Goal: Communication & Community: Answer question/provide support

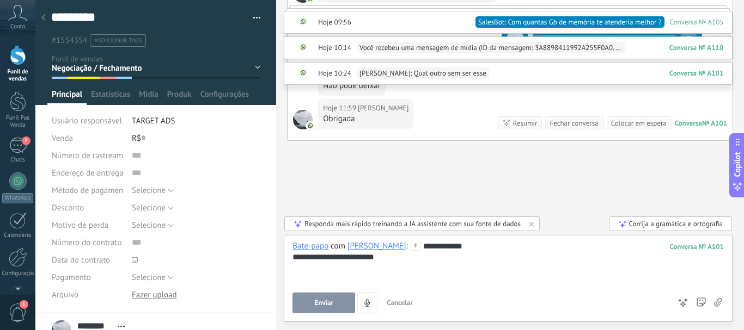
scroll to position [1684, 0]
drag, startPoint x: 440, startPoint y: 275, endPoint x: 416, endPoint y: 244, distance: 39.6
click at [416, 244] on div "**********" at bounding box center [507, 263] width 431 height 44
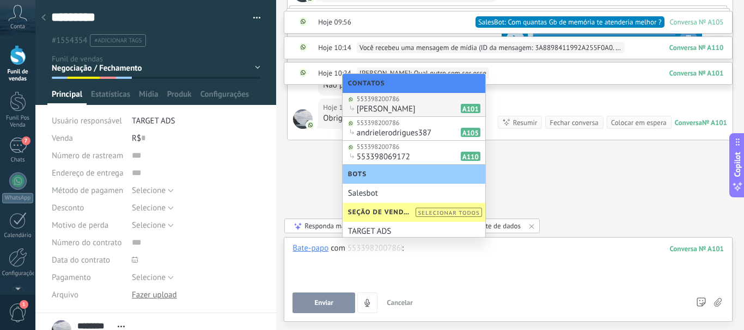
click at [44, 16] on use at bounding box center [43, 17] width 4 height 7
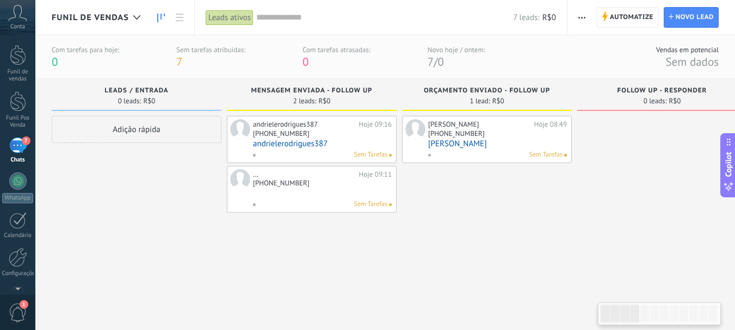
click at [339, 184] on div "[PHONE_NUMBER]" at bounding box center [322, 184] width 139 height 9
click at [365, 191] on link at bounding box center [322, 193] width 139 height 9
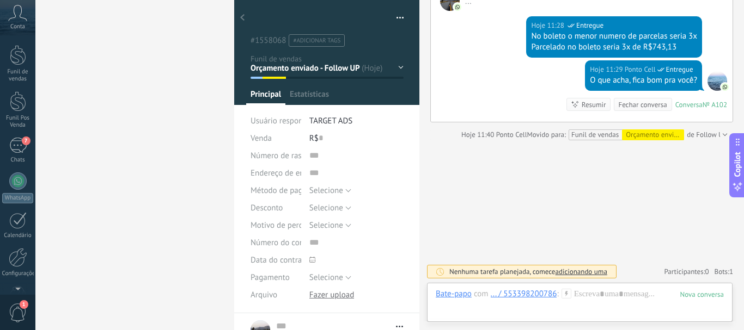
scroll to position [733, 0]
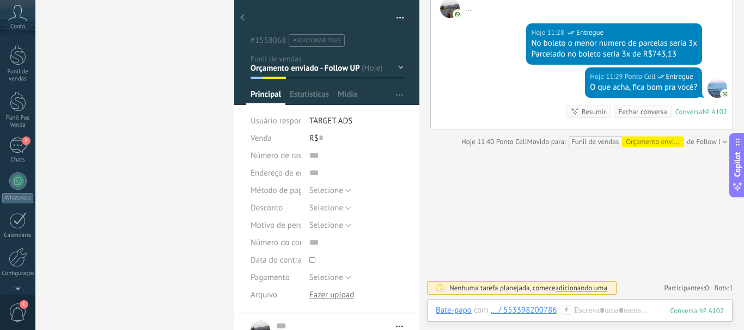
click at [244, 19] on icon at bounding box center [242, 17] width 4 height 7
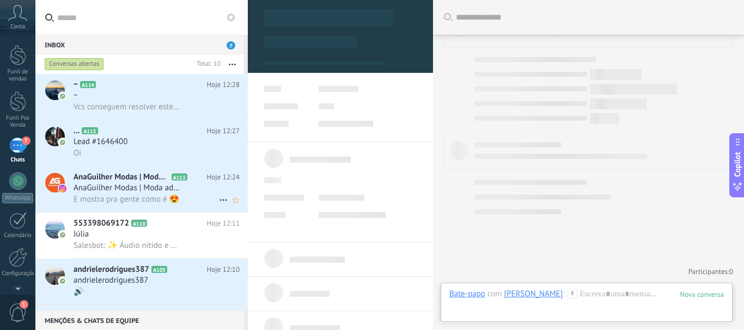
click at [183, 195] on div "E mostra pra gente como é 😍" at bounding box center [156, 199] width 166 height 11
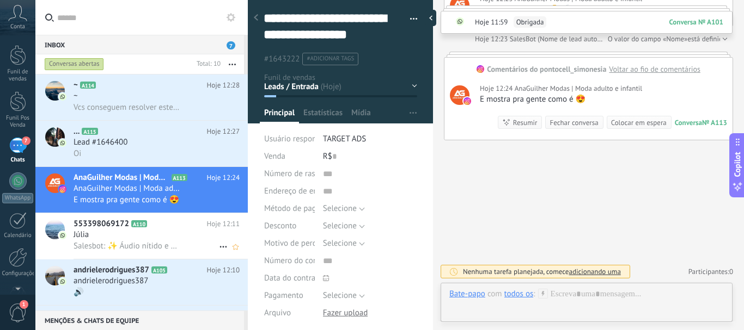
scroll to position [109, 0]
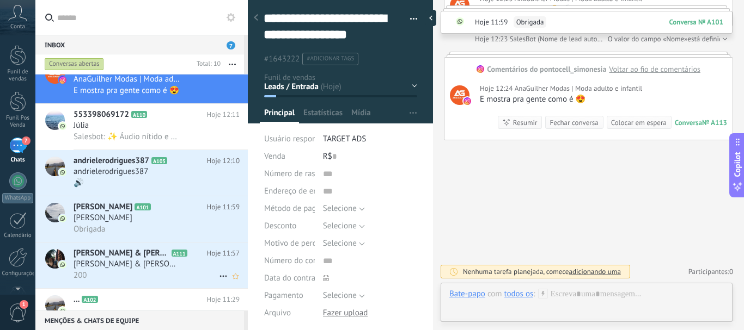
click at [132, 263] on span "[PERSON_NAME] & [PERSON_NAME] ❤️❤️" at bounding box center [126, 264] width 106 height 11
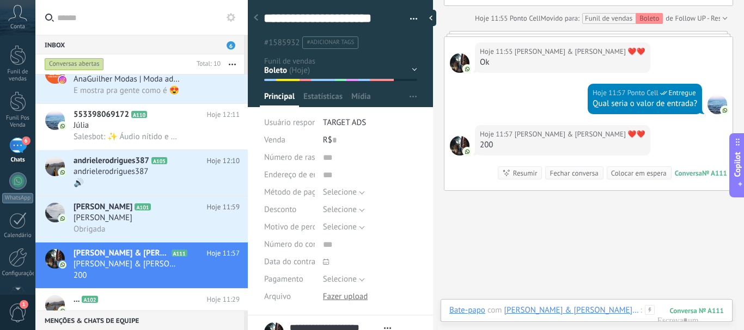
scroll to position [1364, 0]
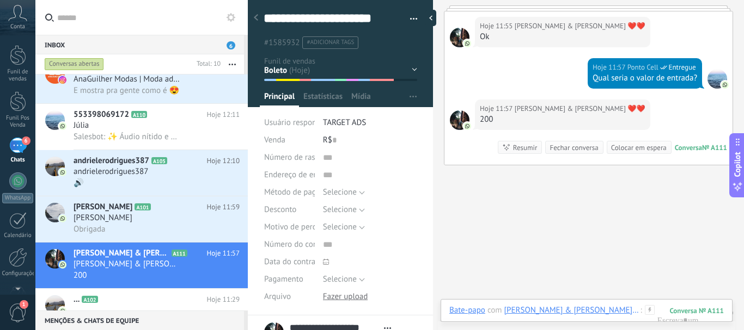
click at [621, 304] on div "Bate-papo E-mail Nota Tarefa Bate-papo com [PERSON_NAME] & [PERSON_NAME] ❤️❤️ :…" at bounding box center [586, 318] width 292 height 39
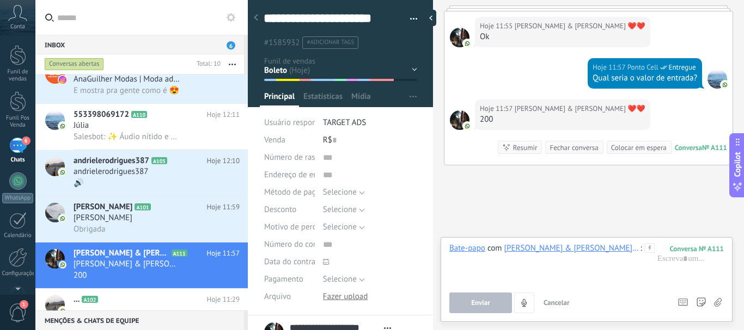
click at [257, 20] on use at bounding box center [256, 17] width 4 height 7
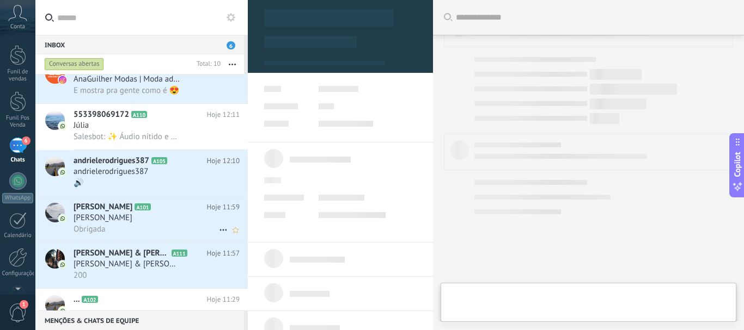
click at [183, 218] on div "[PERSON_NAME]" at bounding box center [156, 218] width 166 height 11
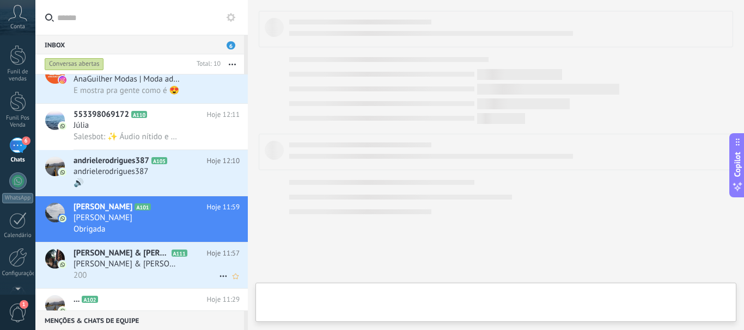
click at [191, 252] on icon at bounding box center [196, 253] width 11 height 11
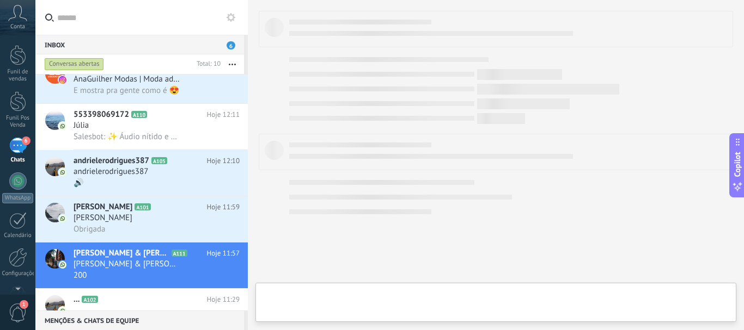
scroll to position [16, 0]
click at [102, 266] on span "[PERSON_NAME] & [PERSON_NAME] ❤️❤️" at bounding box center [126, 264] width 106 height 11
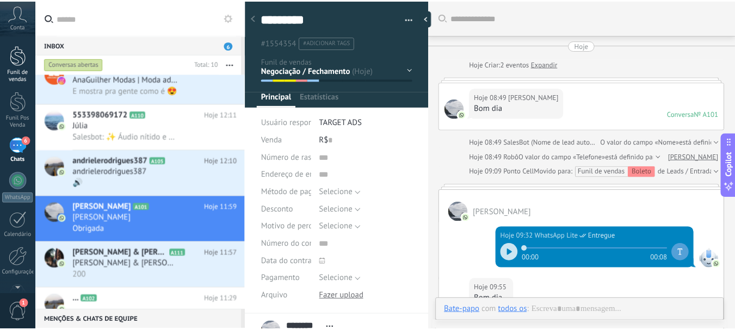
scroll to position [1801, 0]
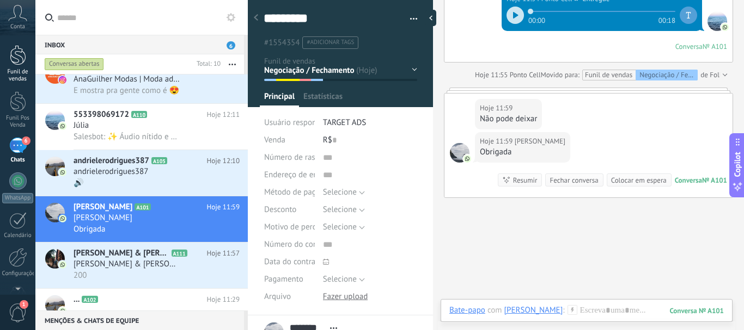
click at [22, 73] on div "Funil de vendas" at bounding box center [18, 76] width 32 height 14
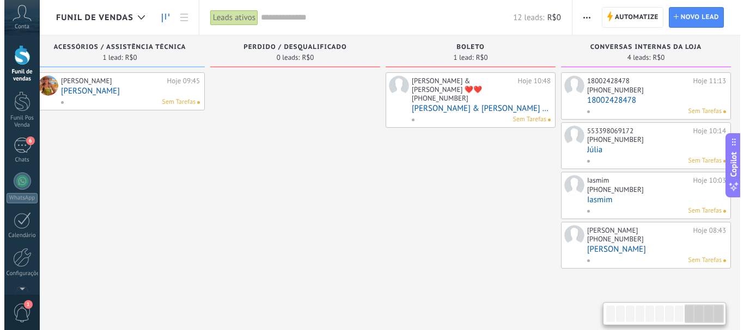
scroll to position [0, 1431]
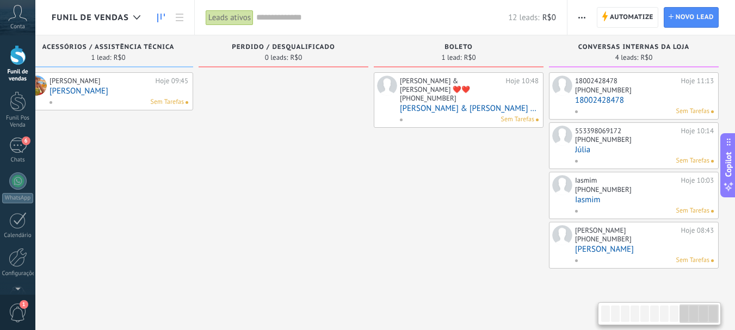
drag, startPoint x: 618, startPoint y: 320, endPoint x: 725, endPoint y: 315, distance: 106.3
click at [725, 315] on body ".abccls-1,.abccls-2{fill-rule:evenodd}.abccls-2{fill:#fff} .abfcls-1{fill:none}…" at bounding box center [367, 165] width 735 height 330
click at [458, 115] on div "Sem Tarefas" at bounding box center [467, 120] width 135 height 10
click at [456, 104] on link "[PERSON_NAME] & [PERSON_NAME] ❤️❤️" at bounding box center [469, 108] width 139 height 9
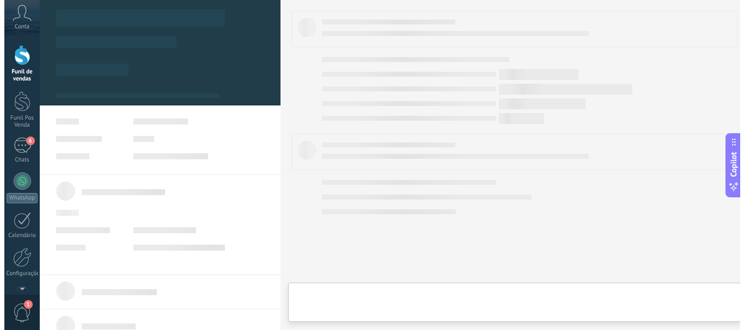
scroll to position [0, 1422]
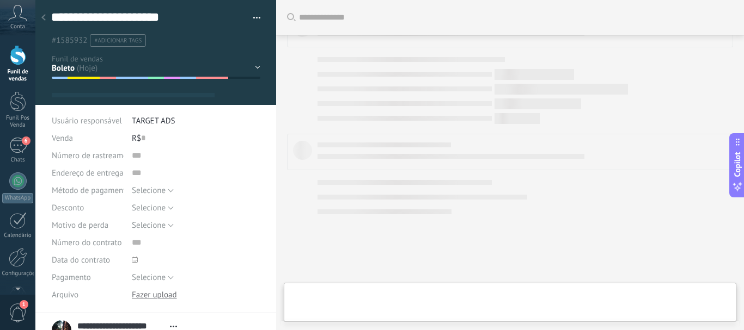
type textarea "**********"
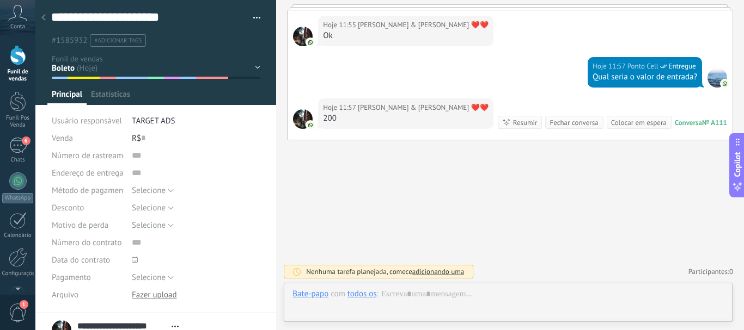
scroll to position [16, 0]
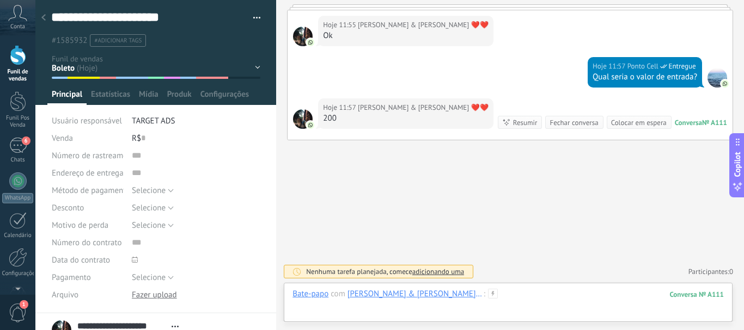
click at [471, 302] on div at bounding box center [507, 305] width 431 height 33
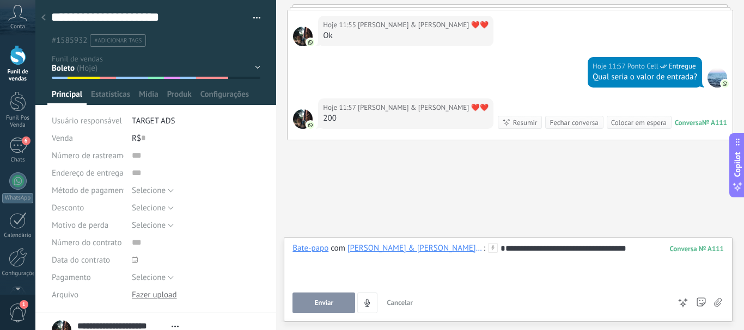
click at [338, 306] on button "Enviar" at bounding box center [323, 303] width 63 height 21
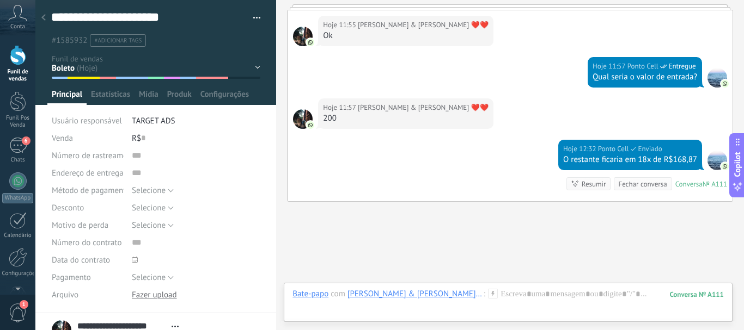
scroll to position [1361, 0]
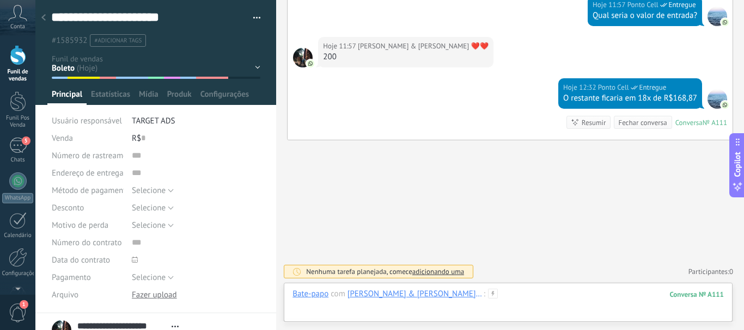
click at [465, 297] on div at bounding box center [507, 305] width 431 height 33
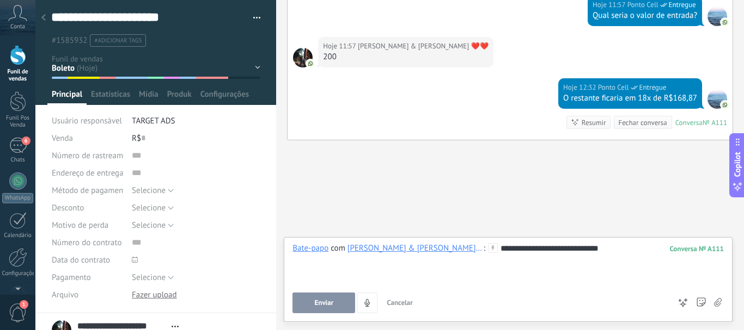
click at [330, 300] on span "Enviar" at bounding box center [324, 303] width 19 height 8
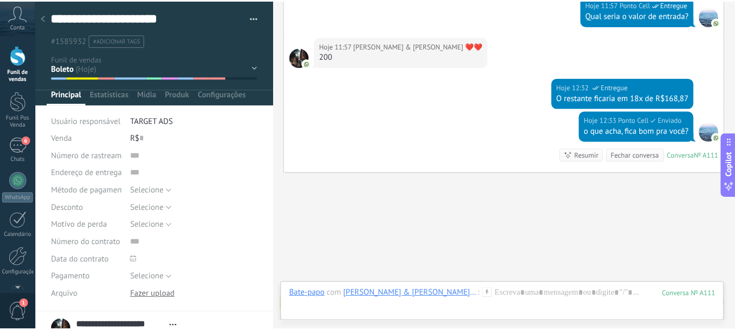
scroll to position [1394, 0]
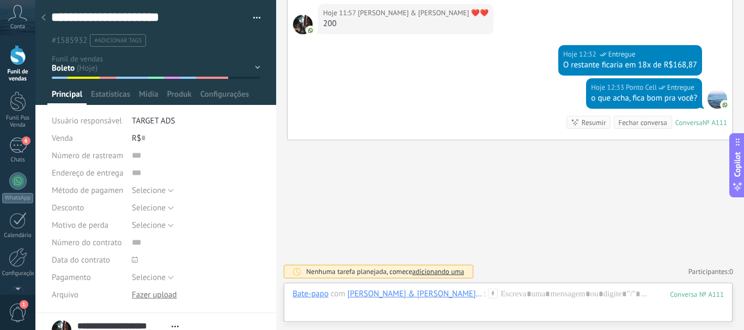
click at [36, 14] on div at bounding box center [43, 18] width 15 height 21
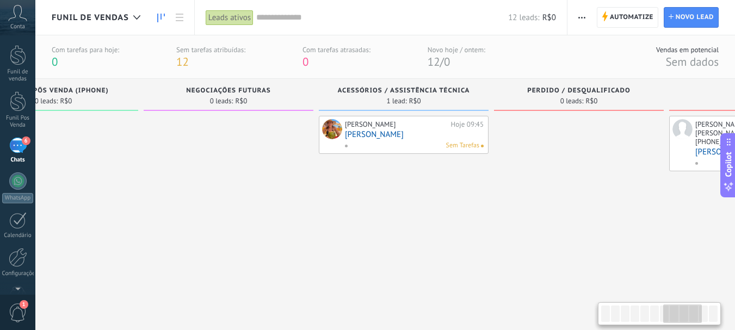
drag, startPoint x: 96, startPoint y: 171, endPoint x: 338, endPoint y: 229, distance: 248.9
click at [383, 229] on div "Gomes Eliane Hoje 09:45 Gomes Eliane Sem Tarefas" at bounding box center [404, 214] width 170 height 197
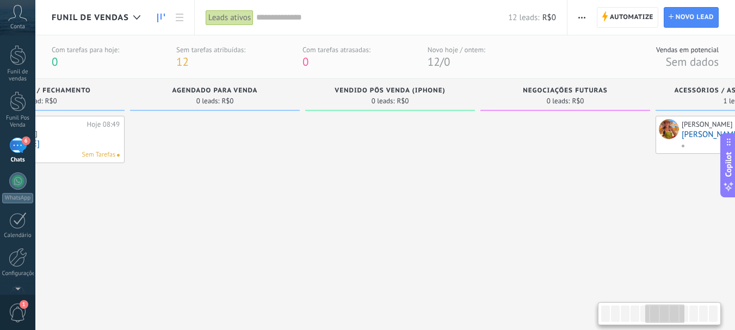
drag, startPoint x: 273, startPoint y: 205, endPoint x: 407, endPoint y: 205, distance: 134.5
click at [407, 205] on div at bounding box center [390, 214] width 170 height 197
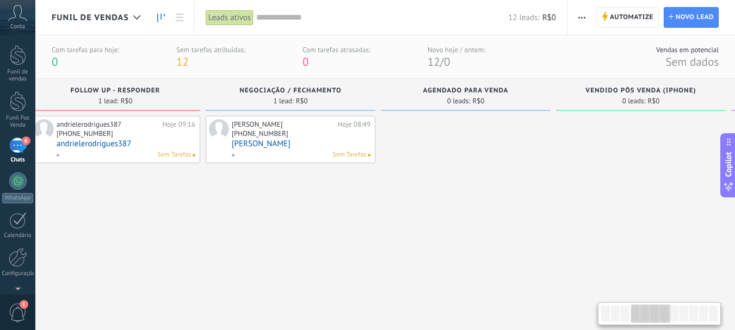
drag, startPoint x: 232, startPoint y: 206, endPoint x: 474, endPoint y: 210, distance: 241.2
click at [474, 210] on div at bounding box center [466, 214] width 170 height 197
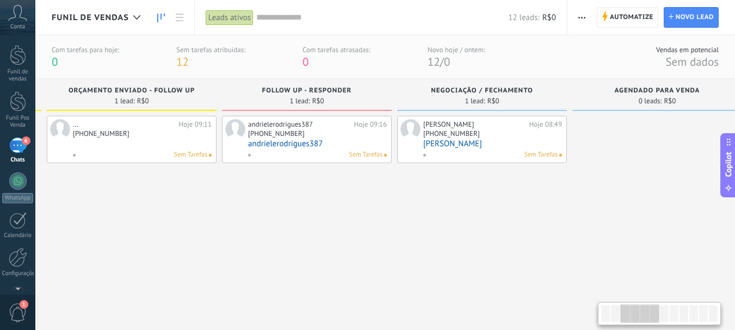
drag, startPoint x: 216, startPoint y: 199, endPoint x: 407, endPoint y: 199, distance: 191.6
click at [407, 199] on div "Fernanda Hoje 08:49 +55 33 84240-866 Fernanda Sem Tarefas" at bounding box center [482, 214] width 170 height 197
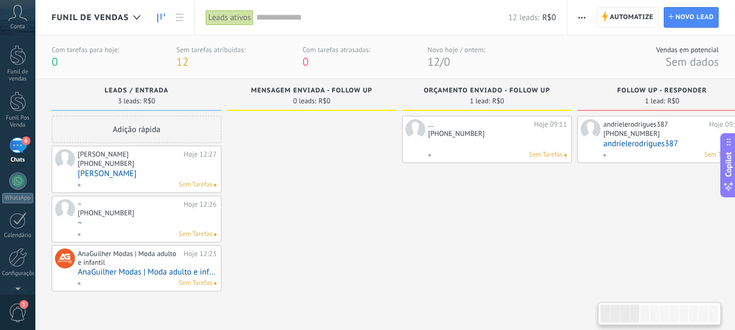
drag, startPoint x: 198, startPoint y: 201, endPoint x: 553, endPoint y: 205, distance: 355.5
click at [553, 205] on div "... Hoje 09:11 +55 33 99996-808 Sem Tarefas" at bounding box center [487, 214] width 170 height 197
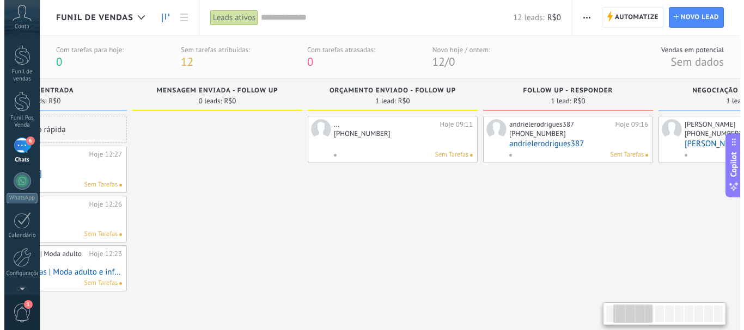
scroll to position [0, 180]
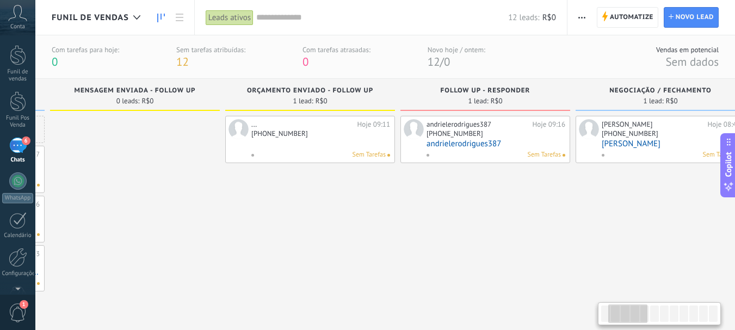
drag, startPoint x: 542, startPoint y: 207, endPoint x: 363, endPoint y: 211, distance: 178.6
click at [363, 211] on div "... Hoje 09:11 +55 33 99996-808 Sem Tarefas" at bounding box center [310, 214] width 170 height 197
click at [501, 140] on link "andrielerodrigues387" at bounding box center [493, 143] width 139 height 9
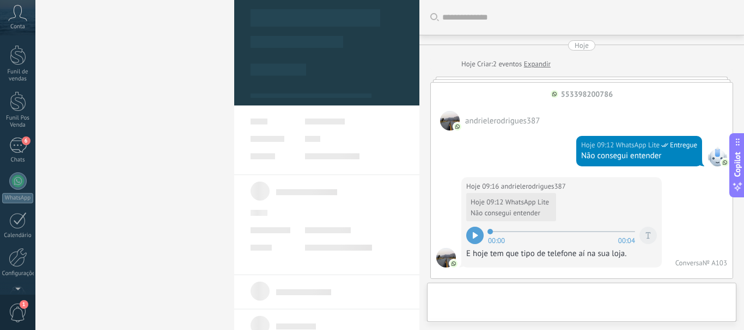
type textarea "**********"
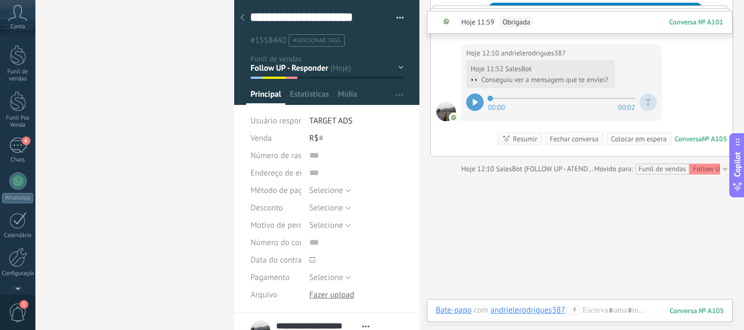
scroll to position [737, 0]
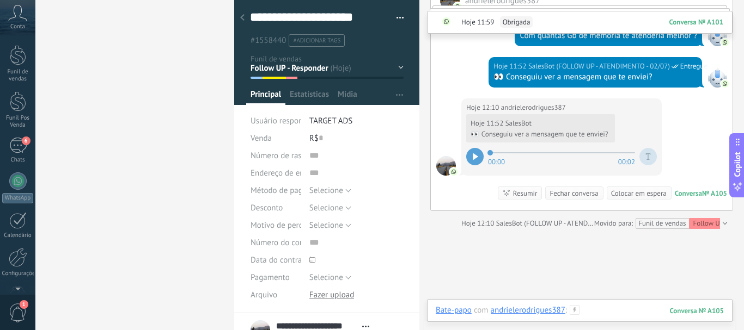
click at [586, 312] on div at bounding box center [580, 321] width 288 height 33
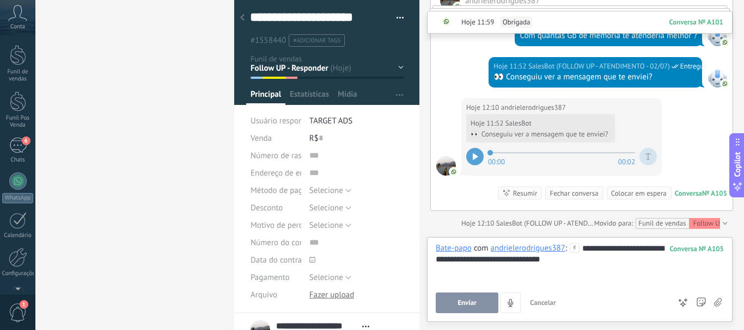
click at [445, 300] on button "Enviar" at bounding box center [467, 303] width 63 height 21
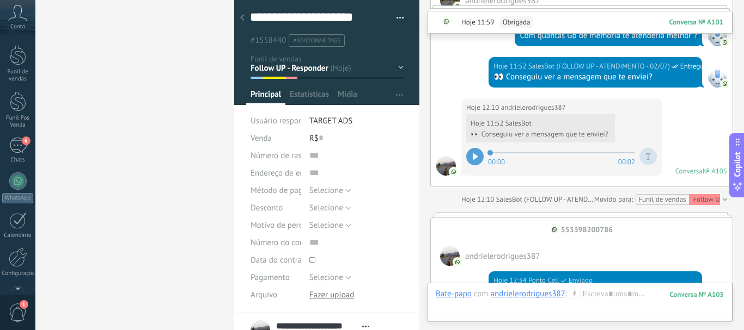
scroll to position [815, 0]
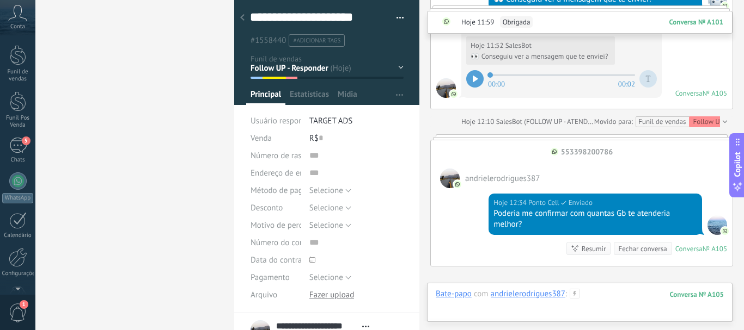
click at [643, 303] on div at bounding box center [580, 305] width 288 height 33
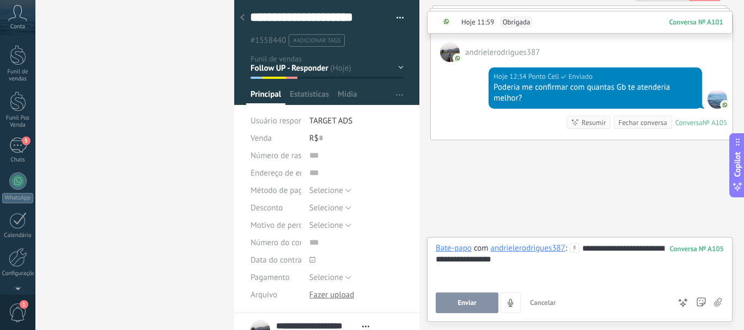
scroll to position [961, 0]
click at [452, 303] on button "Enviar" at bounding box center [467, 303] width 63 height 21
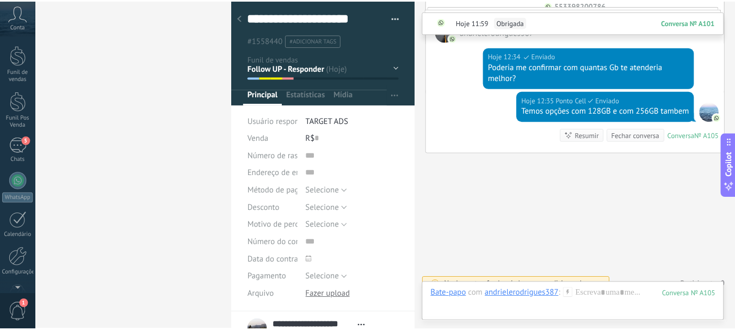
scroll to position [995, 0]
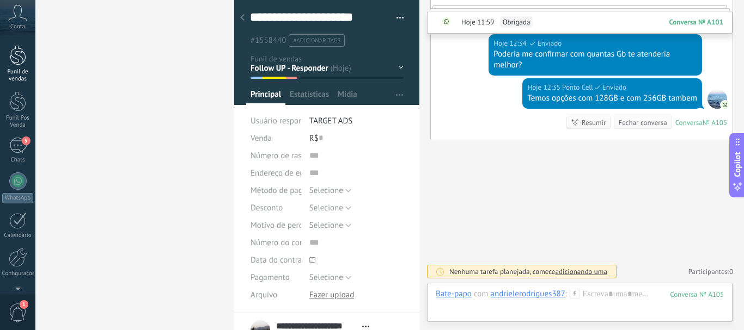
click at [19, 64] on div at bounding box center [18, 55] width 16 height 20
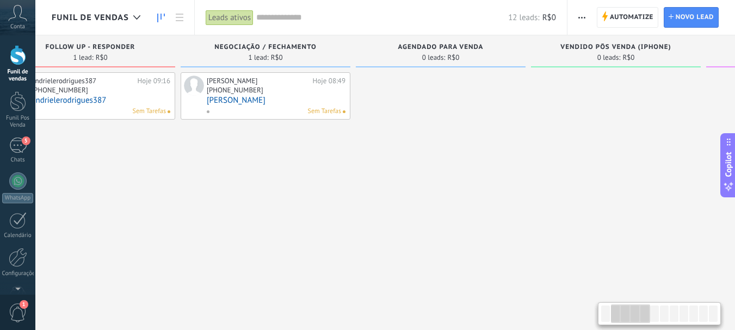
drag, startPoint x: 654, startPoint y: 249, endPoint x: 81, endPoint y: 204, distance: 574.4
click at [81, 204] on div "andrielerodrigues387 Hoje 09:16 +55 49 91147-271 andrielerodrigues387 Sem Taref…" at bounding box center [90, 170] width 170 height 197
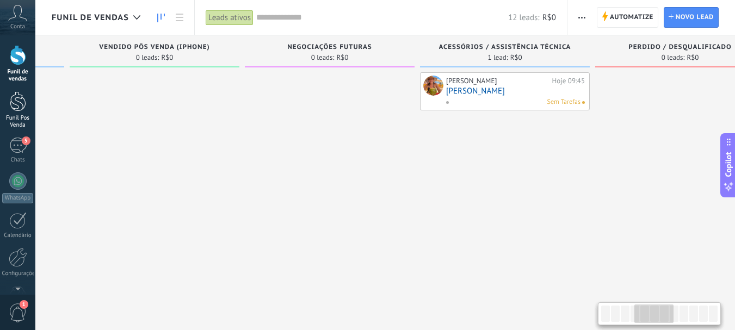
drag, startPoint x: 502, startPoint y: 206, endPoint x: 10, endPoint y: 128, distance: 498.9
click at [0, 133] on body ".abccls-1,.abccls-2{fill-rule:evenodd}.abccls-2{fill:#fff} .abfcls-1{fill:none}…" at bounding box center [367, 165] width 735 height 330
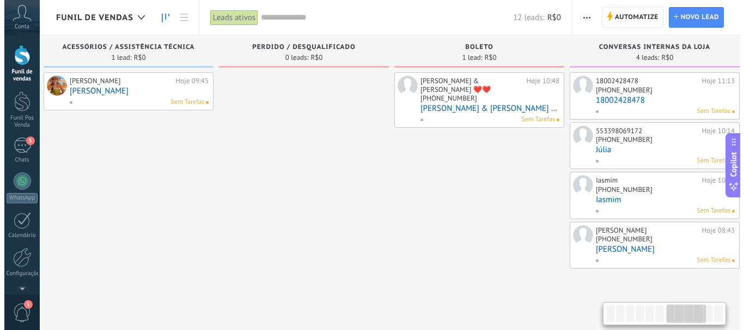
scroll to position [0, 1431]
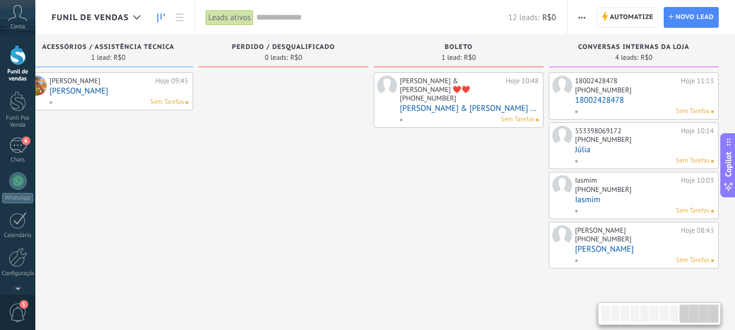
drag, startPoint x: 569, startPoint y: 195, endPoint x: 58, endPoint y: 171, distance: 511.2
click at [577, 93] on div "[PHONE_NUMBER]" at bounding box center [603, 89] width 57 height 9
click at [686, 91] on div "[PHONE_NUMBER]" at bounding box center [644, 91] width 139 height 9
click at [659, 105] on link "18002428478" at bounding box center [644, 100] width 139 height 9
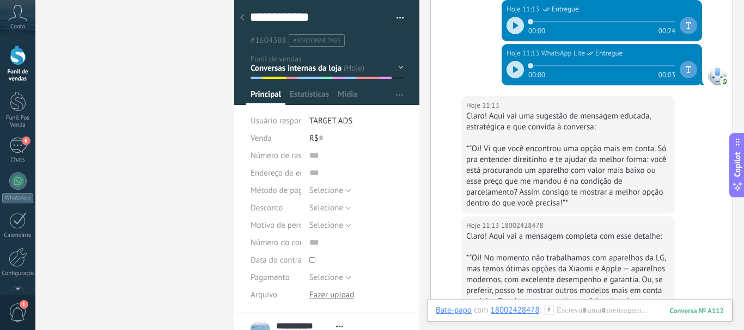
scroll to position [436, 0]
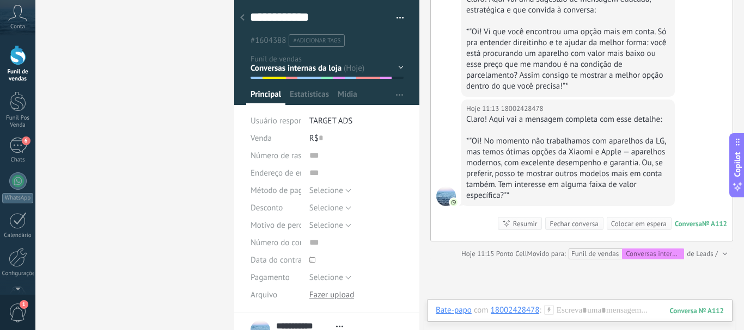
click at [242, 13] on div at bounding box center [242, 18] width 15 height 21
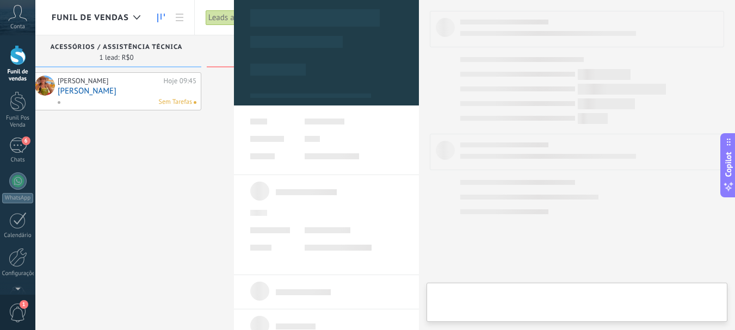
click at [154, 165] on div "Gomes Eliane Hoje 09:45 Gomes Eliane Sem Tarefas" at bounding box center [117, 170] width 170 height 197
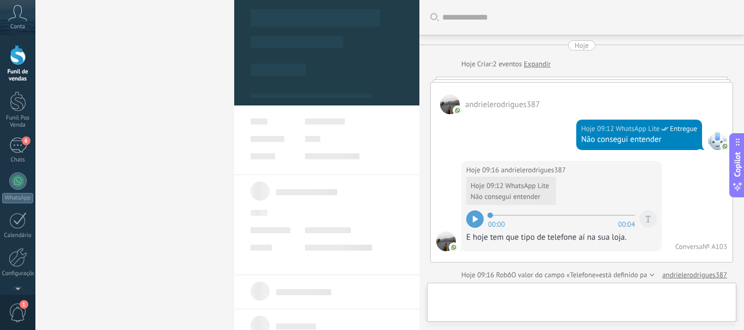
scroll to position [916, 0]
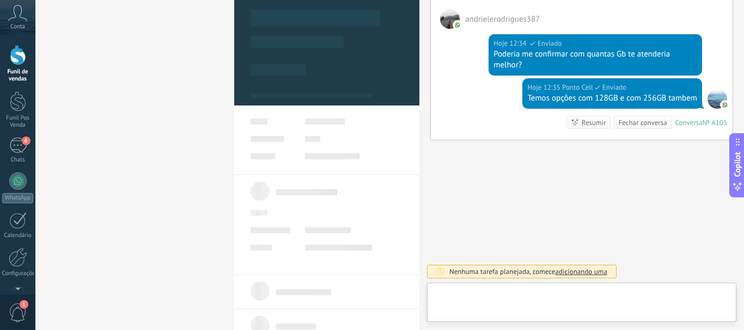
click at [607, 285] on div "Bate-papo E-mail Nota Tarefa" at bounding box center [581, 302] width 309 height 39
click at [613, 303] on div at bounding box center [582, 305] width 292 height 33
click at [13, 56] on div at bounding box center [18, 55] width 16 height 20
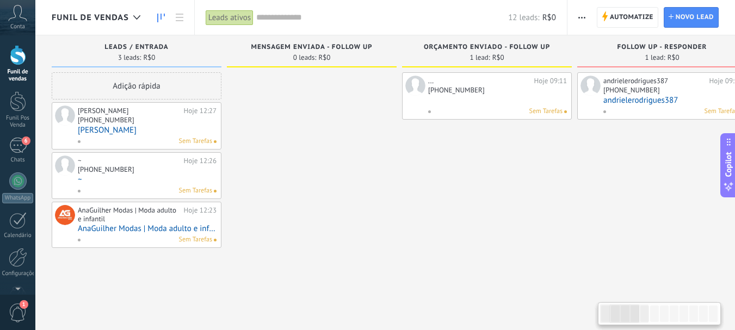
click at [626, 113] on div "Sem Tarefas" at bounding box center [670, 112] width 135 height 10
click at [660, 100] on link "andrielerodrigues387" at bounding box center [673, 100] width 139 height 9
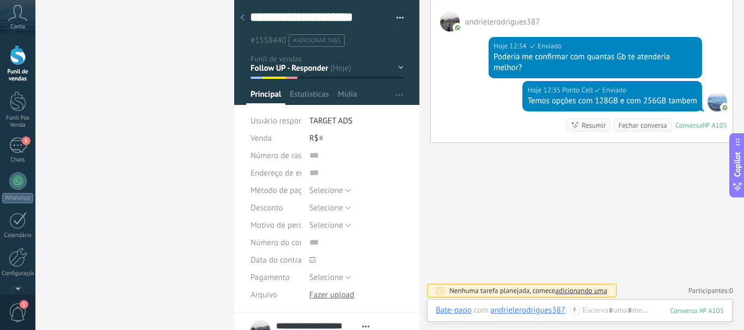
scroll to position [862, 0]
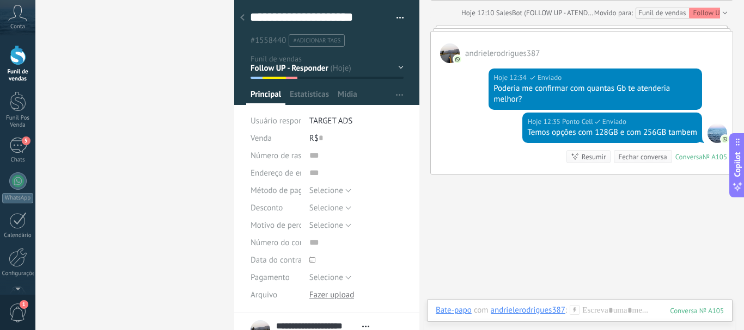
click at [0, 0] on div "Leads / Entrada Mensagem Enviada - Follow UP Orçamento enviado - Follow UP Foll…" at bounding box center [0, 0] width 0 height 0
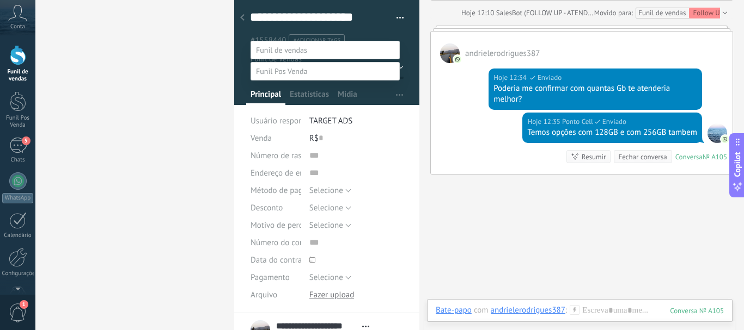
scroll to position [0, 0]
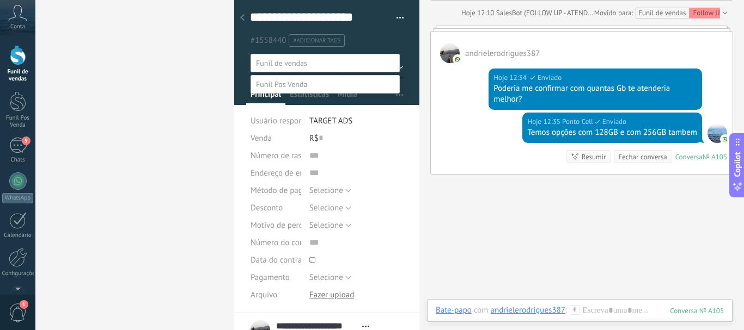
click at [244, 16] on div at bounding box center [389, 165] width 708 height 330
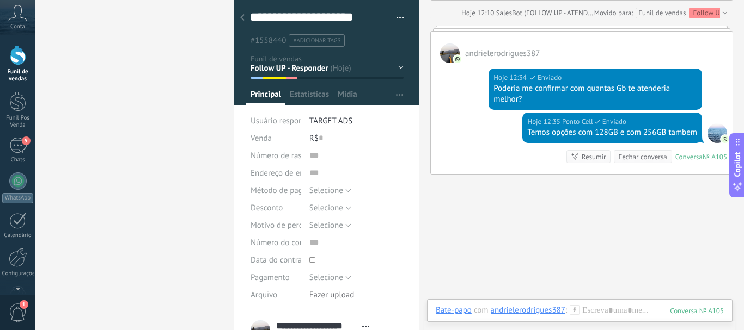
click at [244, 16] on use at bounding box center [242, 17] width 4 height 7
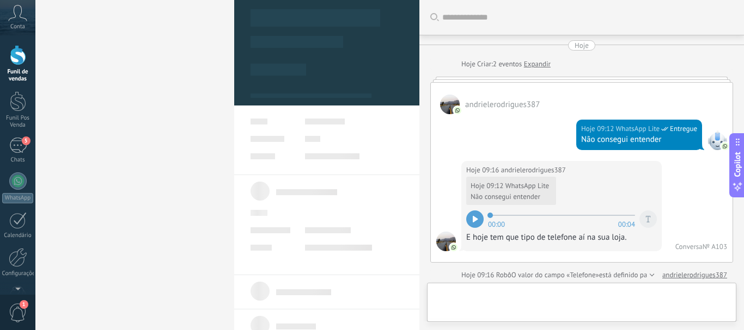
scroll to position [1034, 0]
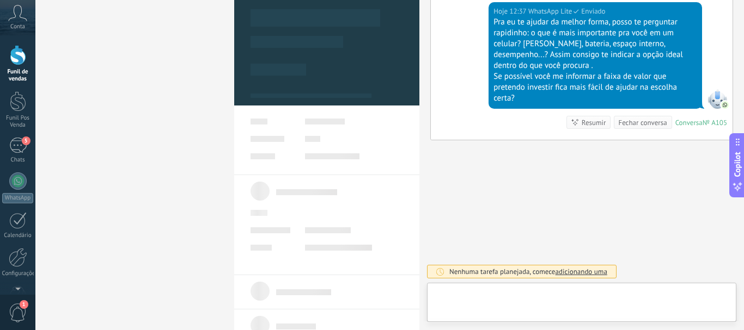
click at [15, 69] on div "Funil de vendas" at bounding box center [18, 76] width 32 height 14
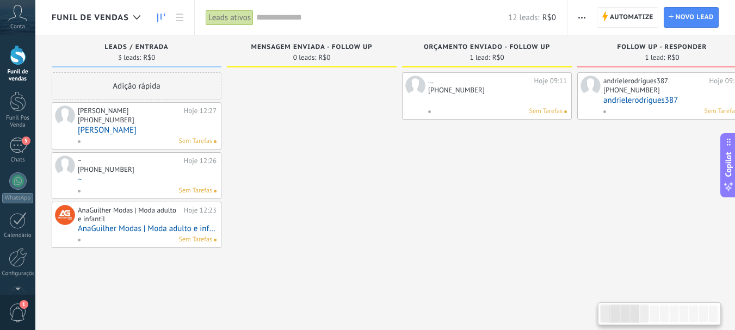
click at [117, 181] on link "~" at bounding box center [147, 179] width 139 height 9
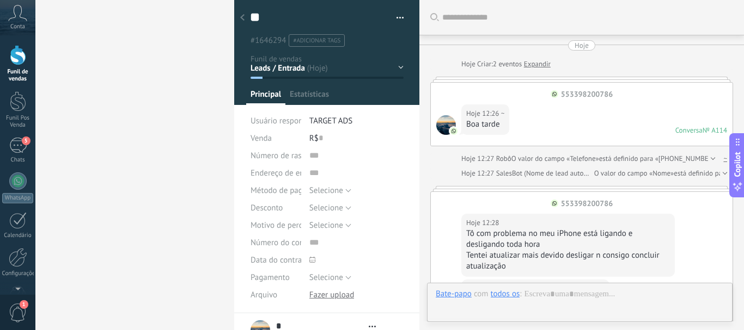
type textarea "*"
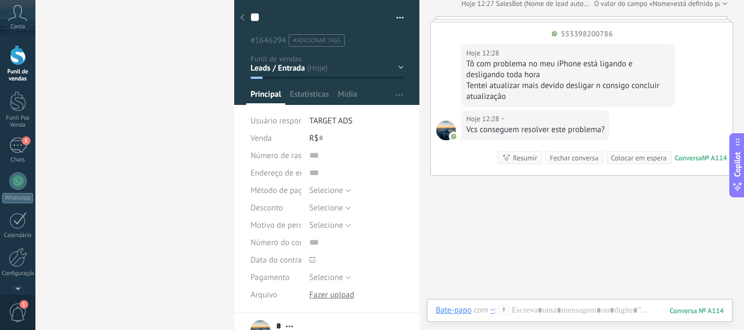
scroll to position [151, 0]
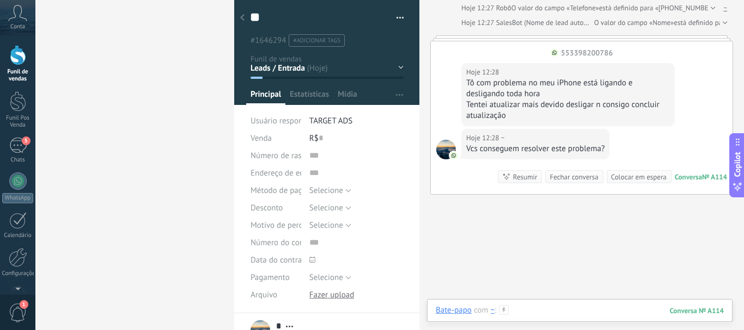
click at [591, 314] on div at bounding box center [580, 321] width 288 height 33
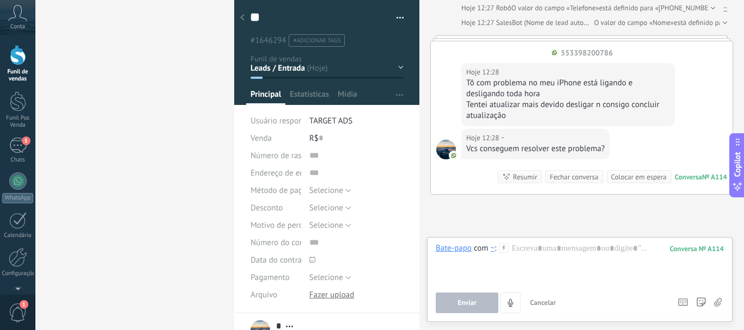
click at [495, 248] on span ":" at bounding box center [495, 248] width 2 height 11
click at [504, 249] on use at bounding box center [503, 247] width 9 height 9
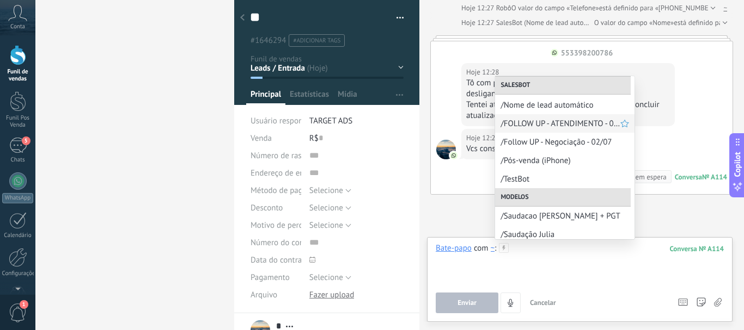
scroll to position [109, 0]
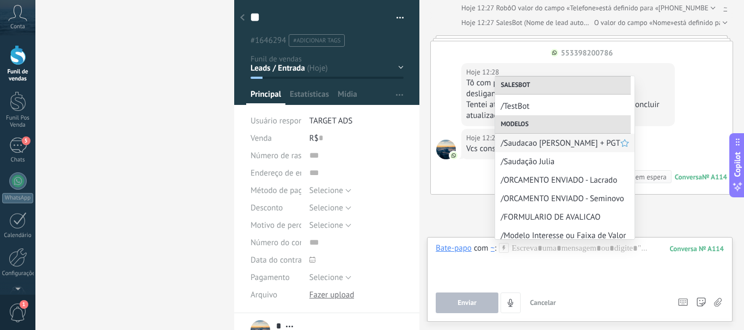
click at [534, 144] on span "/Saudacao [PERSON_NAME] + PGT" at bounding box center [560, 143] width 120 height 10
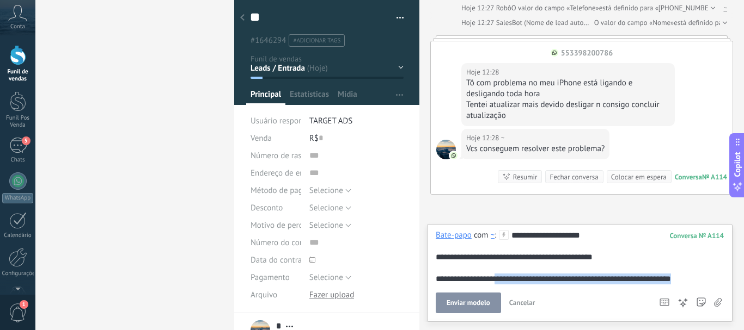
drag, startPoint x: 503, startPoint y: 278, endPoint x: 695, endPoint y: 276, distance: 192.2
click at [695, 276] on div "**********" at bounding box center [580, 257] width 288 height 54
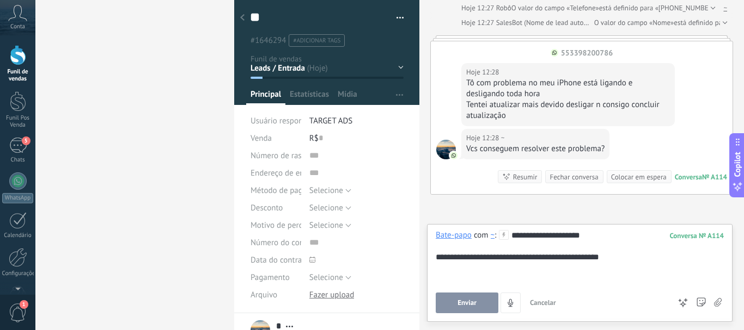
click at [532, 242] on div "**********" at bounding box center [580, 257] width 288 height 54
click at [532, 238] on div "**********" at bounding box center [580, 257] width 288 height 54
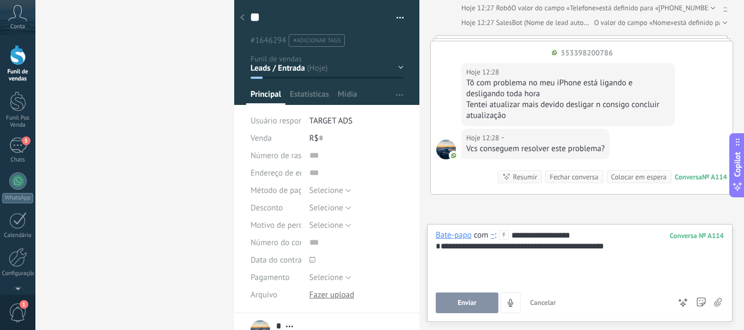
click at [468, 310] on button "Enviar" at bounding box center [467, 303] width 63 height 21
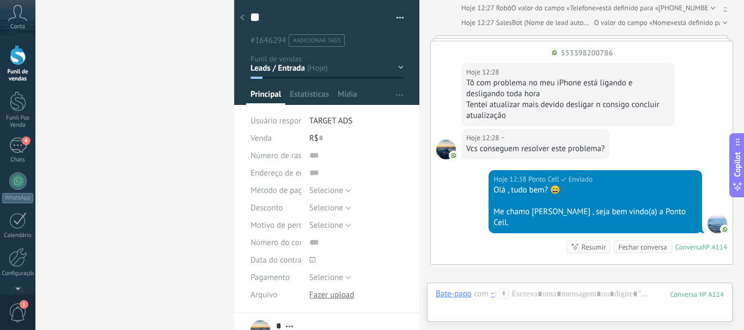
scroll to position [265, 0]
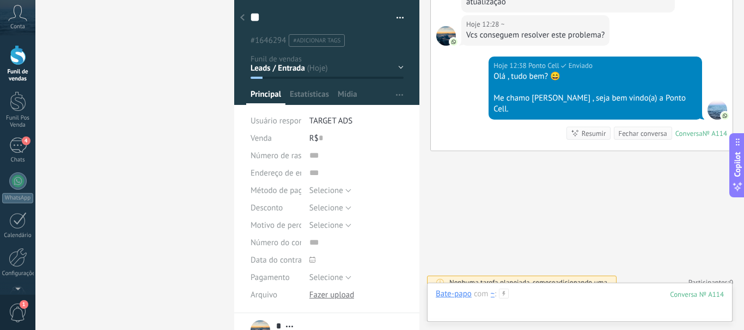
click at [530, 293] on div at bounding box center [580, 305] width 288 height 33
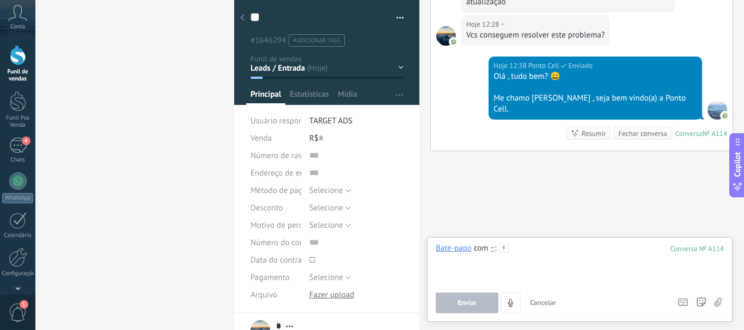
click at [557, 259] on div at bounding box center [580, 263] width 288 height 41
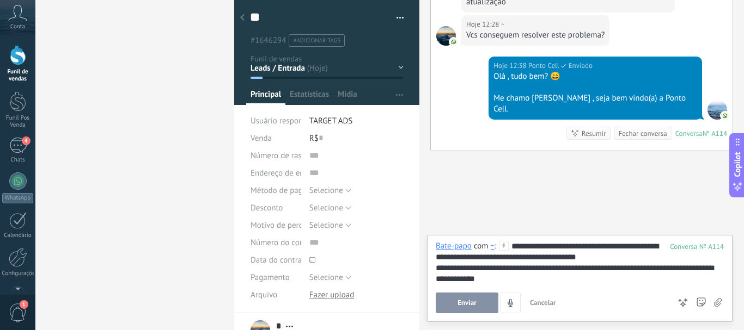
click at [471, 267] on div "**********" at bounding box center [580, 274] width 288 height 22
click at [580, 268] on div "**********" at bounding box center [580, 274] width 288 height 22
click at [584, 268] on div "**********" at bounding box center [580, 274] width 288 height 22
click at [586, 268] on div "**********" at bounding box center [580, 274] width 288 height 22
click at [538, 281] on div "**********" at bounding box center [580, 274] width 288 height 22
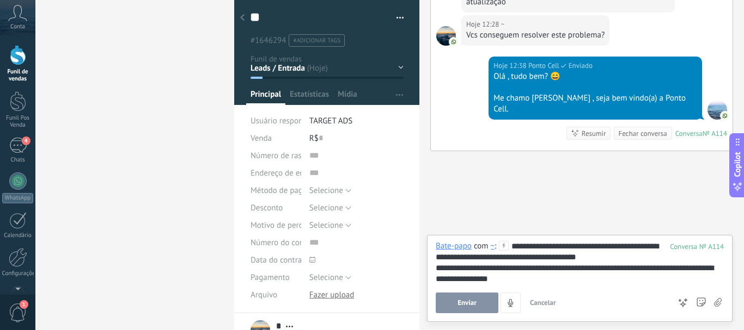
click at [471, 294] on button "Enviar" at bounding box center [467, 303] width 63 height 21
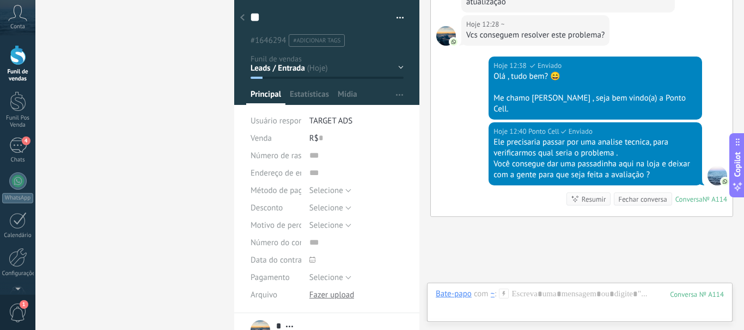
scroll to position [330, 0]
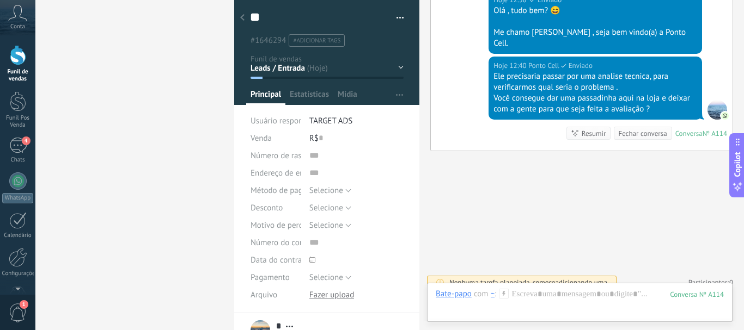
click at [242, 19] on use at bounding box center [242, 17] width 4 height 7
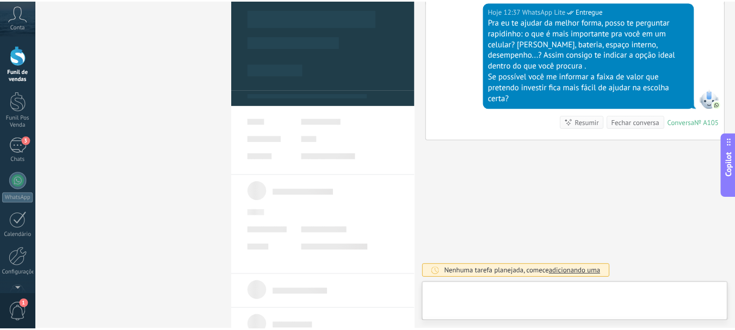
scroll to position [979, 0]
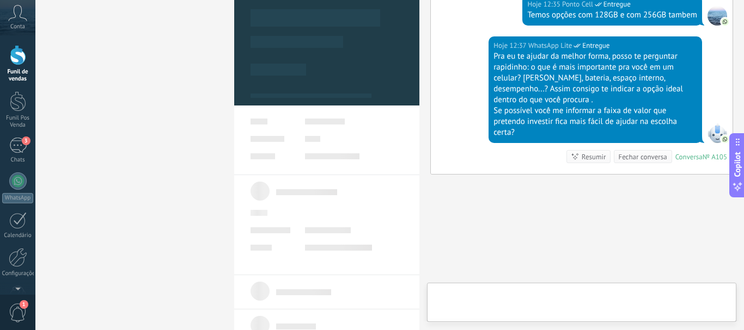
click at [6, 59] on link "Funil de vendas" at bounding box center [17, 64] width 35 height 38
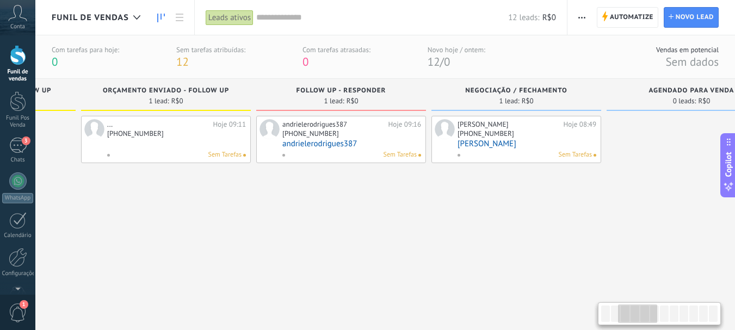
drag, startPoint x: 516, startPoint y: 204, endPoint x: 328, endPoint y: 210, distance: 187.4
click at [201, 225] on div "... Hoje 09:11 +55 33 99996-808 Sem Tarefas" at bounding box center [166, 214] width 170 height 197
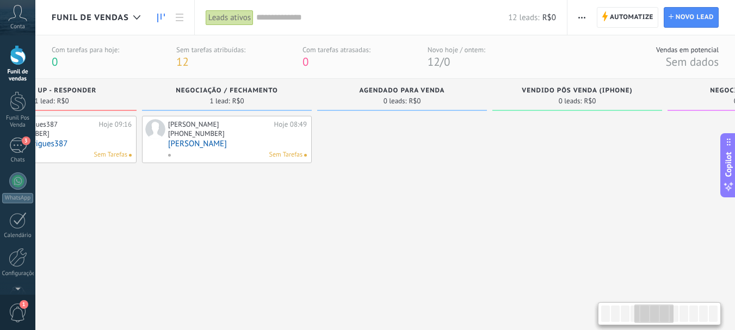
drag, startPoint x: 480, startPoint y: 218, endPoint x: 188, endPoint y: 201, distance: 292.3
click at [188, 201] on div "Fernanda Hoje 08:49 +55 33 84240-866 Fernanda Sem Tarefas" at bounding box center [227, 214] width 170 height 197
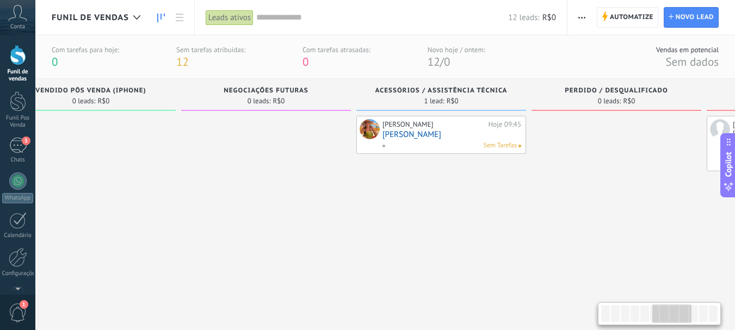
drag, startPoint x: 575, startPoint y: 191, endPoint x: 89, endPoint y: 136, distance: 489.2
click at [89, 136] on div at bounding box center [91, 214] width 170 height 197
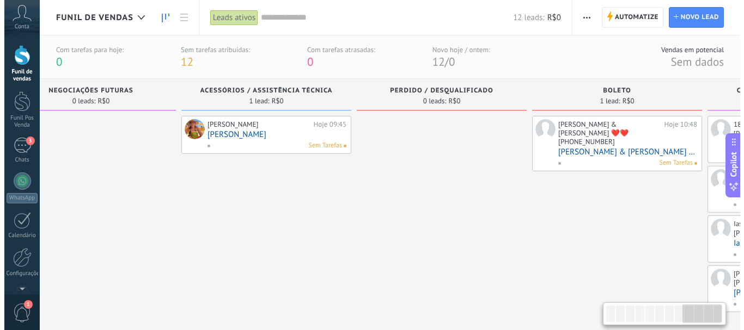
scroll to position [0, 1382]
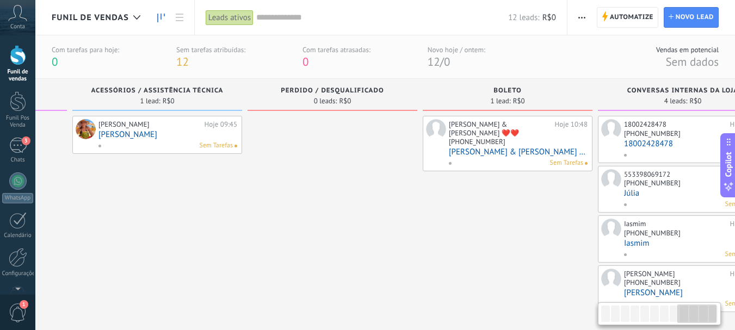
drag, startPoint x: 474, startPoint y: 171, endPoint x: 189, endPoint y: 174, distance: 284.2
click at [189, 174] on div "Gomes Eliane Hoje 09:45 Gomes Eliane Sem Tarefas" at bounding box center [157, 214] width 170 height 197
click at [531, 148] on link "[PERSON_NAME] & [PERSON_NAME] ❤️❤️" at bounding box center [518, 152] width 139 height 9
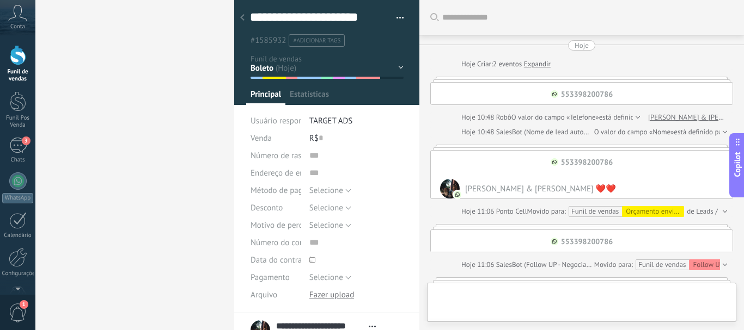
type textarea "**********"
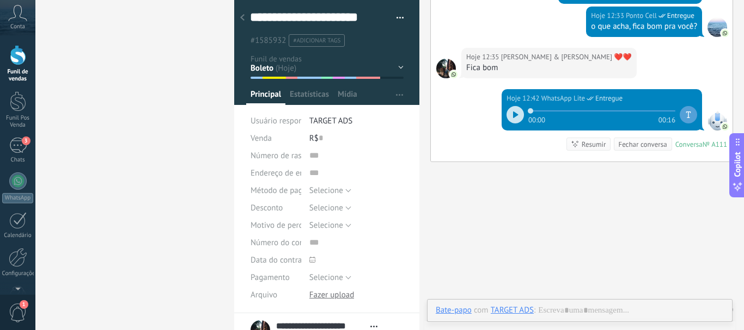
scroll to position [1675, 0]
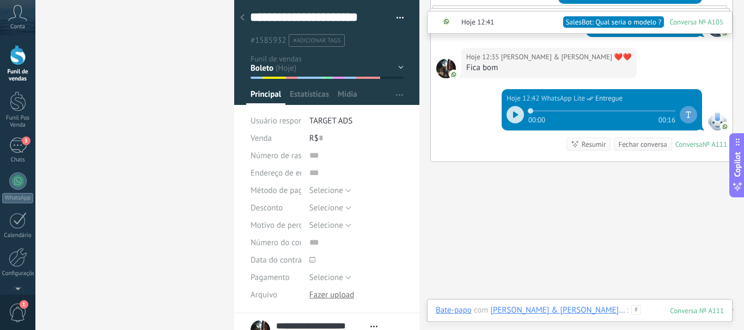
click at [611, 311] on div at bounding box center [580, 321] width 288 height 33
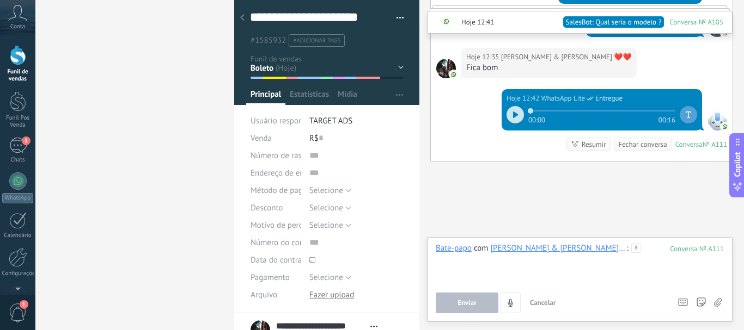
drag, startPoint x: 611, startPoint y: 311, endPoint x: 631, endPoint y: 269, distance: 46.5
paste div
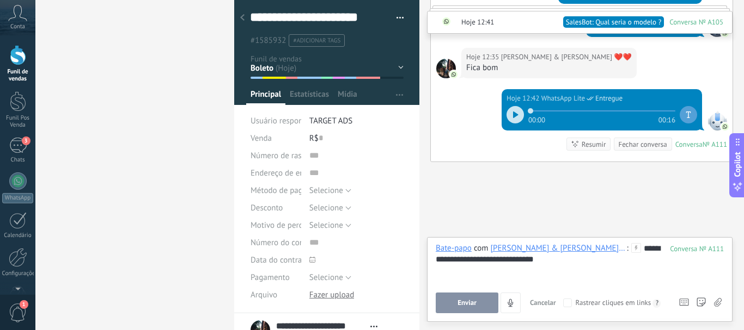
click at [481, 302] on button "Enviar" at bounding box center [467, 303] width 63 height 21
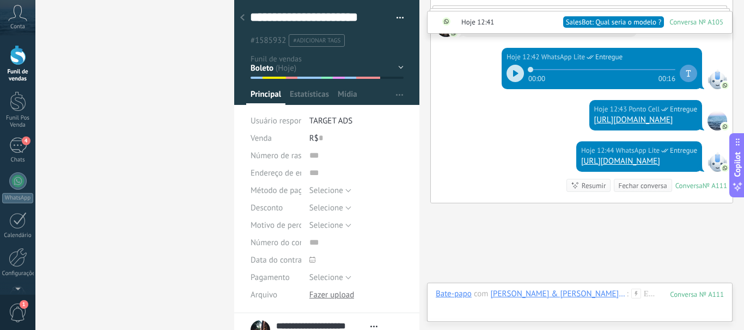
scroll to position [1758, 0]
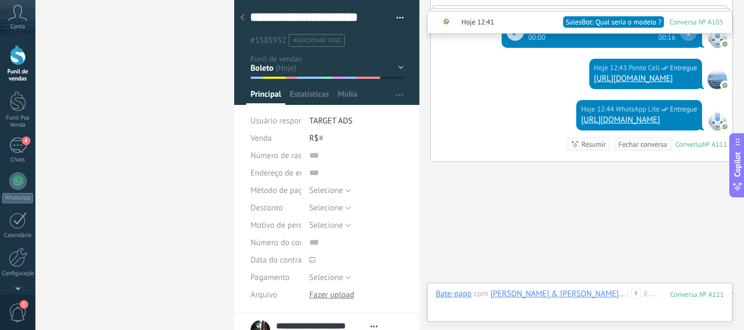
click at [247, 14] on div at bounding box center [242, 18] width 15 height 21
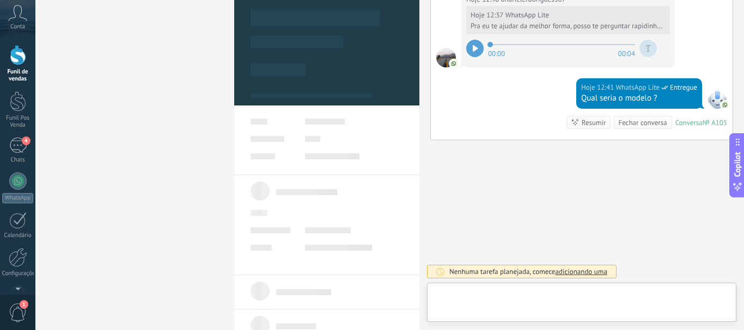
click at [183, 132] on div "Funil de vendas Leads ativos Aplicar 12 leads: R$0 Leads ativos Meus leads Lead…" at bounding box center [372, 165] width 744 height 330
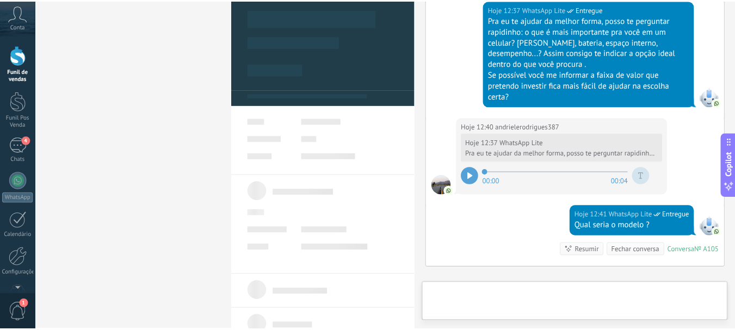
scroll to position [1163, 0]
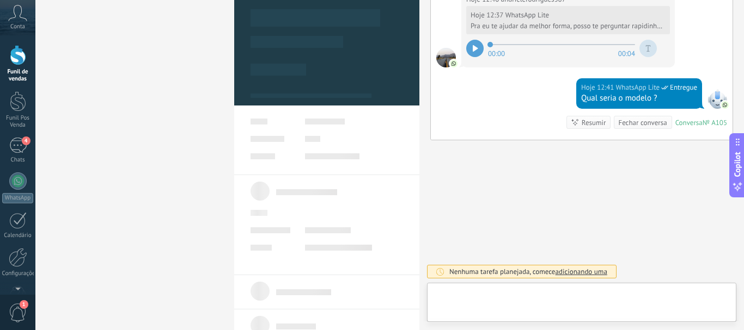
click at [24, 62] on div at bounding box center [18, 55] width 16 height 20
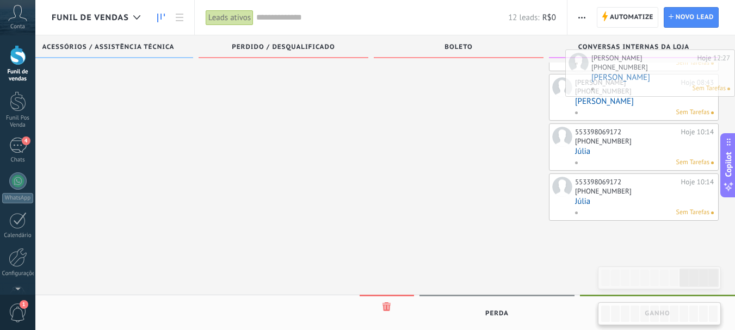
scroll to position [192, 0]
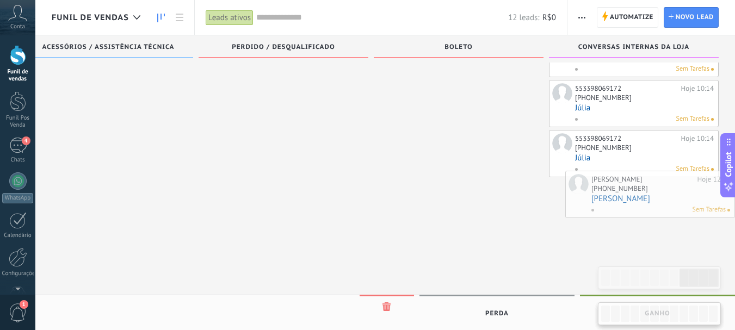
drag, startPoint x: 120, startPoint y: 171, endPoint x: 641, endPoint y: 197, distance: 521.6
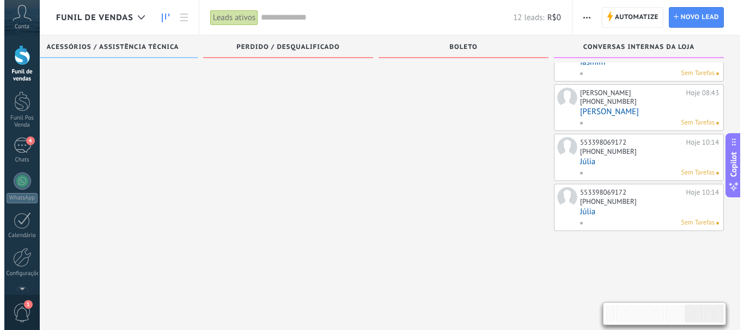
scroll to position [142, 0]
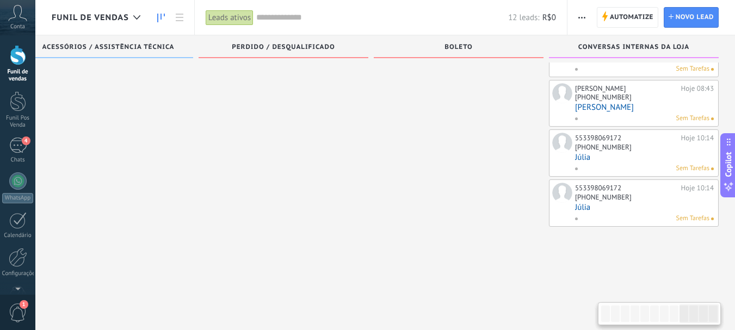
click at [641, 197] on div "[PHONE_NUMBER]" at bounding box center [644, 198] width 139 height 9
click at [620, 200] on div "[PHONE_NUMBER]" at bounding box center [603, 197] width 57 height 9
click at [620, 203] on link "Júlia" at bounding box center [644, 207] width 139 height 9
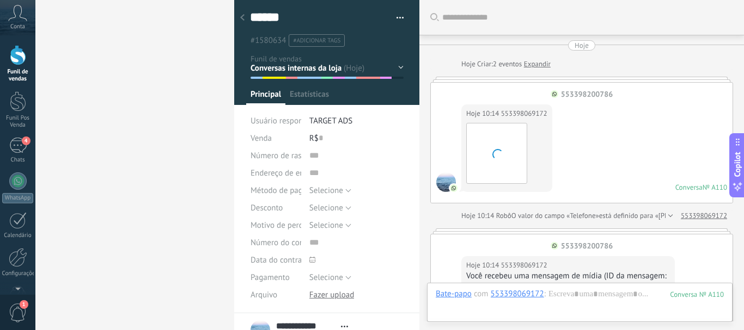
scroll to position [430, 0]
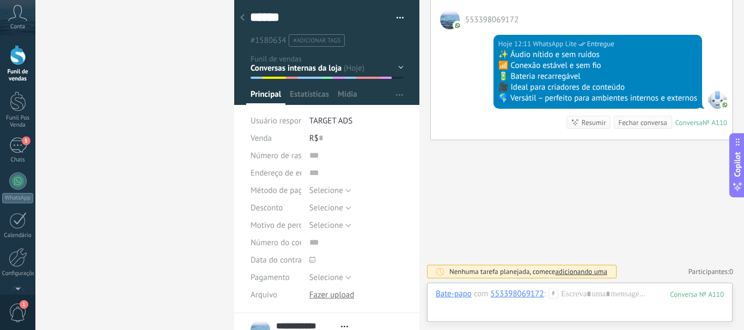
click at [146, 97] on div "Funil de vendas Leads ativos Aplicar 12 leads: R$0 Leads ativos Meus leads Lead…" at bounding box center [372, 165] width 744 height 330
click at [241, 19] on icon at bounding box center [242, 17] width 4 height 7
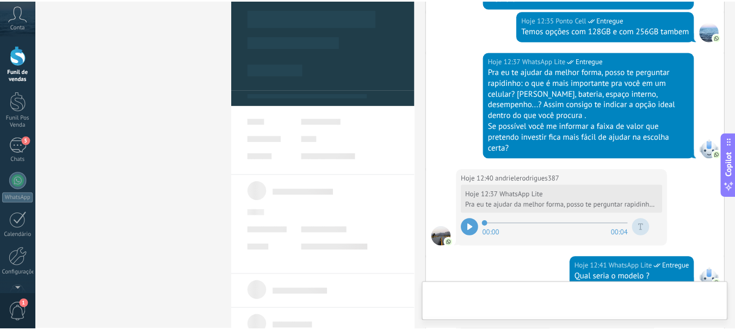
scroll to position [1255, 0]
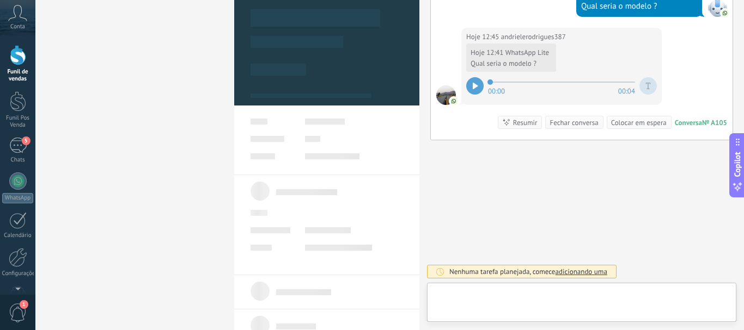
click at [21, 47] on div at bounding box center [18, 55] width 16 height 20
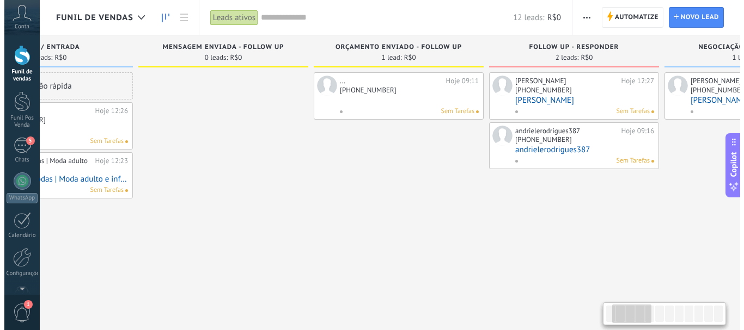
scroll to position [0, 138]
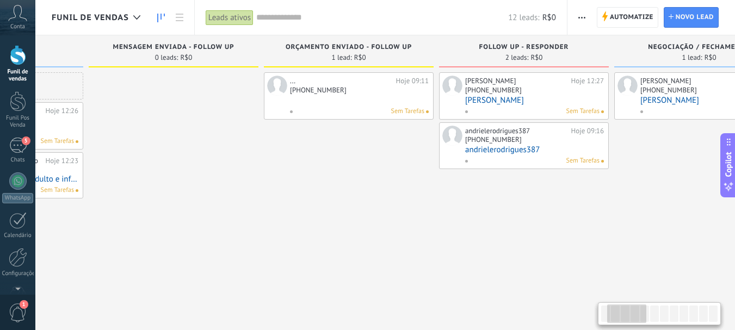
drag, startPoint x: 535, startPoint y: 208, endPoint x: 396, endPoint y: 229, distance: 139.9
click at [396, 229] on div "... Hoje 09:11 +55 33 99996-808 Sem Tarefas" at bounding box center [349, 170] width 170 height 197
click at [522, 107] on div "Sem Tarefas" at bounding box center [532, 112] width 135 height 10
drag, startPoint x: 515, startPoint y: 108, endPoint x: 472, endPoint y: 88, distance: 47.3
click at [472, 85] on div "[PHONE_NUMBER]" at bounding box center [493, 89] width 57 height 9
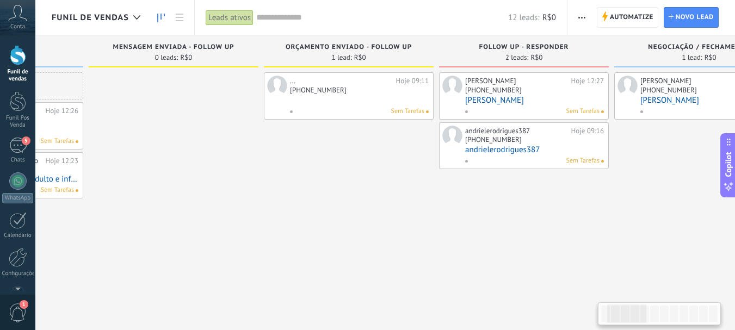
click at [479, 97] on link "[PERSON_NAME]" at bounding box center [534, 100] width 139 height 9
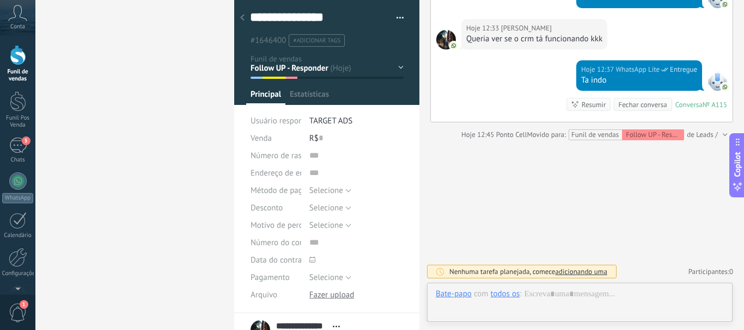
scroll to position [261, 0]
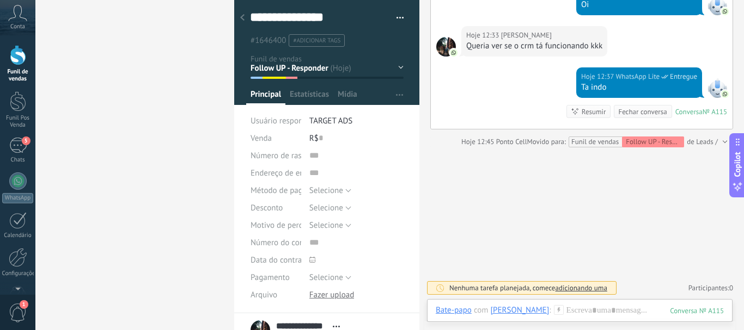
click at [0, 0] on div "Leads / Entrada Mensagem Enviada - Follow UP Orçamento enviado - Follow UP Foll…" at bounding box center [0, 0] width 0 height 0
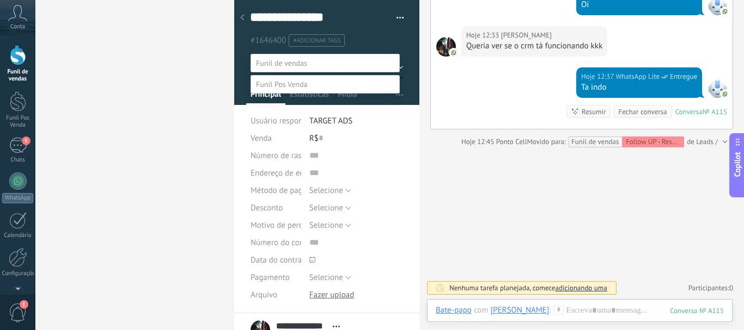
click at [0, 0] on label "Conversas internas da loja" at bounding box center [0, 0] width 0 height 0
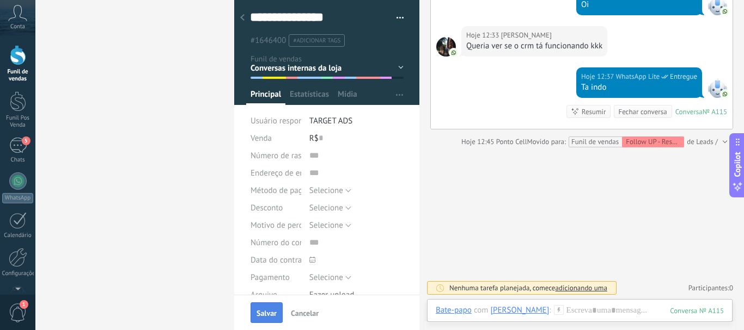
click at [272, 312] on span "Salvar" at bounding box center [266, 314] width 20 height 8
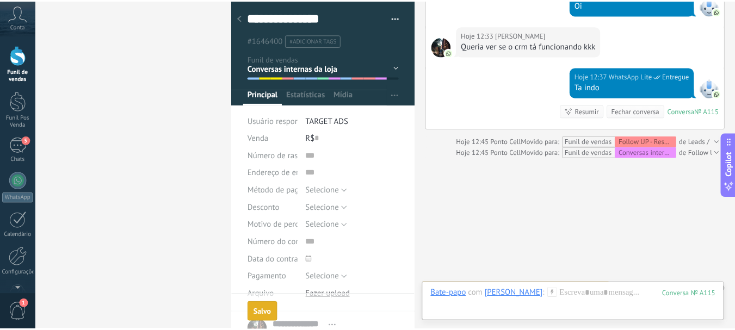
scroll to position [279, 0]
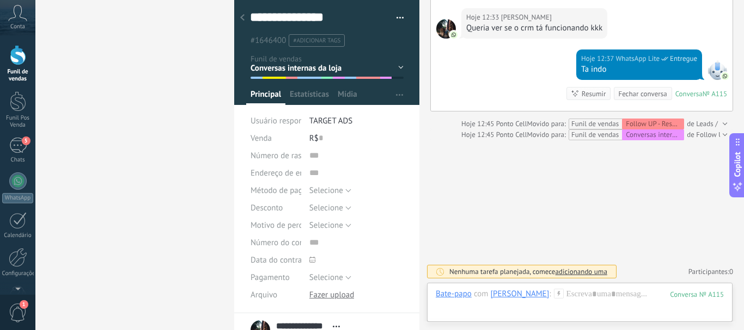
click at [176, 119] on div "Funil de vendas Leads ativos Aplicar 12 leads: R$0 Leads ativos Meus leads Lead…" at bounding box center [372, 165] width 744 height 330
click at [14, 54] on div at bounding box center [18, 55] width 16 height 20
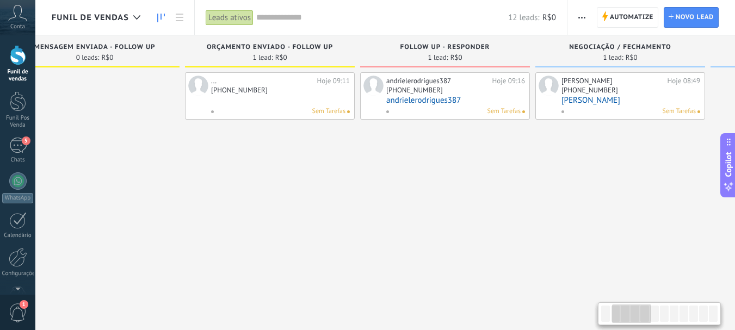
scroll to position [0, 222]
drag, startPoint x: 436, startPoint y: 177, endPoint x: 298, endPoint y: 167, distance: 138.1
click at [298, 167] on div "... Hoje 09:11 +55 33 99996-808 Sem Tarefas" at bounding box center [265, 195] width 170 height 247
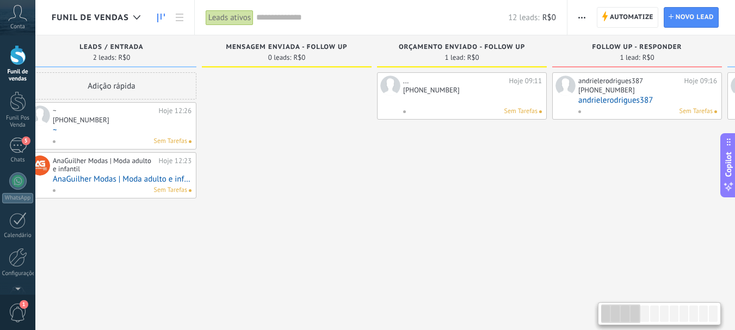
drag, startPoint x: 401, startPoint y: 174, endPoint x: 568, endPoint y: 174, distance: 167.1
click at [568, 174] on div "andrielerodrigues387 Hoje 09:16 +55 49 91147-271 andrielerodrigues387 Sem Taref…" at bounding box center [638, 195] width 170 height 247
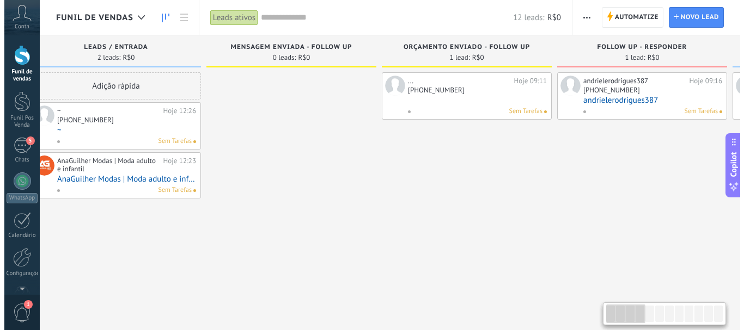
scroll to position [0, 24]
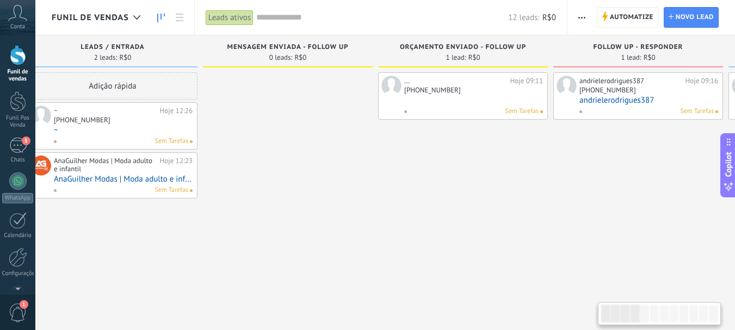
click at [150, 126] on link "~" at bounding box center [123, 130] width 139 height 9
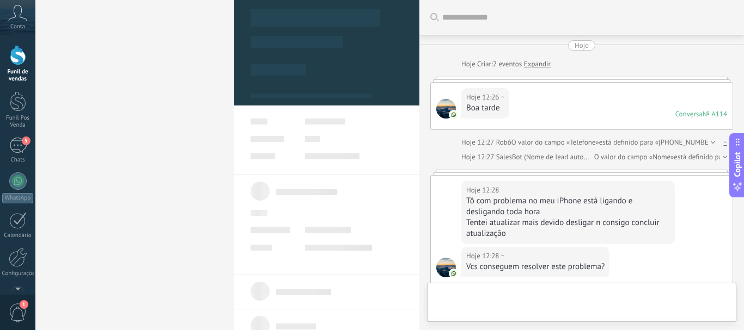
scroll to position [376, 0]
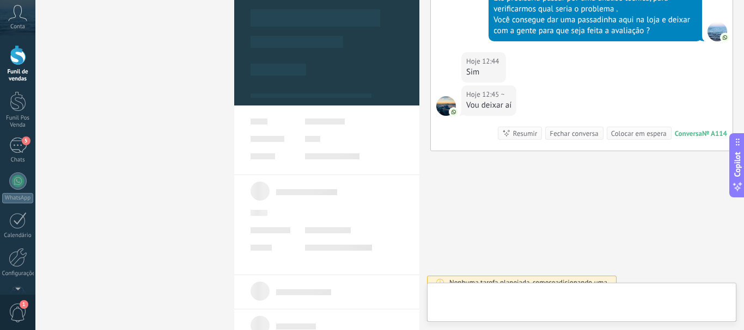
type textarea "*"
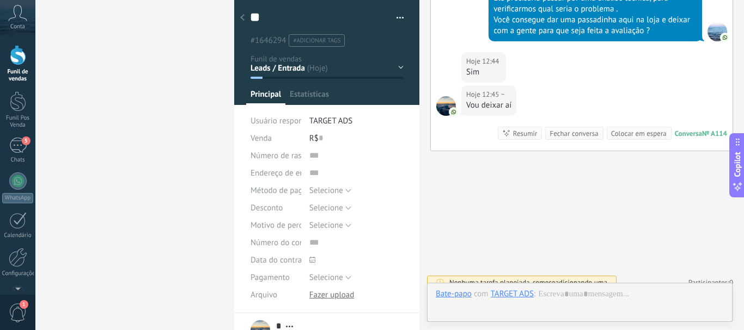
scroll to position [16, 0]
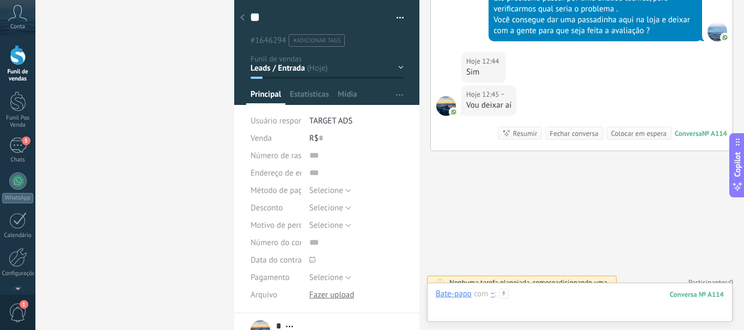
click at [536, 292] on div at bounding box center [580, 305] width 288 height 33
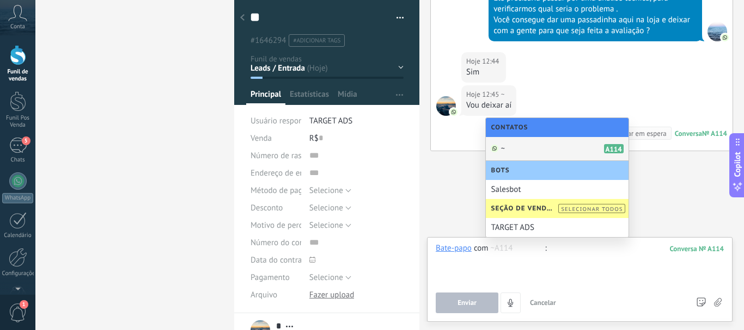
click at [520, 151] on div "~ A114" at bounding box center [557, 149] width 143 height 24
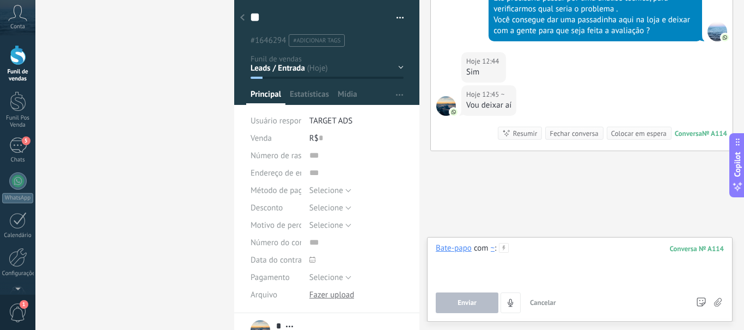
click at [501, 254] on div at bounding box center [580, 263] width 288 height 41
click at [502, 253] on div at bounding box center [504, 248] width 10 height 10
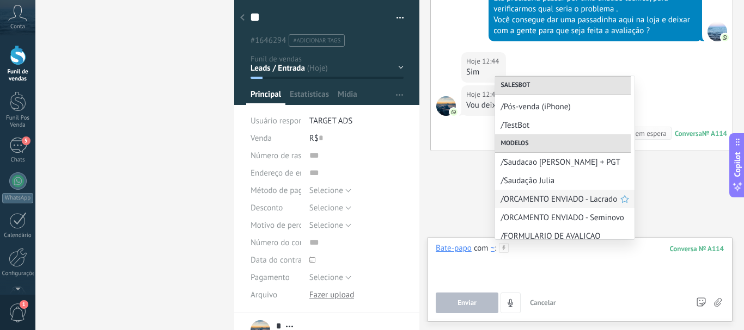
scroll to position [109, 0]
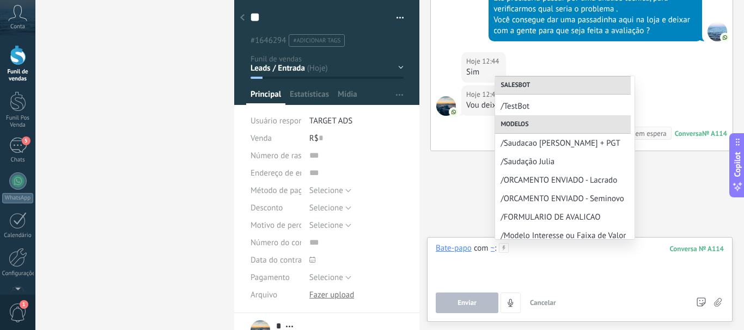
click at [526, 247] on div at bounding box center [580, 263] width 288 height 41
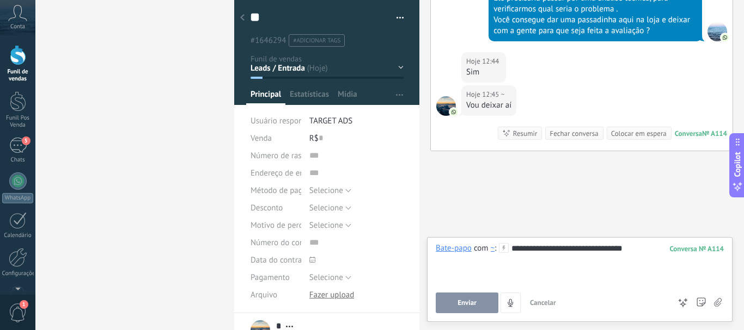
click at [487, 309] on button "Enviar" at bounding box center [467, 303] width 63 height 21
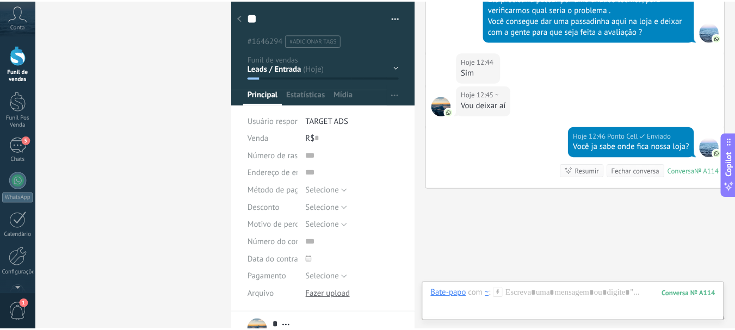
scroll to position [414, 0]
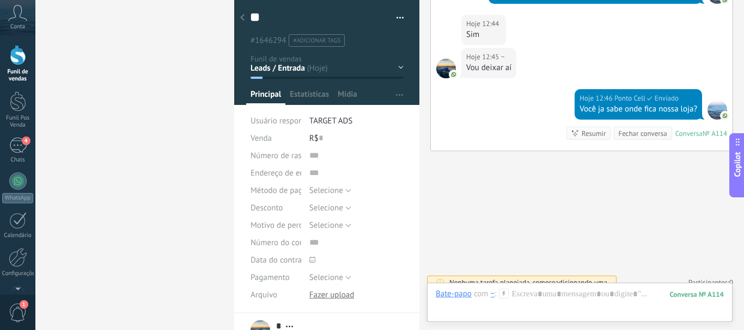
click at [20, 53] on div at bounding box center [18, 55] width 16 height 20
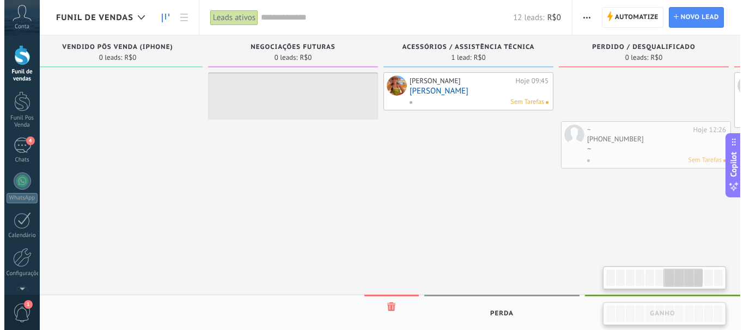
scroll to position [0, 1090]
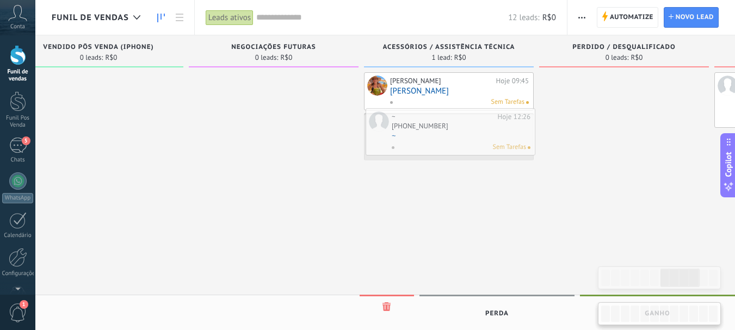
drag, startPoint x: 165, startPoint y: 137, endPoint x: 480, endPoint y: 143, distance: 314.2
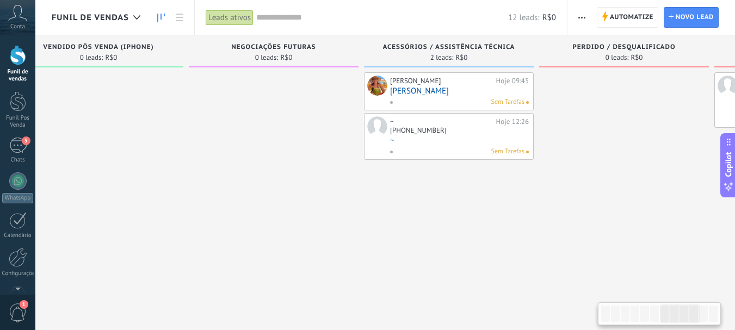
click at [436, 140] on link "~" at bounding box center [459, 140] width 139 height 9
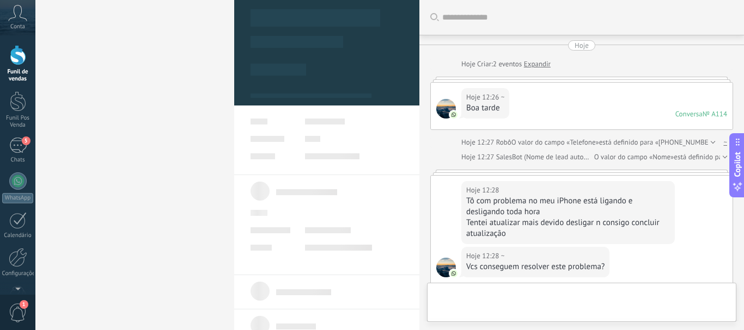
type textarea "*"
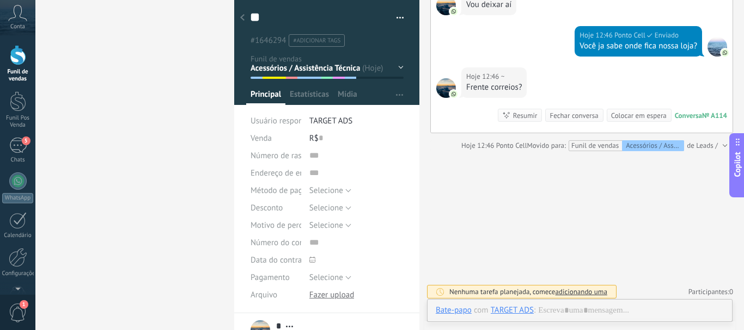
scroll to position [470, 0]
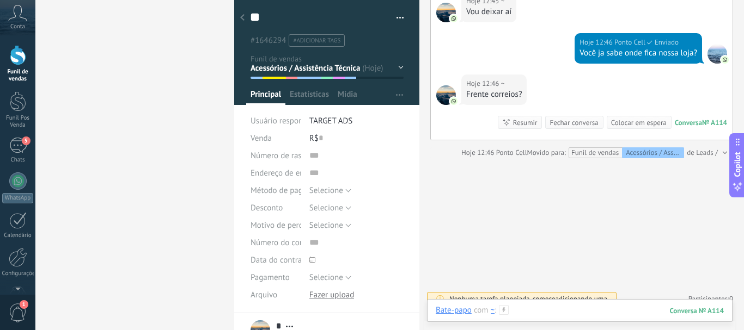
click at [549, 309] on div at bounding box center [580, 321] width 288 height 33
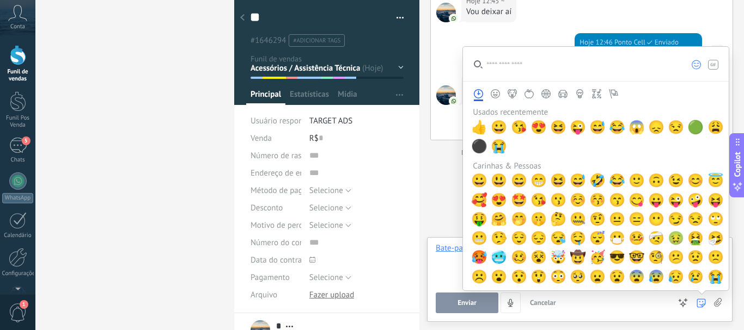
click at [697, 299] on icon at bounding box center [700, 303] width 9 height 9
click at [579, 202] on span "☺️" at bounding box center [577, 200] width 16 height 15
click at [573, 198] on span "☺️" at bounding box center [577, 200] width 16 height 15
click at [466, 185] on div "Usados recentemente 👍 😀 😘 😍 😆 😜 😅 😂 😱 😞 😒 🟢 😩 ⚫ 😭 Carinhas & Pessoas 😀 😃 😄 😁 😆 …" at bounding box center [594, 198] width 262 height 182
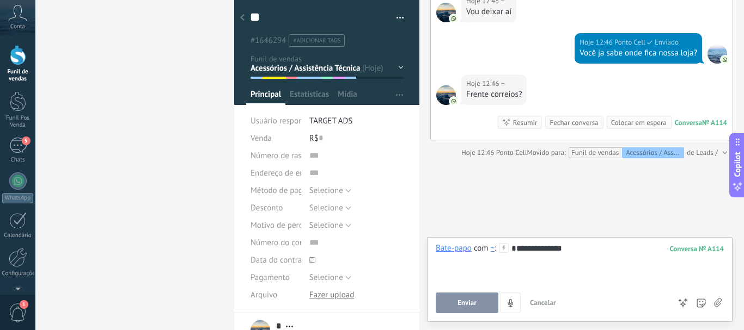
click at [593, 244] on div "**********" at bounding box center [580, 263] width 288 height 41
click at [519, 249] on div "**********" at bounding box center [580, 263] width 288 height 41
click at [477, 304] on button "Enviar" at bounding box center [467, 303] width 63 height 21
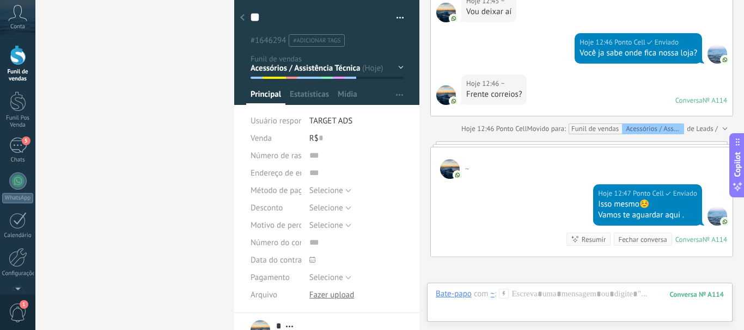
scroll to position [446, 0]
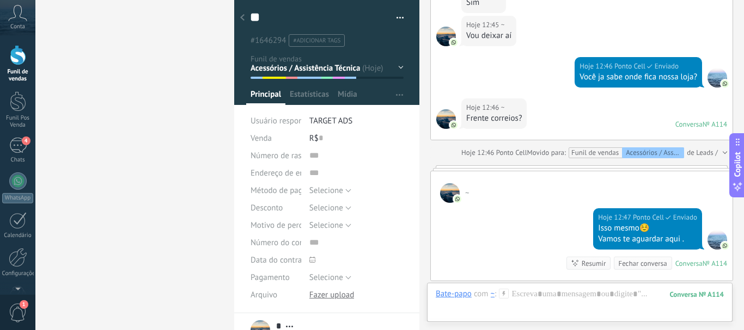
click at [16, 62] on div at bounding box center [18, 55] width 16 height 20
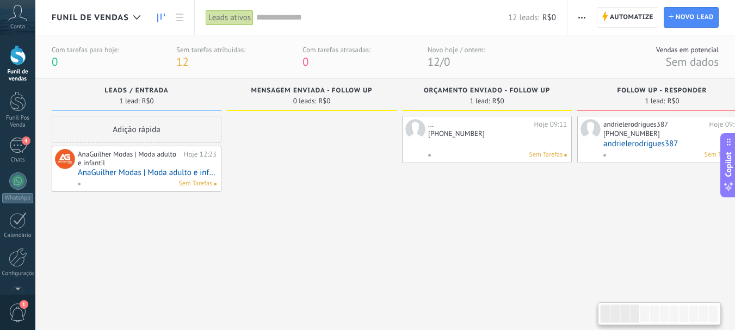
click at [164, 174] on link "AnaGuilher Modas | Moda adulto e infantil" at bounding box center [147, 172] width 139 height 9
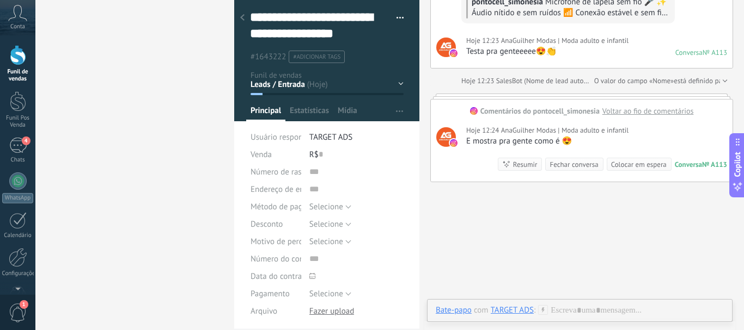
scroll to position [207, 0]
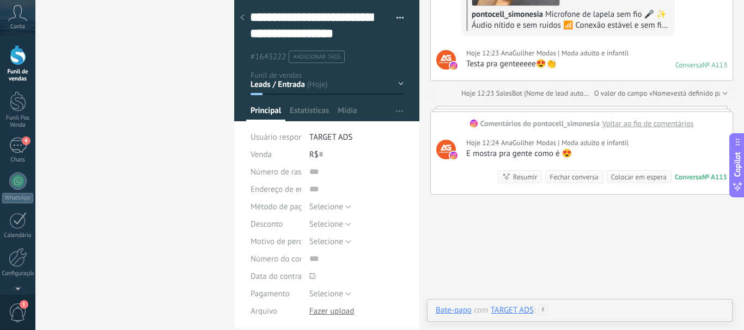
click at [583, 305] on div at bounding box center [580, 321] width 288 height 33
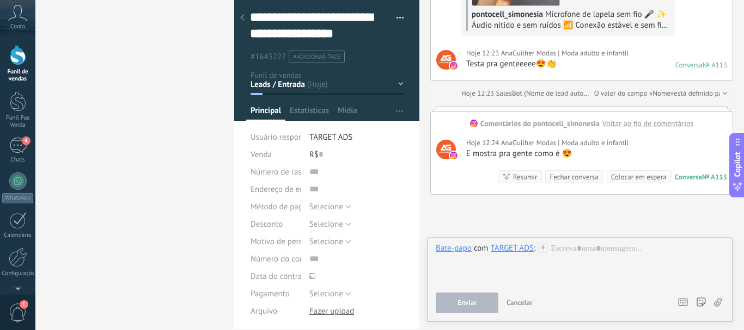
click at [544, 249] on icon at bounding box center [543, 248] width 10 height 10
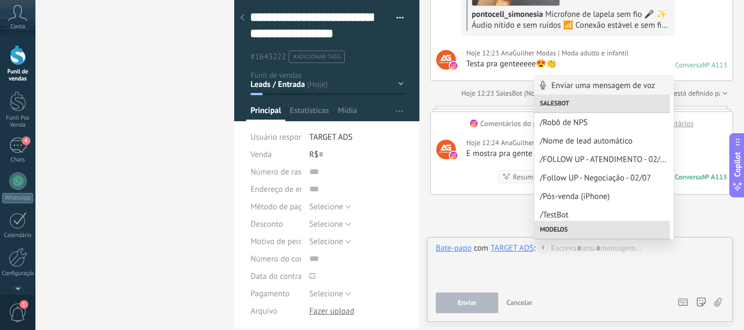
click at [532, 251] on div "TARGET ADS" at bounding box center [511, 248] width 43 height 10
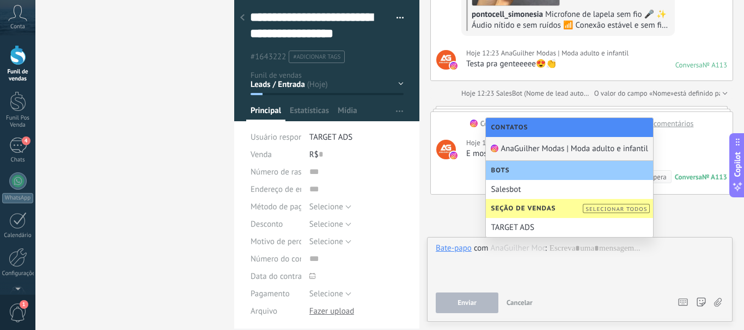
click at [544, 143] on div "AnaGuilher Modas | Moda adulto e infantil" at bounding box center [569, 149] width 167 height 24
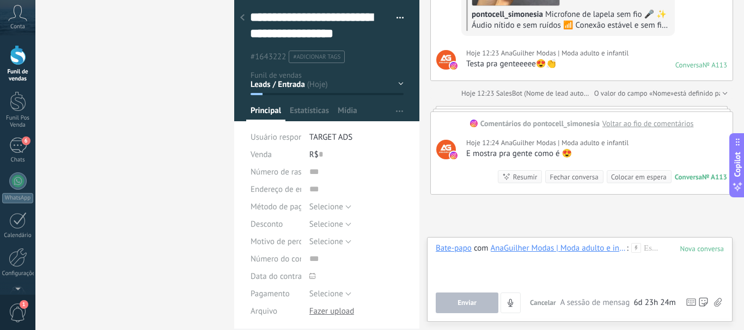
click at [28, 59] on link "Funil de vendas" at bounding box center [17, 64] width 35 height 38
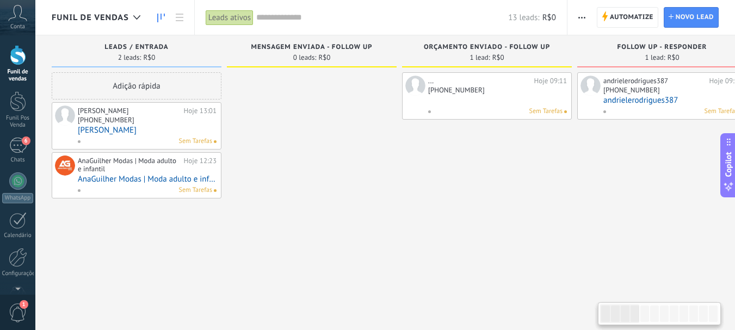
click at [159, 133] on link "[PERSON_NAME]" at bounding box center [147, 130] width 139 height 9
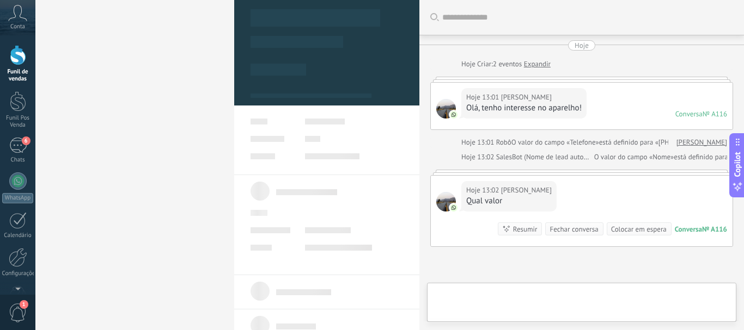
scroll to position [107, 0]
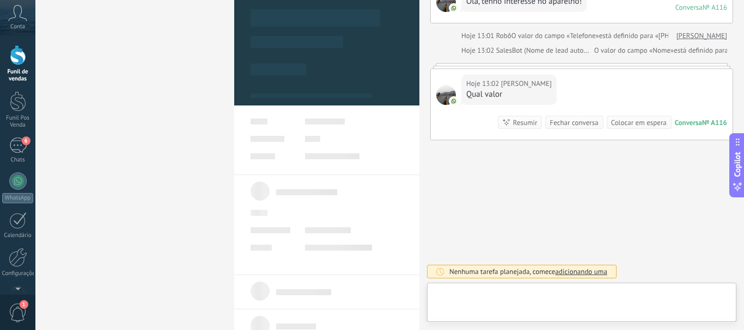
type textarea "**********"
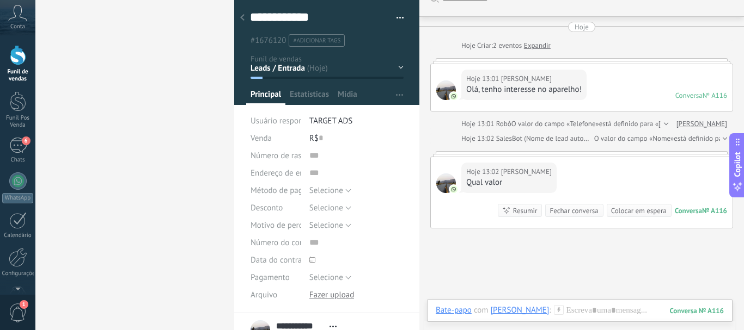
scroll to position [0, 0]
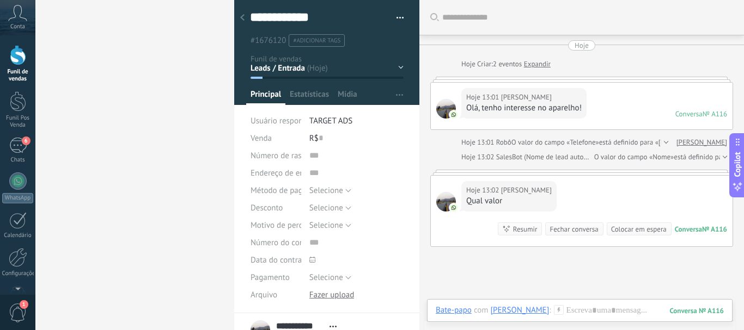
click at [601, 112] on div "Hoje 13:01 Magno Costa Olá, tenho interesse no aparelho! Conversa № A116 Conver…" at bounding box center [582, 106] width 302 height 47
click at [15, 97] on div at bounding box center [18, 101] width 16 height 20
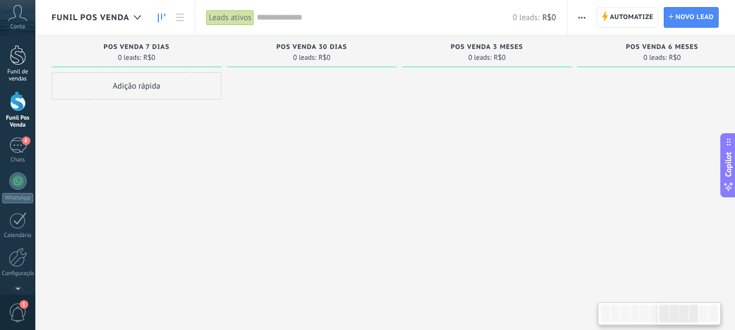
click at [27, 64] on link "Funil de vendas" at bounding box center [17, 64] width 35 height 38
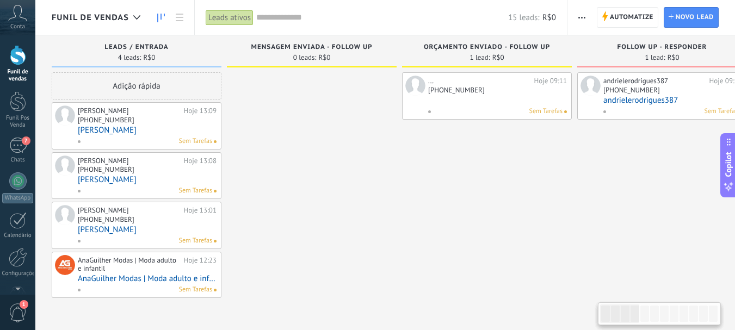
click at [161, 170] on div "+55 33 99441-338" at bounding box center [147, 170] width 139 height 9
click at [129, 177] on link "Nathalia Alves Doula" at bounding box center [147, 179] width 139 height 9
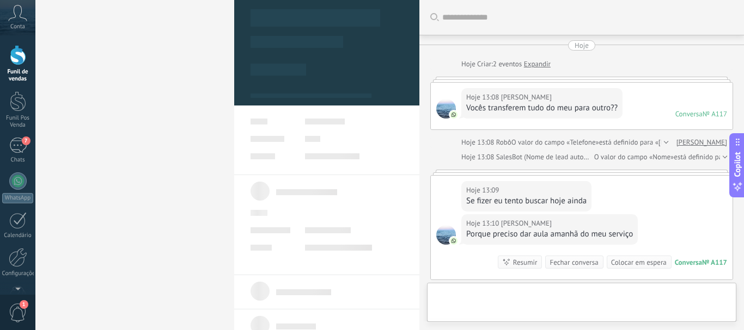
scroll to position [140, 0]
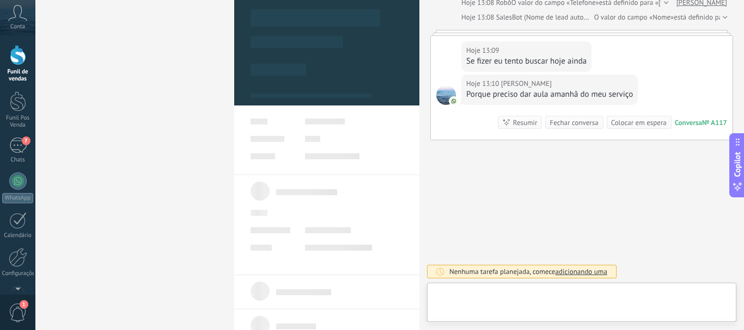
type textarea "**********"
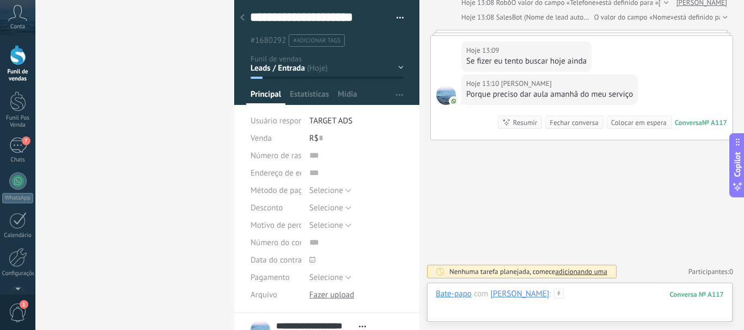
click at [597, 296] on div at bounding box center [580, 305] width 288 height 33
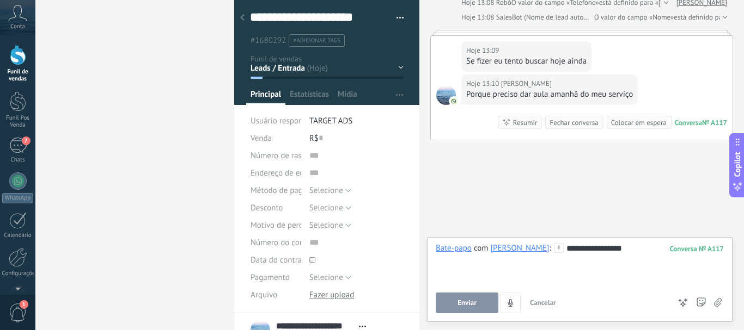
click at [463, 303] on span "Enviar" at bounding box center [466, 303] width 19 height 8
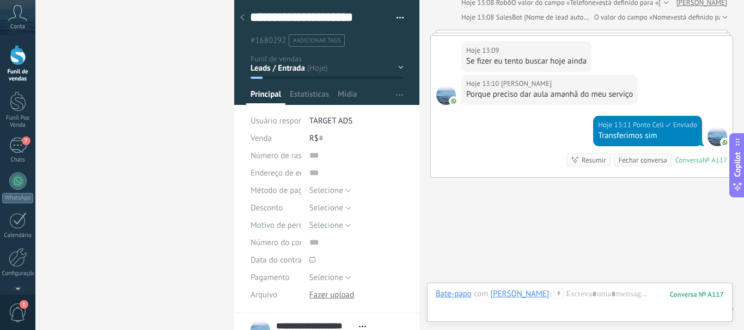
scroll to position [177, 0]
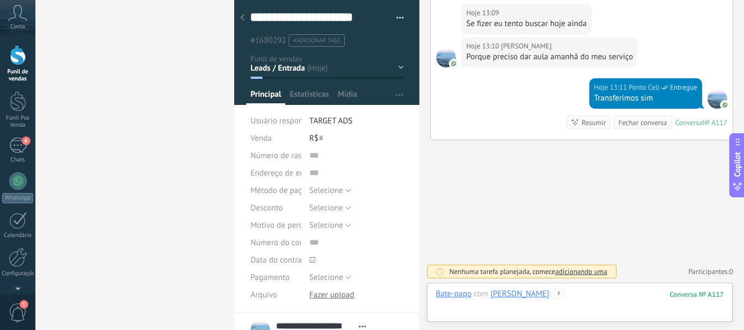
click at [612, 293] on div at bounding box center [580, 305] width 288 height 33
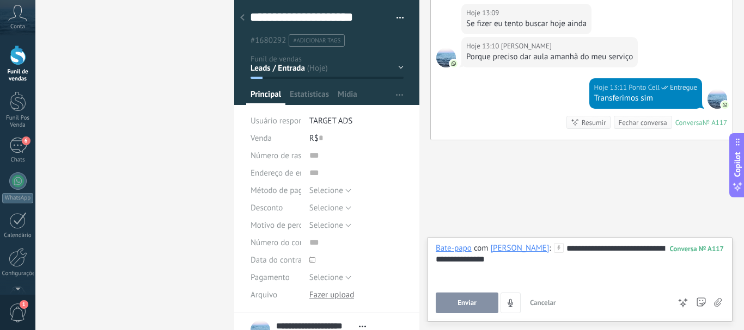
click at [473, 305] on span "Enviar" at bounding box center [466, 303] width 19 height 8
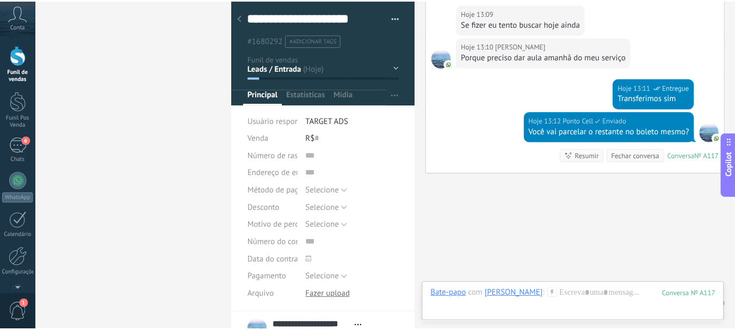
scroll to position [211, 0]
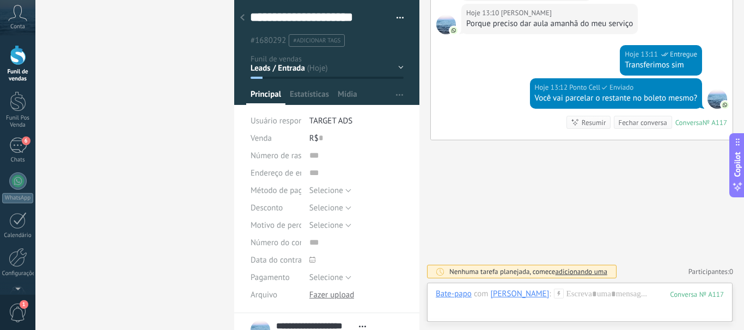
click at [242, 11] on div at bounding box center [242, 18] width 15 height 21
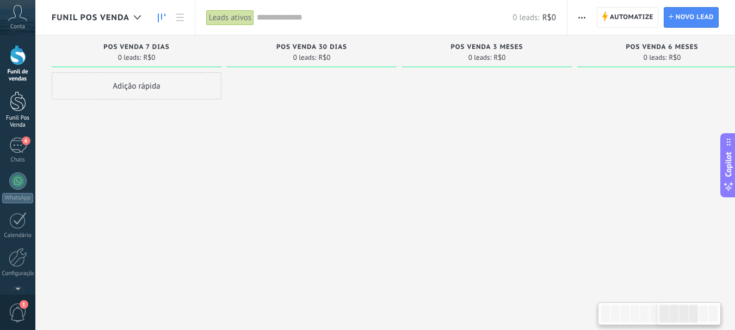
click at [20, 102] on div at bounding box center [18, 101] width 16 height 20
click at [26, 65] on link "Funil de vendas" at bounding box center [17, 64] width 35 height 38
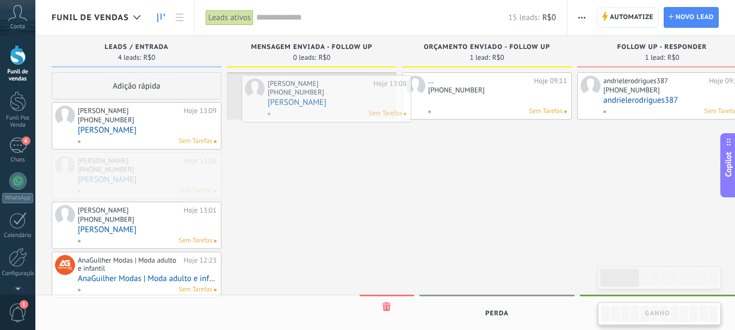
drag, startPoint x: 136, startPoint y: 174, endPoint x: 324, endPoint y: 93, distance: 205.1
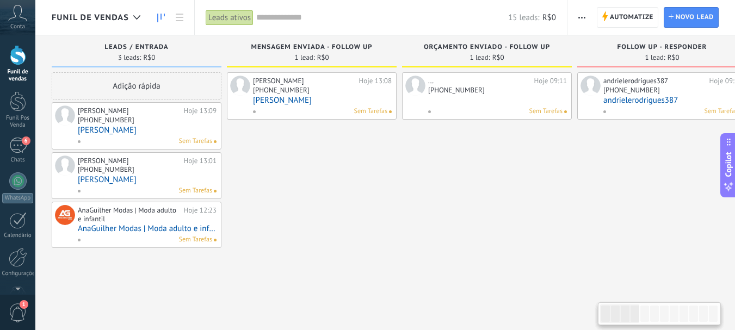
click at [159, 139] on div "Sem Tarefas" at bounding box center [144, 142] width 135 height 10
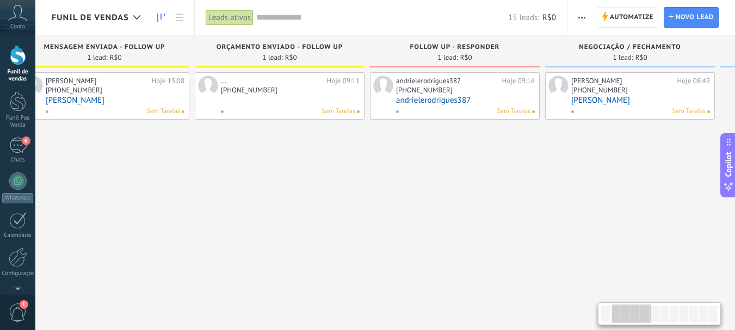
scroll to position [0, 209]
drag, startPoint x: 542, startPoint y: 165, endPoint x: 333, endPoint y: 188, distance: 209.8
click at [333, 188] on div "... Hoje 09:11 [PHONE_NUMBER] Sem Tarefas" at bounding box center [279, 195] width 170 height 247
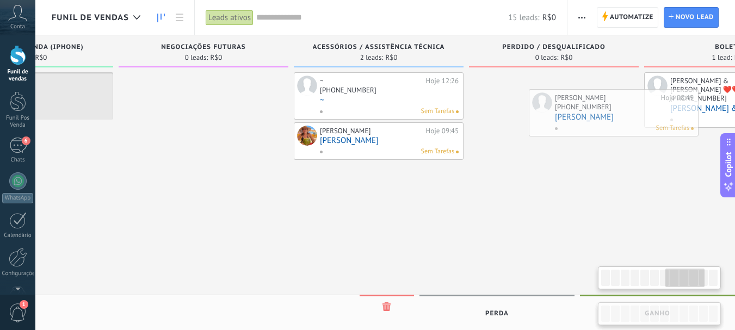
scroll to position [0, 1192]
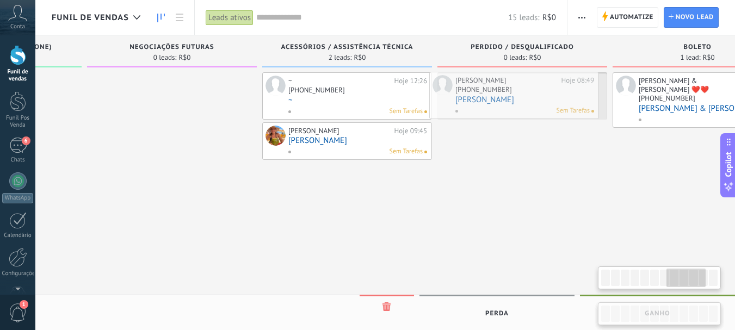
drag, startPoint x: 587, startPoint y: 97, endPoint x: 471, endPoint y: 96, distance: 116.5
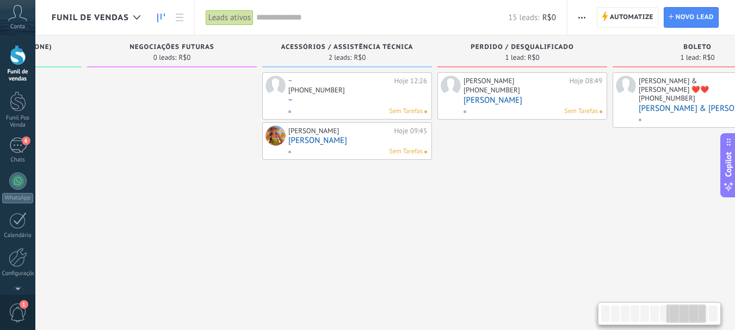
click at [606, 314] on div at bounding box center [606, 314] width 9 height 16
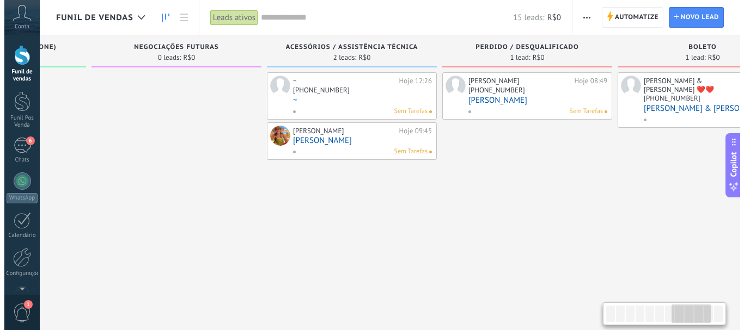
scroll to position [0, 0]
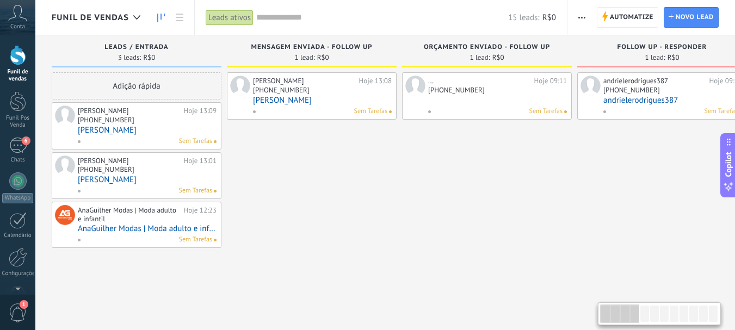
drag, startPoint x: 688, startPoint y: 318, endPoint x: 487, endPoint y: 314, distance: 200.4
click at [495, 321] on body ".abccls-1,.abccls-2{fill-rule:evenodd}.abccls-2{fill:#fff} .abfcls-1{fill:none}…" at bounding box center [367, 165] width 735 height 330
click at [165, 139] on div "Sem Tarefas" at bounding box center [144, 142] width 135 height 10
click at [133, 142] on div "Sem Tarefas" at bounding box center [144, 142] width 135 height 10
click at [133, 137] on div "Sem Tarefas" at bounding box center [144, 142] width 135 height 10
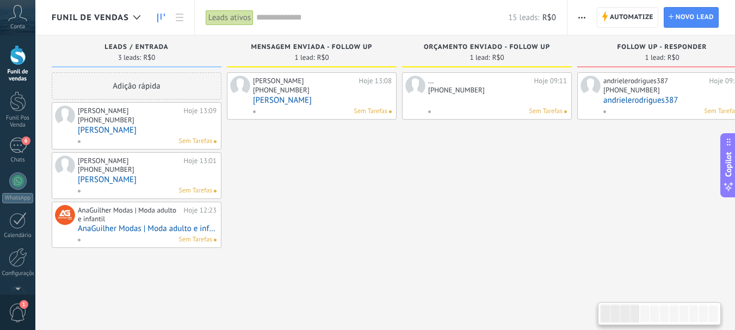
drag, startPoint x: 133, startPoint y: 137, endPoint x: 115, endPoint y: 141, distance: 17.8
click at [115, 141] on div "Sem Tarefas" at bounding box center [144, 142] width 135 height 10
click at [132, 130] on link "Luiz Felipe️️" at bounding box center [147, 130] width 139 height 9
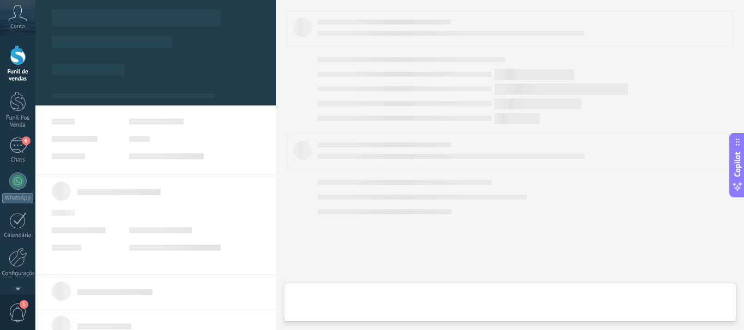
type textarea "**********"
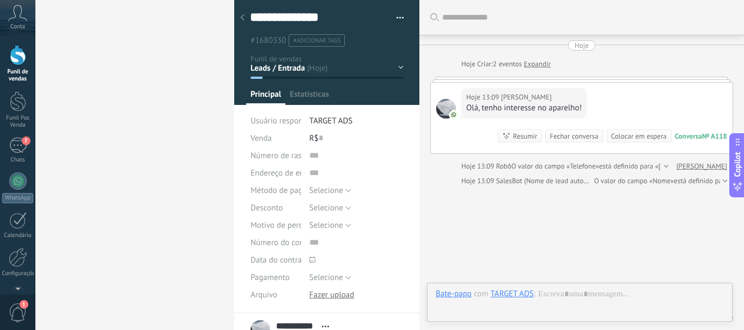
scroll to position [46, 0]
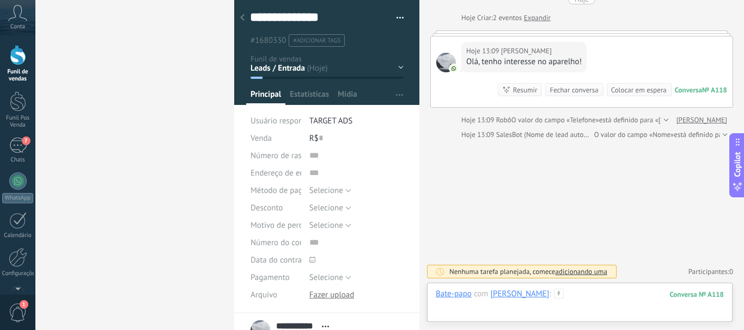
click at [561, 290] on div at bounding box center [580, 305] width 288 height 33
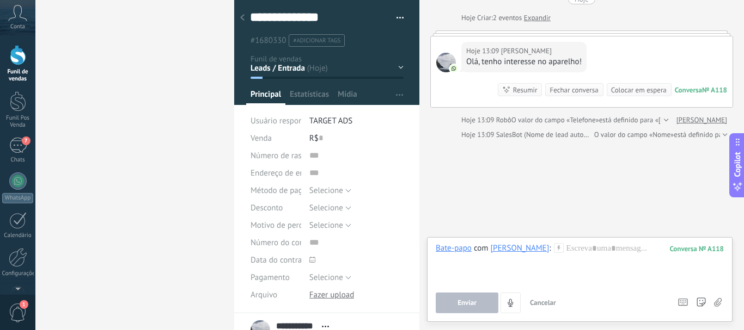
click at [554, 253] on div at bounding box center [559, 248] width 10 height 10
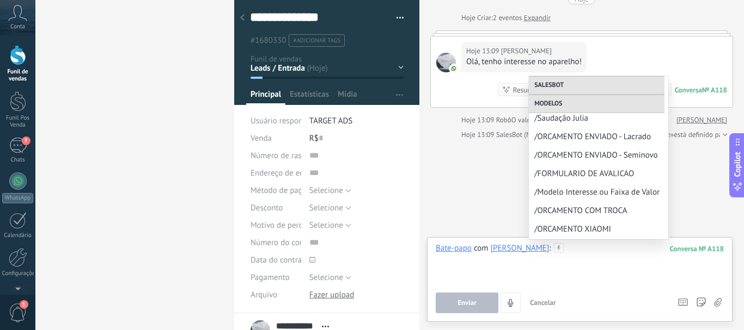
scroll to position [98, 0]
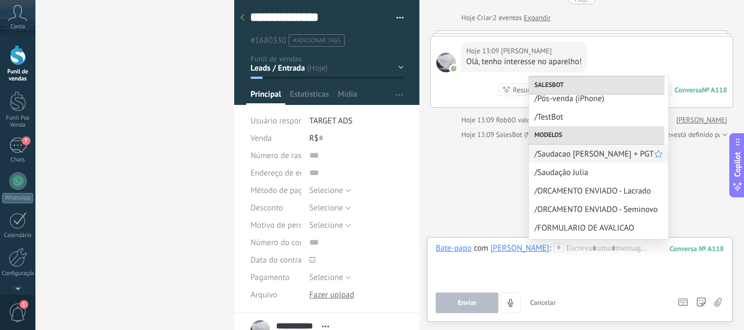
click at [565, 155] on span "/Saudacao [PERSON_NAME] + PGT" at bounding box center [594, 154] width 120 height 10
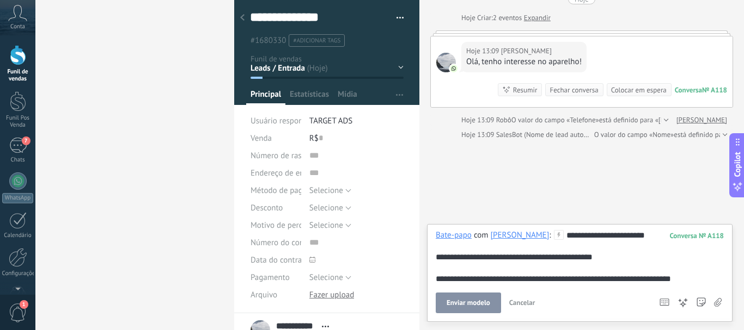
click at [474, 303] on span "Enviar modelo" at bounding box center [468, 303] width 44 height 8
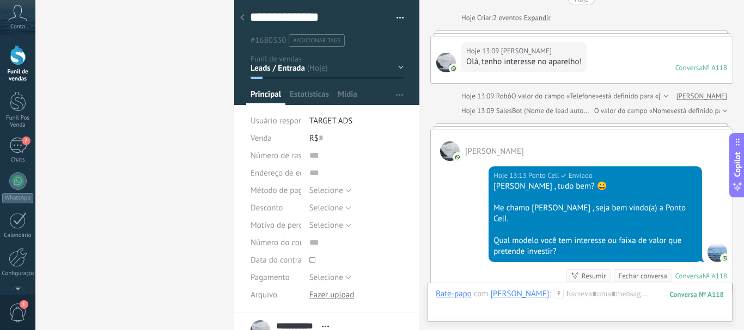
scroll to position [15, 0]
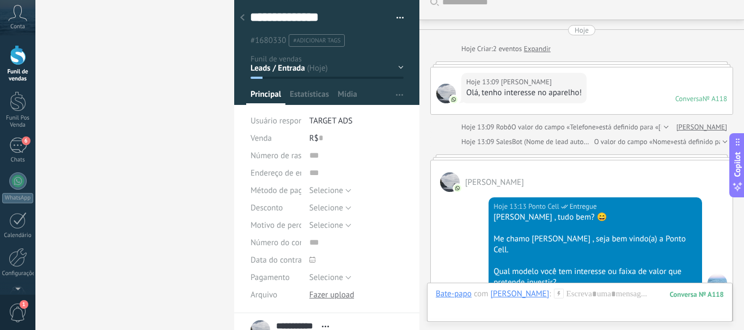
click at [234, 14] on div "Funil de vendas Leads ativos Aplicar 15 leads: R$0 Leads ativos Meus leads Lead…" at bounding box center [372, 165] width 744 height 330
click at [23, 63] on div at bounding box center [18, 55] width 16 height 20
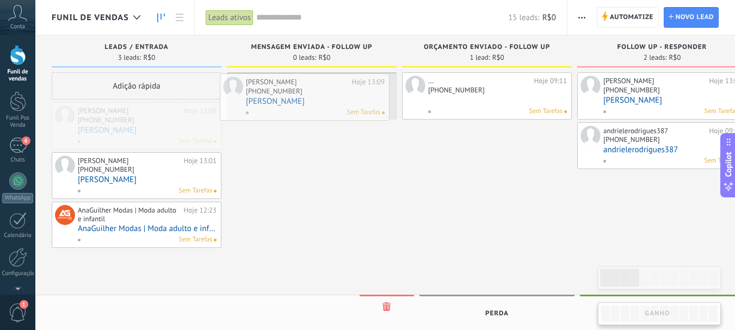
drag, startPoint x: 151, startPoint y: 132, endPoint x: 319, endPoint y: 103, distance: 170.7
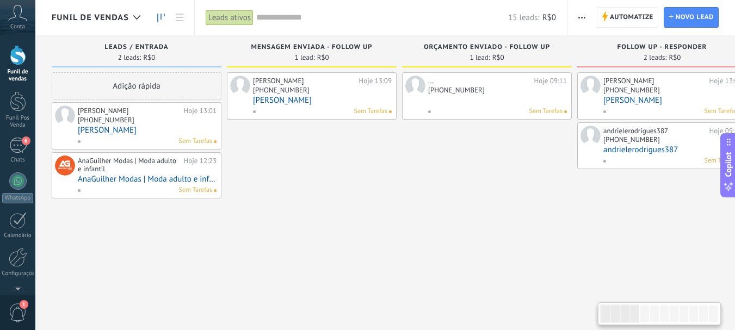
click at [444, 96] on link at bounding box center [497, 100] width 139 height 9
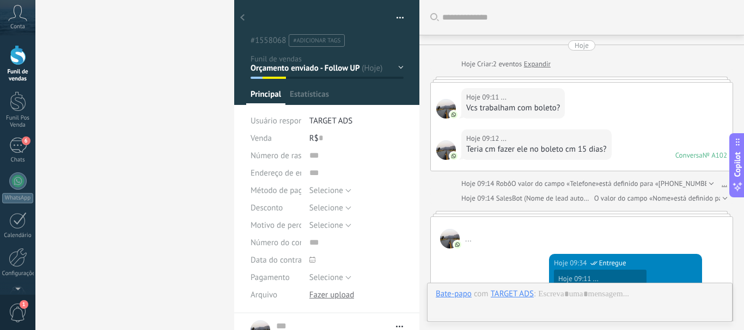
scroll to position [16, 0]
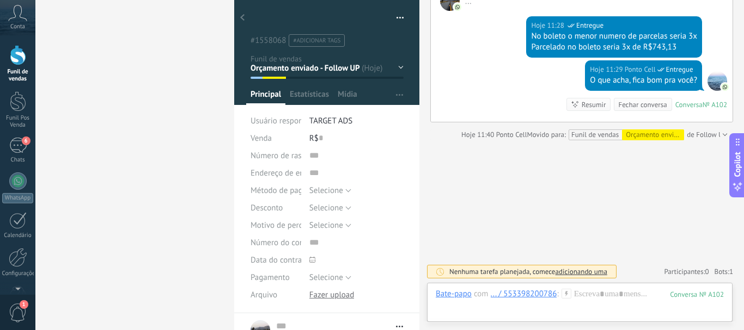
click at [233, 15] on div "Funil de vendas Leads ativos Aplicar 15 leads: R$0 Leads ativos Meus leads Lead…" at bounding box center [372, 165] width 744 height 330
click at [241, 17] on icon at bounding box center [242, 17] width 4 height 7
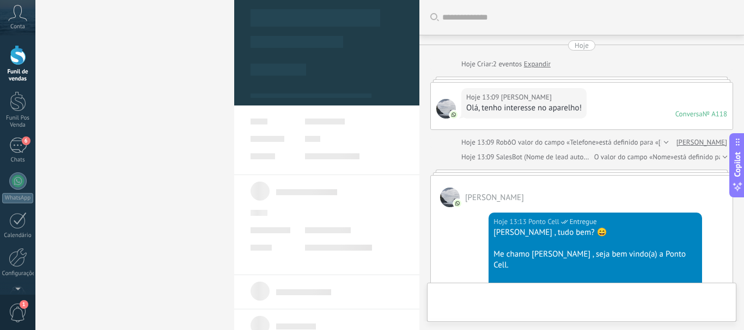
click at [131, 125] on div "Funil de vendas Leads ativos Aplicar 15 leads: R$0 Leads ativos Meus leads Lead…" at bounding box center [372, 165] width 744 height 330
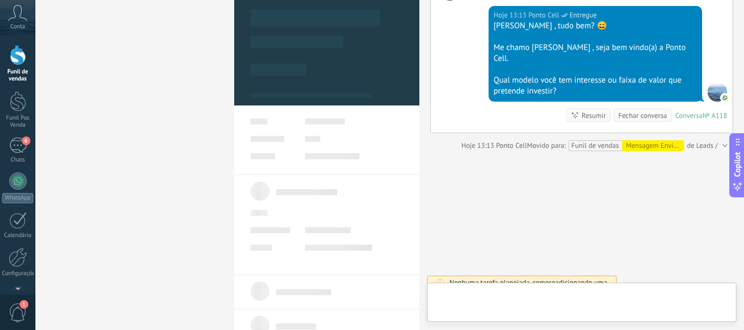
click at [21, 66] on link "Funil de vendas" at bounding box center [17, 64] width 35 height 38
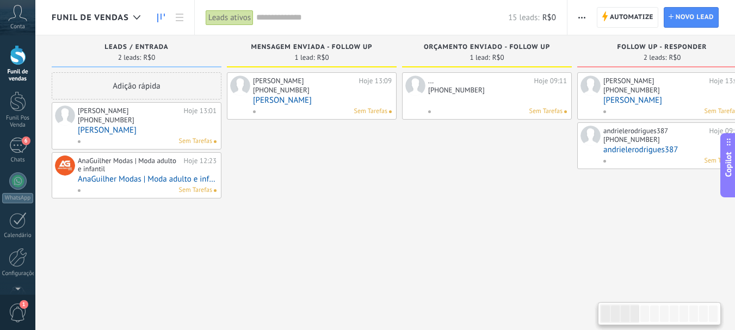
click at [151, 132] on link "[PERSON_NAME]" at bounding box center [147, 130] width 139 height 9
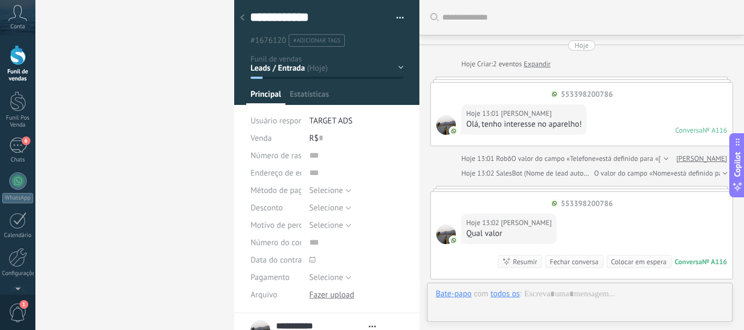
type textarea "**********"
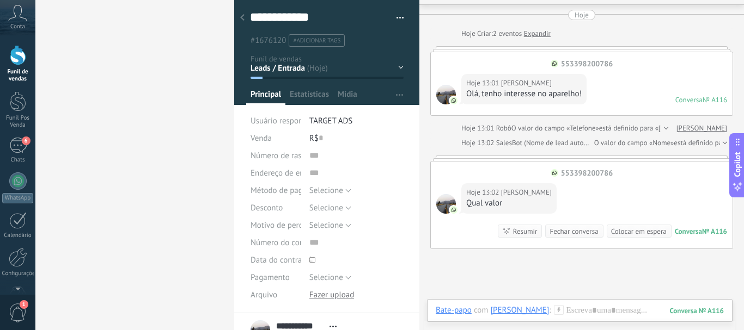
scroll to position [139, 0]
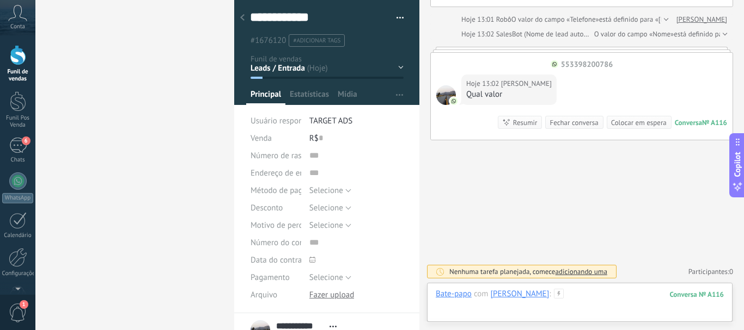
click at [585, 301] on div at bounding box center [580, 305] width 288 height 33
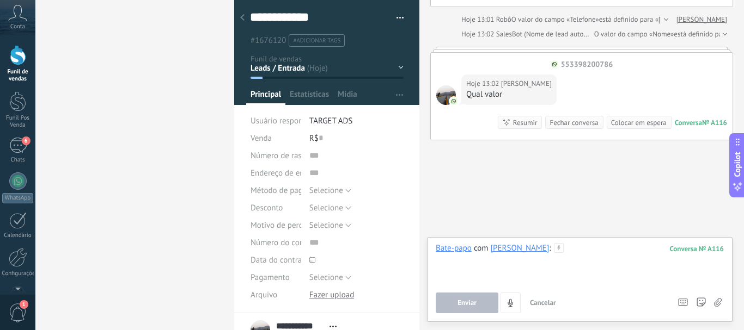
drag, startPoint x: 584, startPoint y: 298, endPoint x: 595, endPoint y: 263, distance: 36.5
click at [595, 263] on div at bounding box center [580, 263] width 288 height 41
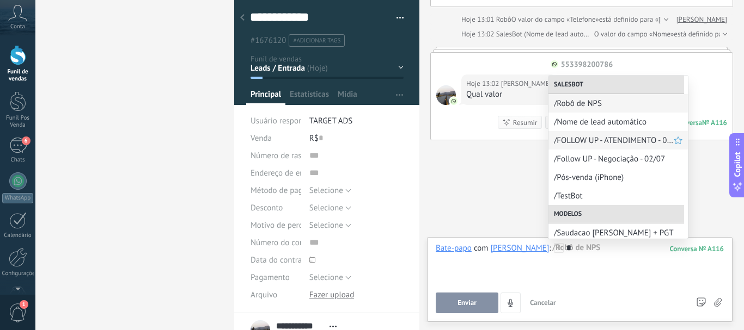
click at [569, 149] on div "/FOLLOW UP - ATENDIMENTO - 02/07" at bounding box center [617, 140] width 139 height 19
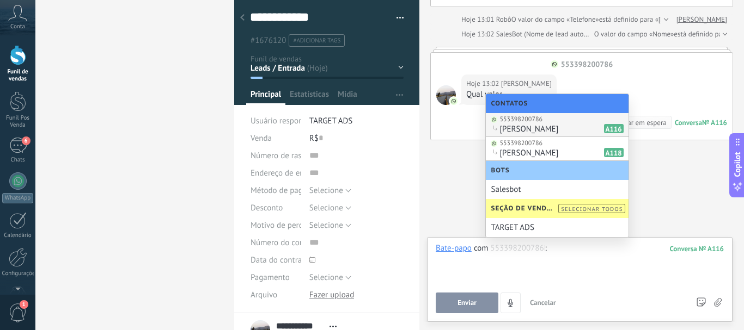
click at [546, 129] on div "Magno Costa A116" at bounding box center [562, 129] width 124 height 10
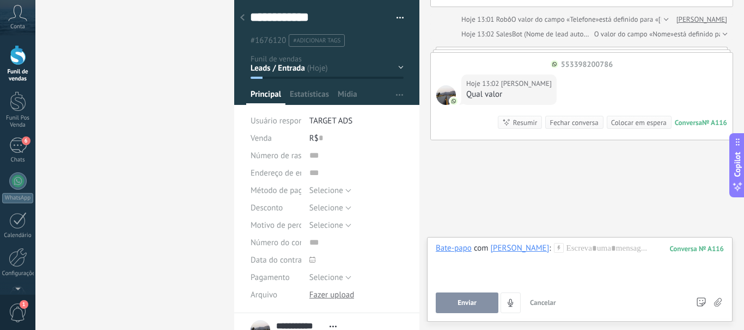
click at [554, 247] on icon at bounding box center [559, 248] width 10 height 10
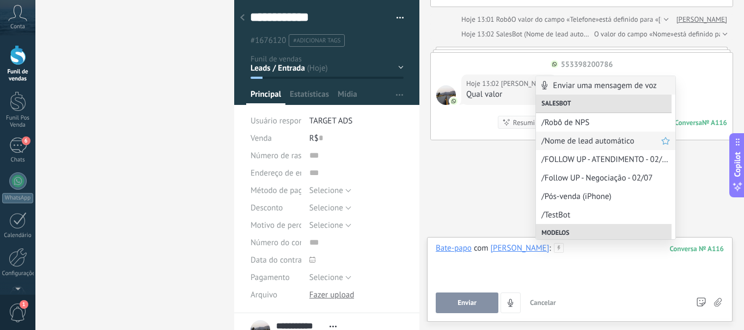
scroll to position [54, 0]
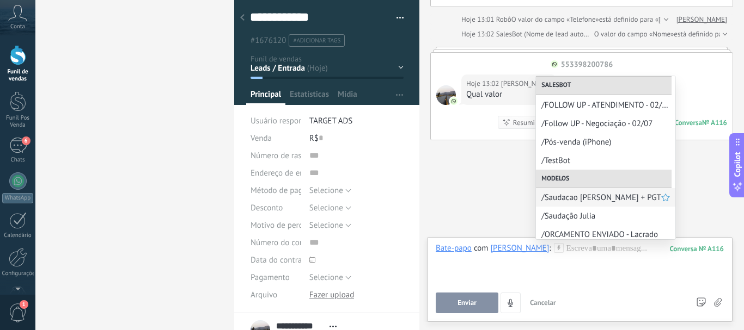
click at [569, 204] on div "/Saudacao [PERSON_NAME] + PGT" at bounding box center [605, 197] width 139 height 19
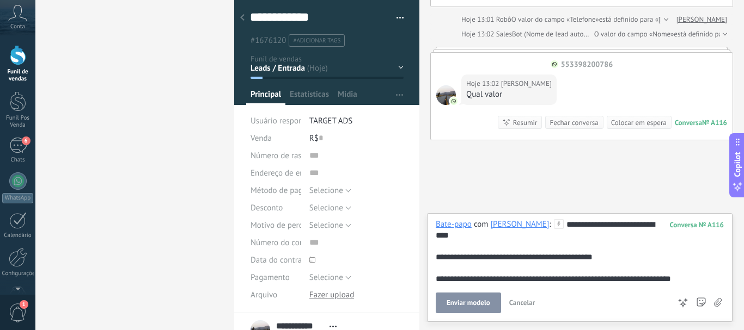
click at [483, 299] on span "Enviar modelo" at bounding box center [468, 303] width 44 height 8
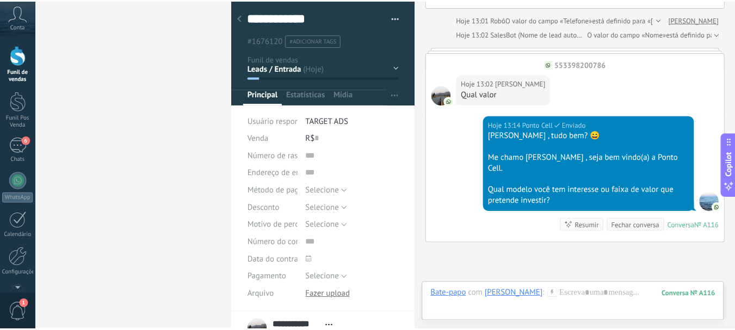
scroll to position [231, 0]
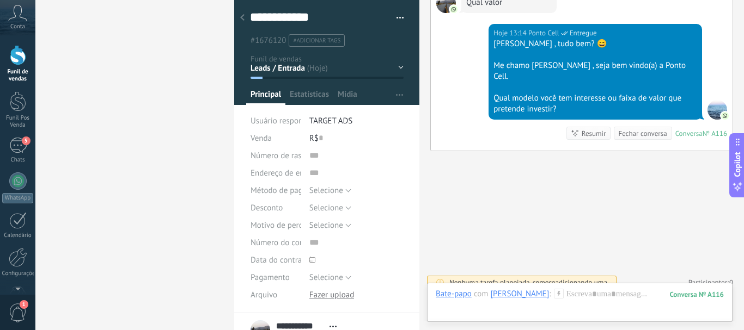
click at [21, 65] on link "Funil de vendas" at bounding box center [17, 64] width 35 height 38
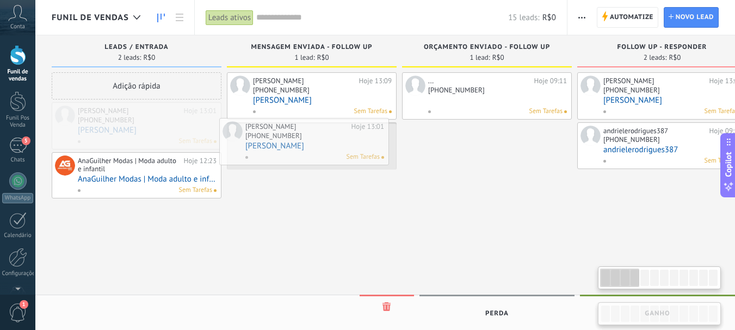
drag, startPoint x: 134, startPoint y: 118, endPoint x: 310, endPoint y: 132, distance: 176.4
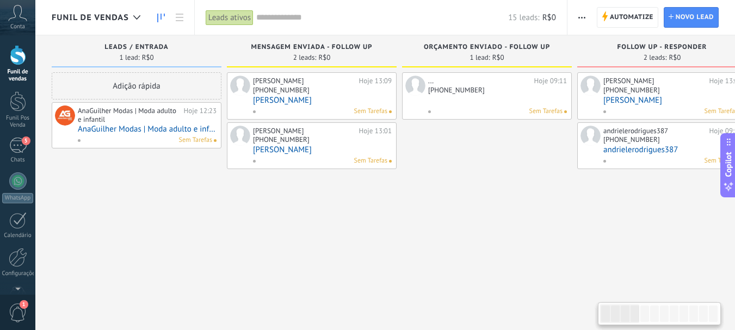
click at [631, 158] on div "Sem Tarefas" at bounding box center [670, 161] width 135 height 10
click at [609, 157] on span at bounding box center [609, 161] width 12 height 10
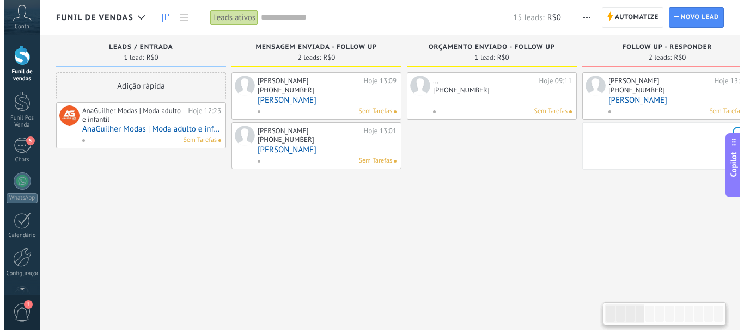
scroll to position [0, 4]
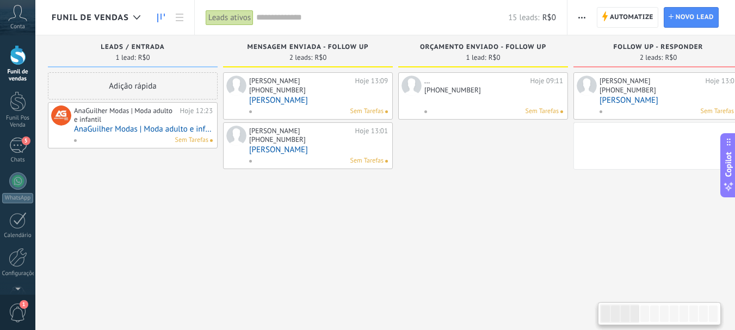
click at [593, 183] on div "Nathalia Alves Doula Hoje 13:08 +55 33 99441-338 Nathalia Alves Doula Sem Taref…" at bounding box center [659, 195] width 170 height 247
click at [667, 150] on link "andrielerodrigues387" at bounding box center [669, 149] width 139 height 9
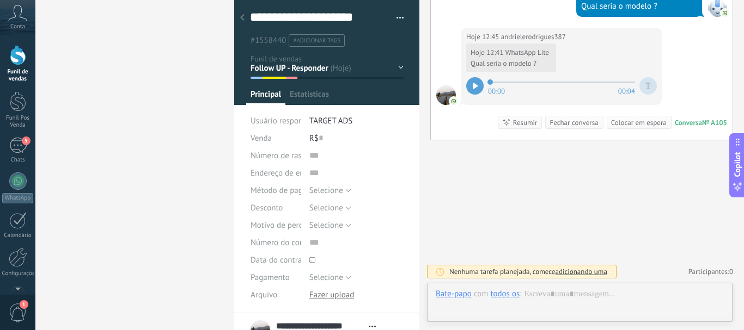
scroll to position [16, 0]
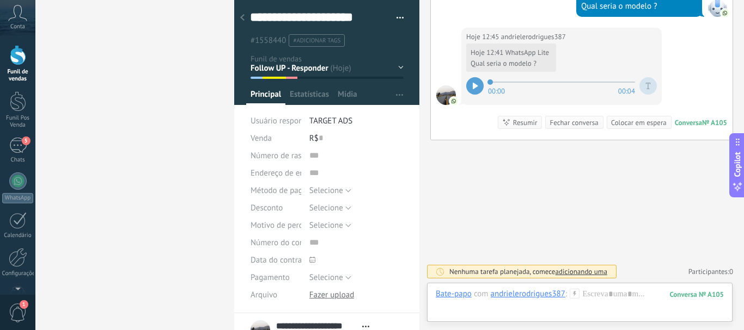
click at [649, 91] on div at bounding box center [647, 85] width 17 height 17
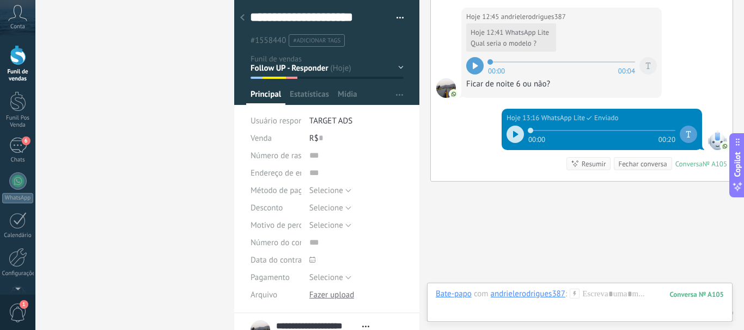
scroll to position [1317, 0]
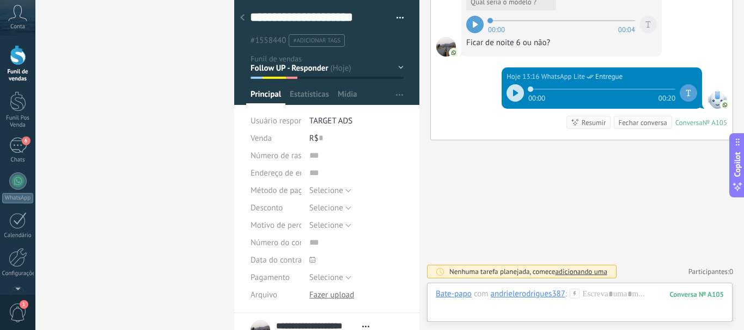
click at [15, 137] on div "Funil de vendas Funil Pos Venda 6 Chats WhatsApp Clientes" at bounding box center [17, 185] width 35 height 281
click at [16, 55] on div at bounding box center [18, 55] width 16 height 20
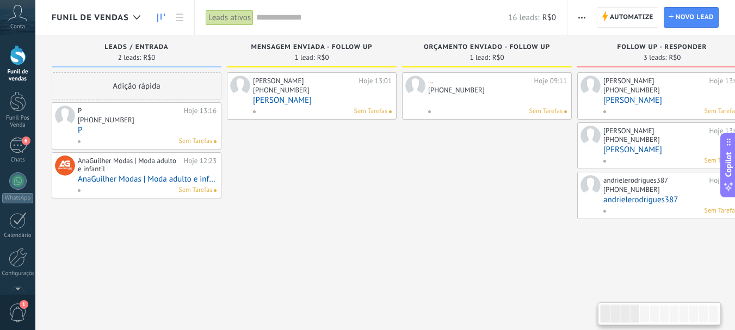
click at [166, 136] on div "P Hoje 13:16 +55 33 84430-930 P Sem Tarefas" at bounding box center [147, 126] width 139 height 41
click at [145, 138] on div "Sem Tarefas" at bounding box center [144, 142] width 135 height 10
click at [103, 121] on div "[PHONE_NUMBER]" at bounding box center [106, 119] width 57 height 9
click at [107, 130] on link "P" at bounding box center [147, 130] width 139 height 9
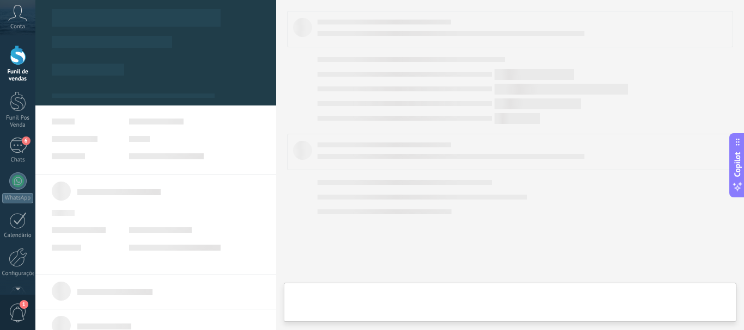
type textarea "*"
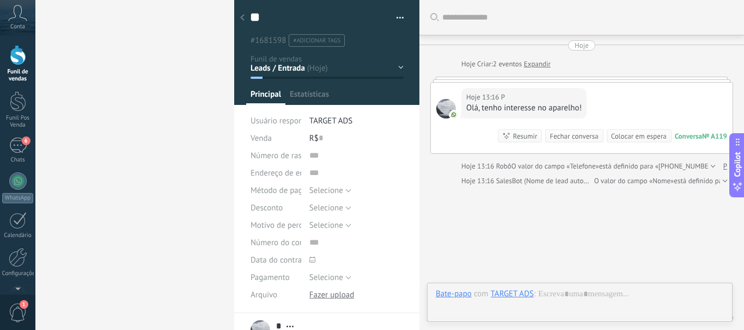
scroll to position [46, 0]
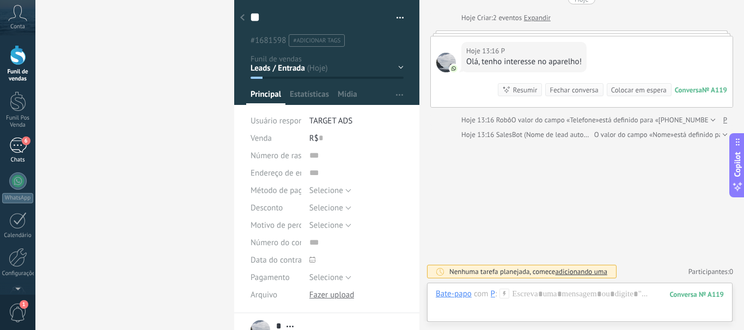
click at [23, 152] on div "6" at bounding box center [17, 146] width 17 height 16
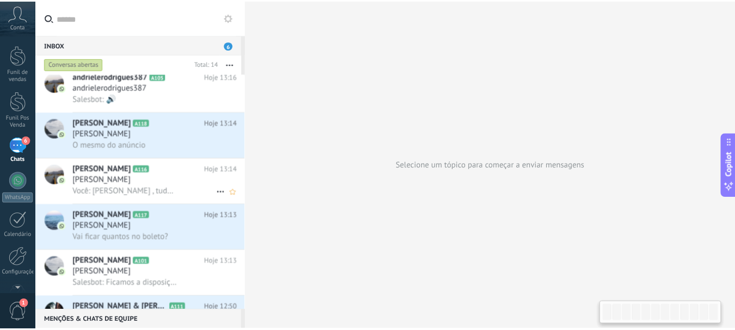
scroll to position [109, 0]
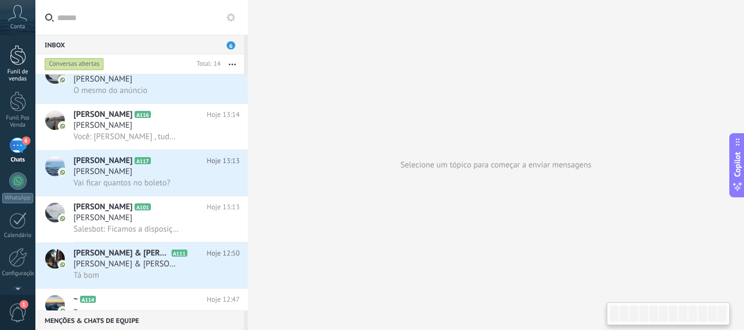
click at [19, 55] on div at bounding box center [18, 55] width 16 height 20
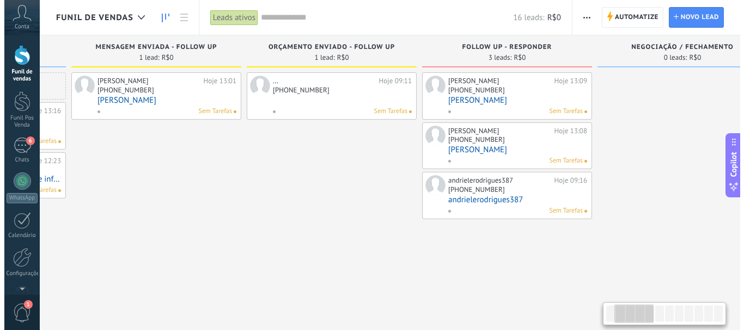
scroll to position [0, 163]
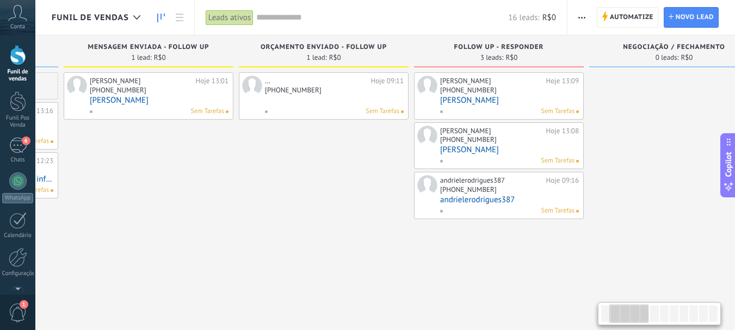
drag, startPoint x: 479, startPoint y: 200, endPoint x: 315, endPoint y: 215, distance: 164.0
click at [315, 215] on div "... Hoje 09:11 +55 33 99996-808 Sem Tarefas" at bounding box center [324, 195] width 170 height 247
click at [293, 99] on link at bounding box center [334, 100] width 139 height 9
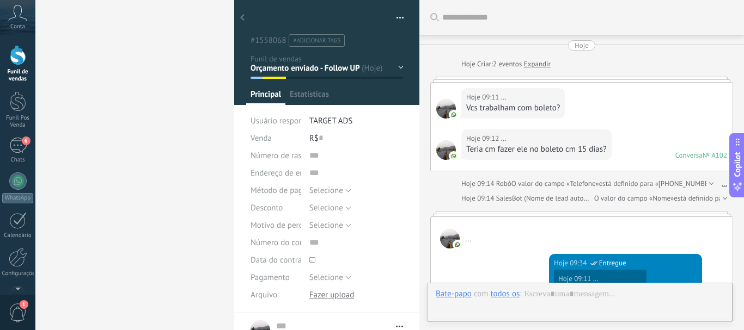
scroll to position [16, 0]
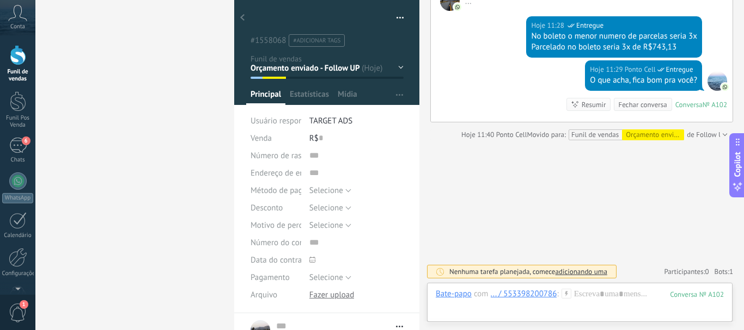
click at [246, 16] on div at bounding box center [242, 18] width 15 height 21
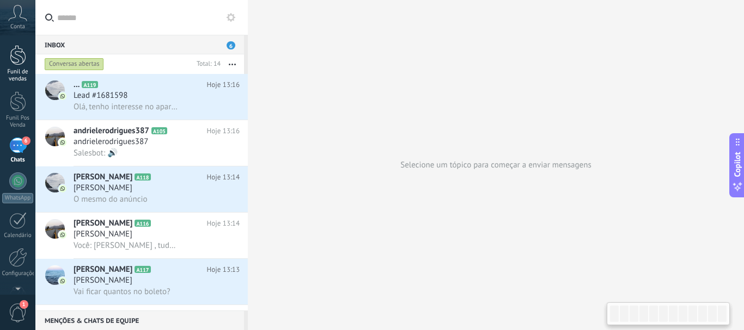
click at [16, 66] on link "Funil de vendas" at bounding box center [17, 64] width 35 height 38
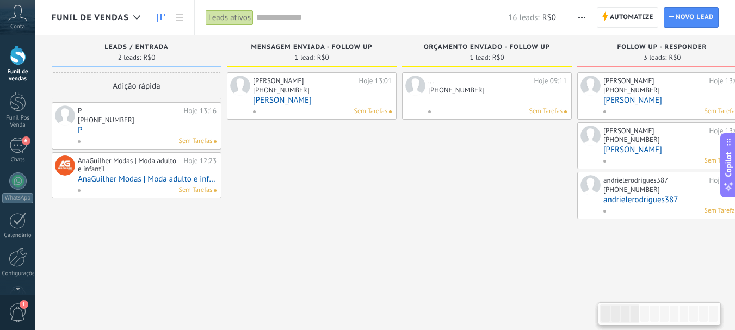
click at [660, 100] on link "[PERSON_NAME]" at bounding box center [673, 100] width 139 height 9
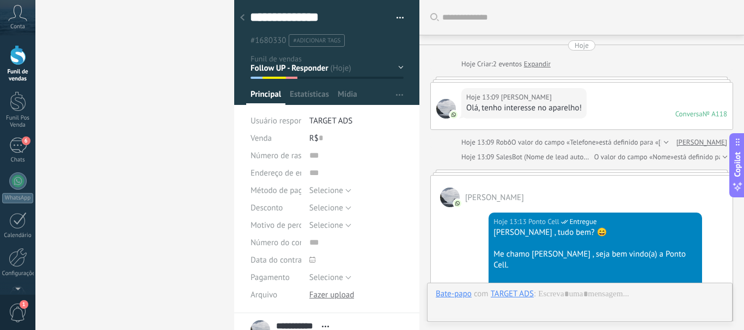
scroll to position [16, 0]
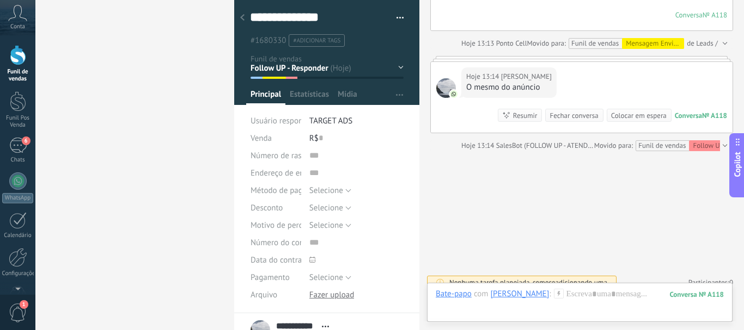
click at [240, 17] on div at bounding box center [242, 18] width 15 height 21
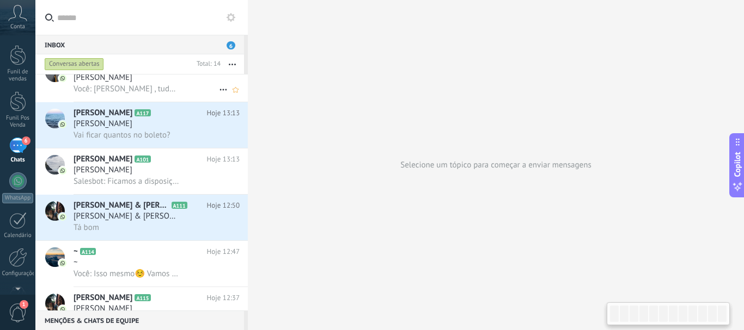
scroll to position [164, 0]
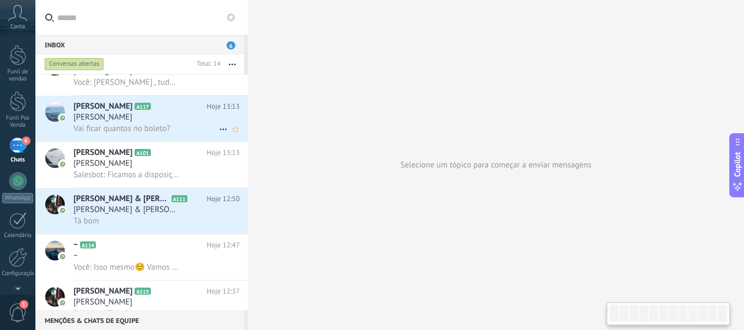
click at [161, 115] on div "[PERSON_NAME]" at bounding box center [156, 117] width 166 height 11
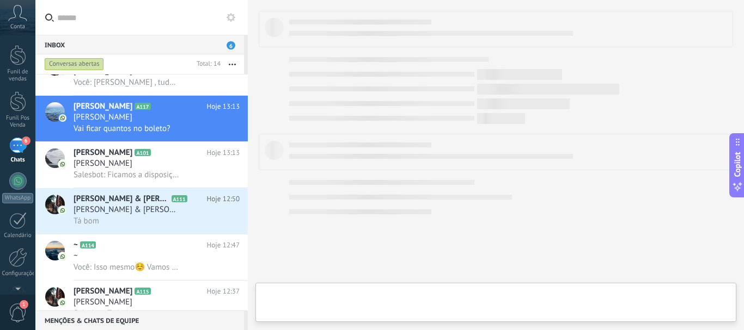
type textarea "**********"
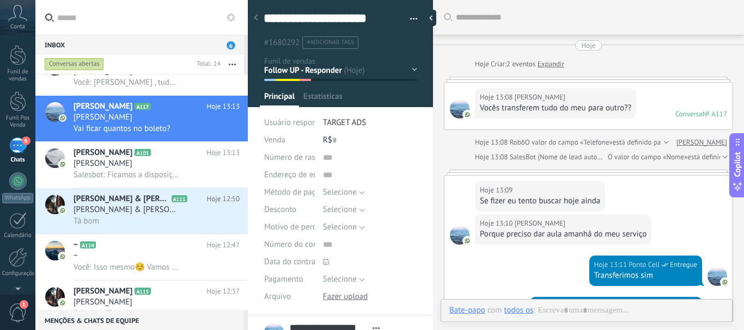
scroll to position [336, 0]
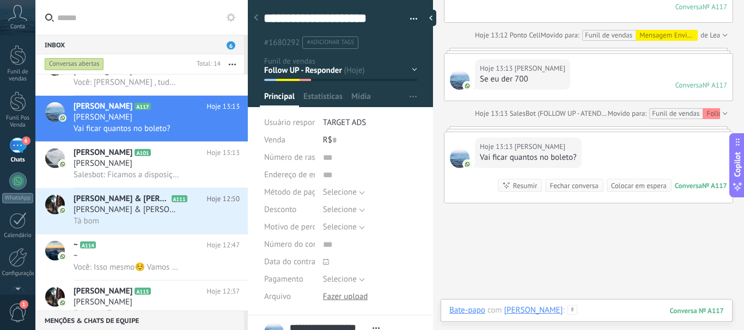
click at [616, 316] on div at bounding box center [586, 321] width 274 height 33
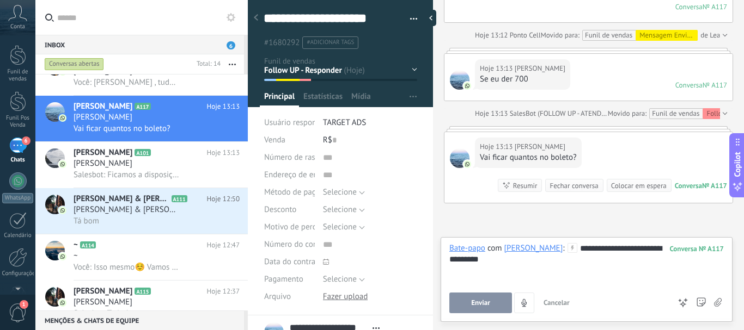
click at [481, 301] on span "Enviar" at bounding box center [480, 303] width 19 height 8
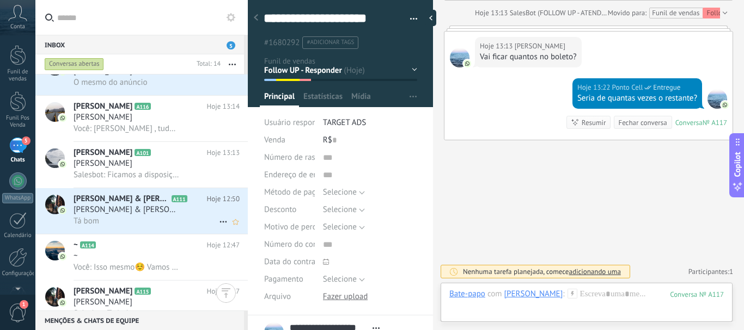
scroll to position [109, 0]
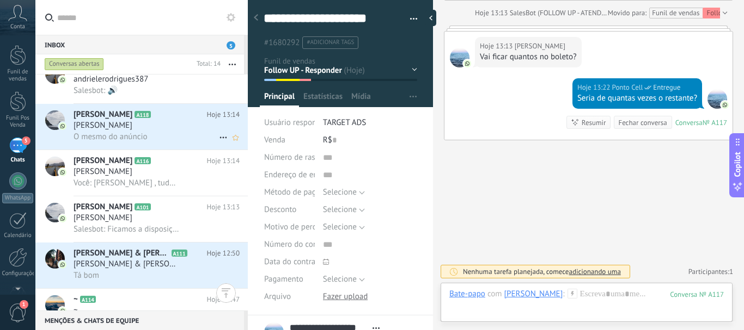
click at [116, 134] on span "O mesmo do anúncio" at bounding box center [109, 137] width 73 height 10
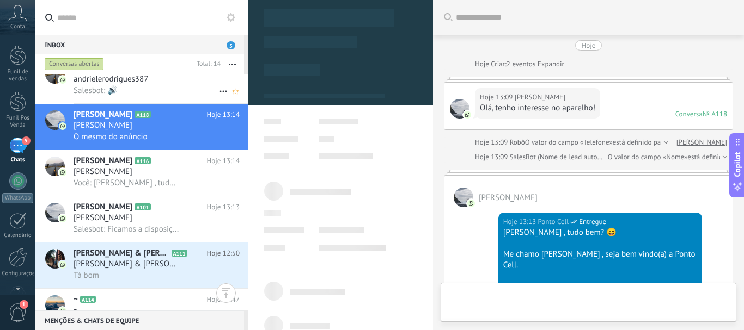
scroll to position [309, 0]
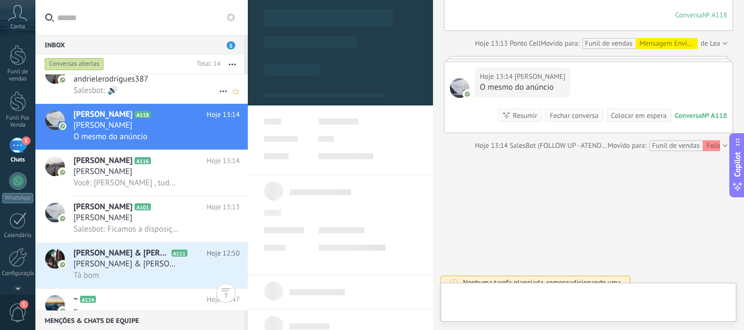
type textarea "**********"
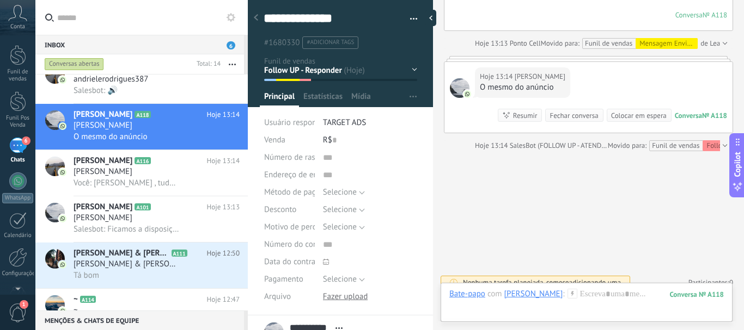
click at [567, 292] on icon at bounding box center [572, 294] width 10 height 10
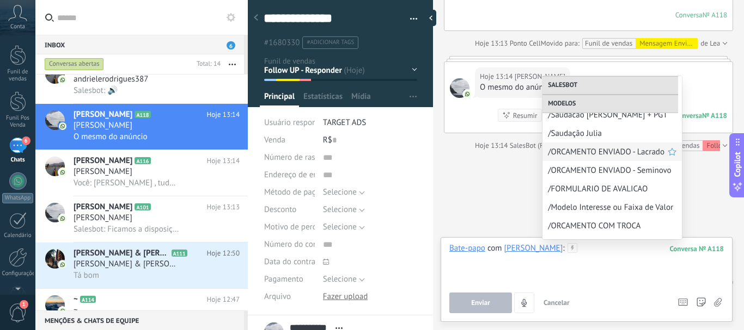
scroll to position [163, 0]
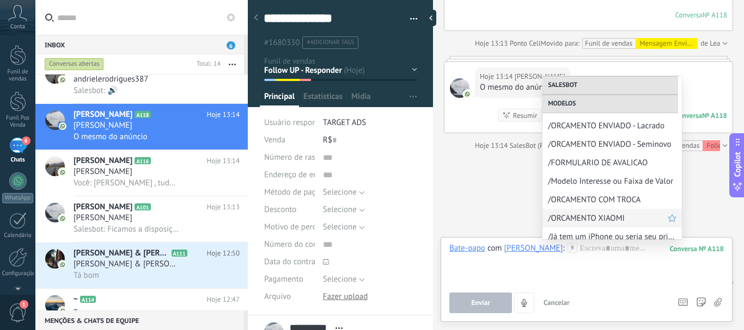
click at [599, 215] on span "/ORCAMENTO XIAOMI" at bounding box center [608, 218] width 120 height 10
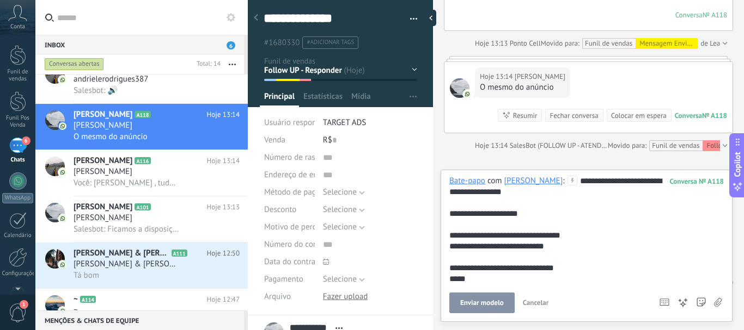
click at [567, 183] on icon at bounding box center [572, 181] width 10 height 10
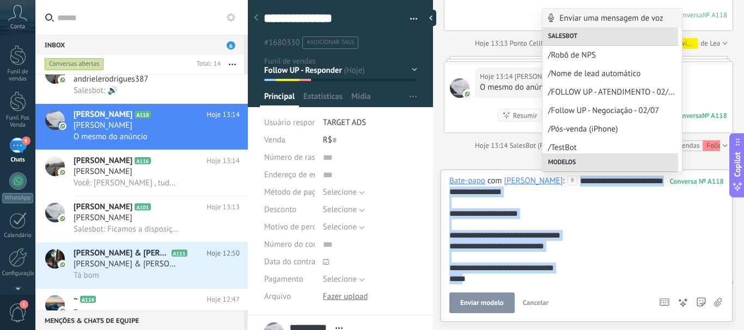
drag, startPoint x: 558, startPoint y: 182, endPoint x: 577, endPoint y: 290, distance: 109.5
click at [577, 290] on div "**********" at bounding box center [586, 245] width 274 height 138
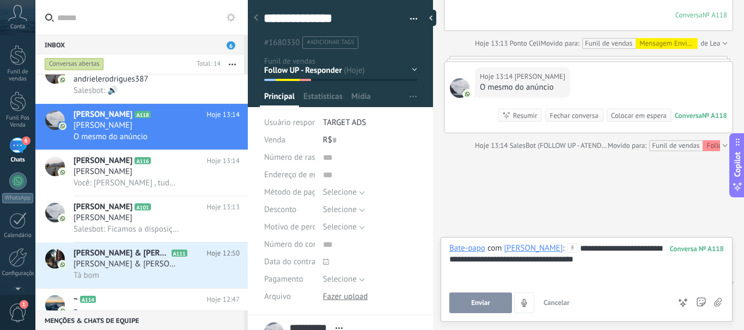
click at [489, 308] on button "Enviar" at bounding box center [480, 303] width 63 height 21
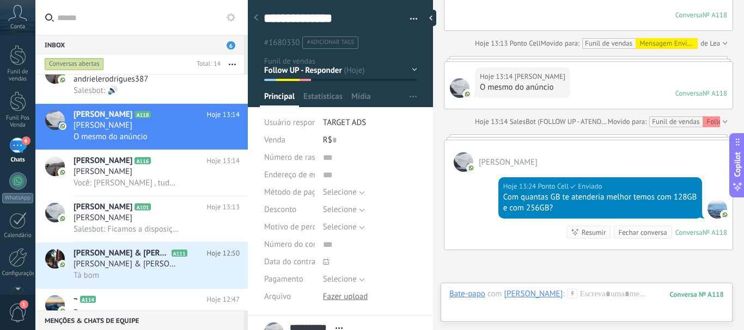
scroll to position [278, 0]
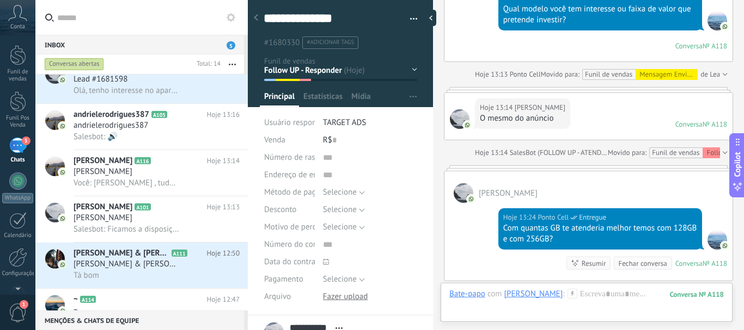
click at [0, 0] on div "Leads / Entrada Mensagem Enviada - Follow UP Orçamento enviado - Follow UP Foll…" at bounding box center [0, 0] width 0 height 0
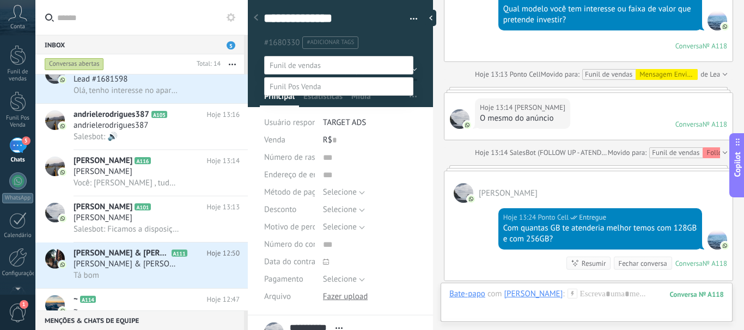
click at [130, 279] on div at bounding box center [389, 165] width 708 height 330
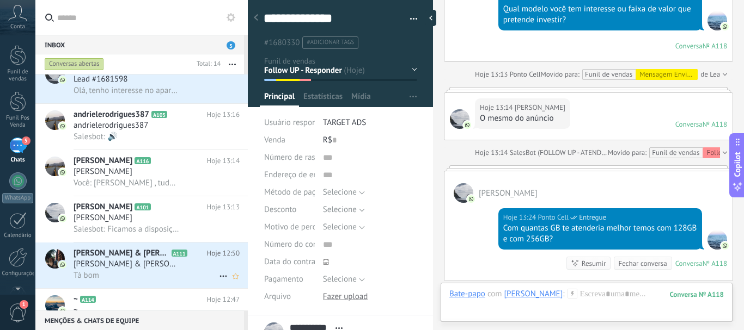
click at [189, 285] on div "Juliana & Márcio ❤️❤️ A111 Hoje 12:50 Juliana & Márcio ❤️❤️ Tá bom" at bounding box center [160, 266] width 174 height 46
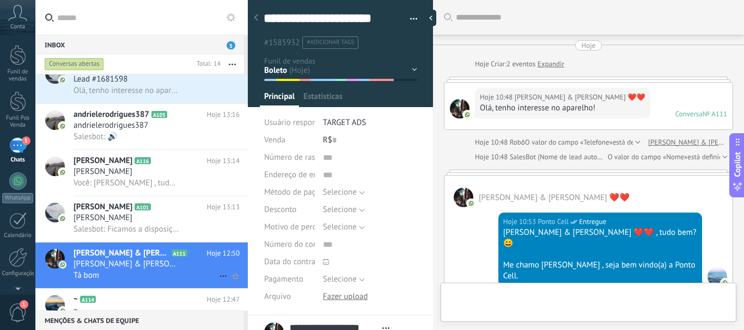
type textarea "**********"
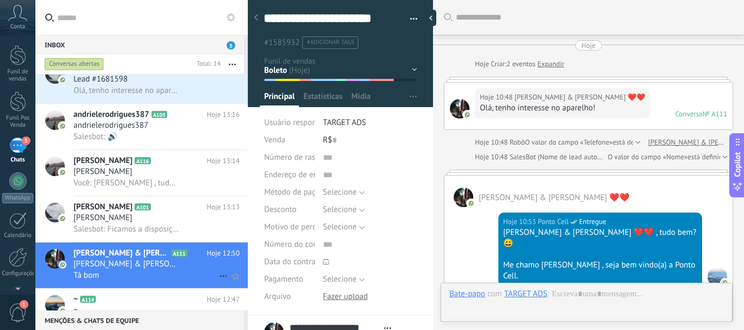
scroll to position [1659, 0]
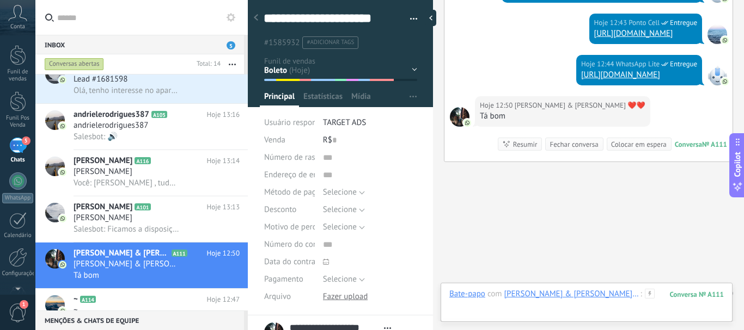
click at [615, 294] on div at bounding box center [586, 305] width 274 height 33
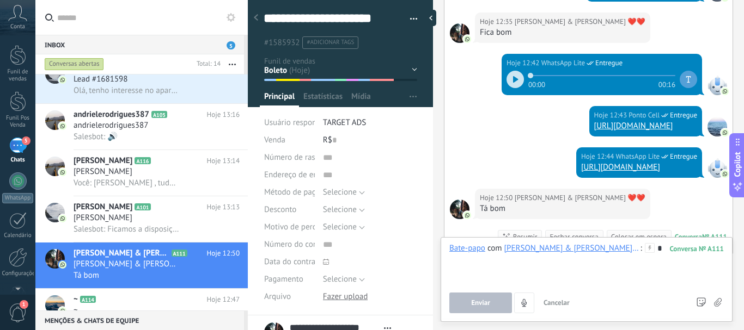
scroll to position [1550, 0]
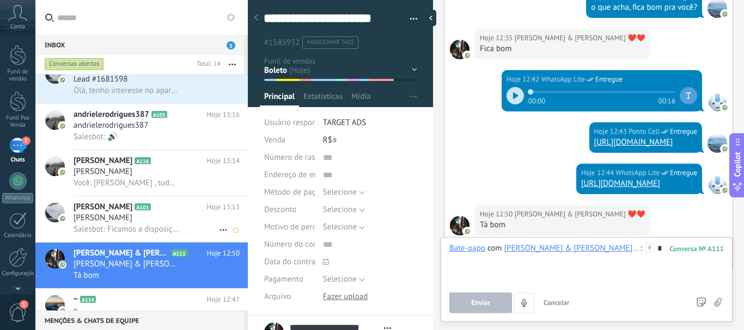
click at [121, 227] on span "Salesbot: Ficamos a disposição." at bounding box center [126, 229] width 106 height 10
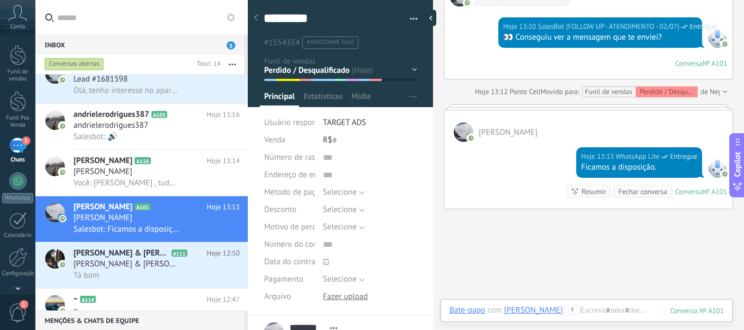
scroll to position [1917, 0]
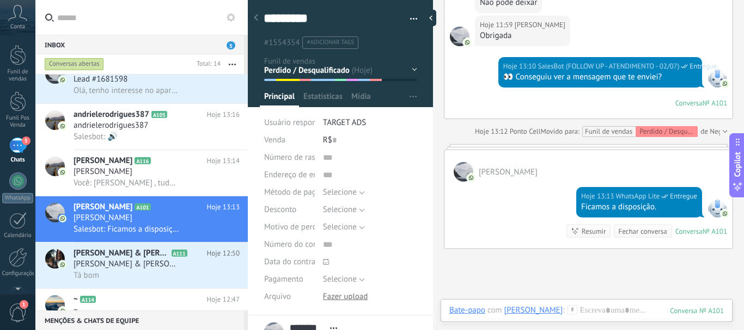
click at [693, 73] on div "Hoje 13:10 SalesBot (FOLLOW UP - ATENDIMENTO - 02/07) Entregue 👀 Conseguiu ver …" at bounding box center [600, 72] width 204 height 30
click at [684, 81] on div "👀 Conseguiu ver a mensagem que te enviei?" at bounding box center [600, 77] width 194 height 11
drag, startPoint x: 684, startPoint y: 81, endPoint x: 499, endPoint y: 53, distance: 187.2
click at [505, 42] on div "Hoje 11:59 Fernanda Obrigada" at bounding box center [522, 31] width 95 height 30
click at [490, 67] on div "Hoje 13:10 SalesBot (FOLLOW UP - ATENDIMENTO - 02/07) Entregue 👀 Conseguiu ver …" at bounding box center [588, 88] width 288 height 62
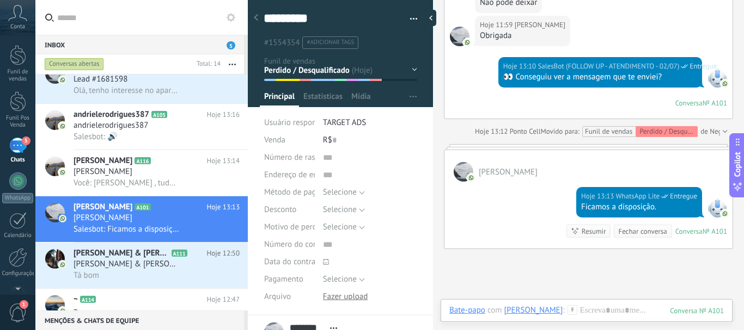
click at [490, 76] on div "Hoje 13:10 SalesBot (FOLLOW UP - ATENDIMENTO - 02/07) Entregue 👀 Conseguiu ver …" at bounding box center [588, 88] width 288 height 62
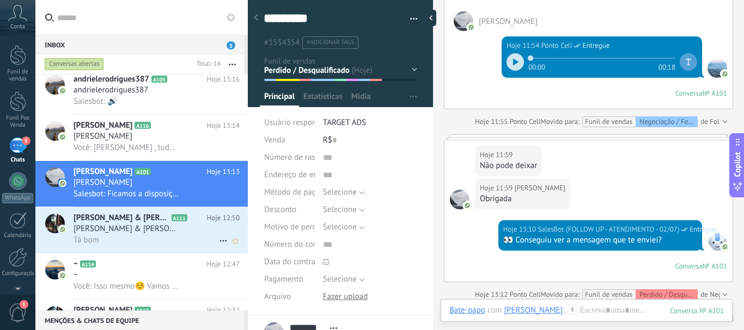
scroll to position [164, 0]
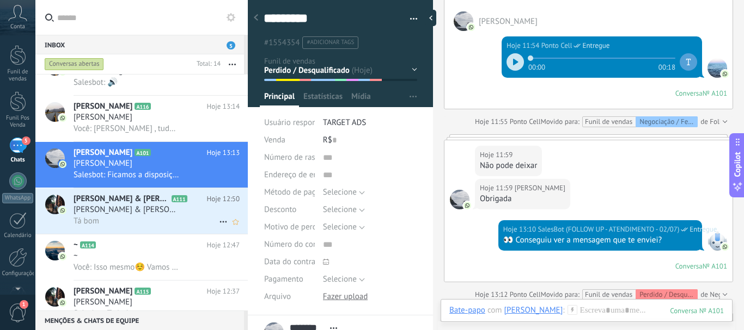
click at [166, 205] on div "[PERSON_NAME] & [PERSON_NAME] ❤️❤️" at bounding box center [156, 210] width 166 height 11
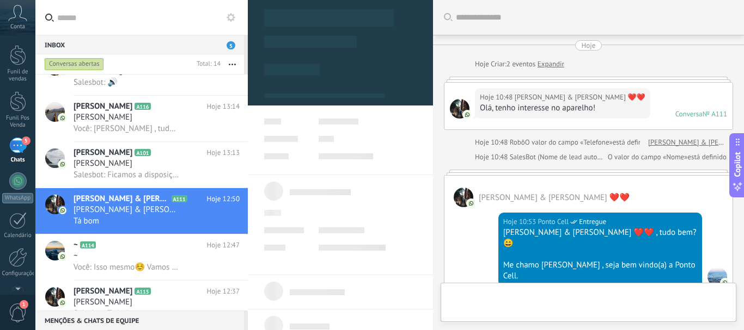
type textarea "**********"
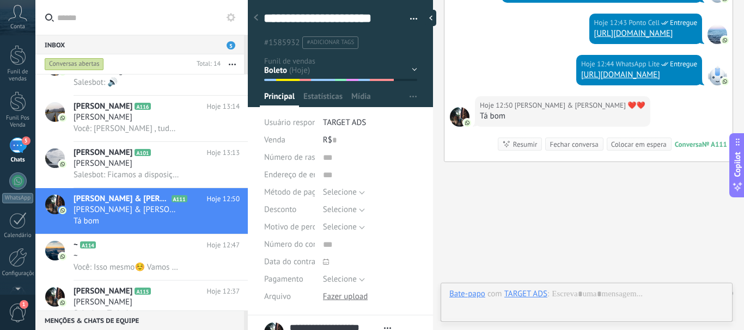
scroll to position [16, 0]
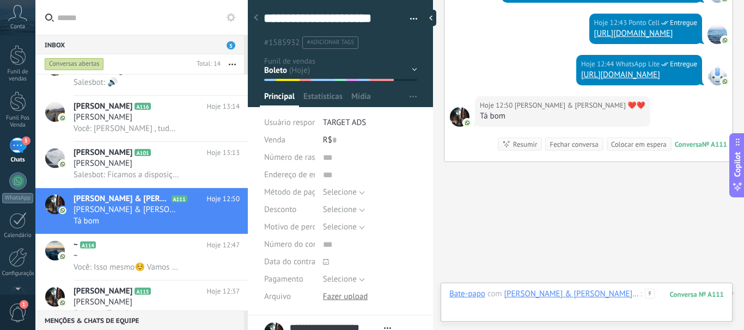
click at [604, 297] on div at bounding box center [586, 305] width 274 height 33
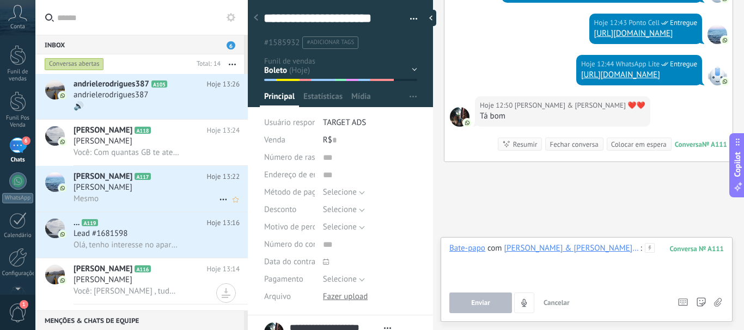
scroll to position [0, 0]
click at [0, 0] on div "Leads / Entrada Mensagem Enviada - Follow UP Orçamento enviado - Follow UP Foll…" at bounding box center [0, 0] width 0 height 0
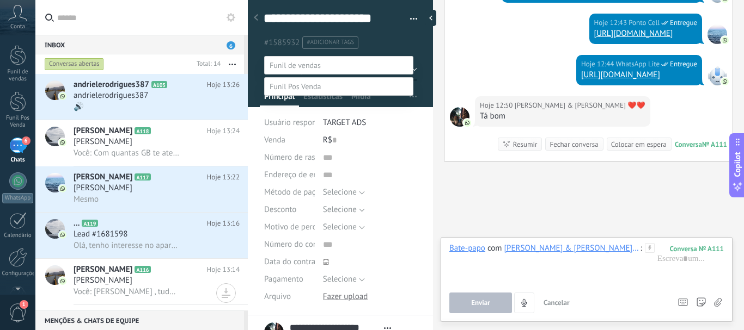
click at [535, 168] on div at bounding box center [389, 165] width 708 height 330
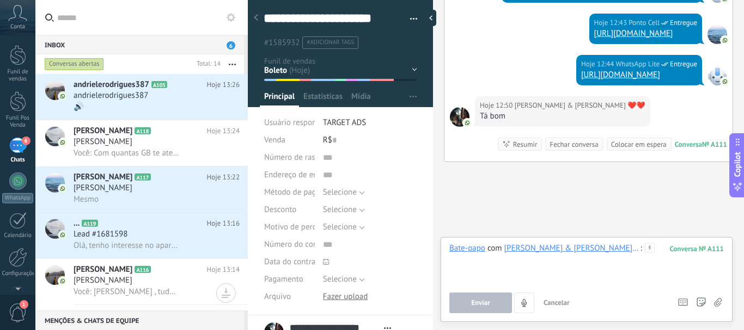
click at [616, 248] on div at bounding box center [586, 263] width 274 height 41
click at [631, 248] on div "**********" at bounding box center [586, 263] width 274 height 41
click at [513, 274] on div "**********" at bounding box center [586, 263] width 274 height 41
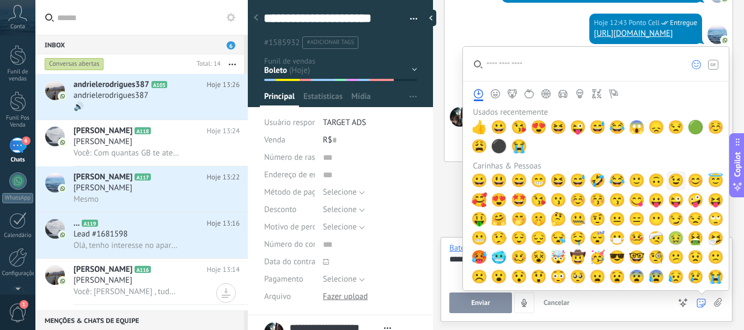
click at [668, 178] on span "😉" at bounding box center [675, 180] width 16 height 15
click at [654, 309] on div "Enviar Cancelar Rastrear cliques em links ? Reduzir links longos e rastrear cli…" at bounding box center [559, 303] width 220 height 21
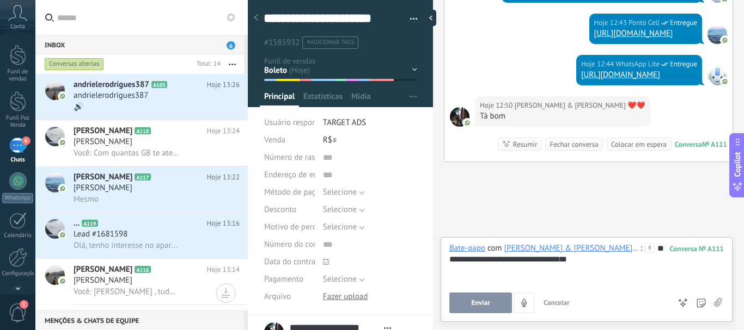
click at [480, 299] on span "Enviar" at bounding box center [480, 303] width 19 height 8
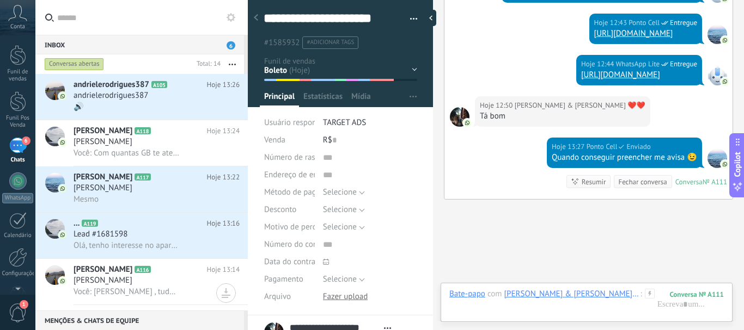
scroll to position [1697, 0]
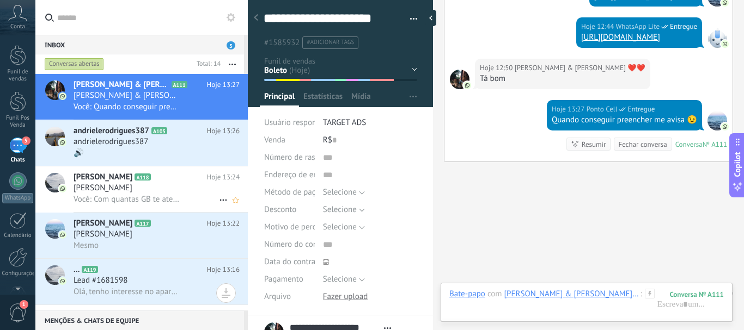
click at [192, 182] on h2 "Luiz Felipe️️ A118" at bounding box center [139, 177] width 133 height 11
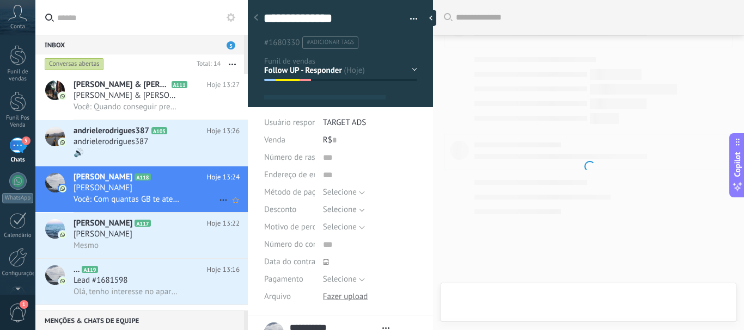
type textarea "**********"
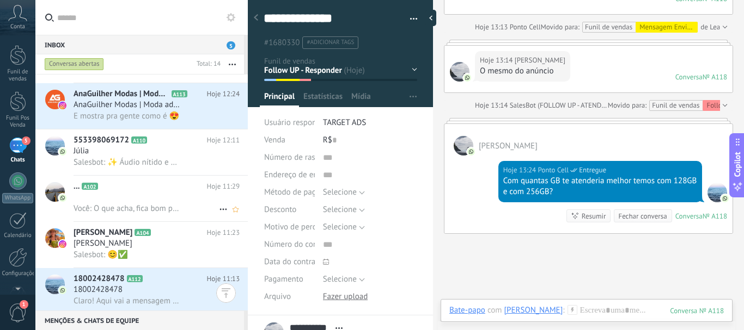
scroll to position [408, 0]
click at [144, 197] on div at bounding box center [156, 197] width 166 height 11
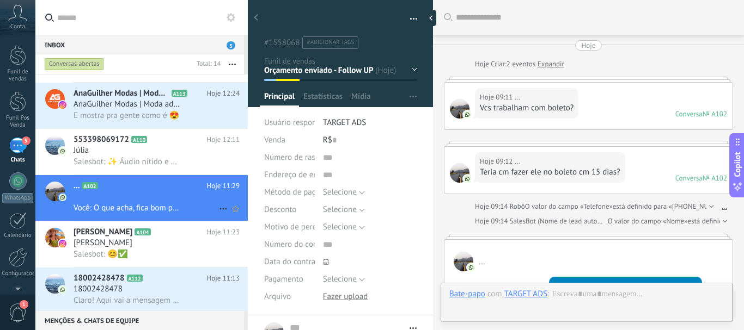
scroll to position [697, 0]
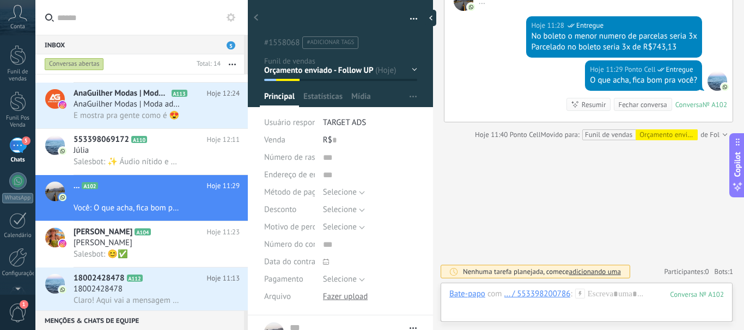
click at [0, 0] on div "Leads / Entrada Mensagem Enviada - Follow UP Orçamento enviado - Follow UP Foll…" at bounding box center [0, 0] width 0 height 0
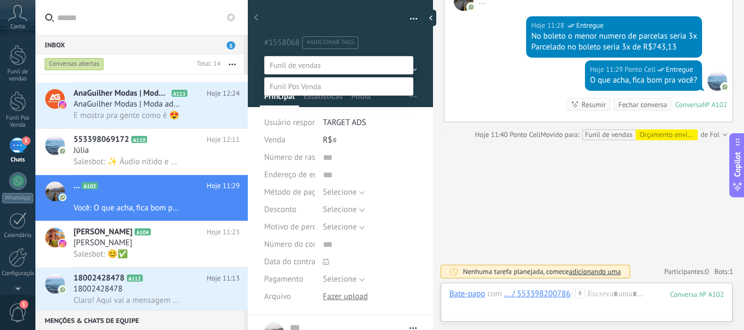
click at [0, 0] on label "Mensagem Enviada - Follow UP" at bounding box center [0, 0] width 0 height 0
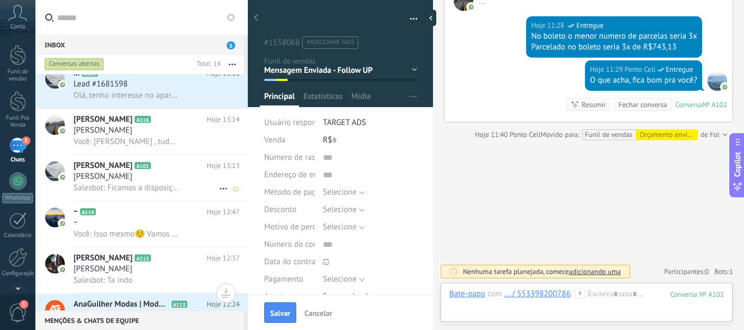
scroll to position [191, 0]
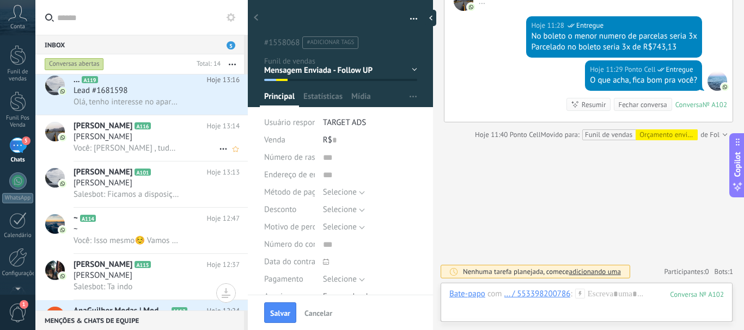
click at [182, 145] on div "Você: Olá Magno Costa , tudo bem? 😄 Me chamo Julia , seja bem vindo(a) a Ponto …" at bounding box center [156, 148] width 166 height 11
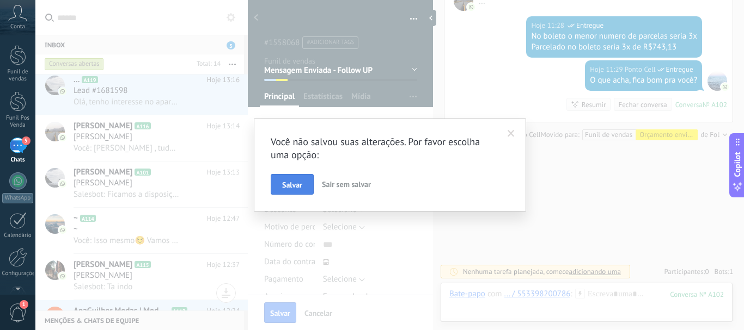
click at [290, 182] on span "Salvar" at bounding box center [292, 185] width 20 height 8
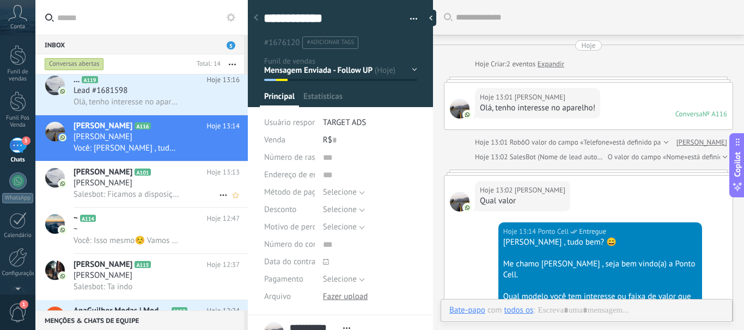
scroll to position [115, 0]
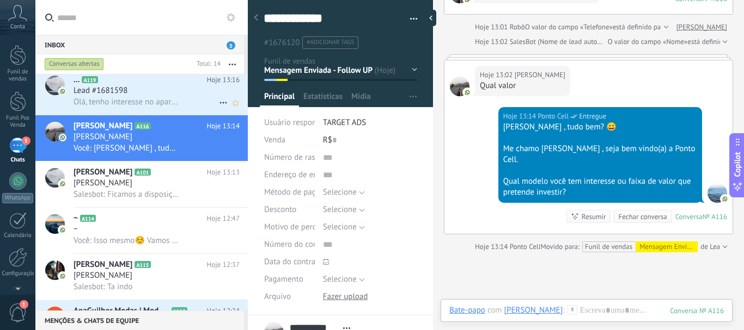
click at [143, 97] on span "Olá, tenho interesse no aparelho!" at bounding box center [126, 102] width 106 height 10
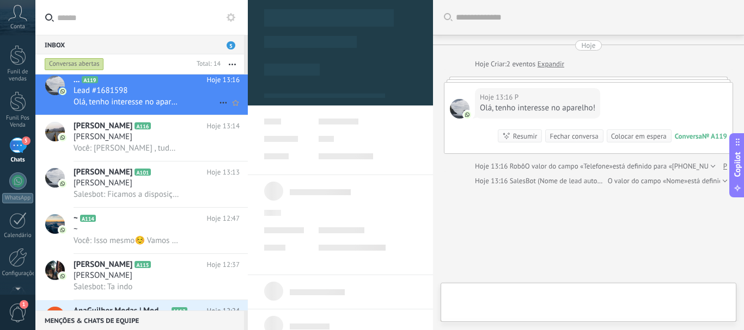
type textarea "*"
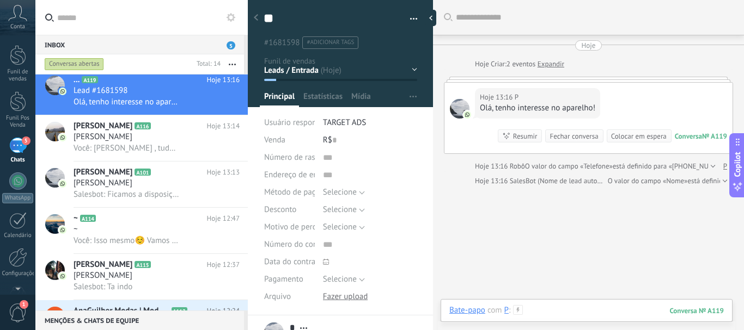
click at [556, 310] on div at bounding box center [586, 321] width 274 height 33
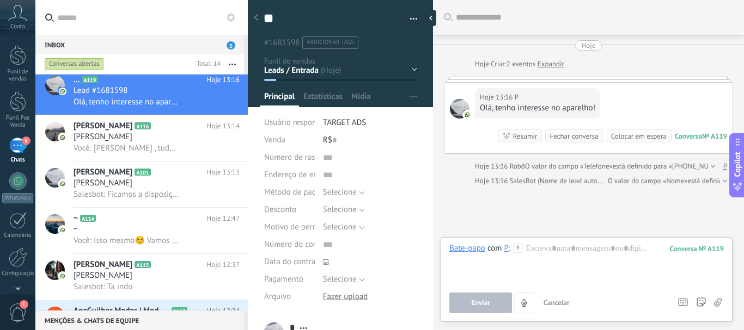
click at [520, 249] on icon at bounding box center [518, 248] width 10 height 10
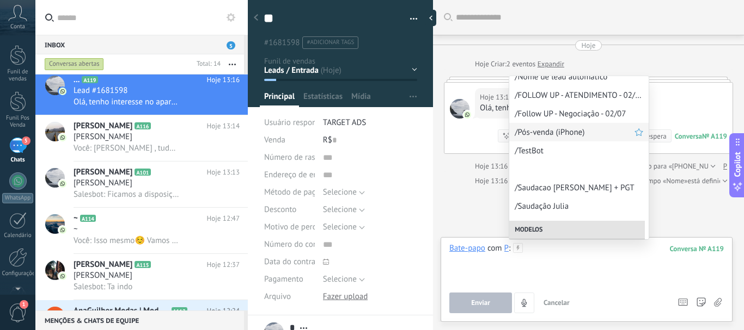
scroll to position [109, 0]
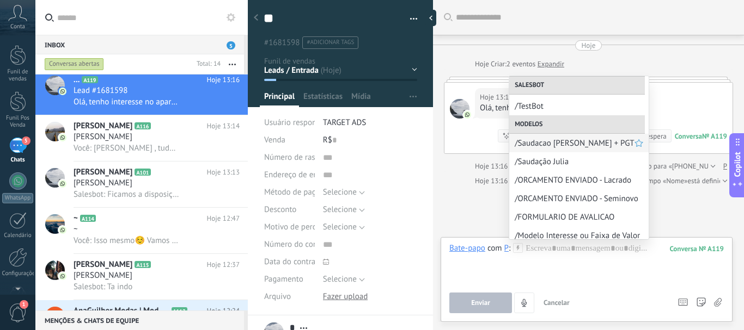
click at [549, 145] on span "/Saudacao Julia + PGT" at bounding box center [574, 143] width 120 height 10
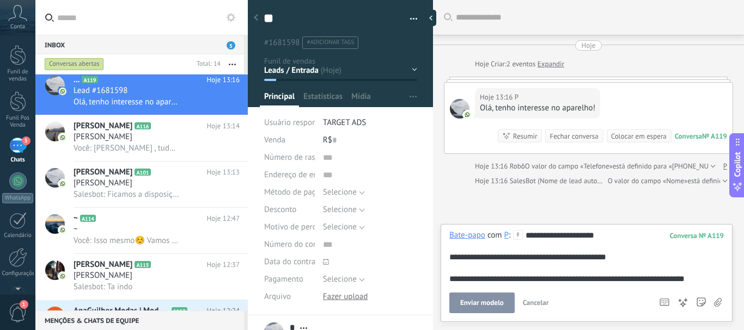
click at [542, 233] on span "*" at bounding box center [539, 235] width 3 height 8
click at [501, 297] on button "Enviar modelo" at bounding box center [481, 303] width 65 height 21
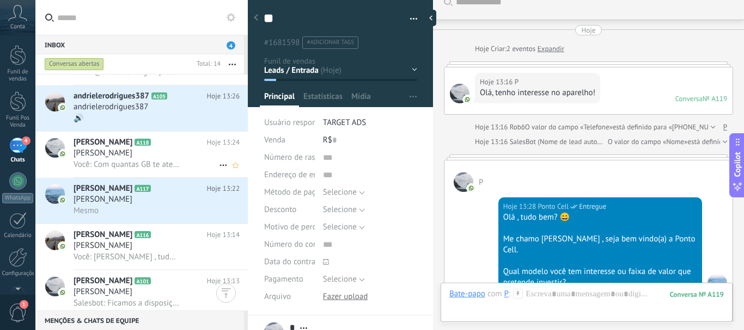
scroll to position [27, 0]
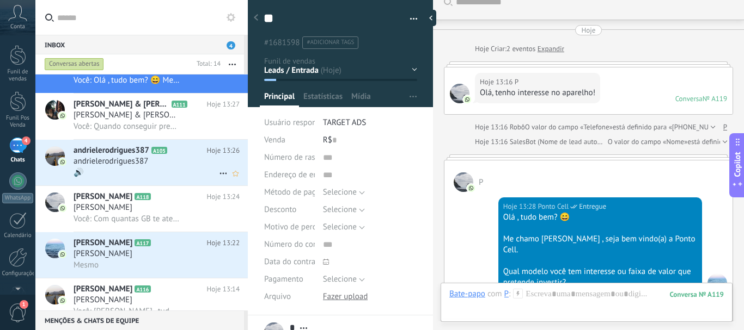
click at [115, 164] on span "andrielerodrigues387" at bounding box center [110, 161] width 75 height 11
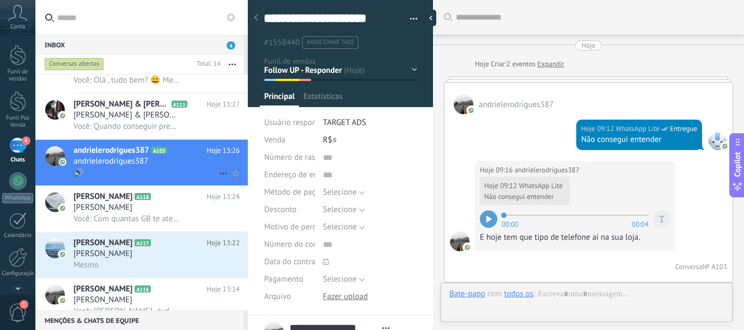
type textarea "**********"
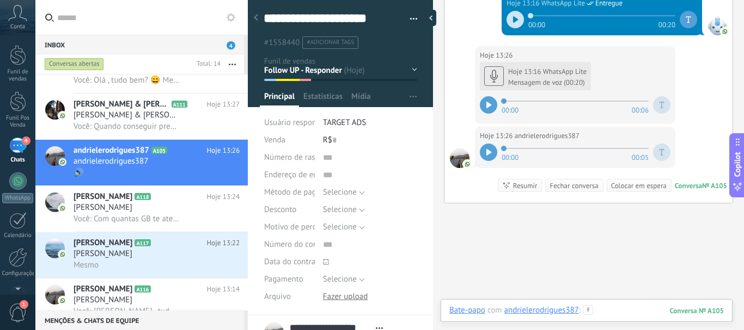
click at [604, 310] on div at bounding box center [586, 321] width 274 height 33
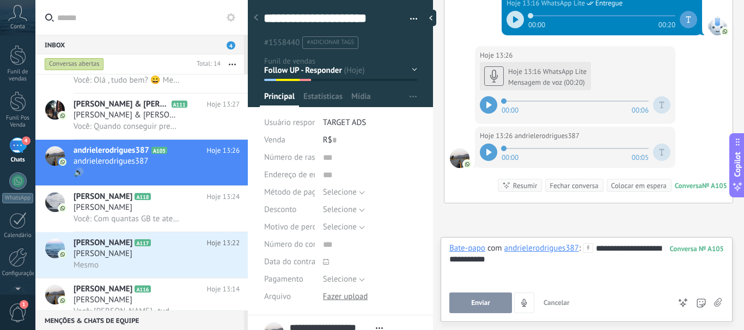
click at [599, 248] on div "**********" at bounding box center [586, 263] width 274 height 41
click at [475, 304] on span "Enviar" at bounding box center [480, 303] width 19 height 8
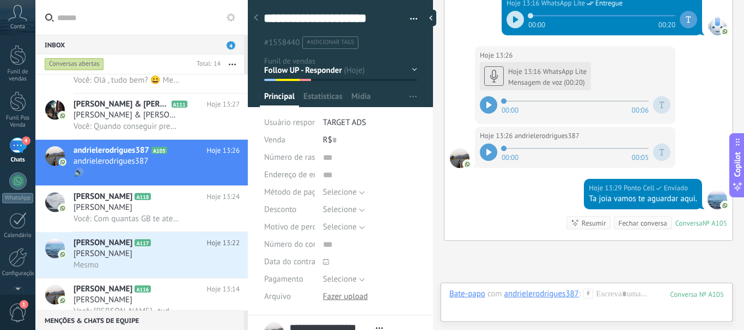
scroll to position [1531, 0]
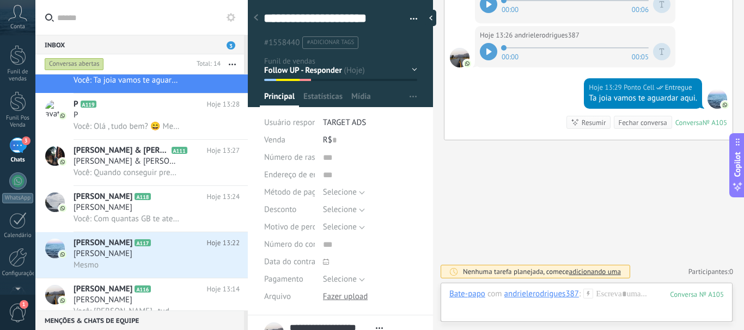
click at [0, 0] on div "Leads / Entrada Mensagem Enviada - Follow UP Orçamento enviado - Follow UP Foll…" at bounding box center [0, 0] width 0 height 0
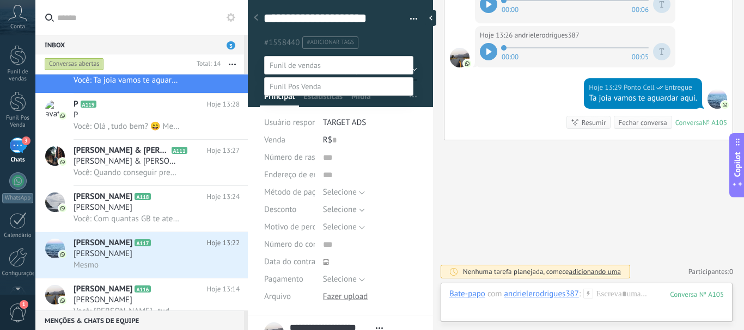
click at [0, 0] on label "Perdido / Desqualificado" at bounding box center [0, 0] width 0 height 0
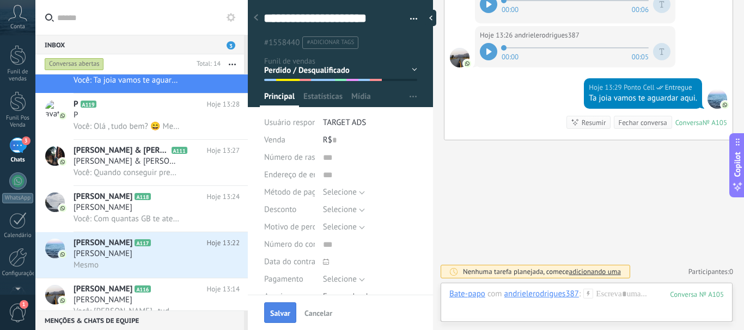
click at [285, 319] on button "Salvar" at bounding box center [280, 313] width 32 height 21
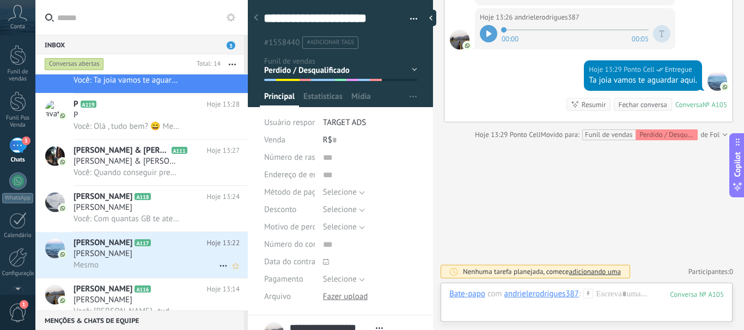
click at [171, 250] on div "[PERSON_NAME]" at bounding box center [156, 254] width 166 height 11
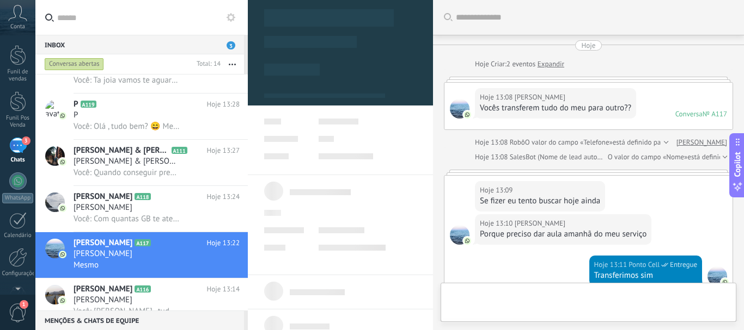
type textarea "**********"
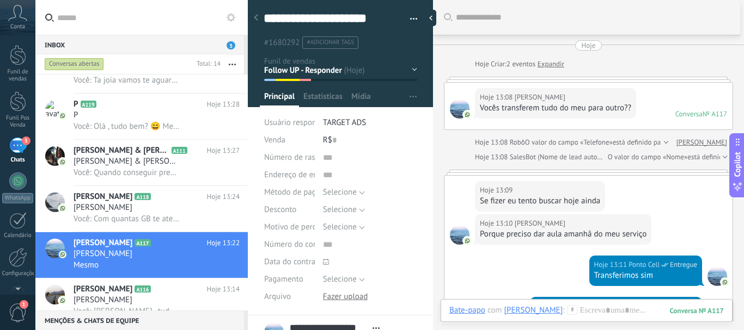
click at [336, 45] on span "#adicionar tags" at bounding box center [329, 43] width 47 height 8
type input "*"
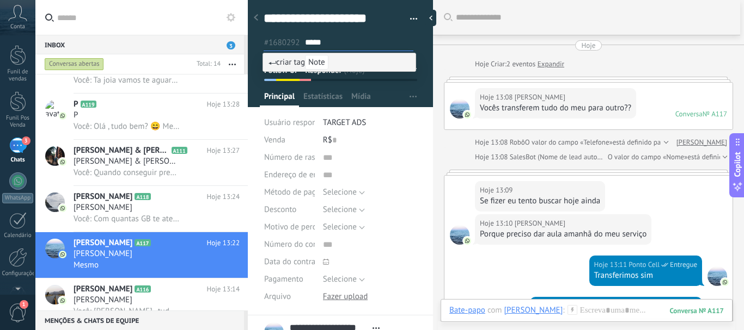
type input "****"
click at [284, 64] on span "criar tag Note" at bounding box center [298, 62] width 60 height 10
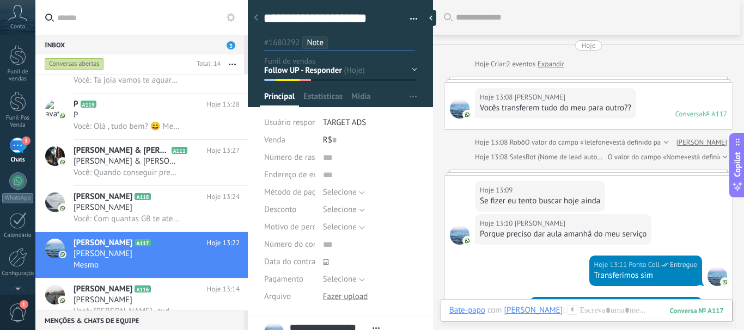
click at [322, 45] on span "Note" at bounding box center [314, 43] width 17 height 10
click at [336, 42] on input "text" at bounding box center [359, 42] width 108 height 11
type input "*"
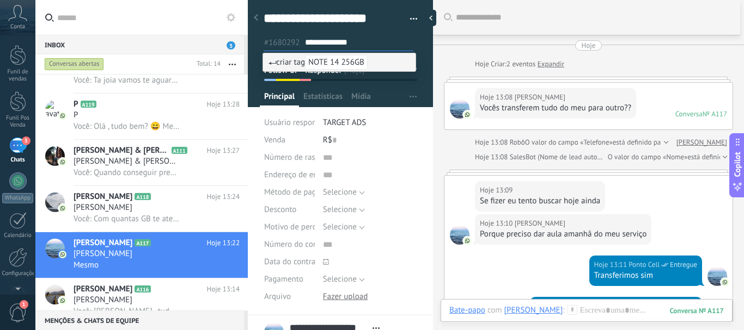
type input "**********"
click at [293, 66] on span "criar tag NOTE 14 256GB" at bounding box center [317, 62] width 99 height 10
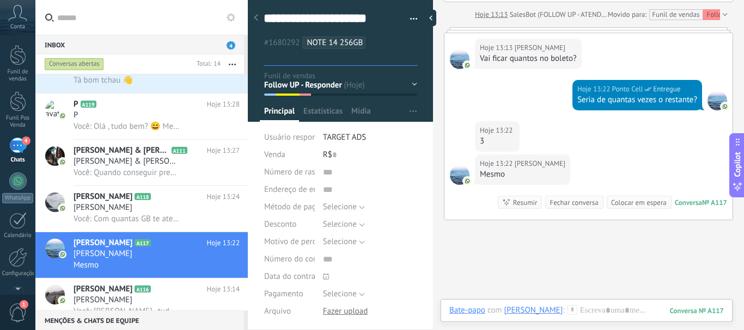
scroll to position [516, 0]
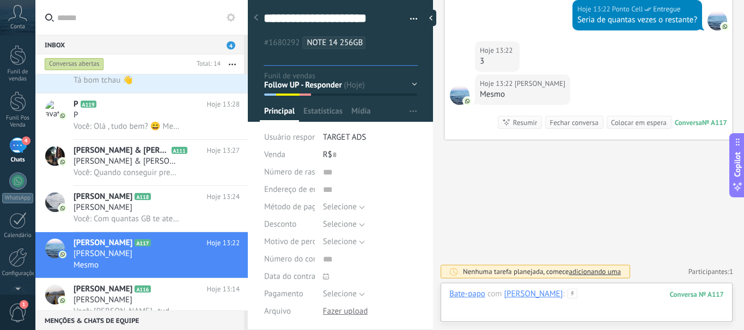
click at [610, 294] on div at bounding box center [586, 305] width 274 height 33
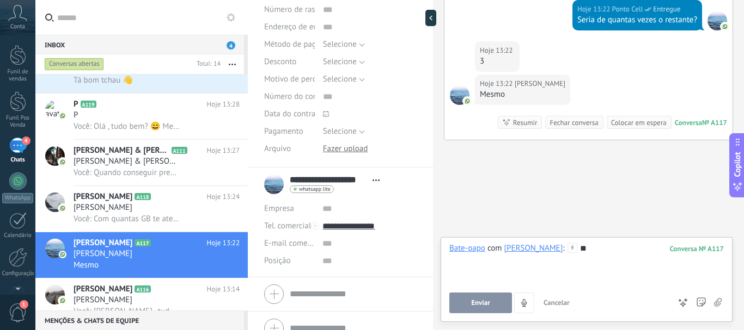
scroll to position [164, 0]
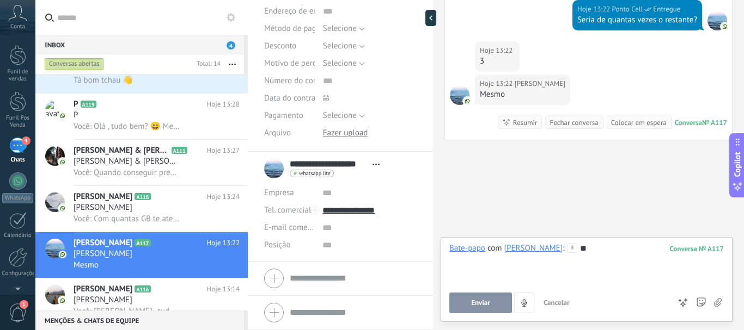
click at [607, 262] on div "*" at bounding box center [586, 263] width 274 height 41
click at [472, 295] on button "Enviar" at bounding box center [480, 303] width 63 height 21
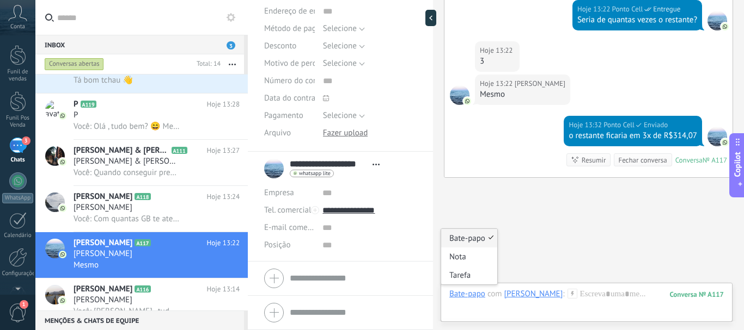
scroll to position [553, 0]
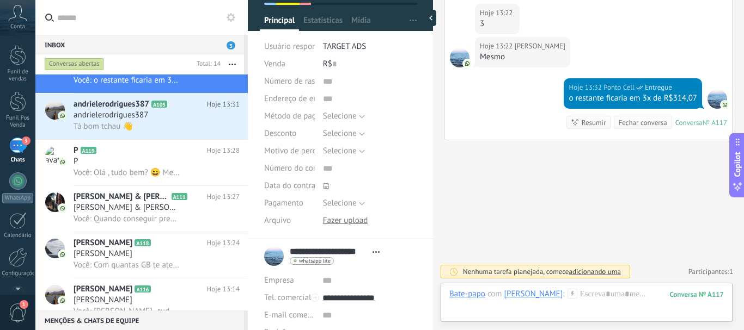
scroll to position [0, 0]
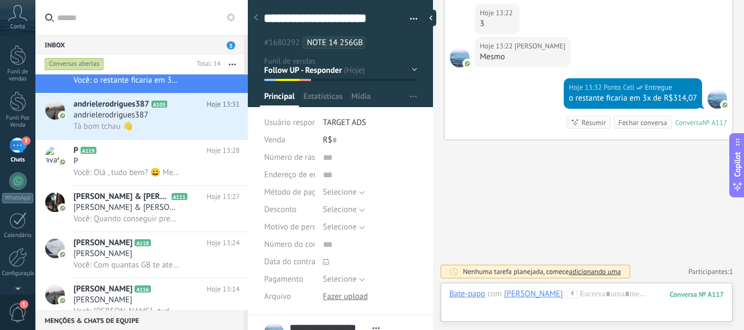
click at [257, 16] on icon at bounding box center [256, 17] width 4 height 7
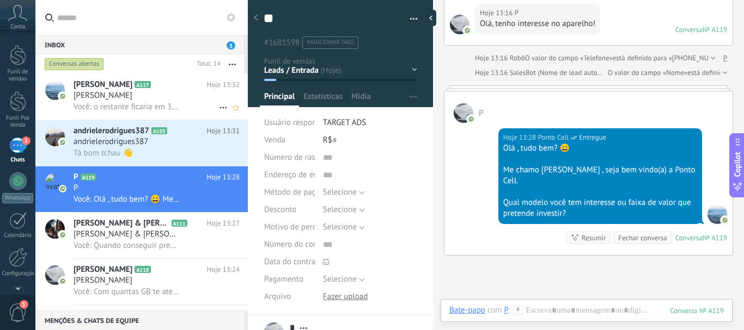
click at [181, 94] on div "[PERSON_NAME]" at bounding box center [156, 95] width 166 height 11
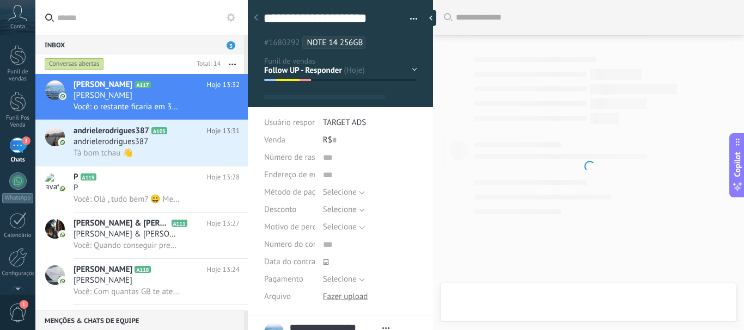
type textarea "**********"
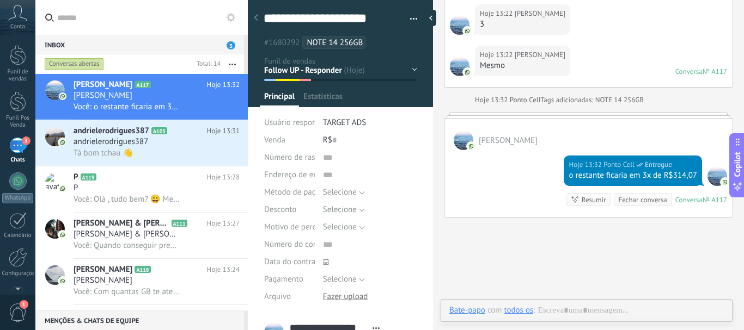
scroll to position [16, 0]
click at [606, 303] on div "Bate-papo E-mail Nota Tarefa Bate-papo com Nathalia Alves Doula : 117 Enviar Ca…" at bounding box center [586, 318] width 292 height 39
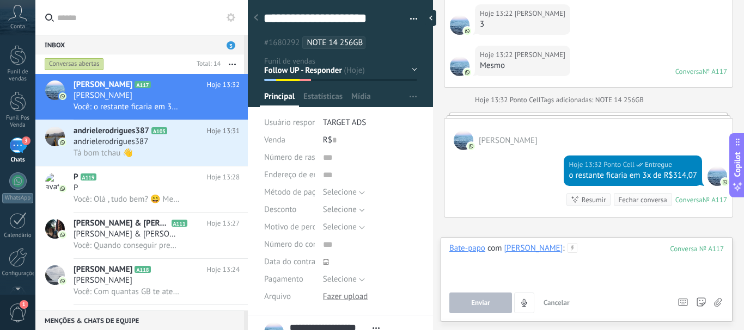
click at [609, 256] on div at bounding box center [586, 263] width 274 height 41
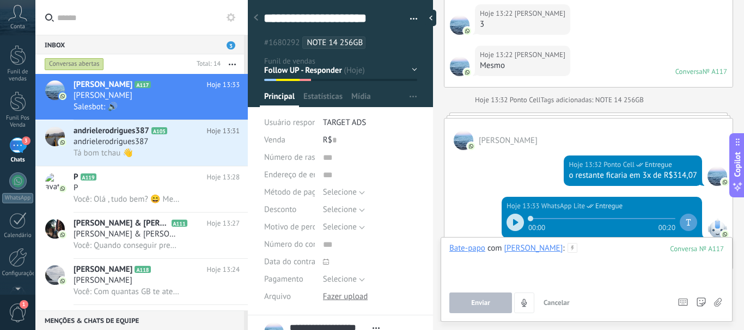
scroll to position [607, 0]
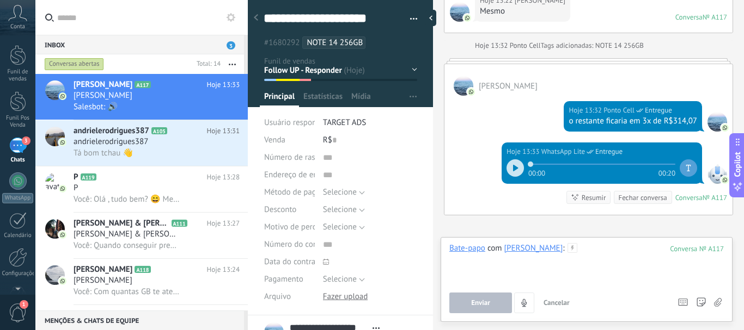
paste div
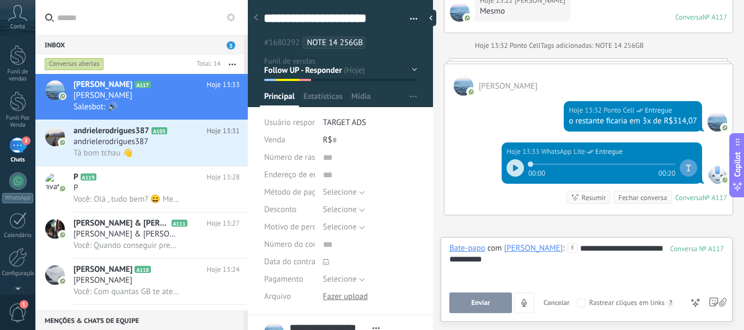
click at [497, 308] on button "Enviar" at bounding box center [480, 303] width 63 height 21
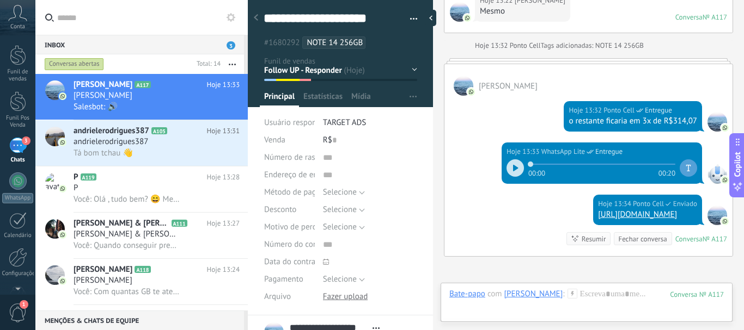
scroll to position [723, 0]
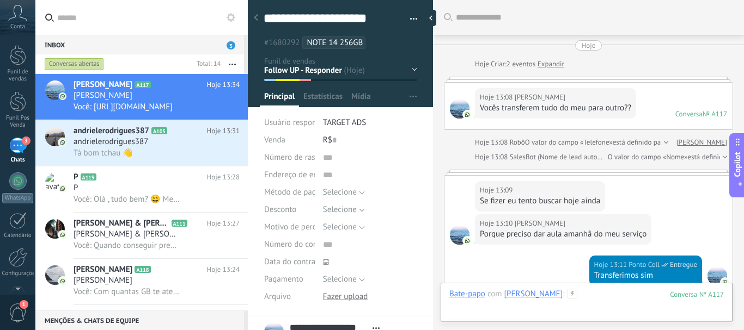
click at [646, 293] on div at bounding box center [586, 305] width 274 height 33
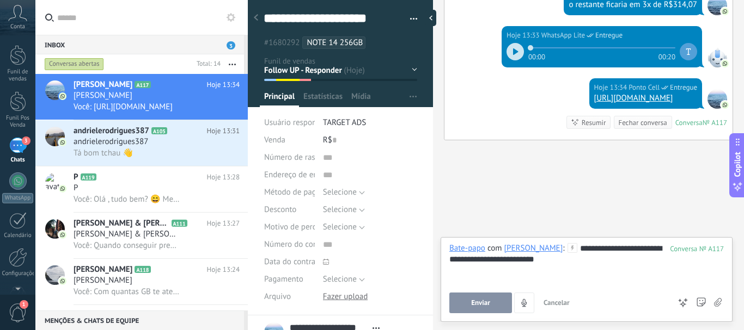
click at [229, 61] on button "button" at bounding box center [231, 64] width 23 height 20
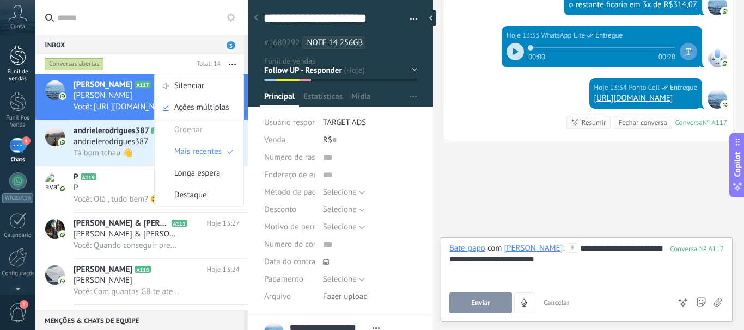
click at [10, 65] on link "Funil de vendas" at bounding box center [17, 64] width 35 height 38
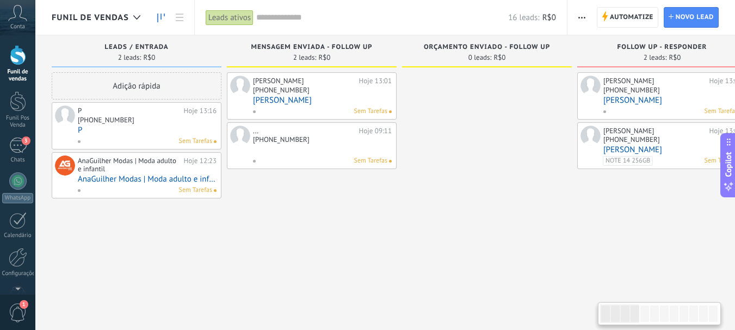
click at [325, 93] on div "[PHONE_NUMBER]" at bounding box center [322, 91] width 139 height 9
click at [319, 100] on link "[PERSON_NAME]" at bounding box center [322, 100] width 139 height 9
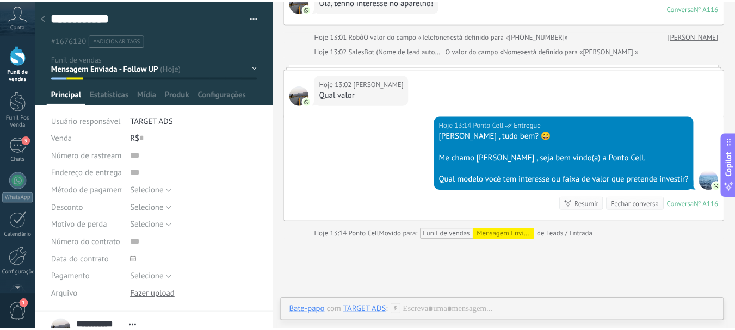
scroll to position [97, 0]
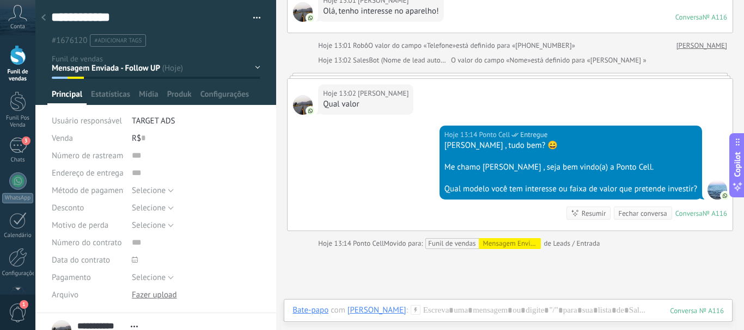
click at [21, 50] on div at bounding box center [18, 55] width 16 height 20
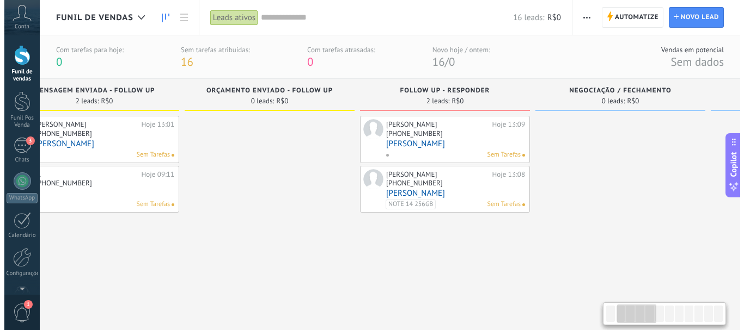
scroll to position [0, 226]
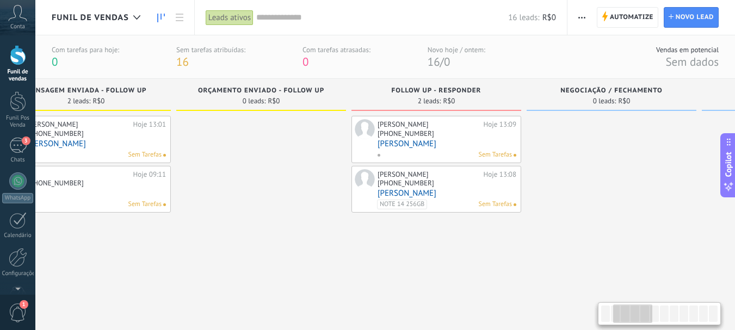
drag, startPoint x: 645, startPoint y: 224, endPoint x: 419, endPoint y: 244, distance: 226.8
click at [419, 244] on div "Luiz Felipe️️ Hoje 13:09 +55 33 99470-653 Luiz Felipe️️ Sem Tarefas Nathalia Al…" at bounding box center [437, 239] width 170 height 247
click at [445, 152] on div "Sem Tarefas" at bounding box center [444, 155] width 135 height 10
click at [457, 145] on link "Luiz Felipe️️" at bounding box center [447, 143] width 139 height 9
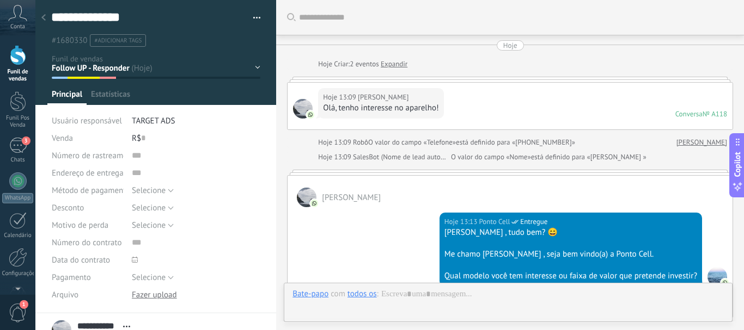
scroll to position [387, 0]
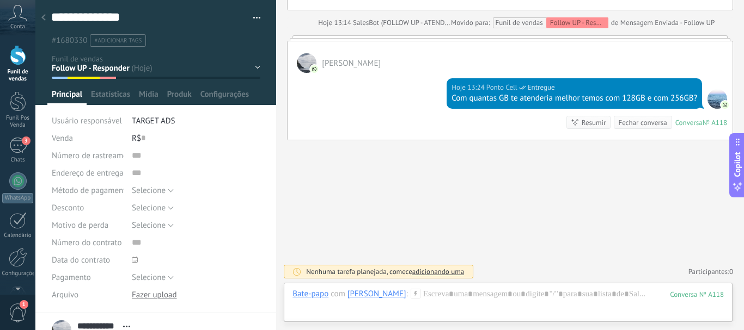
click at [39, 19] on div at bounding box center [43, 18] width 15 height 21
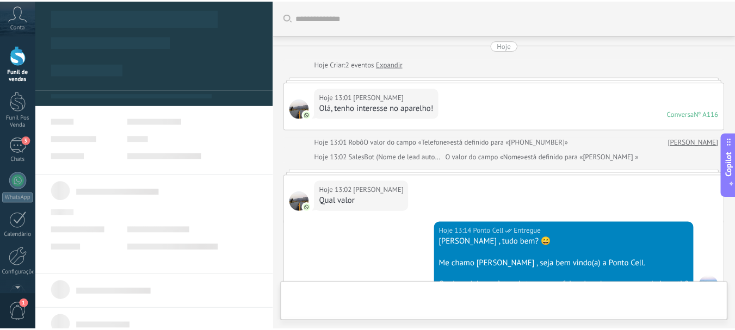
scroll to position [206, 0]
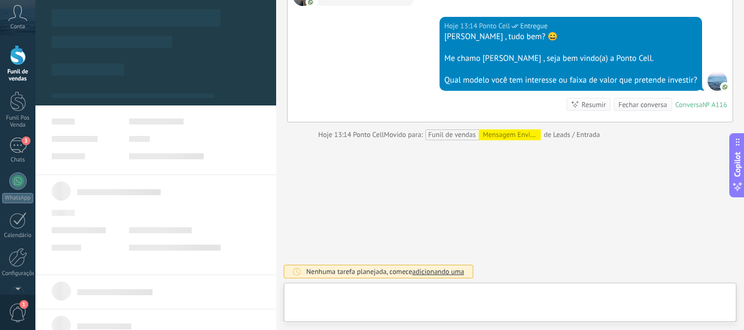
click at [20, 63] on div at bounding box center [18, 55] width 16 height 20
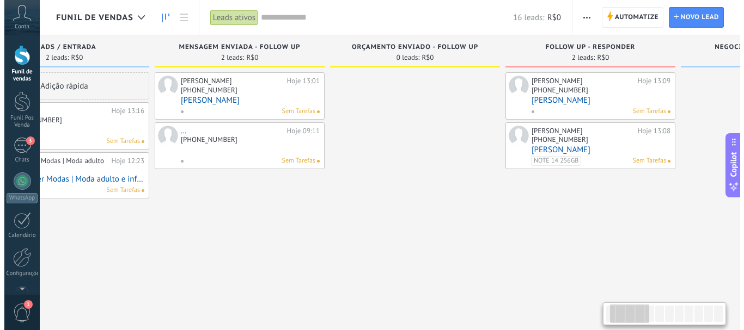
scroll to position [0, 77]
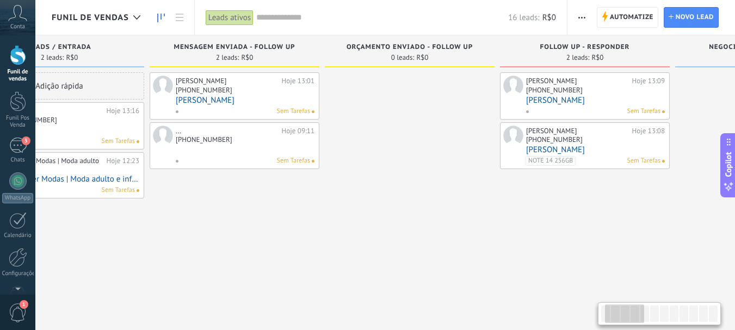
drag, startPoint x: 400, startPoint y: 218, endPoint x: 323, endPoint y: 211, distance: 77.6
click at [323, 211] on div "Mensagem Enviada - Follow UP 2 leads: R$0 Magno Costa Hoje 13:01 +55 33 99367-8…" at bounding box center [237, 177] width 175 height 284
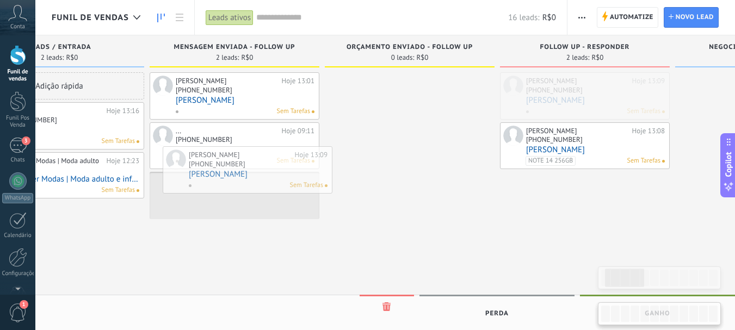
drag, startPoint x: 546, startPoint y: 108, endPoint x: 208, endPoint y: 182, distance: 346.1
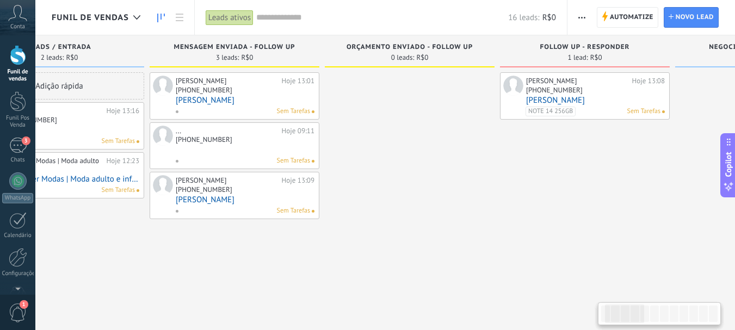
click at [623, 96] on link "Nathalia Alves Doula" at bounding box center [595, 100] width 139 height 9
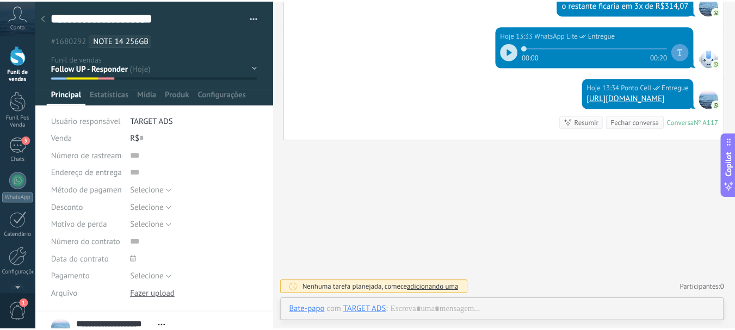
scroll to position [802, 0]
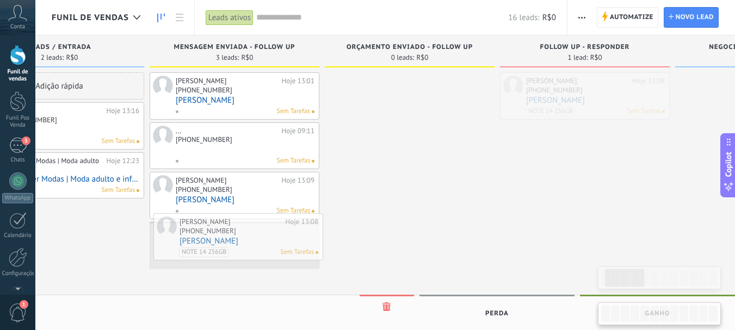
drag, startPoint x: 594, startPoint y: 87, endPoint x: 236, endPoint y: 224, distance: 383.4
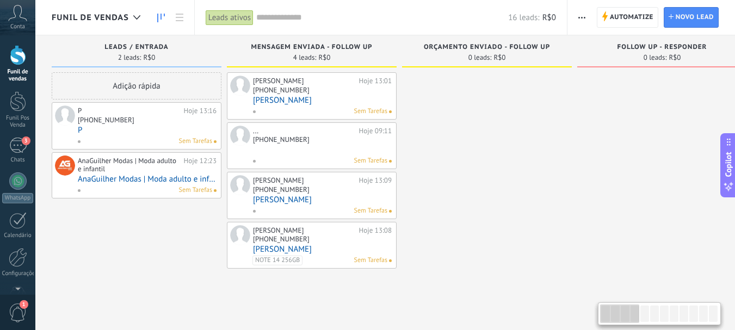
drag, startPoint x: 71, startPoint y: 230, endPoint x: 262, endPoint y: 234, distance: 190.6
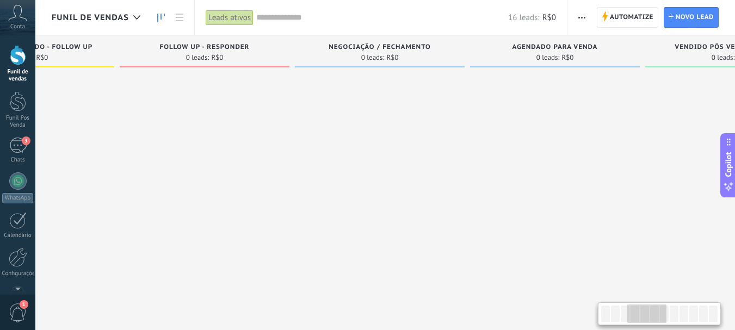
scroll to position [0, 408]
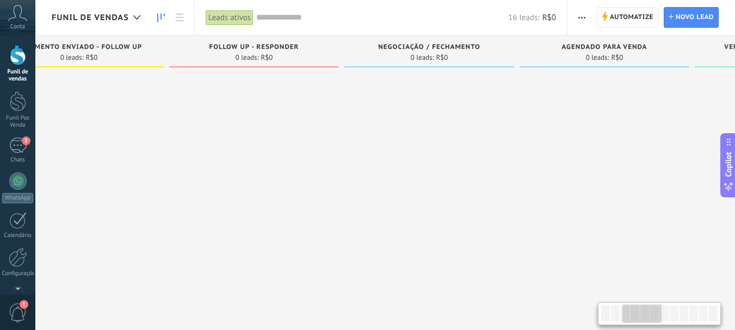
drag, startPoint x: 635, startPoint y: 315, endPoint x: 658, endPoint y: 323, distance: 23.8
click at [658, 323] on div at bounding box center [659, 314] width 123 height 23
drag, startPoint x: 621, startPoint y: 314, endPoint x: 576, endPoint y: 316, distance: 45.3
click at [576, 316] on body ".abccls-1,.abccls-2{fill-rule:evenodd}.abccls-2{fill:#fff} .abfcls-1{fill:none}…" at bounding box center [367, 165] width 735 height 330
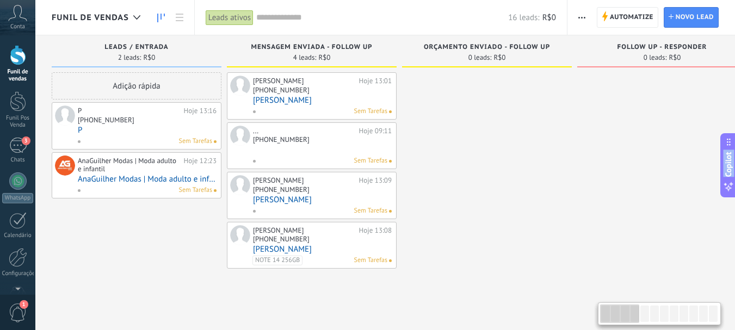
drag, startPoint x: 628, startPoint y: 311, endPoint x: 553, endPoint y: 315, distance: 75.8
click at [562, 318] on body ".abccls-1,.abccls-2{fill-rule:evenodd}.abccls-2{fill:#fff} .abfcls-1{fill:none}…" at bounding box center [367, 165] width 735 height 330
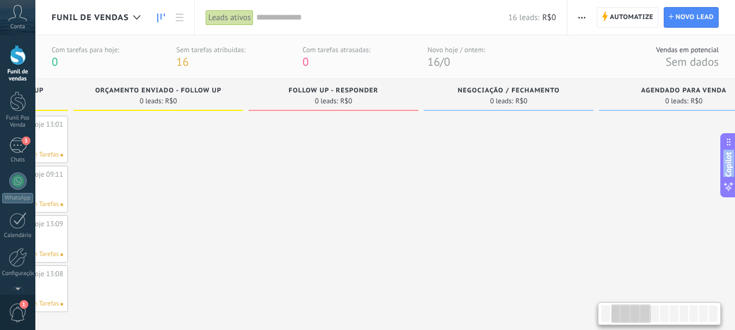
scroll to position [0, 209]
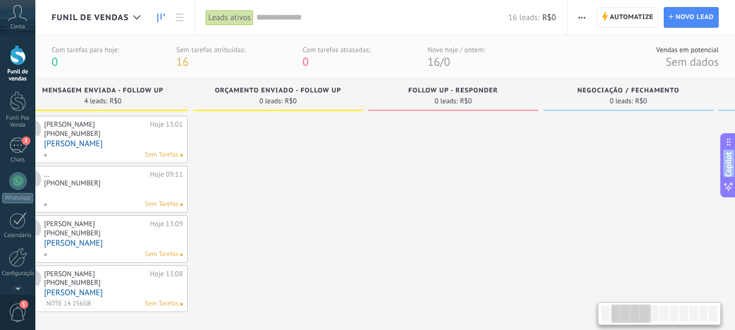
drag, startPoint x: 630, startPoint y: 322, endPoint x: 642, endPoint y: 334, distance: 16.2
click at [642, 330] on html ".abccls-1,.abccls-2{fill-rule:evenodd}.abccls-2{fill:#fff} .abfcls-1{fill:none}…" at bounding box center [367, 165] width 735 height 330
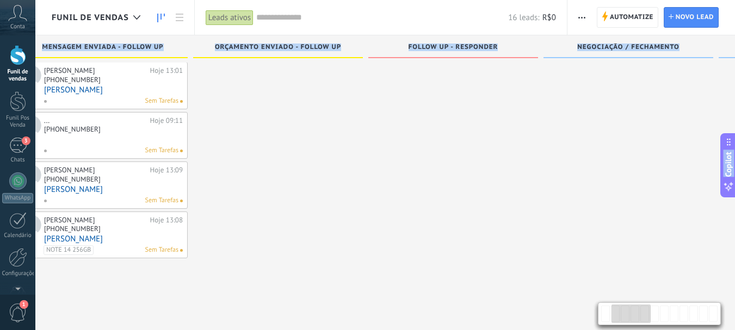
scroll to position [10, 0]
drag, startPoint x: 624, startPoint y: 238, endPoint x: 621, endPoint y: 245, distance: 7.1
click at [624, 239] on div at bounding box center [629, 185] width 170 height 247
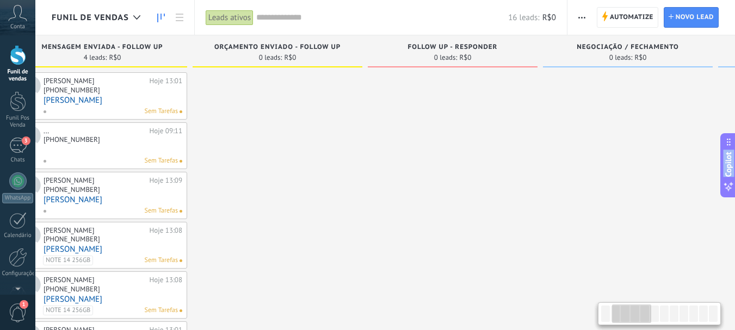
scroll to position [0, 0]
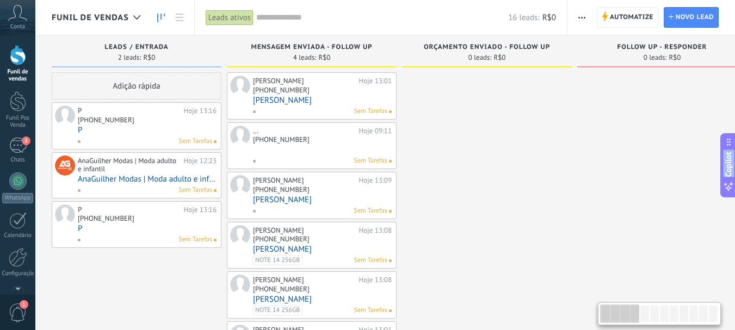
drag, startPoint x: 639, startPoint y: 309, endPoint x: 597, endPoint y: 318, distance: 42.8
click at [601, 320] on div at bounding box center [619, 314] width 39 height 19
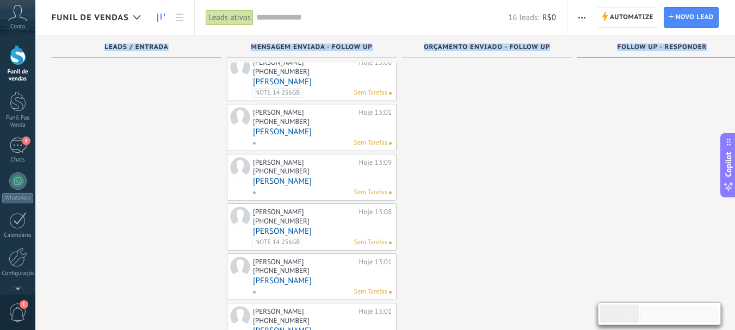
click at [530, 210] on div at bounding box center [487, 103] width 170 height 496
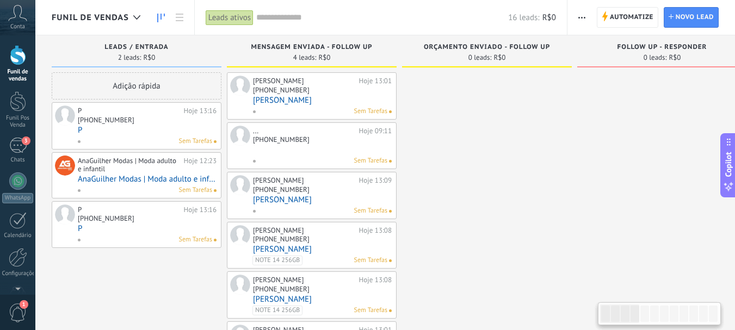
click at [176, 122] on div "+55 33 84430-930" at bounding box center [147, 121] width 139 height 9
click at [156, 123] on div "+55 33 84430-930" at bounding box center [147, 121] width 139 height 9
click at [123, 122] on div "+55 33 84430-930" at bounding box center [106, 119] width 57 height 9
click at [118, 132] on link "P" at bounding box center [147, 130] width 139 height 9
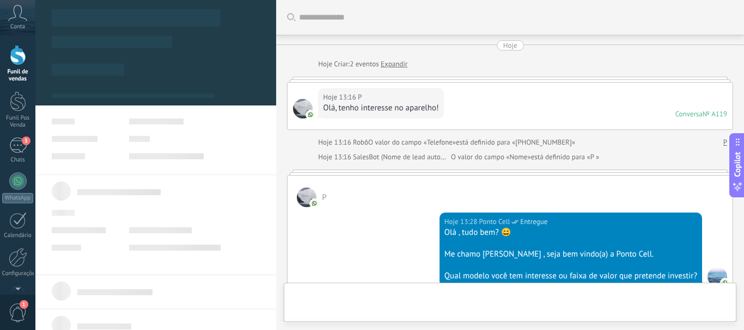
type textarea "*"
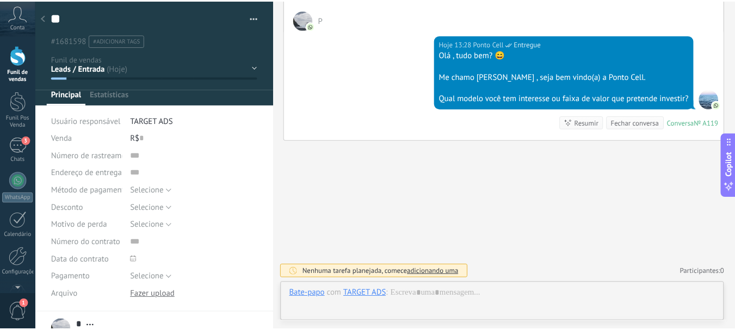
scroll to position [16, 0]
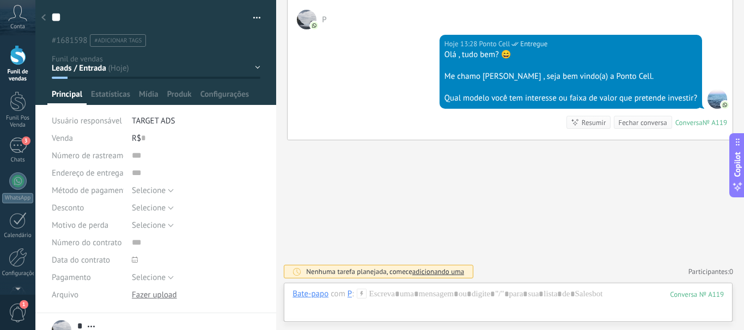
click at [47, 13] on div at bounding box center [43, 18] width 15 height 21
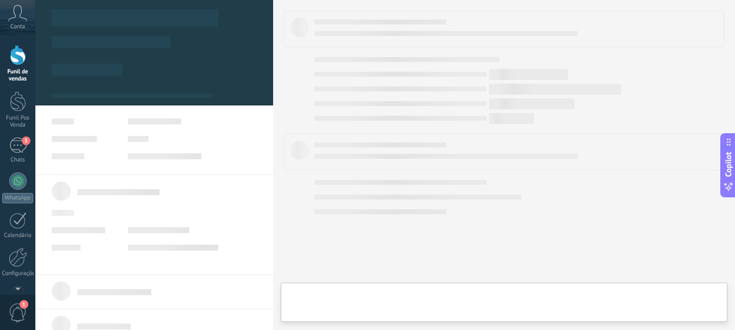
click at [5, 69] on div "Funil de vendas" at bounding box center [18, 76] width 32 height 14
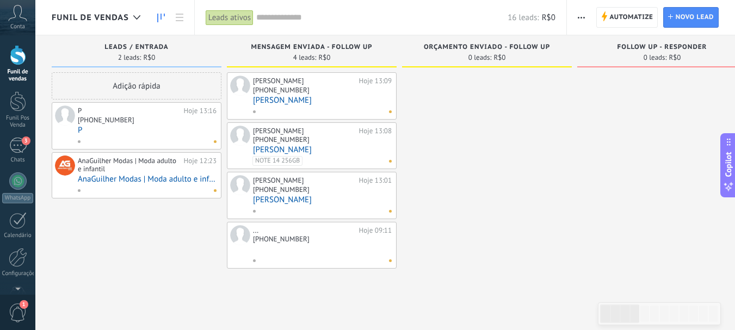
click at [537, 252] on div at bounding box center [487, 195] width 170 height 247
click at [496, 181] on div at bounding box center [487, 195] width 170 height 247
click at [160, 137] on div at bounding box center [144, 142] width 135 height 10
click at [161, 126] on link "P" at bounding box center [147, 130] width 139 height 9
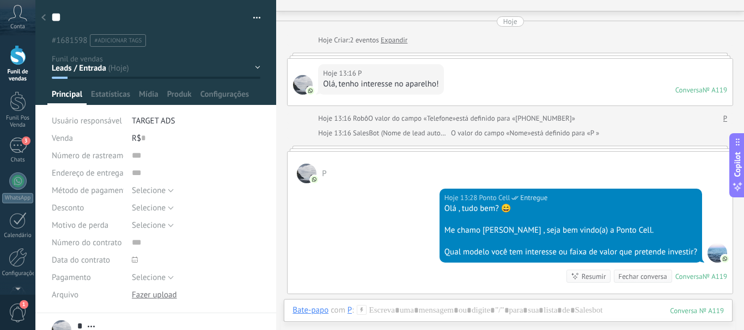
scroll to position [15, 0]
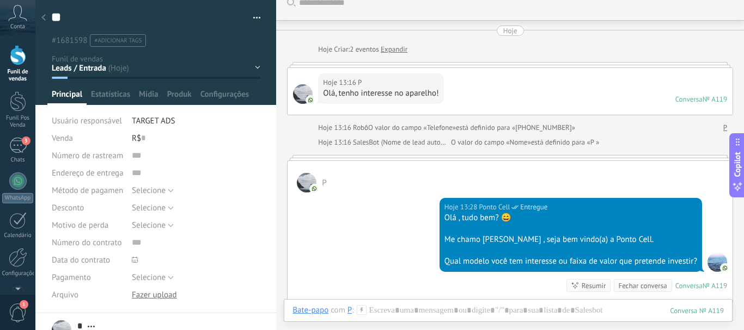
click at [0, 0] on div "Leads / Entrada Mensagem Enviada - Follow UP Orçamento enviado - Follow UP Foll…" at bounding box center [0, 0] width 0 height 0
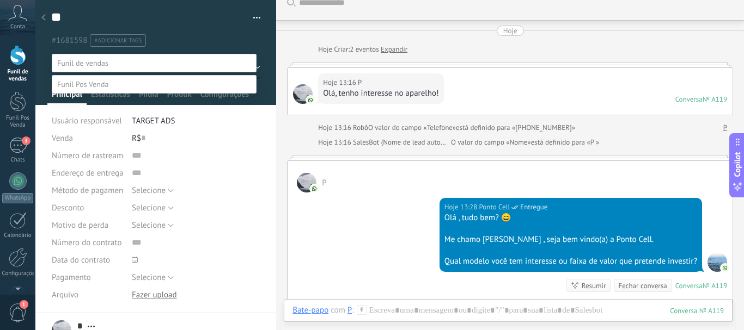
click at [0, 0] on label "Mensagem Enviada - Follow UP" at bounding box center [0, 0] width 0 height 0
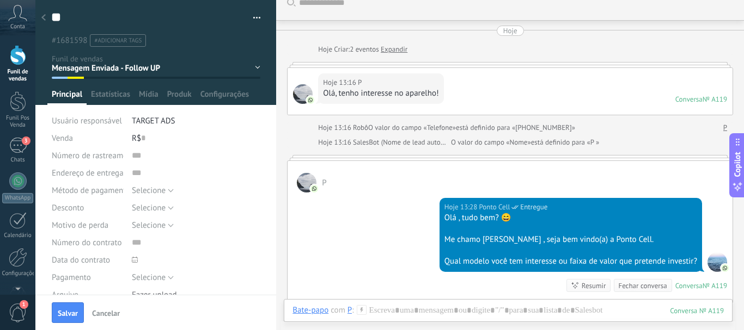
scroll to position [0, 0]
click at [57, 312] on button "Salvar" at bounding box center [68, 313] width 32 height 21
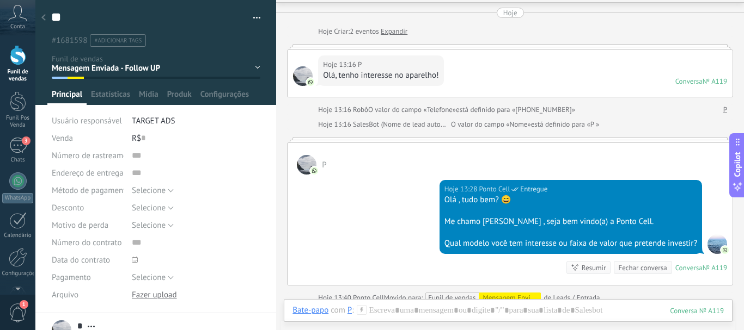
click at [43, 19] on use at bounding box center [43, 17] width 4 height 7
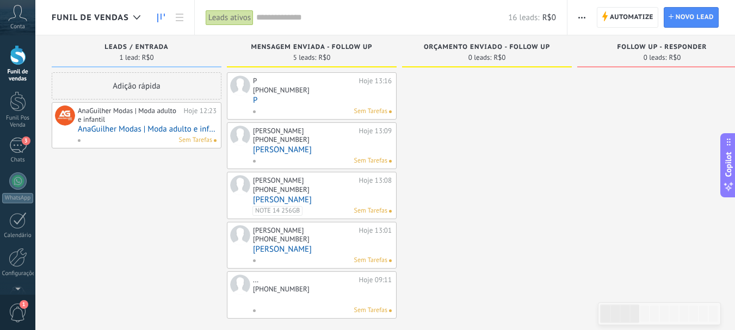
click at [148, 119] on div "AnaGuilher Modas | Moda adulto e infantil" at bounding box center [129, 115] width 103 height 17
click at [171, 130] on link "AnaGuilher Modas | Moda adulto e infantil" at bounding box center [147, 129] width 139 height 9
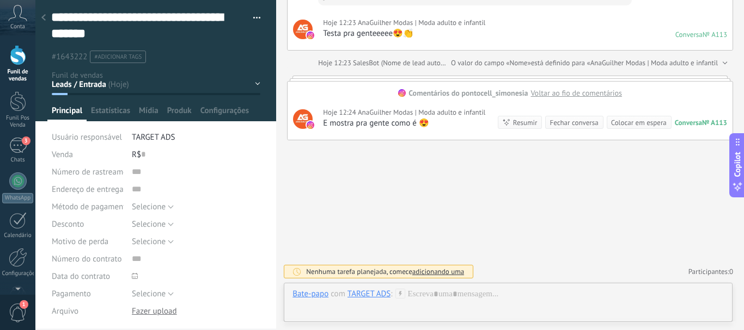
click at [43, 11] on div at bounding box center [43, 18] width 15 height 21
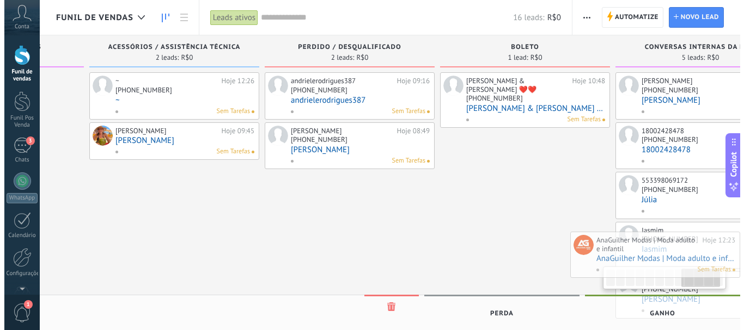
scroll to position [0, 1406]
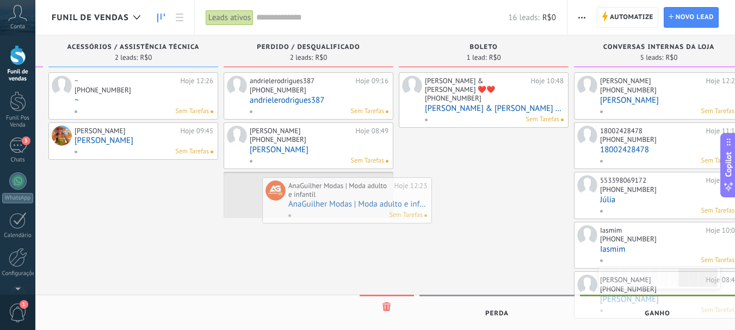
drag, startPoint x: 127, startPoint y: 127, endPoint x: 333, endPoint y: 202, distance: 218.9
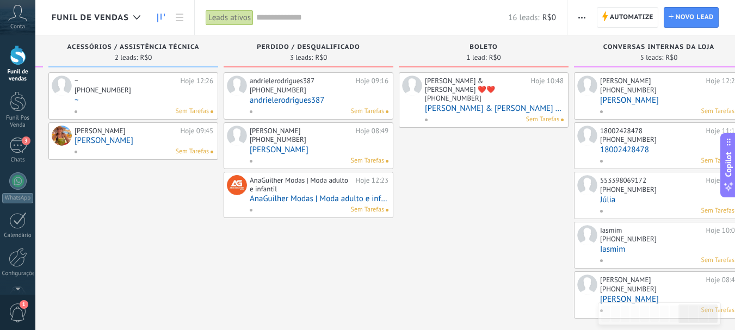
click at [330, 200] on link "AnaGuilher Modas | Moda adulto e infantil" at bounding box center [319, 198] width 139 height 9
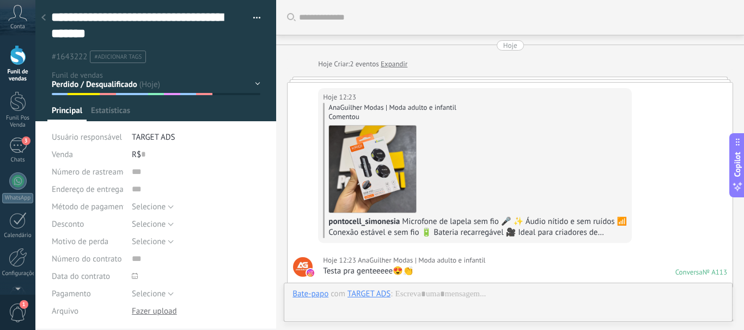
scroll to position [256, 0]
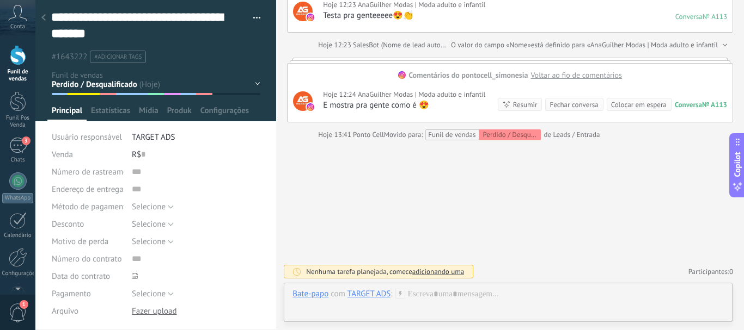
click at [0, 0] on div "Leads / Entrada Mensagem Enviada - Follow UP Orçamento enviado - Follow UP Foll…" at bounding box center [0, 0] width 0 height 0
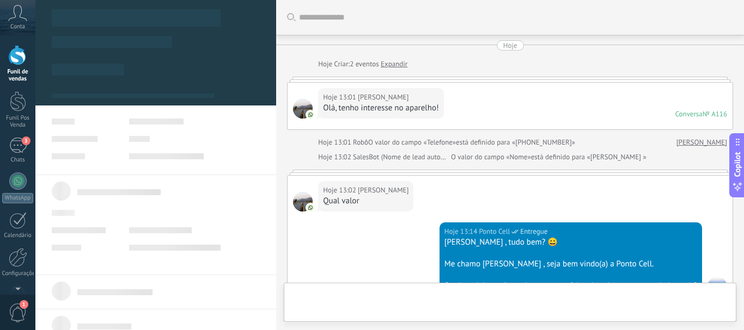
type textarea "**********"
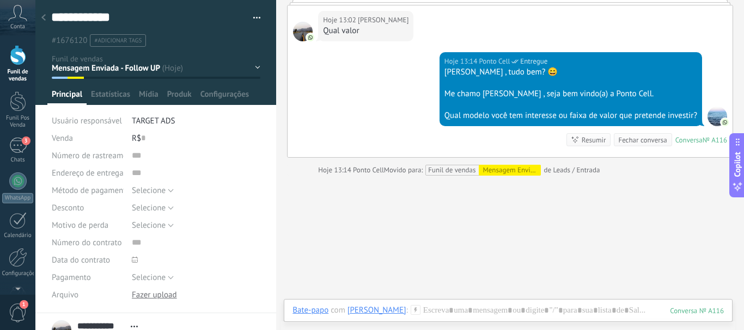
scroll to position [151, 0]
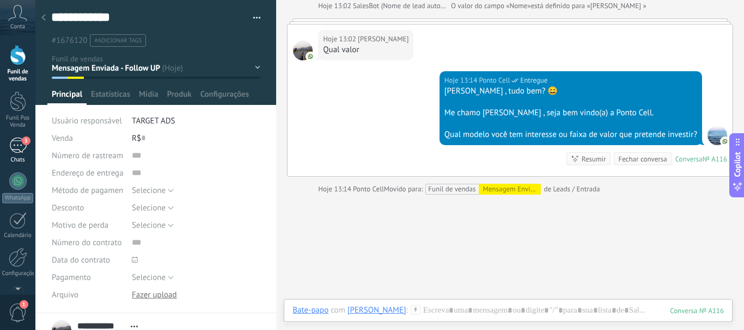
click at [21, 142] on div "3" at bounding box center [17, 146] width 17 height 16
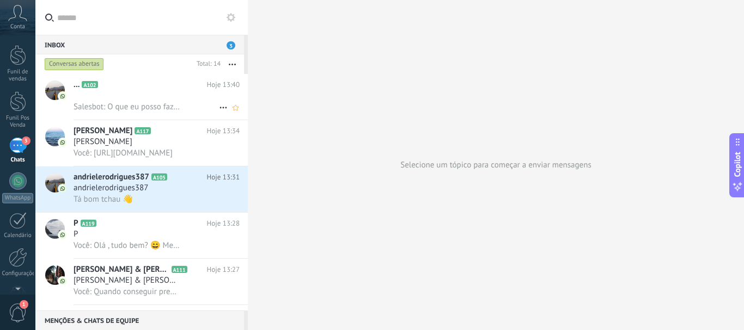
click at [181, 107] on div "Salesbot: O que eu posso fazer para fecharmos sua compra ainda hoje? Ficou algu…" at bounding box center [156, 106] width 166 height 11
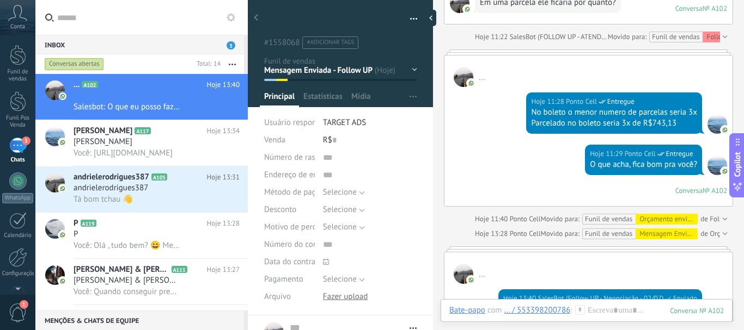
scroll to position [843, 0]
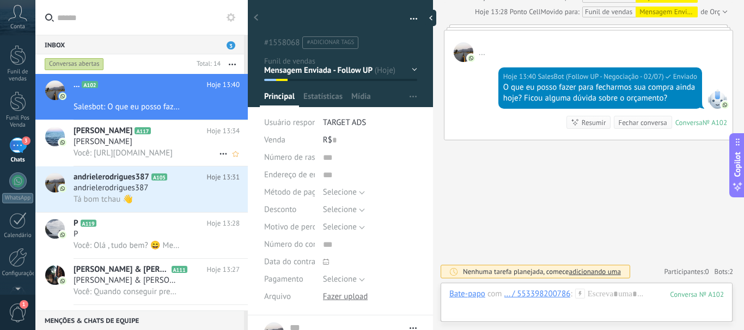
click at [115, 129] on span "Nathalia Alves Doula" at bounding box center [102, 131] width 59 height 11
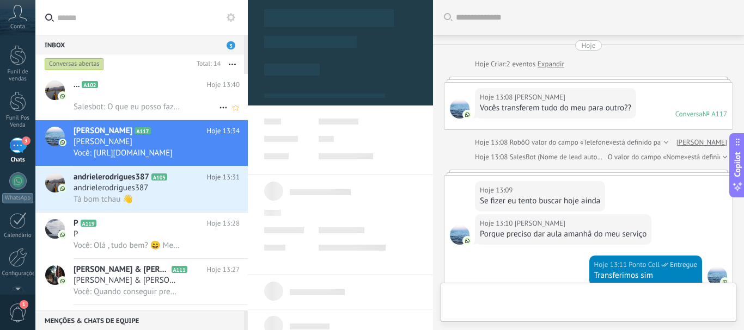
type textarea "**********"
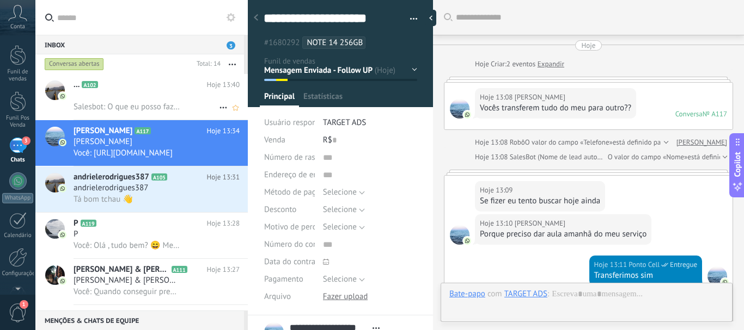
scroll to position [16, 0]
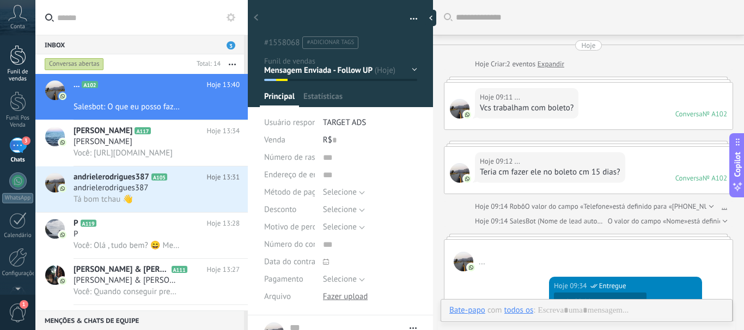
click at [18, 61] on div at bounding box center [18, 55] width 16 height 20
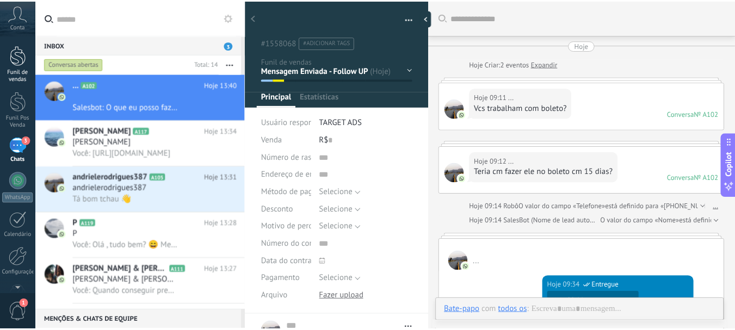
scroll to position [16, 0]
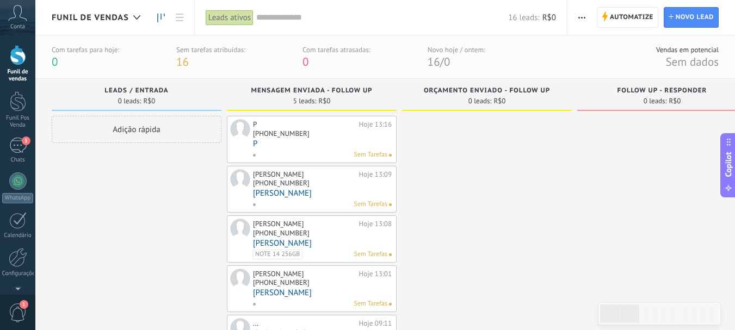
click at [13, 52] on div at bounding box center [18, 55] width 16 height 20
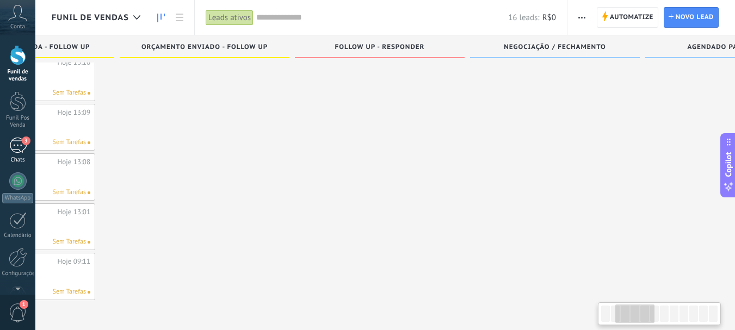
scroll to position [0, 449]
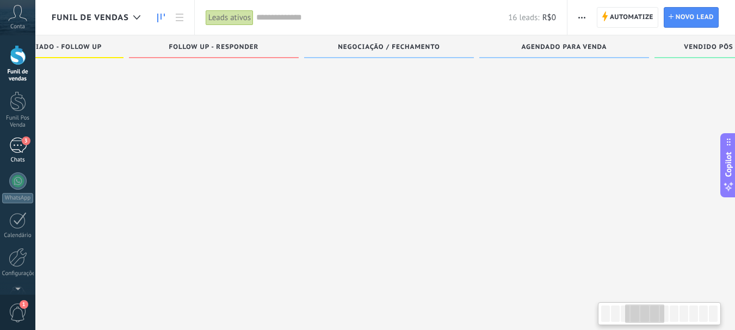
drag, startPoint x: 447, startPoint y: 198, endPoint x: 0, endPoint y: 155, distance: 449.6
click at [0, 155] on body ".abccls-1,.abccls-2{fill-rule:evenodd}.abccls-2{fill:#fff} .abfcls-1{fill:none}…" at bounding box center [367, 146] width 735 height 330
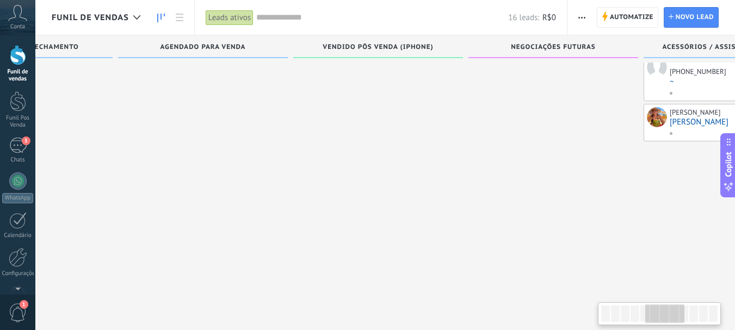
drag, startPoint x: 427, startPoint y: 157, endPoint x: 110, endPoint y: 124, distance: 318.6
click at [110, 124] on div at bounding box center [28, 177] width 170 height 247
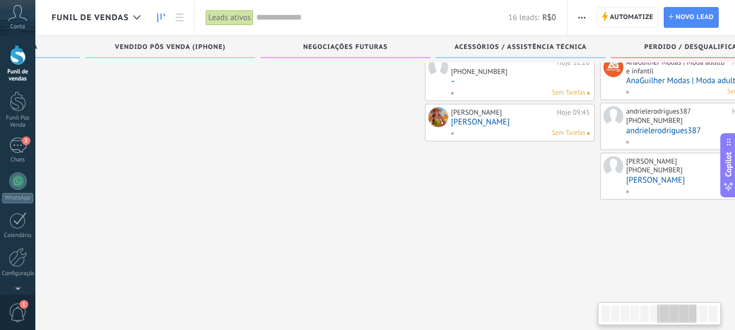
drag, startPoint x: 370, startPoint y: 139, endPoint x: 201, endPoint y: 160, distance: 170.6
click at [154, 160] on div at bounding box center [160, 177] width 170 height 247
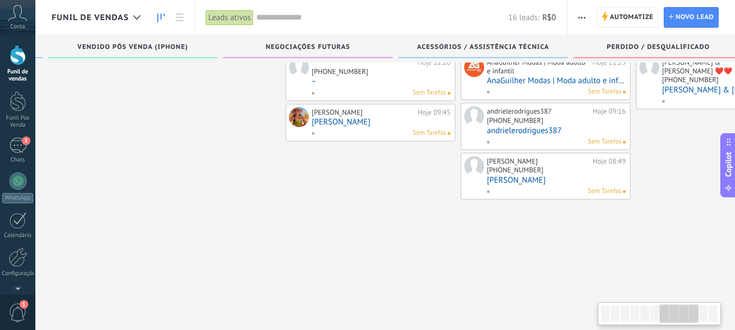
scroll to position [0, 1181]
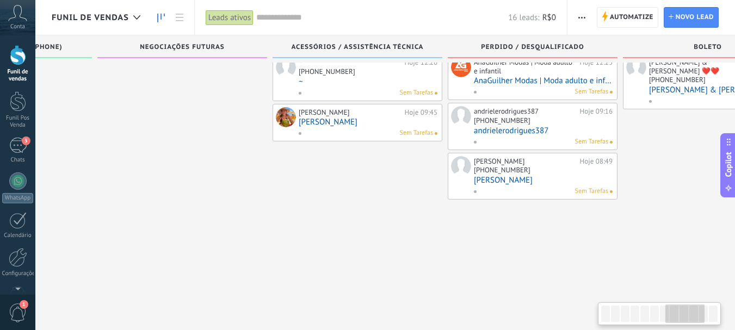
drag, startPoint x: 437, startPoint y: 193, endPoint x: 286, endPoint y: 194, distance: 151.3
click at [286, 194] on div "~ Hoje 12:26 +55 33 99087-284 ~ Sem Tarefas Gomes Eliane Hoje 09:45 Gomes Elian…" at bounding box center [358, 177] width 170 height 247
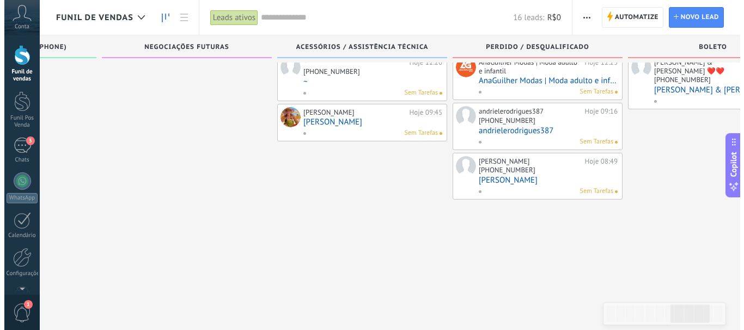
scroll to position [0, 0]
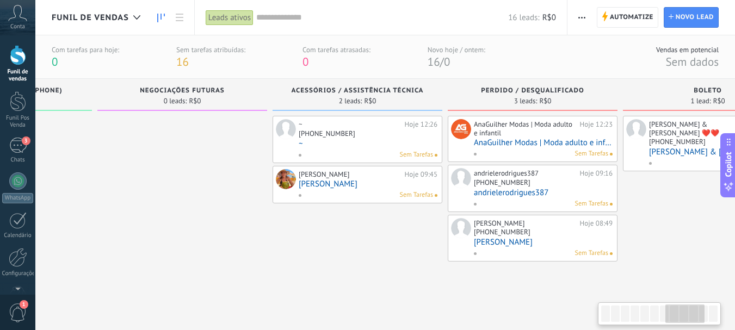
click at [586, 138] on div "AnaGuilher Modas | Moda adulto e infantil Hoje 12:23 AnaGuilher Modas | Moda ad…" at bounding box center [543, 139] width 139 height 40
click at [577, 142] on link "AnaGuilher Modas | Moda adulto e infantil" at bounding box center [543, 142] width 139 height 9
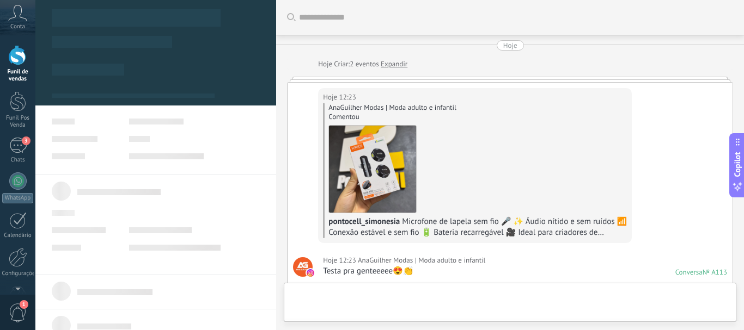
type textarea "**********"
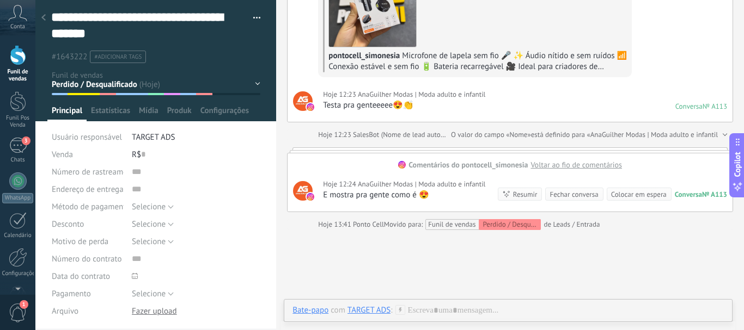
scroll to position [147, 0]
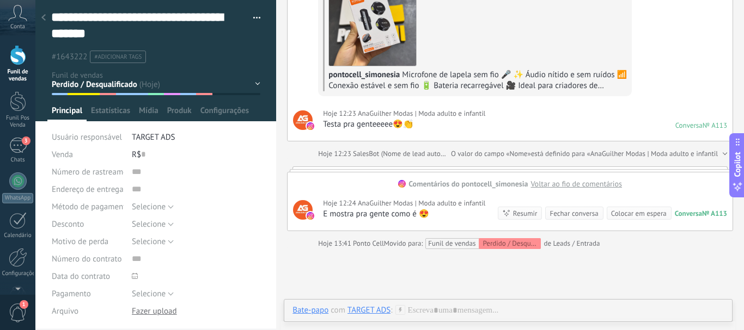
click at [543, 183] on span "Voltar ao fio de comentários" at bounding box center [575, 184] width 91 height 10
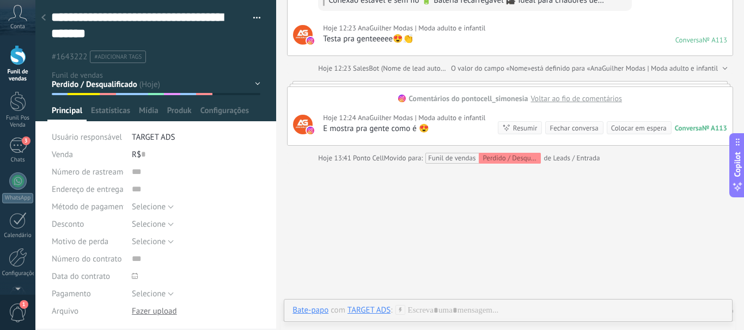
scroll to position [235, 0]
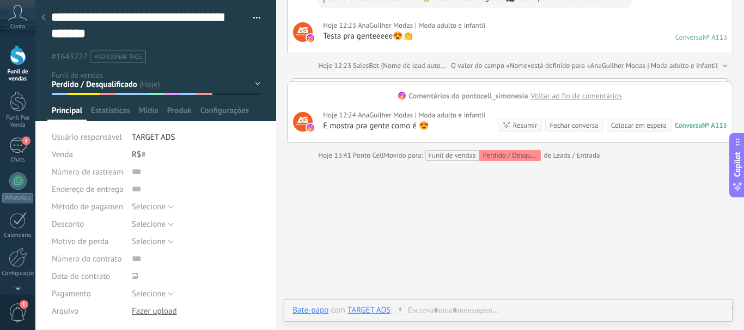
click at [397, 310] on icon at bounding box center [400, 310] width 10 height 10
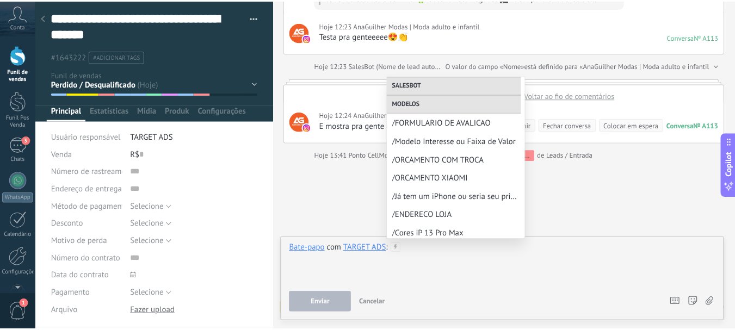
scroll to position [188, 0]
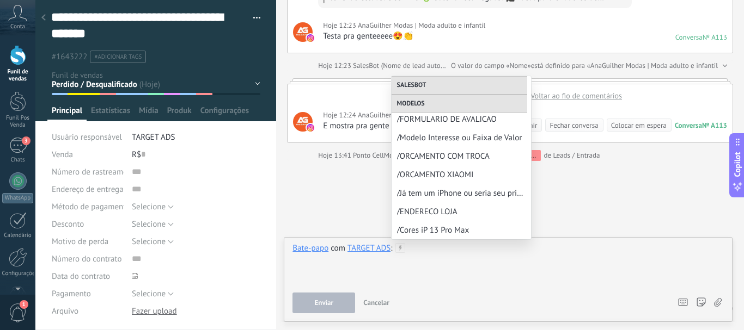
click at [416, 279] on div at bounding box center [507, 263] width 431 height 41
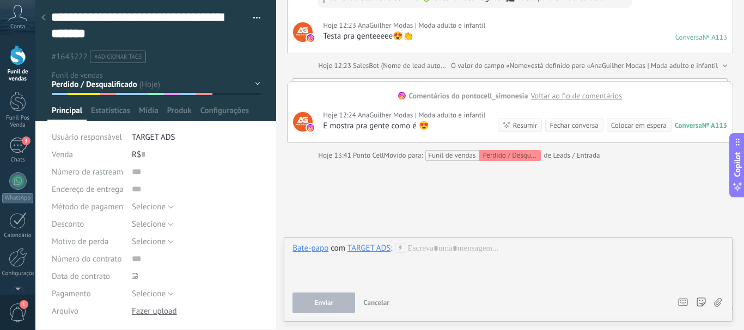
click at [366, 251] on div "TARGET ADS" at bounding box center [368, 248] width 43 height 10
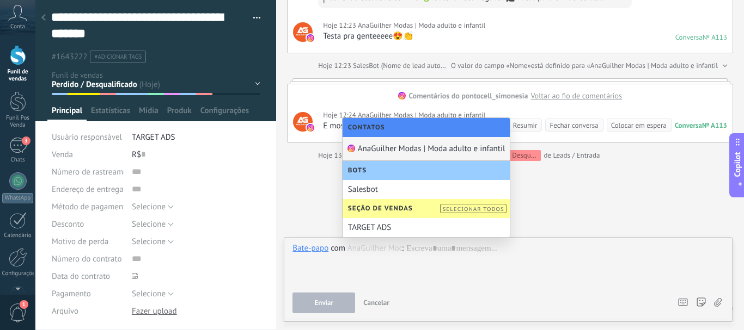
click at [388, 148] on div "AnaGuilher Modas | Moda adulto e infantil" at bounding box center [425, 149] width 167 height 24
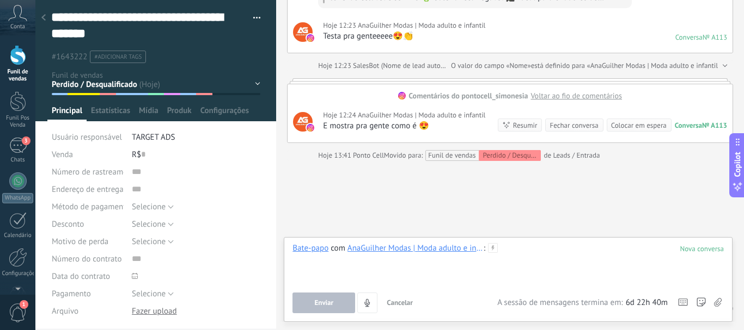
click at [520, 256] on div at bounding box center [507, 263] width 431 height 41
click at [253, 15] on button "button" at bounding box center [253, 18] width 16 height 16
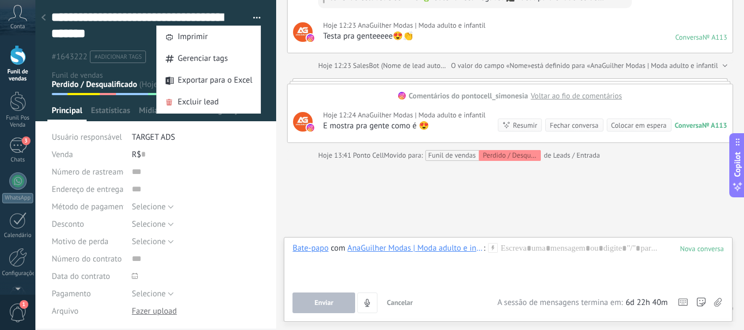
click at [40, 15] on div at bounding box center [43, 18] width 15 height 21
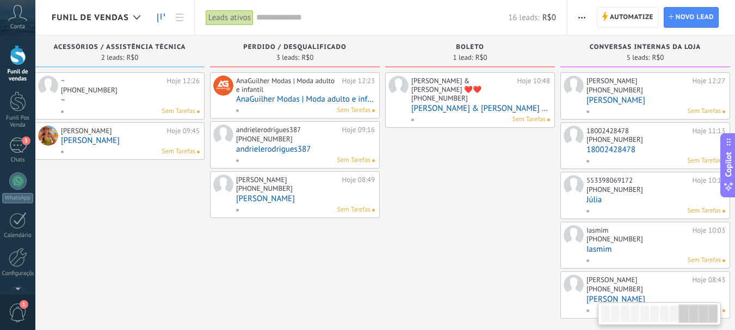
scroll to position [0, 1431]
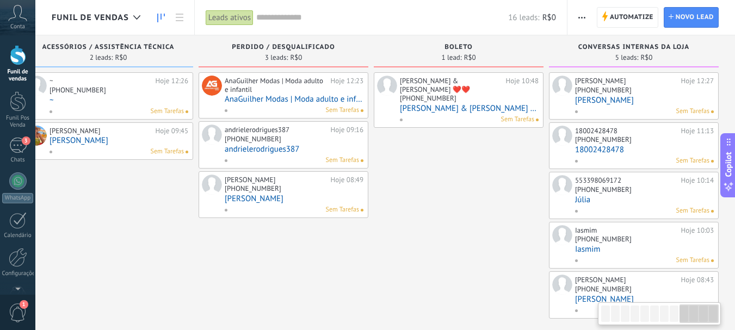
drag, startPoint x: 619, startPoint y: 255, endPoint x: 240, endPoint y: 252, distance: 379.5
click at [240, 252] on div "Perdido / Desqualificado 3 leads: R$0 AnaGuilher Modas | Moda adulto e infantil…" at bounding box center [286, 177] width 175 height 284
drag, startPoint x: 233, startPoint y: 243, endPoint x: 192, endPoint y: 249, distance: 41.3
click at [688, 14] on span "Novo lead" at bounding box center [695, 18] width 38 height 20
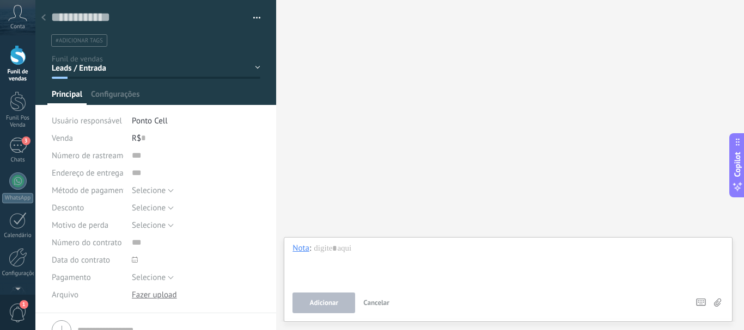
click at [40, 19] on div at bounding box center [43, 18] width 15 height 21
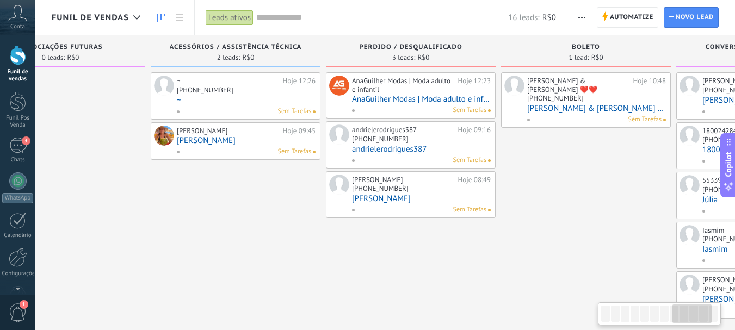
drag, startPoint x: 149, startPoint y: 237, endPoint x: 268, endPoint y: 252, distance: 120.1
click at [268, 252] on div "~ Hoje 12:26 +55 33 99087-284 ~ Sem Tarefas Gomes Eliane Hoje 09:45 Gomes Elian…" at bounding box center [236, 195] width 170 height 247
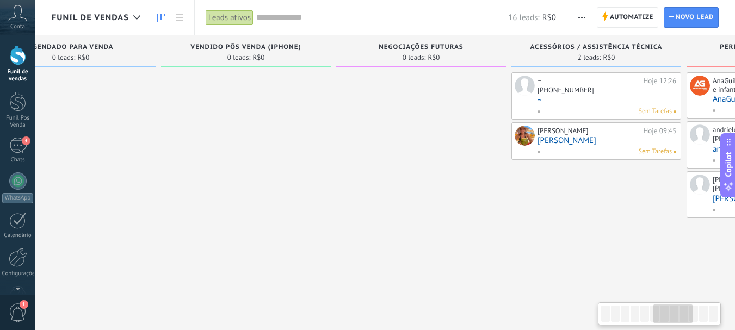
drag, startPoint x: 221, startPoint y: 212, endPoint x: 583, endPoint y: 255, distance: 364.5
click at [583, 255] on div "~ Hoje 12:26 +55 33 99087-284 ~ Sem Tarefas Gomes Eliane Hoje 09:45 Gomes Elian…" at bounding box center [597, 195] width 170 height 247
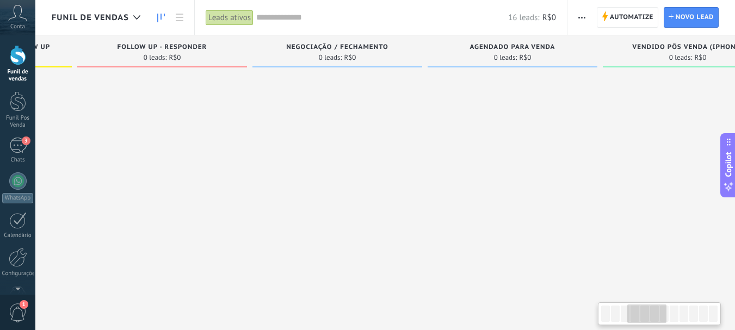
drag, startPoint x: 205, startPoint y: 193, endPoint x: 647, endPoint y: 173, distance: 441.9
click at [647, 173] on div at bounding box center [688, 195] width 170 height 247
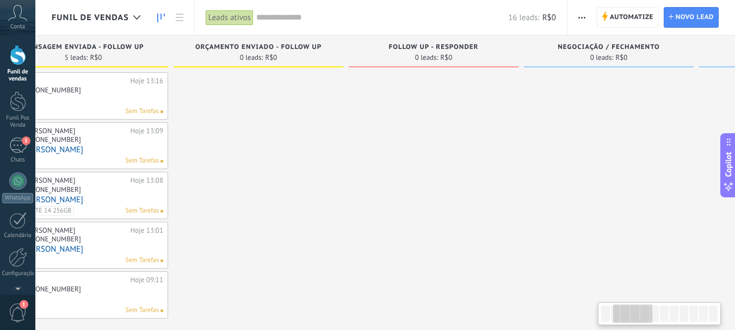
drag, startPoint x: 258, startPoint y: 185, endPoint x: 523, endPoint y: 176, distance: 265.3
click at [523, 176] on div "Follow UP - Responder 0 leads: R$0" at bounding box center [436, 177] width 175 height 284
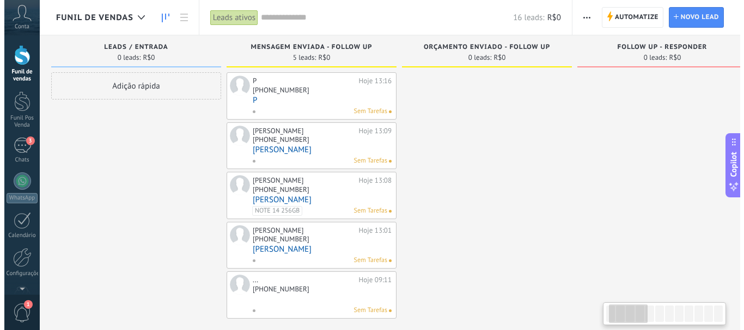
scroll to position [0, 0]
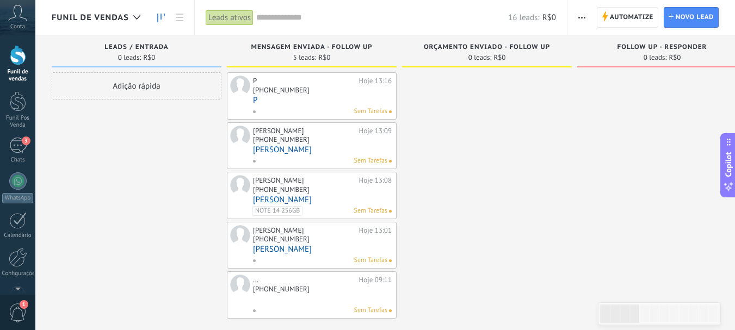
drag, startPoint x: 248, startPoint y: 204, endPoint x: 477, endPoint y: 217, distance: 230.1
click at [498, 198] on div at bounding box center [487, 195] width 170 height 247
click at [325, 308] on div "Sem Tarefas" at bounding box center [320, 311] width 135 height 10
click at [281, 295] on link at bounding box center [322, 299] width 139 height 9
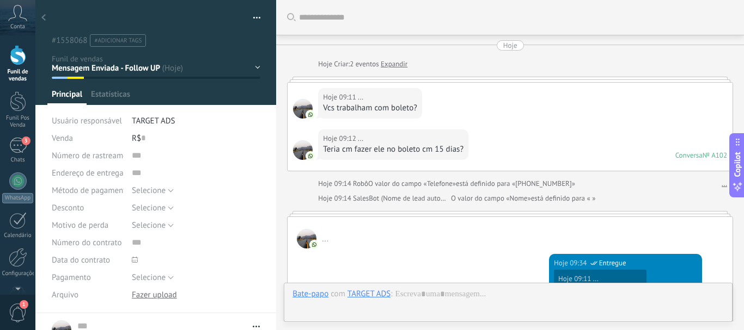
scroll to position [810, 0]
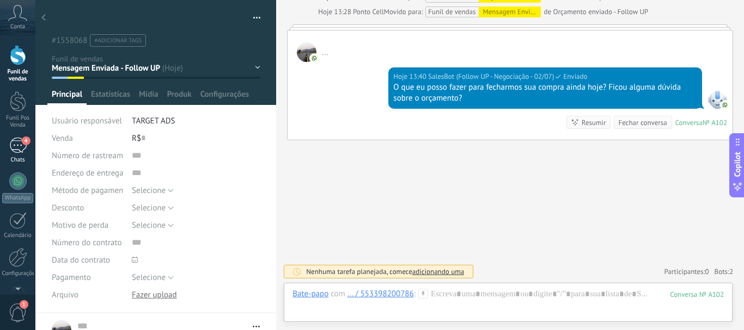
click at [8, 151] on link "4 Chats" at bounding box center [17, 151] width 35 height 26
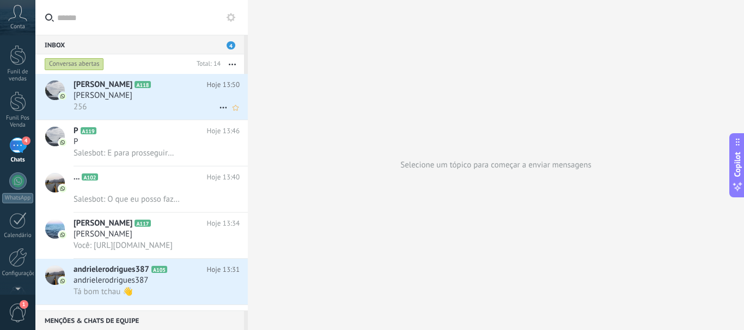
click at [226, 97] on div "[PERSON_NAME]" at bounding box center [156, 95] width 166 height 11
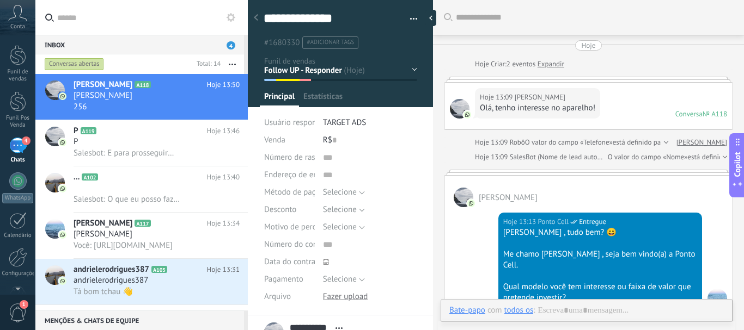
scroll to position [447, 0]
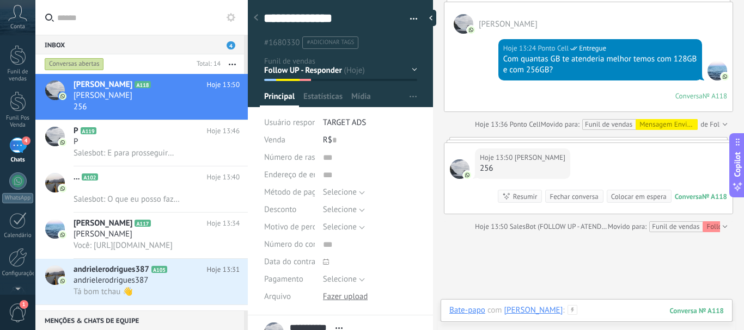
click at [630, 316] on div at bounding box center [586, 321] width 274 height 33
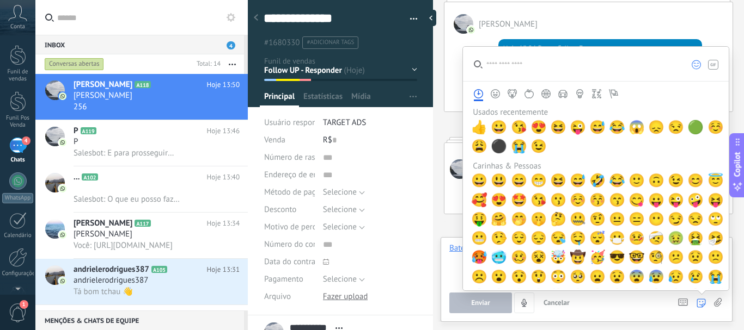
click at [721, 299] on use at bounding box center [718, 302] width 8 height 9
click at [0, 0] on input "file" at bounding box center [0, 0] width 0 height 0
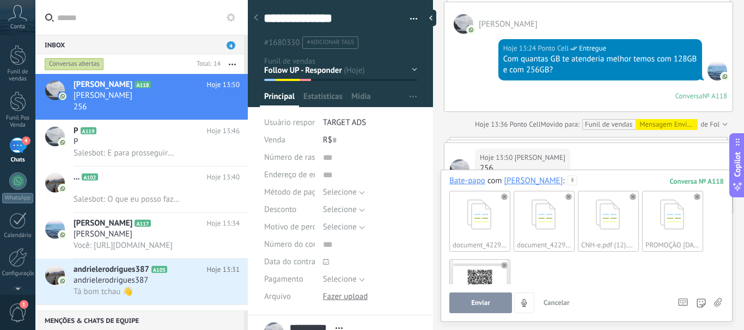
click at [554, 300] on span "Cancelar" at bounding box center [556, 302] width 26 height 9
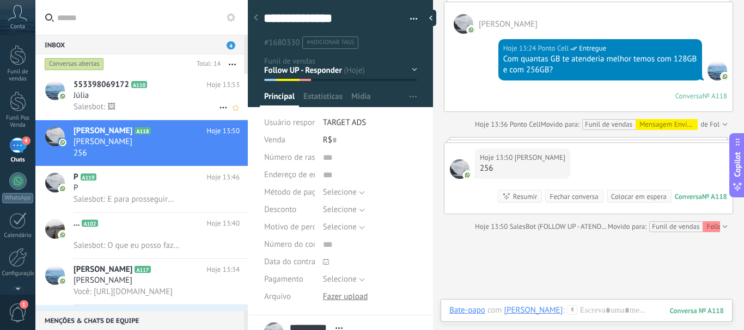
click at [115, 108] on span "Salesbot: 🖼" at bounding box center [94, 107] width 42 height 10
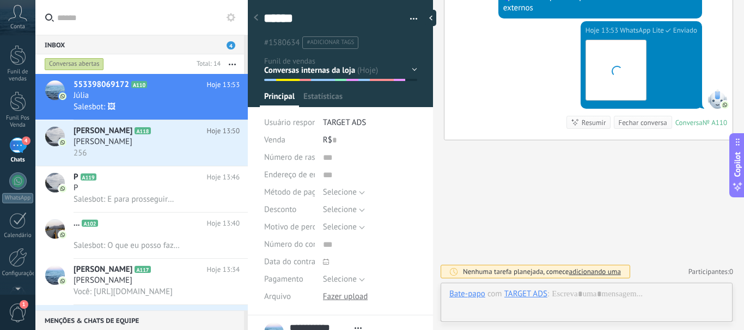
scroll to position [16, 0]
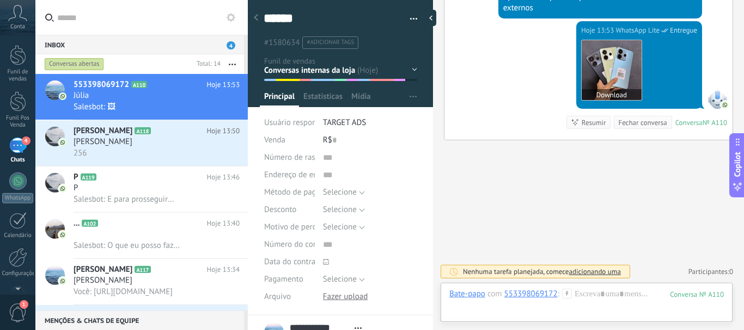
drag, startPoint x: 610, startPoint y: 75, endPoint x: 629, endPoint y: 93, distance: 25.8
click at [629, 93] on button "Download" at bounding box center [611, 94] width 60 height 11
click at [629, 94] on button "Download" at bounding box center [611, 94] width 60 height 11
drag, startPoint x: 524, startPoint y: 16, endPoint x: 182, endPoint y: 138, distance: 362.8
click at [182, 138] on div "[PERSON_NAME]" at bounding box center [156, 142] width 166 height 11
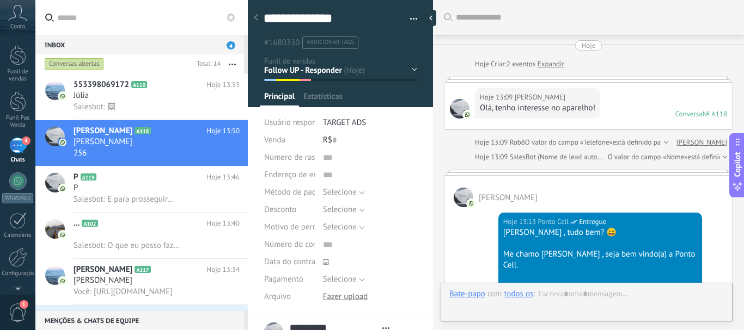
type textarea "**********"
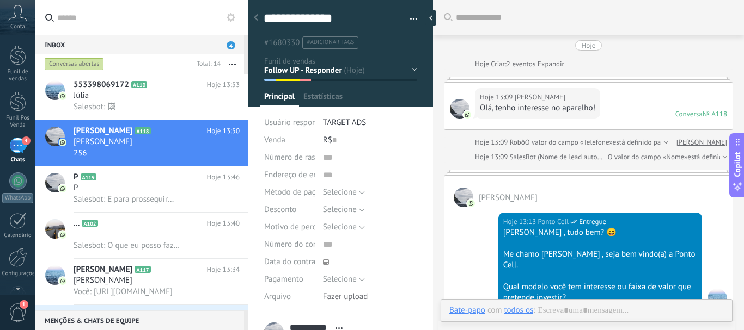
scroll to position [447, 0]
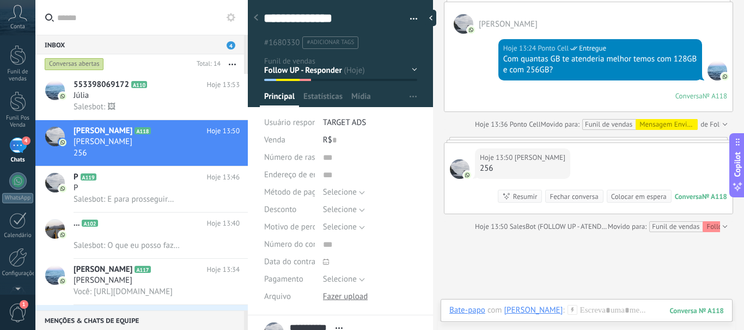
drag, startPoint x: 626, startPoint y: 308, endPoint x: 647, endPoint y: 305, distance: 21.9
click at [647, 305] on div "Bate-papo E-mail Nota Tarefa Bate-papo com Luiz Felipe️️ : 118 Enviar Cancelar …" at bounding box center [586, 318] width 292 height 39
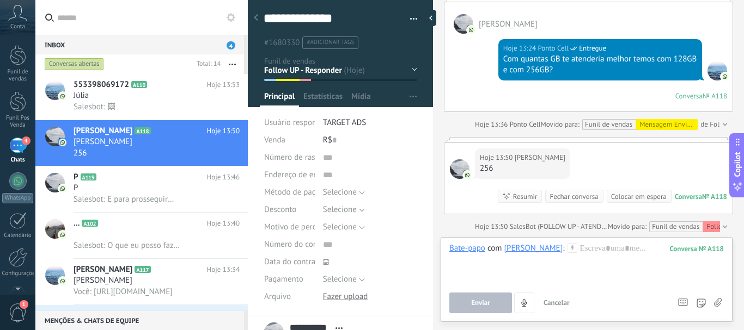
click at [720, 301] on icon at bounding box center [718, 302] width 8 height 9
click at [0, 0] on input "file" at bounding box center [0, 0] width 0 height 0
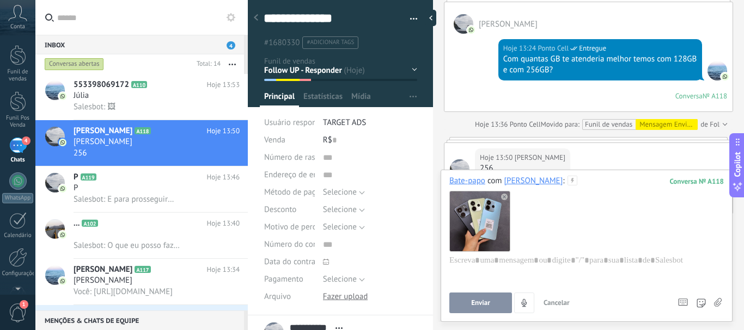
click at [567, 182] on icon at bounding box center [572, 181] width 10 height 10
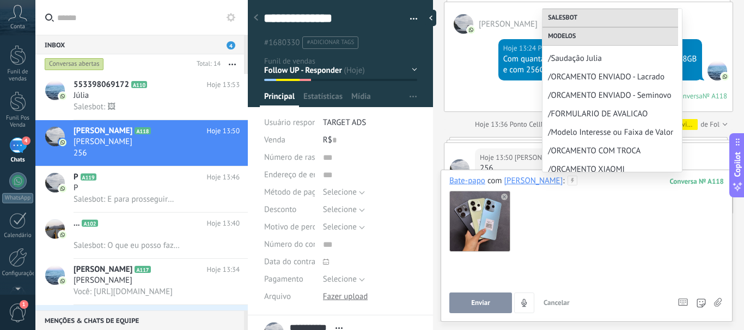
scroll to position [163, 0]
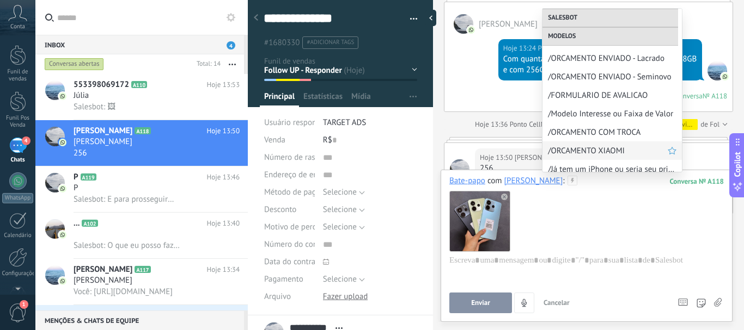
click at [580, 146] on span "/ORCAMENTO XIAOMI" at bounding box center [608, 151] width 120 height 10
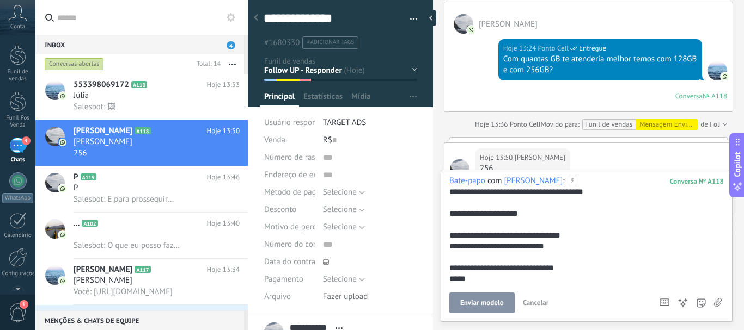
click at [482, 195] on div "**********" at bounding box center [586, 236] width 274 height 98
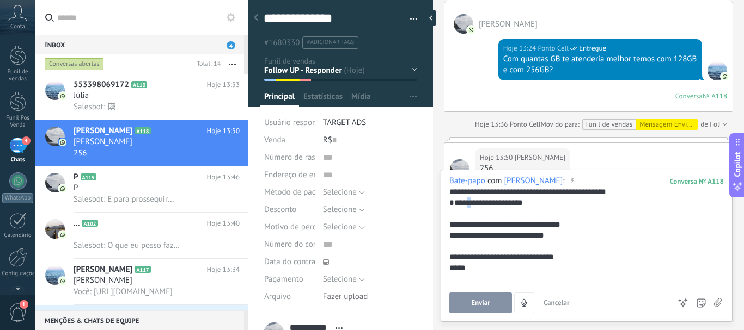
click at [471, 214] on div "**********" at bounding box center [586, 241] width 274 height 87
click at [469, 216] on div "**********" at bounding box center [586, 241] width 274 height 87
click at [465, 219] on div "**********" at bounding box center [586, 241] width 274 height 87
click at [464, 220] on div "**********" at bounding box center [586, 241] width 274 height 87
click at [465, 219] on div "**********" at bounding box center [586, 241] width 274 height 87
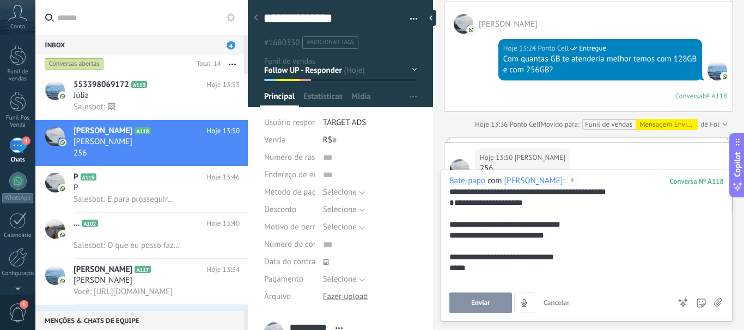
click at [465, 217] on div "**********" at bounding box center [586, 241] width 274 height 87
click at [502, 246] on div "**********" at bounding box center [586, 241] width 274 height 87
click at [577, 253] on div "**********" at bounding box center [586, 241] width 274 height 87
click at [577, 248] on div "**********" at bounding box center [586, 241] width 274 height 87
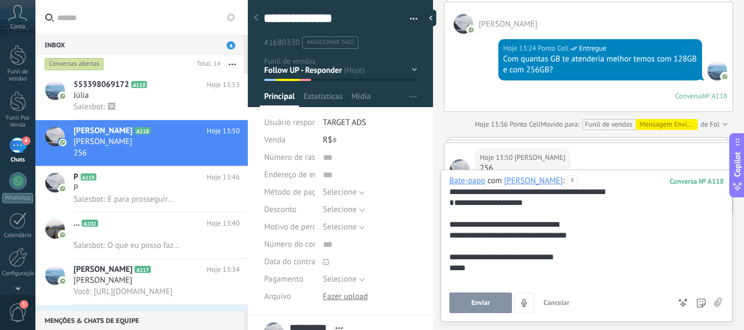
click at [496, 283] on div "**********" at bounding box center [586, 241] width 274 height 87
click at [479, 304] on span "Enviar" at bounding box center [480, 303] width 19 height 8
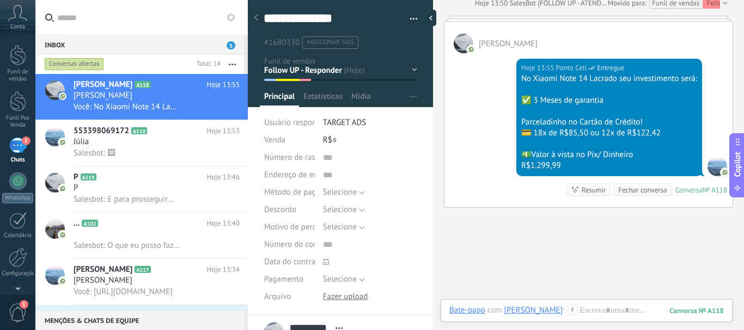
scroll to position [704, 0]
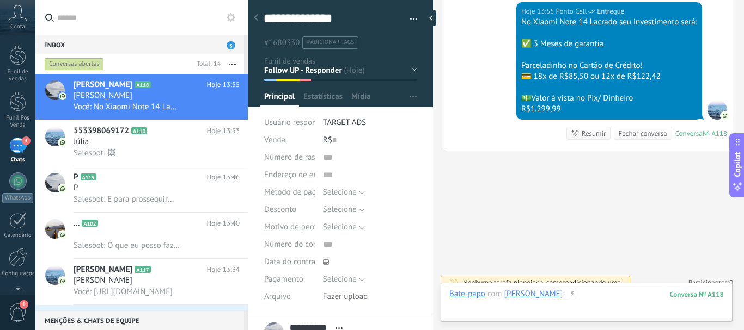
click at [604, 291] on div at bounding box center [586, 305] width 274 height 33
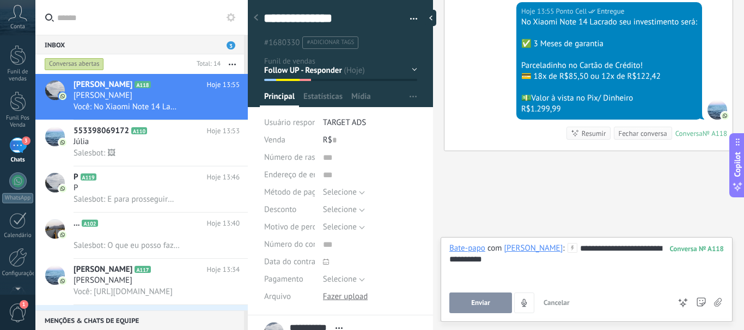
click at [660, 252] on div "**********" at bounding box center [586, 263] width 274 height 41
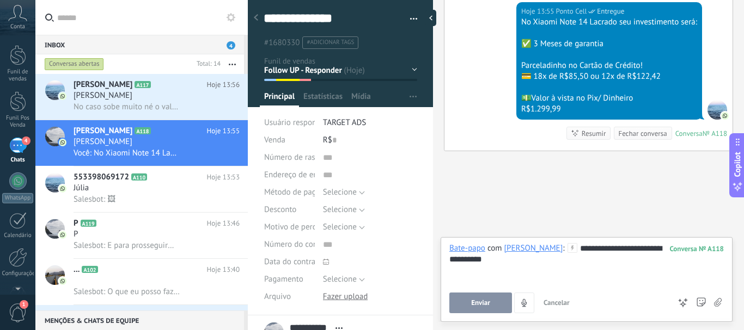
click at [483, 306] on span "Enviar" at bounding box center [480, 303] width 19 height 8
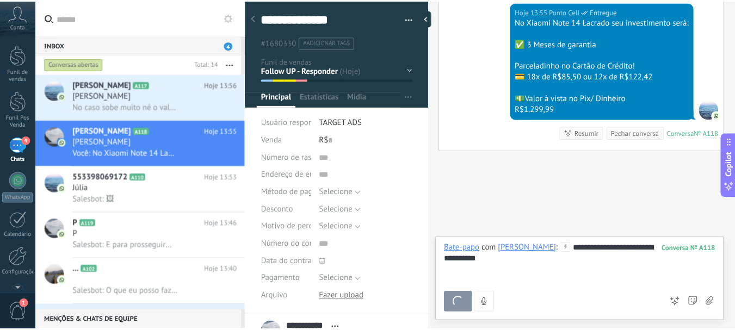
scroll to position [737, 0]
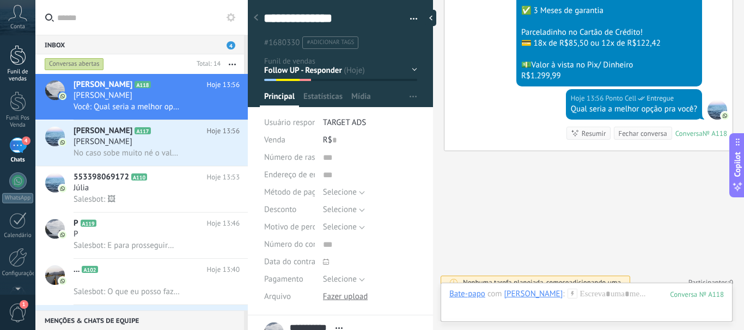
click at [21, 69] on div "Funil de vendas" at bounding box center [18, 76] width 32 height 14
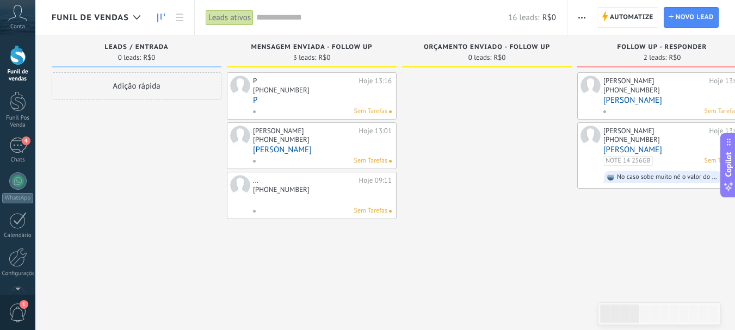
drag, startPoint x: 299, startPoint y: 58, endPoint x: 384, endPoint y: 269, distance: 226.9
click at [384, 269] on div "P Hoje 13:16 +55 33 84430-930 P Sem Tarefas Magno Costa Hoje 13:01 +55 33 99367…" at bounding box center [312, 195] width 170 height 247
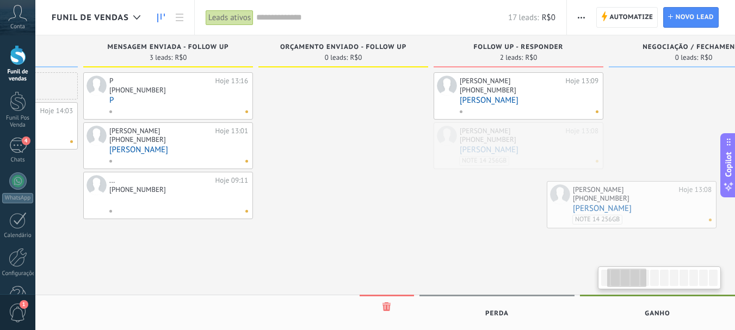
scroll to position [0, 151]
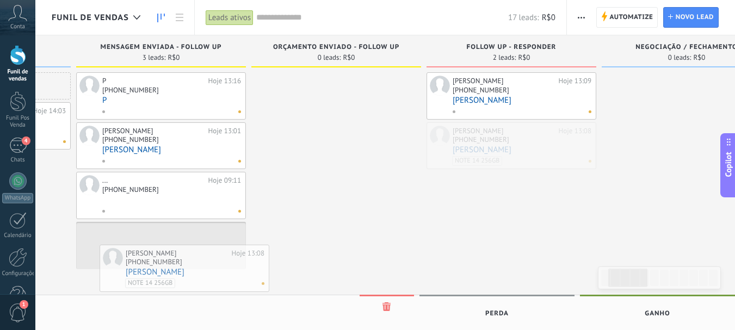
drag, startPoint x: 675, startPoint y: 138, endPoint x: 197, endPoint y: 260, distance: 493.4
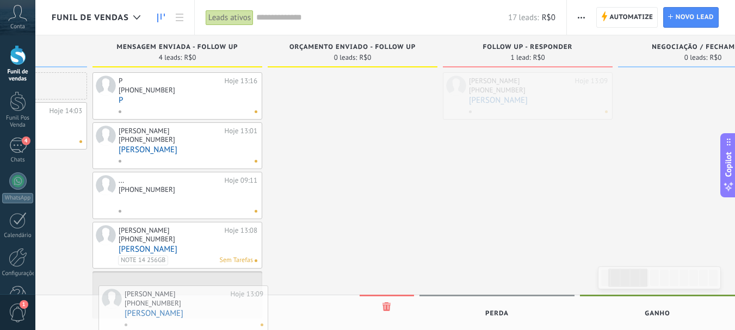
drag, startPoint x: 541, startPoint y: 95, endPoint x: 203, endPoint y: 304, distance: 397.5
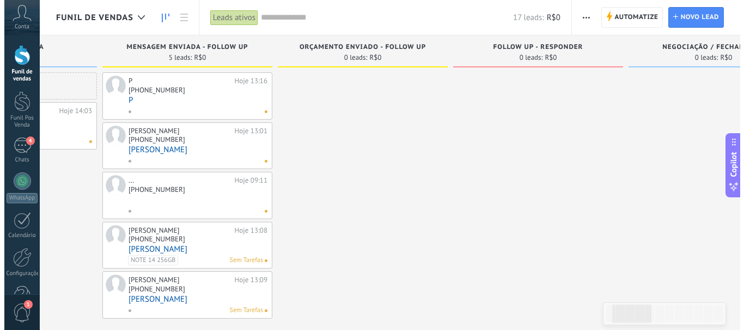
scroll to position [0, 0]
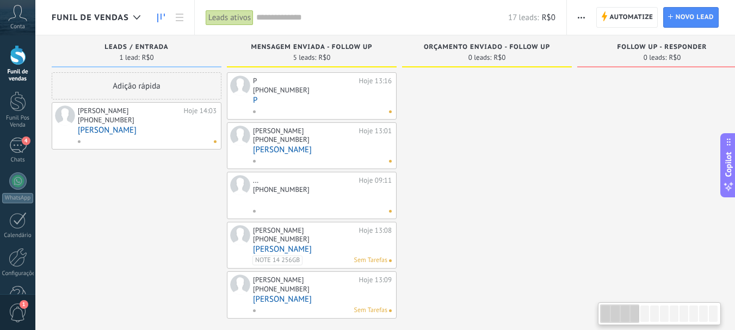
drag, startPoint x: 68, startPoint y: 221, endPoint x: 218, endPoint y: 221, distance: 150.3
click at [218, 221] on div "Adição rápida [PERSON_NAME] Hoje 14:03 [PHONE_NUMBER] [PERSON_NAME]" at bounding box center [137, 195] width 170 height 247
click at [145, 126] on link "[PERSON_NAME]" at bounding box center [147, 130] width 139 height 9
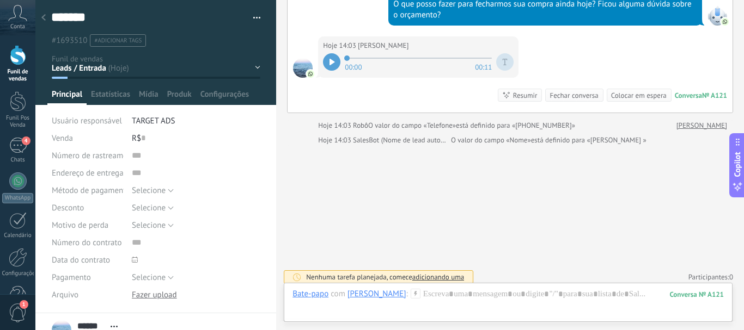
scroll to position [152, 0]
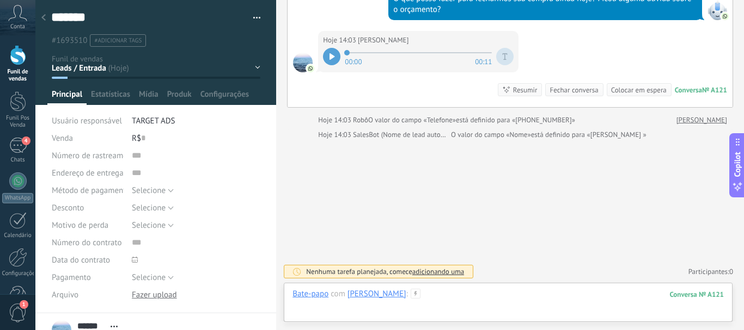
click at [488, 298] on div at bounding box center [507, 305] width 431 height 33
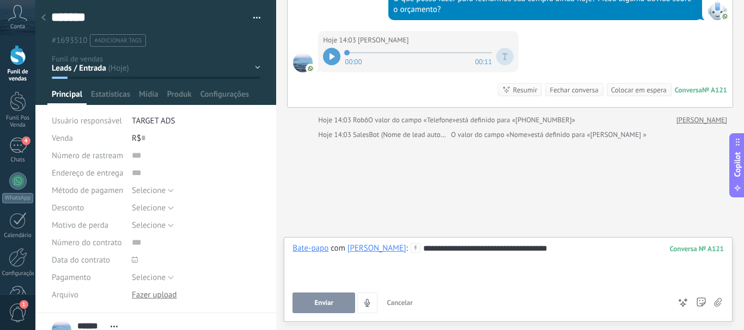
click at [314, 303] on button "Enviar" at bounding box center [323, 303] width 63 height 21
click at [0, 0] on div "Leads / Entrada Mensagem Enviada - Follow UP Orçamento enviado - Follow UP Foll…" at bounding box center [0, 0] width 0 height 0
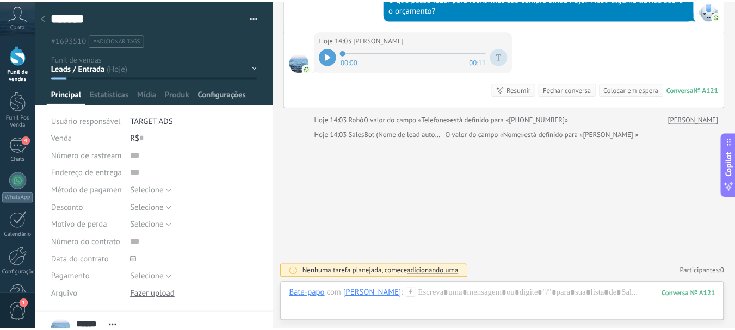
scroll to position [121, 0]
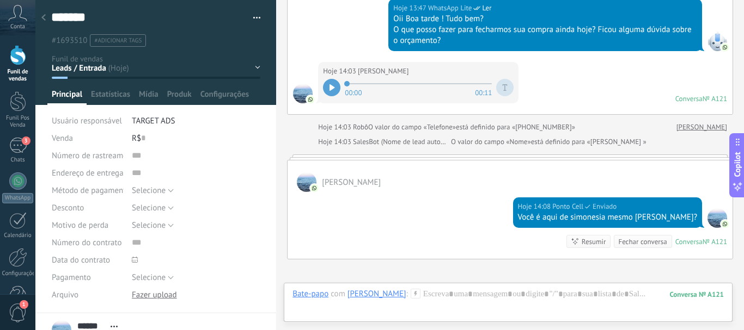
click at [0, 0] on div "Leads / Entrada Mensagem Enviada - Follow UP Orçamento enviado - Follow UP Foll…" at bounding box center [0, 0] width 0 height 0
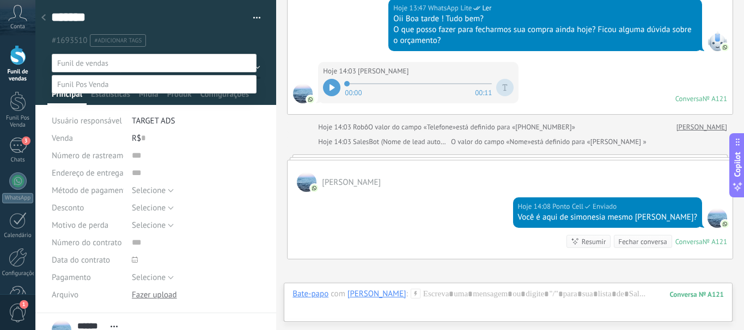
click at [0, 0] on label "Mensagem Enviada - Follow UP" at bounding box center [0, 0] width 0 height 0
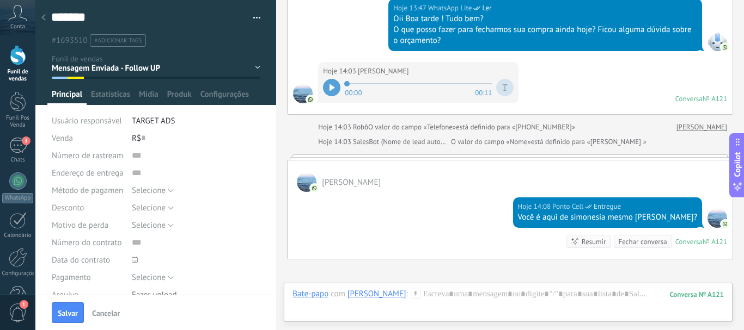
click at [43, 19] on use at bounding box center [43, 17] width 4 height 7
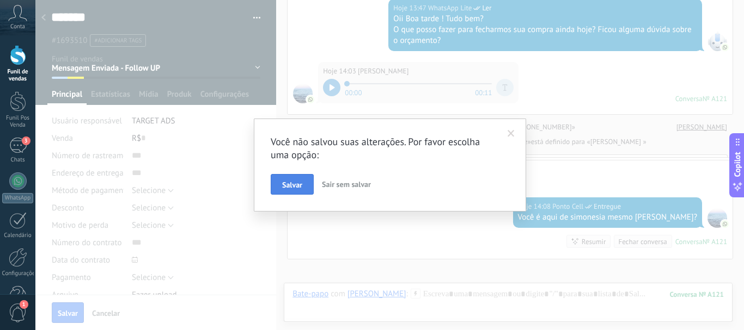
click at [301, 183] on span "Salvar" at bounding box center [292, 185] width 20 height 8
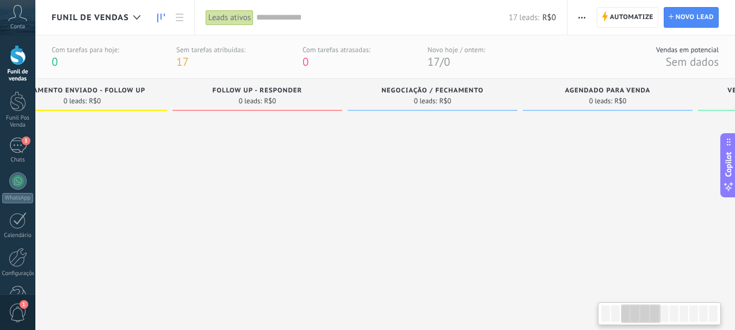
drag, startPoint x: 599, startPoint y: 174, endPoint x: 187, endPoint y: 224, distance: 415.7
click at [191, 224] on div at bounding box center [258, 264] width 170 height 297
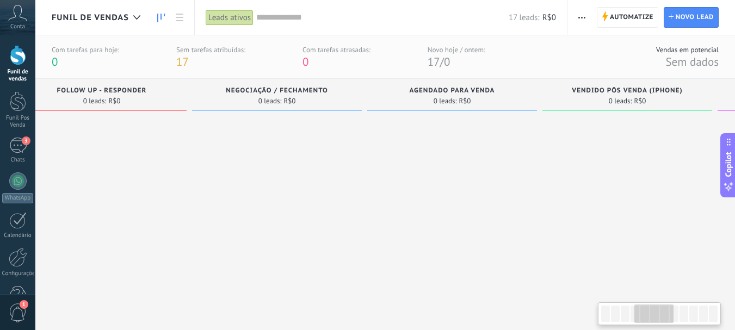
scroll to position [0, 645]
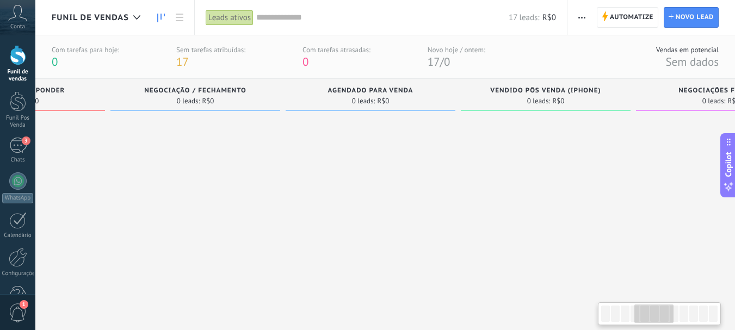
drag, startPoint x: 457, startPoint y: 195, endPoint x: 259, endPoint y: 223, distance: 199.6
click at [260, 223] on div at bounding box center [196, 264] width 170 height 297
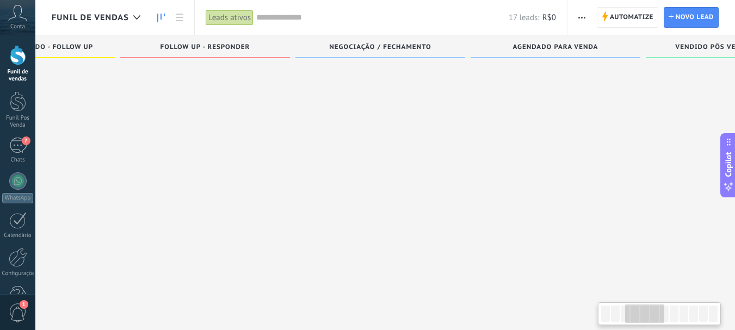
scroll to position [0, 457]
drag, startPoint x: 528, startPoint y: 170, endPoint x: 578, endPoint y: 191, distance: 54.2
click at [735, 167] on html ".abccls-1,.abccls-2{fill-rule:evenodd}.abccls-2{fill:#fff} .abfcls-1{fill:none}…" at bounding box center [367, 108] width 735 height 330
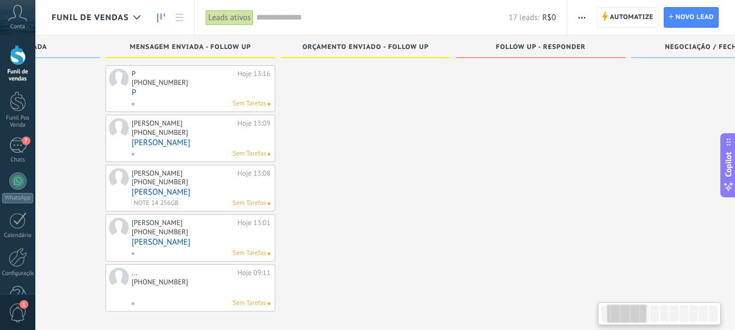
drag, startPoint x: 238, startPoint y: 198, endPoint x: 532, endPoint y: 186, distance: 294.2
click at [575, 198] on div at bounding box center [541, 163] width 170 height 297
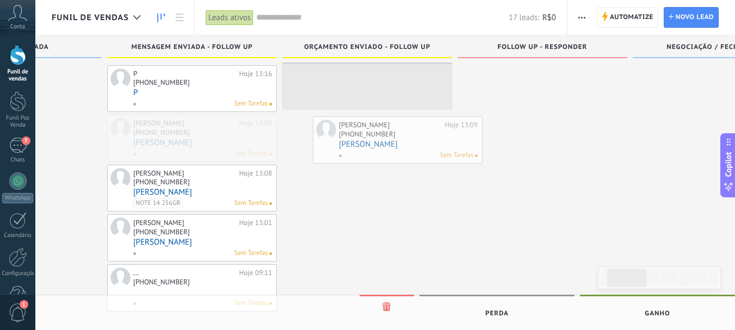
drag, startPoint x: 248, startPoint y: 161, endPoint x: 442, endPoint y: 161, distance: 193.8
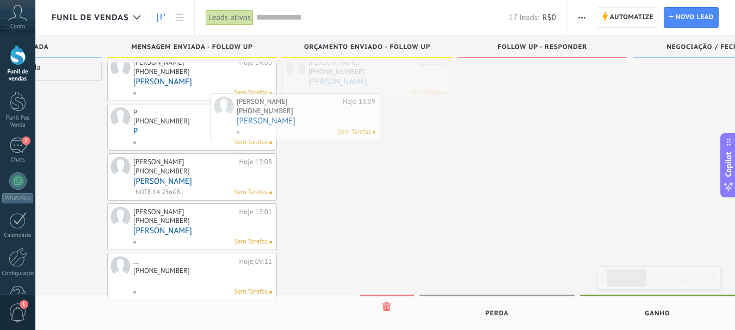
scroll to position [57, 0]
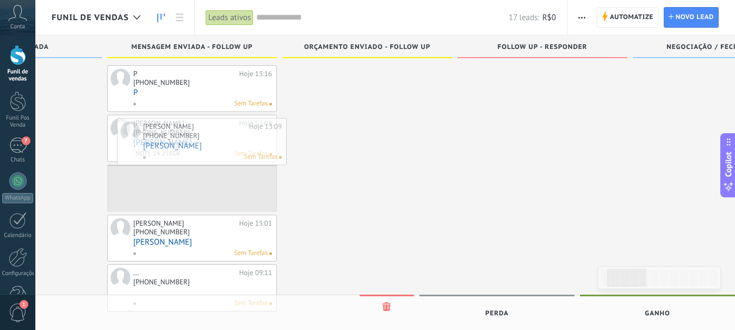
drag, startPoint x: 375, startPoint y: 80, endPoint x: 199, endPoint y: 144, distance: 186.7
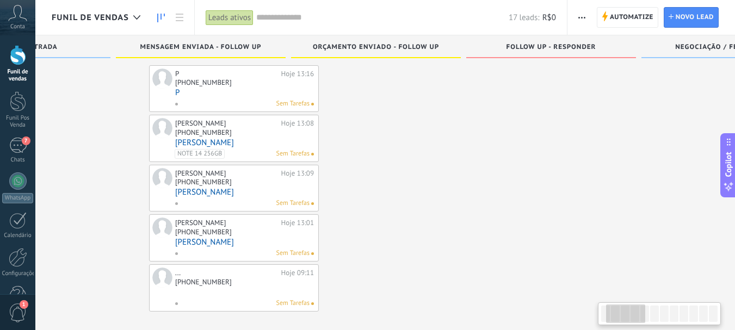
scroll to position [0, 0]
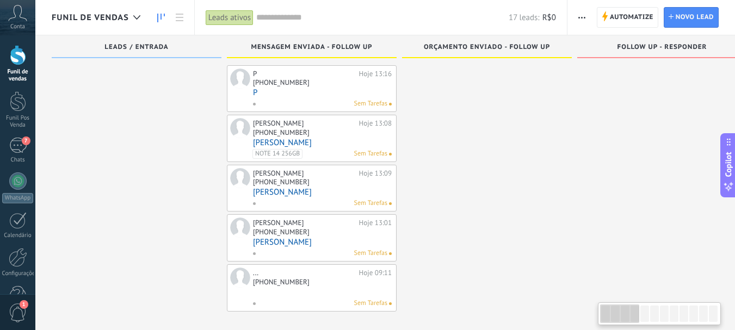
drag, startPoint x: 65, startPoint y: 187, endPoint x: 464, endPoint y: 192, distance: 399.1
drag, startPoint x: 137, startPoint y: 178, endPoint x: 321, endPoint y: 172, distance: 184.1
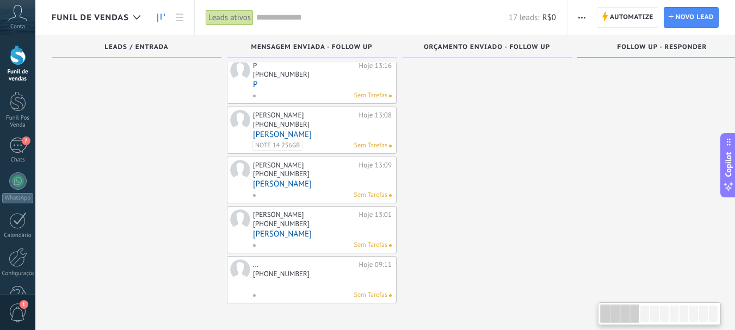
scroll to position [57, 0]
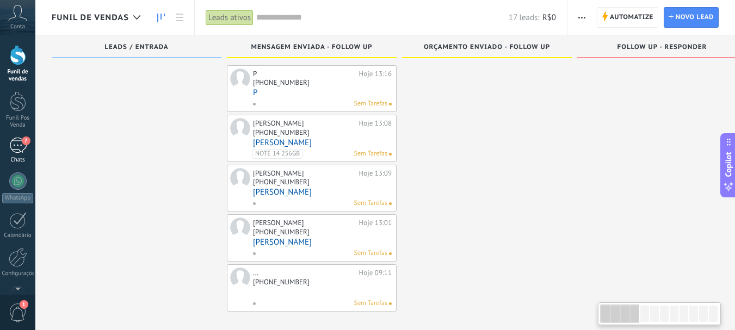
click at [18, 157] on div "Chats" at bounding box center [18, 160] width 32 height 7
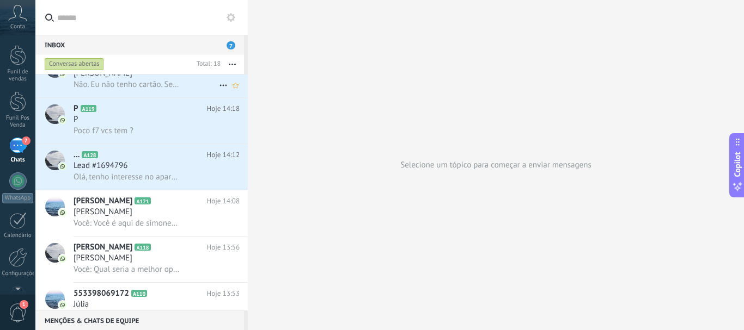
scroll to position [164, 0]
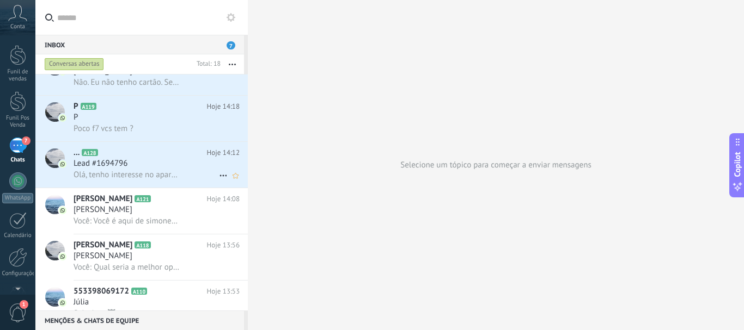
click at [197, 177] on div "Olá, tenho interesse no aparelho!" at bounding box center [156, 174] width 166 height 11
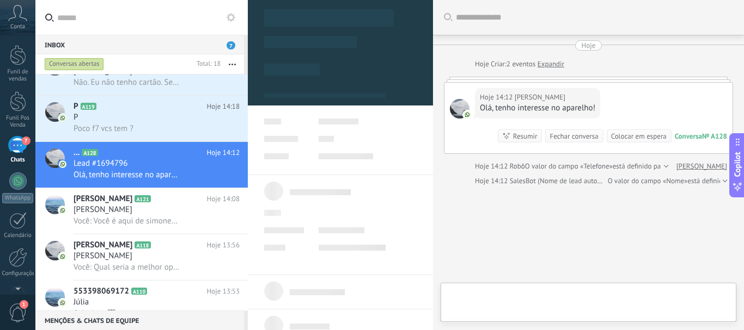
scroll to position [46, 0]
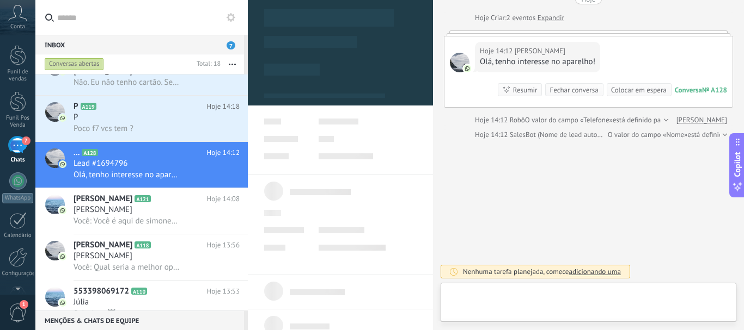
type textarea "********"
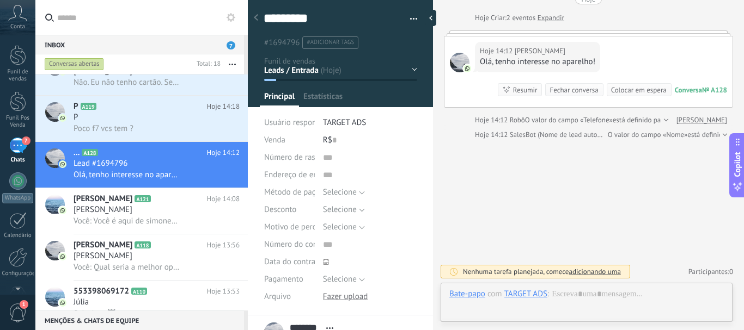
scroll to position [16, 0]
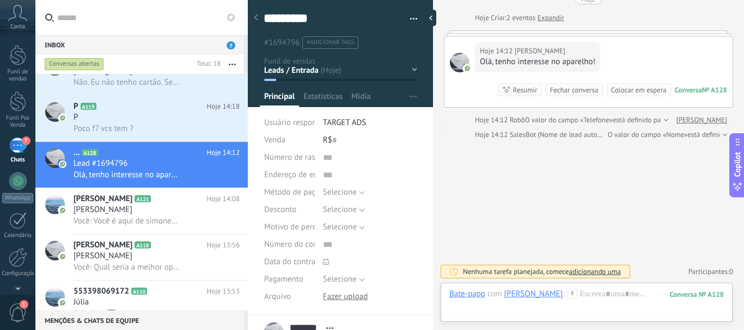
click at [567, 293] on icon at bounding box center [572, 294] width 10 height 10
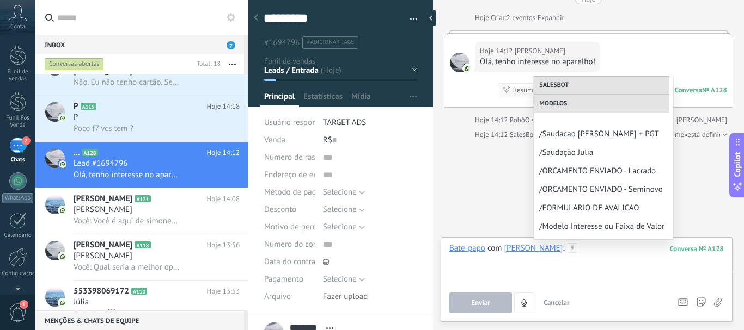
scroll to position [98, 0]
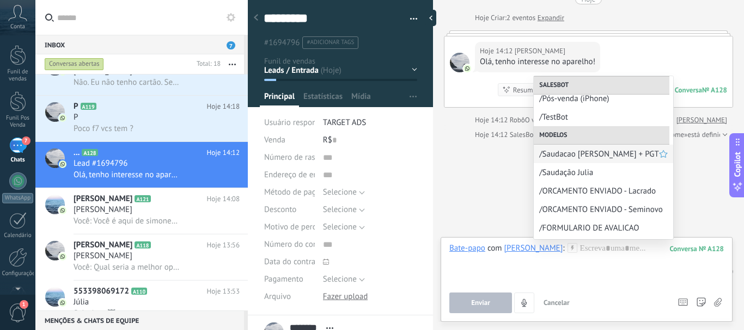
click at [588, 154] on span "/Saudacao [PERSON_NAME] + PGT" at bounding box center [599, 154] width 120 height 10
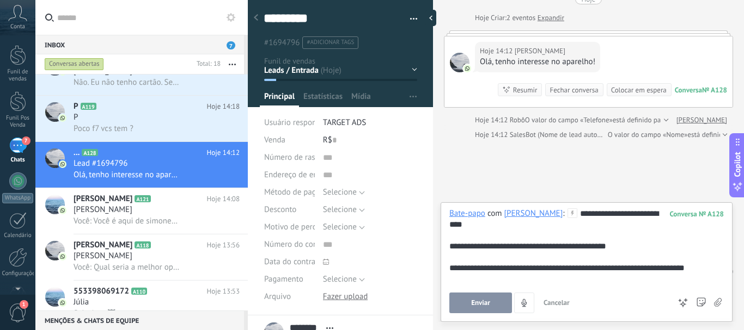
click at [453, 285] on div "**********" at bounding box center [586, 290] width 274 height 11
click at [492, 307] on button "Enviar" at bounding box center [480, 303] width 63 height 21
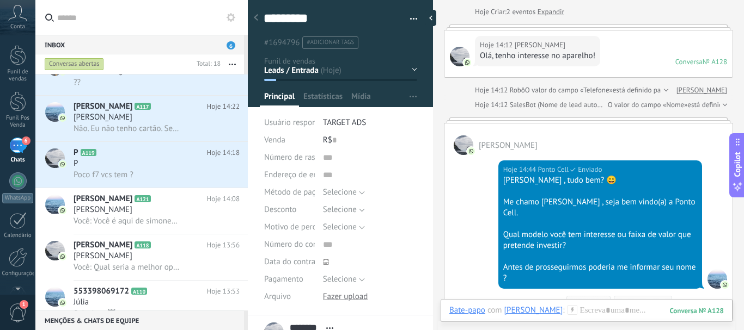
scroll to position [70, 0]
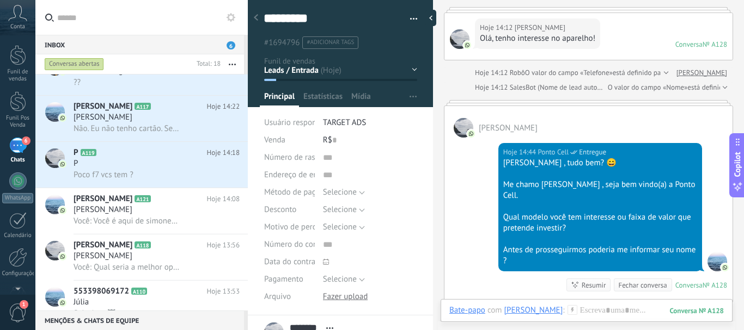
drag, startPoint x: 504, startPoint y: 241, endPoint x: 525, endPoint y: 241, distance: 21.8
click at [532, 252] on div "Antes de prosseguirmos poderia me informar seu nome ?" at bounding box center [600, 256] width 194 height 22
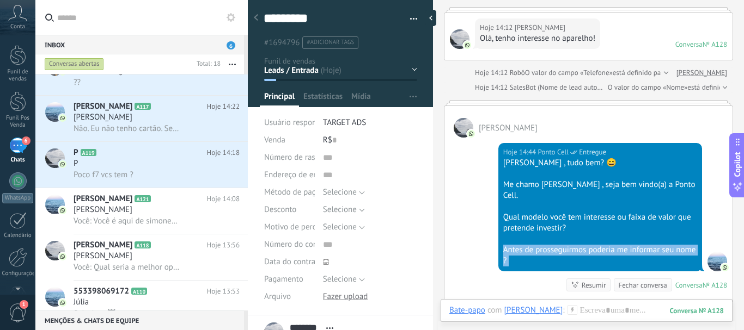
drag, startPoint x: 532, startPoint y: 252, endPoint x: 501, endPoint y: 238, distance: 33.9
click at [501, 238] on div "Hoje 14:44 Ponto Cell Entregue [PERSON_NAME] , tudo bem? 😄 Me chamo [PERSON_NAM…" at bounding box center [600, 207] width 204 height 128
click at [162, 158] on div "P" at bounding box center [156, 163] width 166 height 11
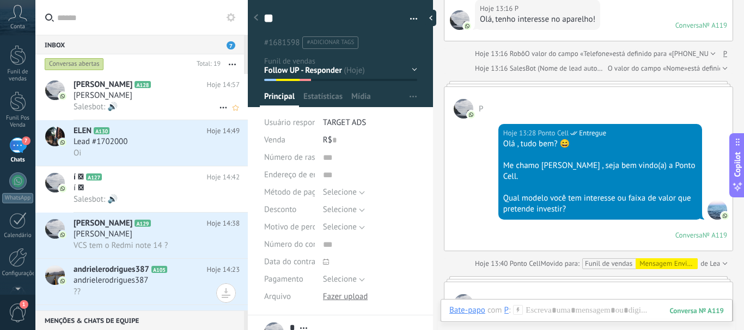
click at [177, 92] on div "[PERSON_NAME]" at bounding box center [156, 95] width 166 height 11
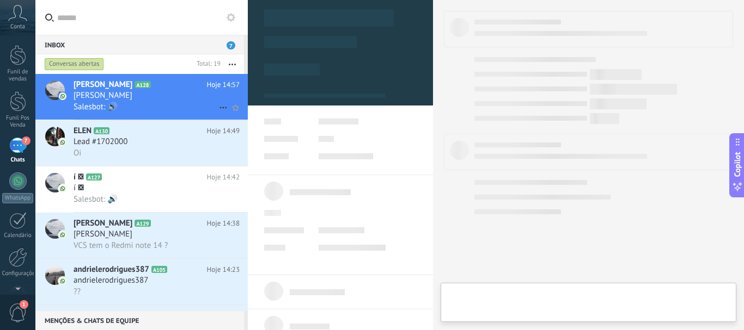
type textarea "********"
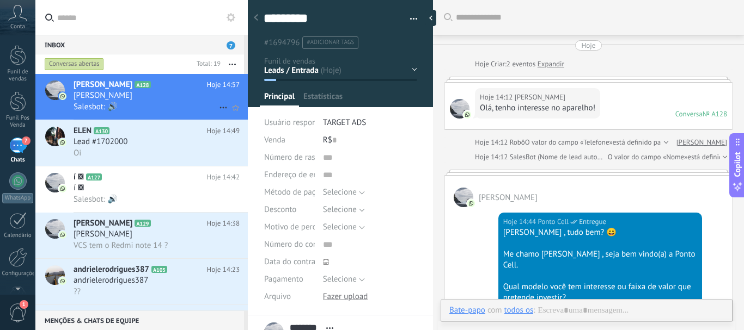
scroll to position [370, 0]
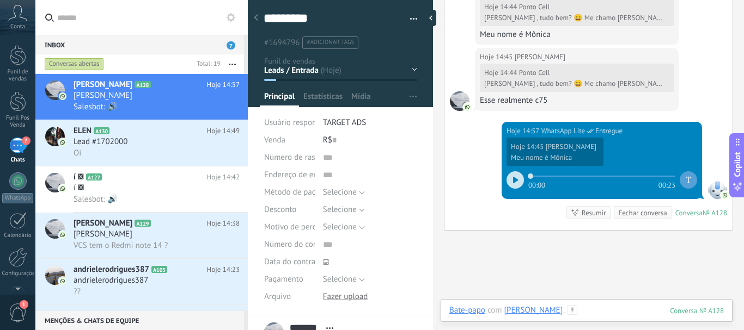
click at [559, 311] on div at bounding box center [586, 321] width 274 height 33
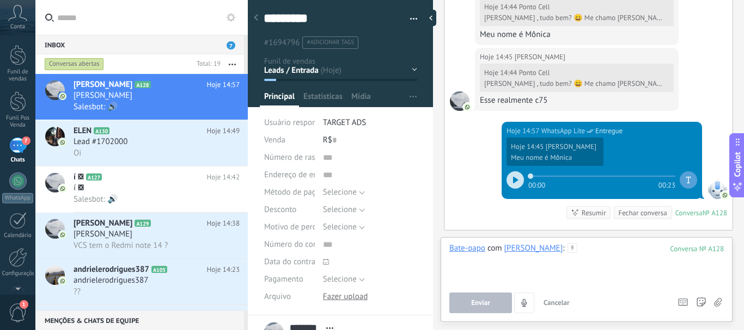
drag, startPoint x: 558, startPoint y: 242, endPoint x: 560, endPoint y: 248, distance: 5.9
click at [560, 248] on div at bounding box center [586, 263] width 274 height 41
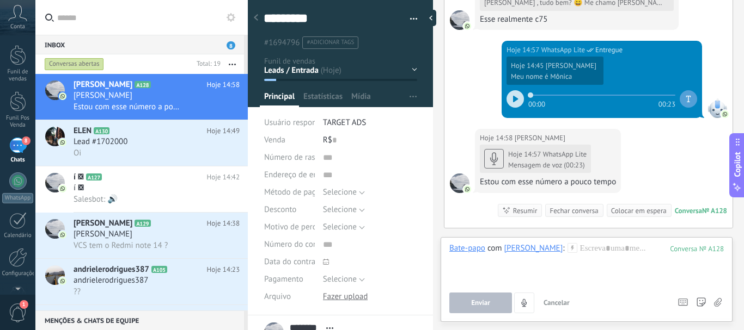
drag, startPoint x: 560, startPoint y: 248, endPoint x: 541, endPoint y: 250, distance: 19.2
click at [567, 250] on icon at bounding box center [572, 248] width 10 height 10
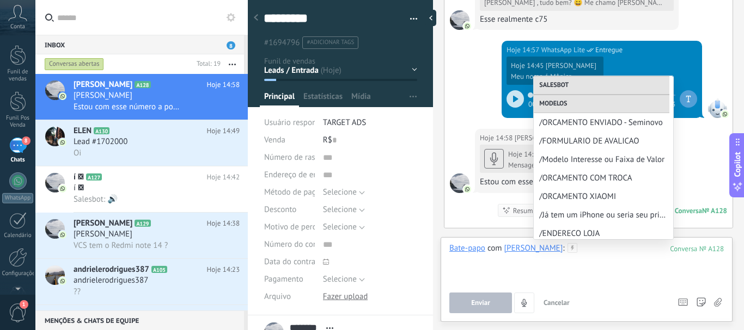
scroll to position [207, 0]
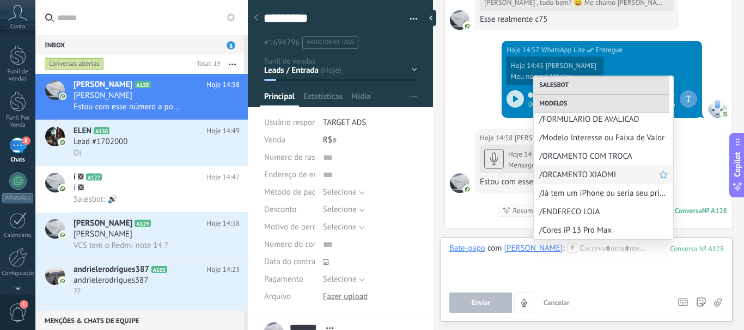
click at [555, 170] on span "/ORCAMENTO XIAOMI" at bounding box center [599, 175] width 120 height 10
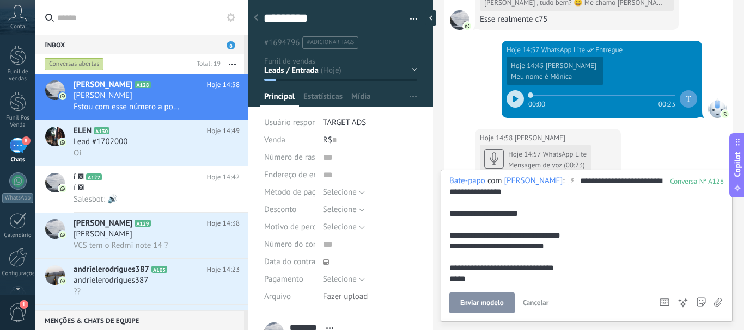
click at [468, 215] on div "**********" at bounding box center [586, 230] width 274 height 109
click at [583, 185] on div "**********" at bounding box center [586, 230] width 274 height 109
click at [475, 246] on div "**********" at bounding box center [586, 230] width 274 height 109
click at [500, 248] on div "**********" at bounding box center [586, 230] width 274 height 109
click at [557, 247] on div "**********" at bounding box center [586, 230] width 274 height 109
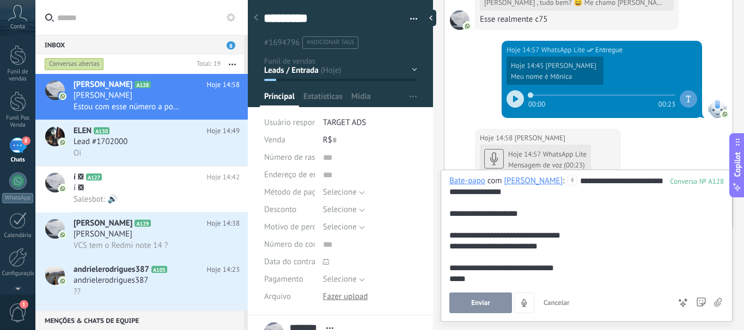
click at [496, 248] on div "**********" at bounding box center [586, 230] width 274 height 109
click at [592, 252] on div "**********" at bounding box center [586, 230] width 274 height 109
click at [589, 252] on div "**********" at bounding box center [586, 230] width 274 height 109
click at [581, 251] on div "**********" at bounding box center [586, 230] width 274 height 109
click at [481, 282] on div "**********" at bounding box center [586, 230] width 274 height 109
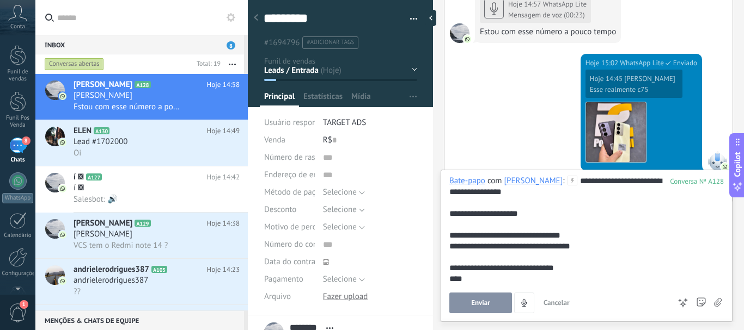
scroll to position [10, 0]
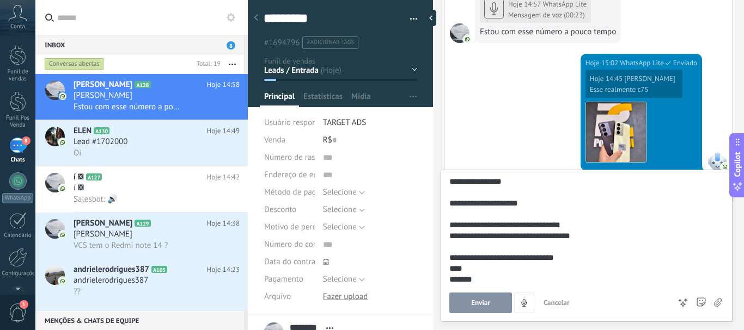
click at [493, 298] on button "Enviar" at bounding box center [480, 303] width 63 height 21
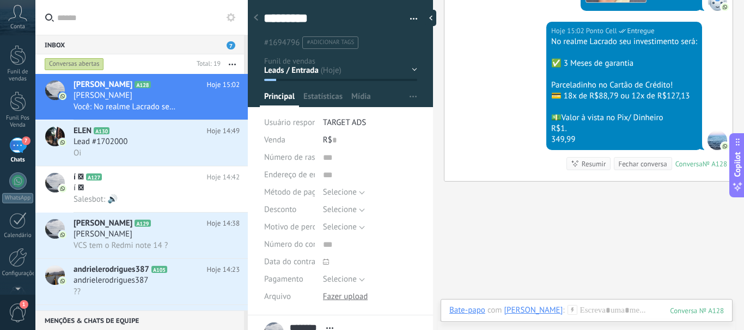
scroll to position [738, 0]
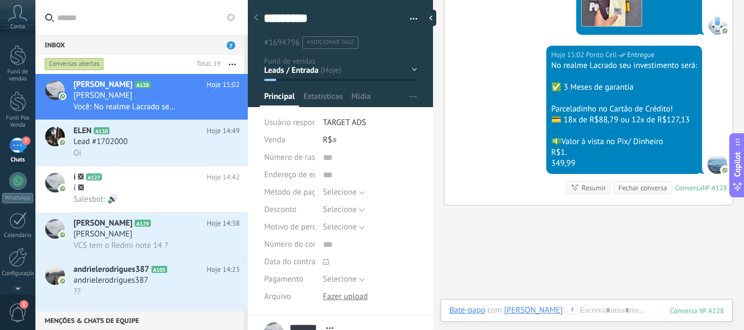
click at [594, 158] on div "349,99" at bounding box center [624, 163] width 146 height 11
click at [583, 158] on div "349,99" at bounding box center [624, 163] width 146 height 11
click at [553, 158] on div "349,99" at bounding box center [624, 163] width 146 height 11
click at [551, 158] on div "349,99" at bounding box center [624, 163] width 146 height 11
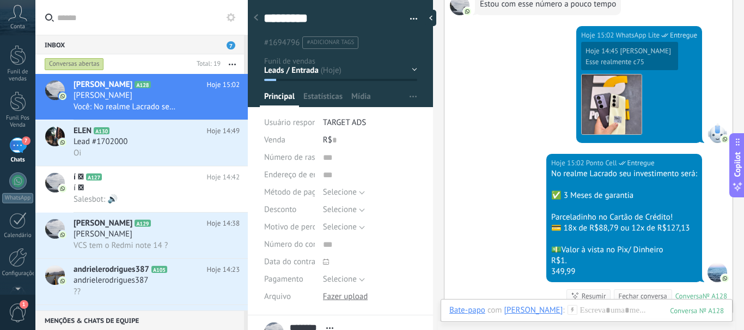
scroll to position [629, 0]
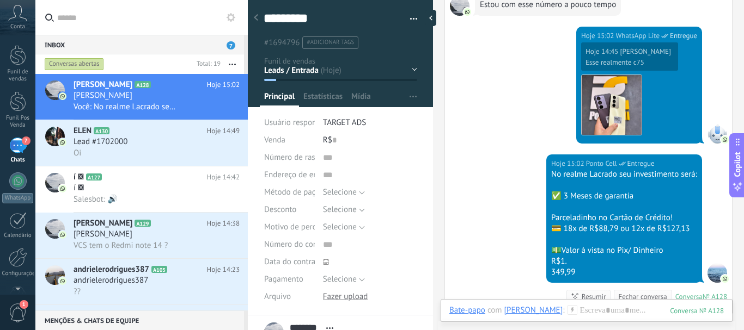
click at [565, 302] on div "Bate-papo E-mail Nota Tarefa Bate-papo com [PERSON_NAME] : 128 Enviar Cancelar …" at bounding box center [586, 318] width 292 height 39
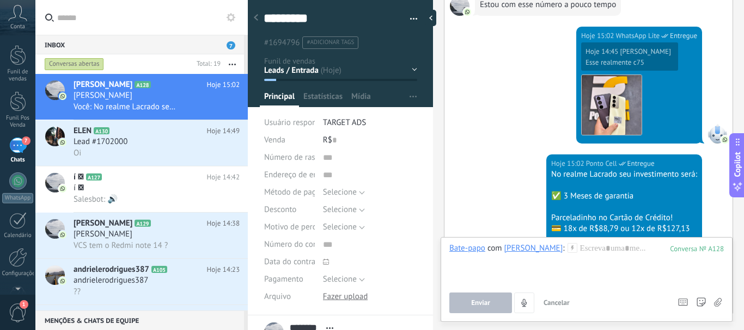
click at [565, 307] on span "Cancelar" at bounding box center [556, 302] width 26 height 9
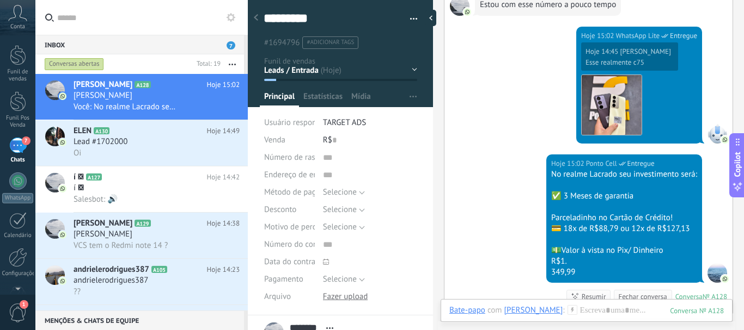
click at [578, 304] on div "Bate-papo E-mail Nota Tarefa Bate-papo com [PERSON_NAME] : 128 Enviar Cancelar …" at bounding box center [586, 318] width 292 height 39
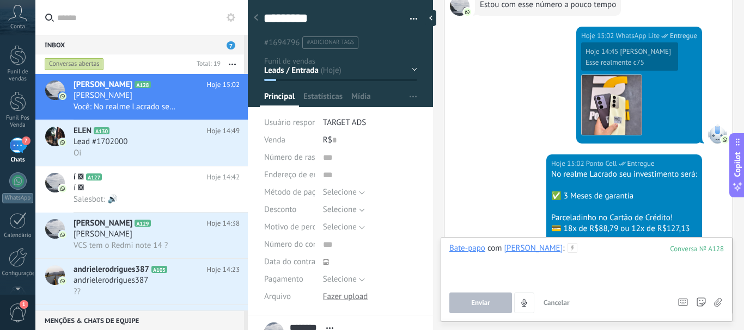
click at [569, 255] on div at bounding box center [586, 263] width 274 height 41
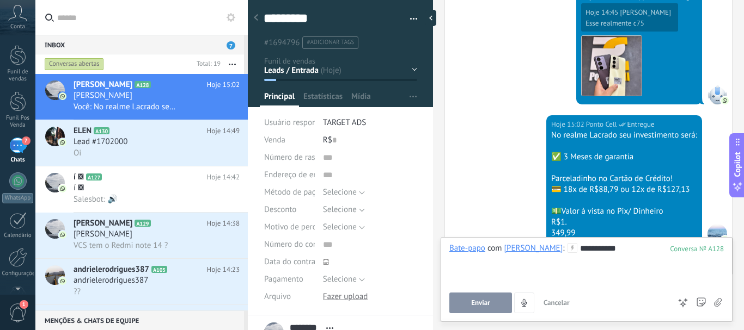
scroll to position [683, 0]
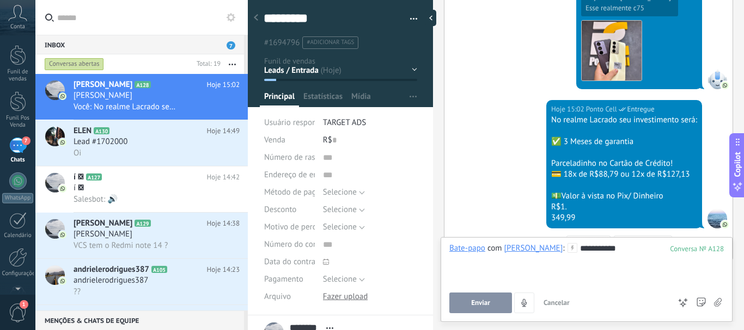
click at [553, 248] on div "**********" at bounding box center [586, 263] width 274 height 41
click at [551, 252] on div "**********" at bounding box center [586, 263] width 274 height 41
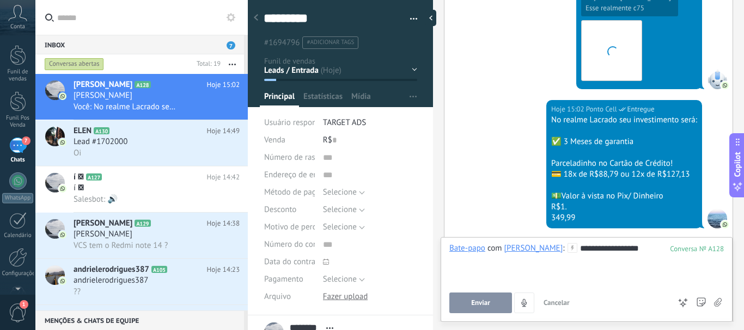
scroll to position [763, 0]
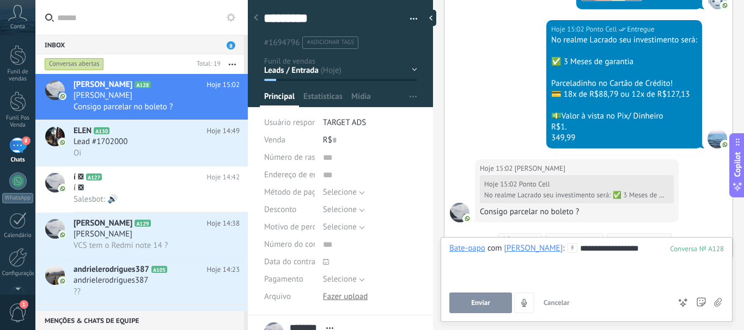
click at [479, 302] on span "Enviar" at bounding box center [480, 303] width 19 height 8
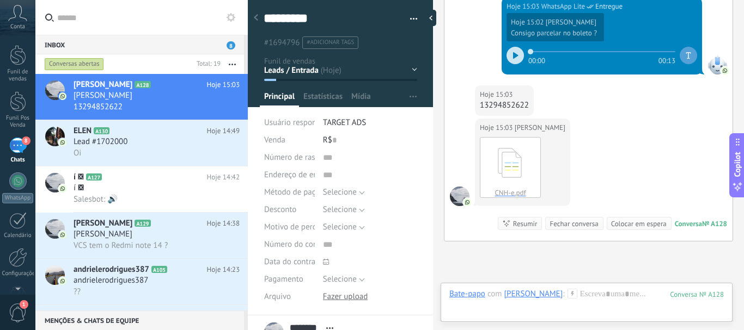
scroll to position [1131, 0]
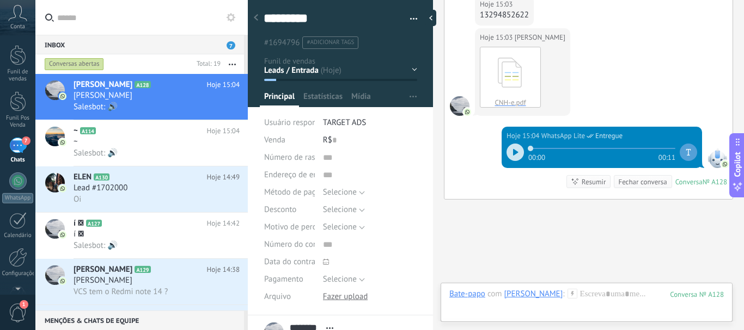
scroll to position [1180, 0]
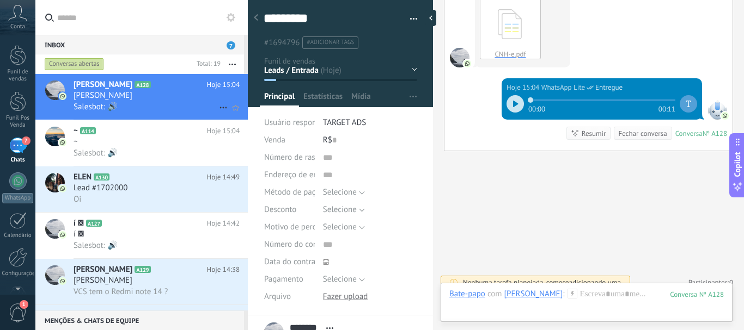
click at [154, 84] on icon at bounding box center [159, 84] width 11 height 11
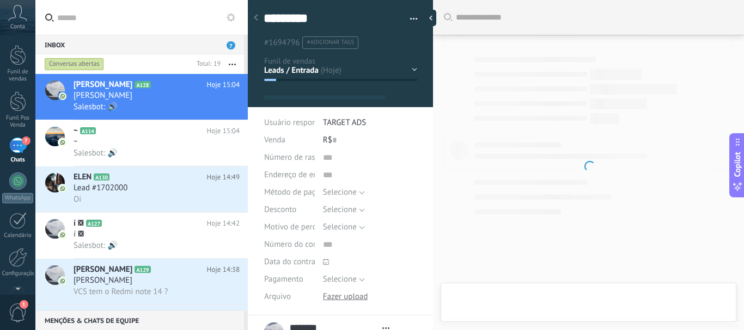
type textarea "********"
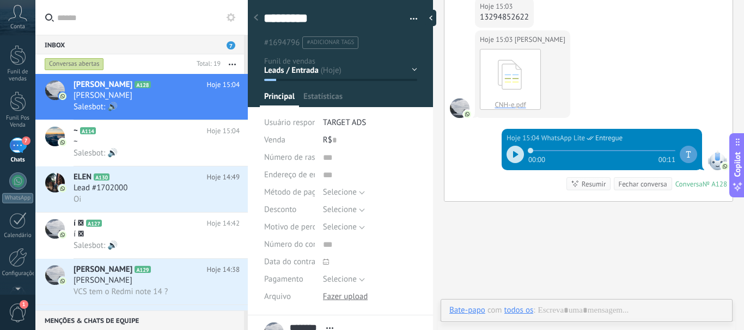
scroll to position [16, 0]
paste div
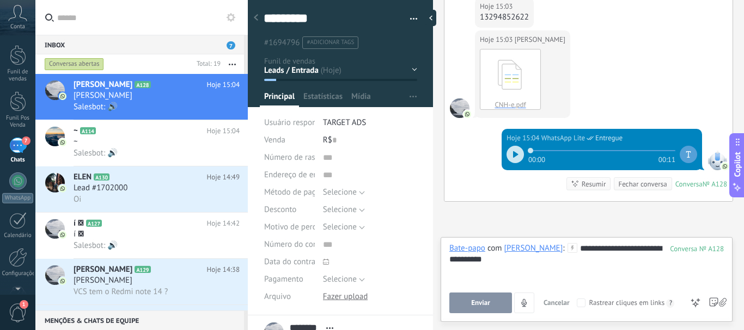
click at [497, 301] on button "Enviar" at bounding box center [480, 303] width 63 height 21
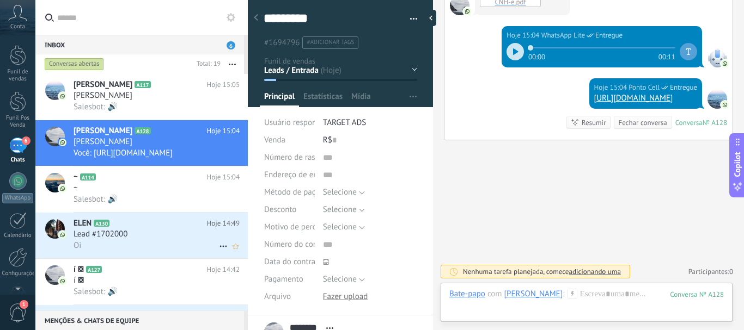
click at [117, 226] on icon at bounding box center [118, 223] width 11 height 11
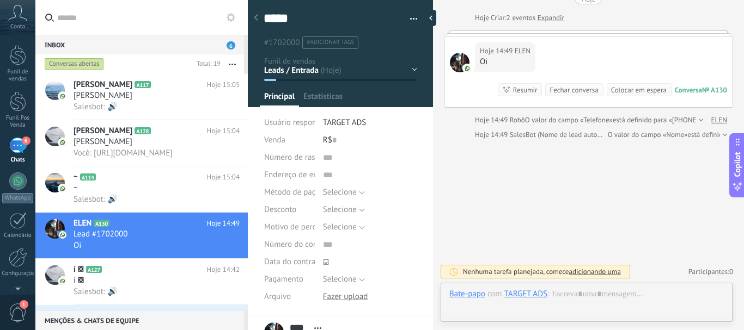
scroll to position [16, 0]
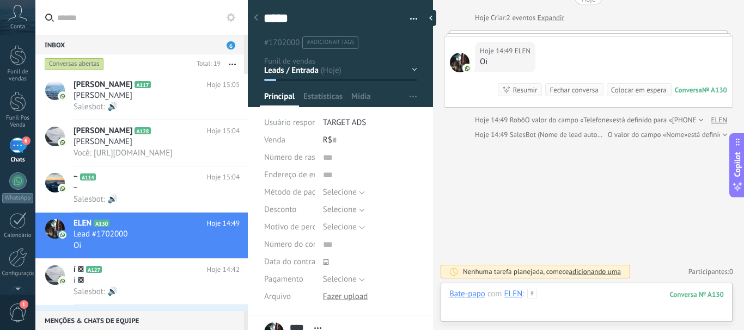
click at [554, 293] on div at bounding box center [586, 305] width 274 height 33
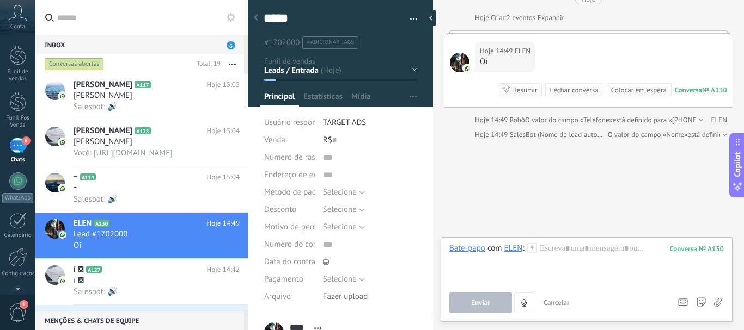
click at [536, 252] on icon at bounding box center [532, 248] width 10 height 10
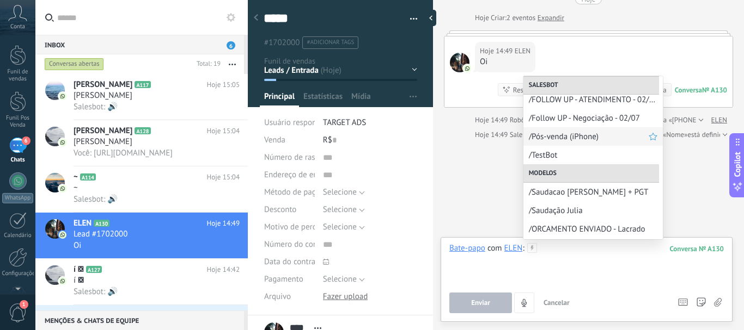
scroll to position [109, 0]
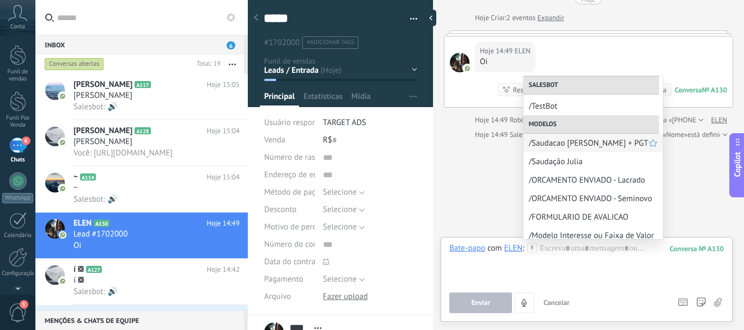
click at [560, 145] on span "/Saudacao [PERSON_NAME] + PGT" at bounding box center [589, 143] width 120 height 10
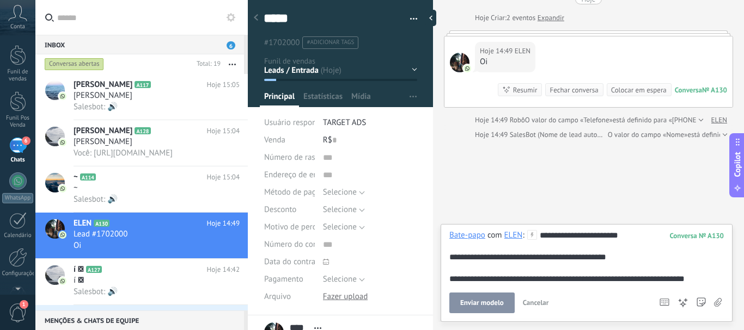
click at [499, 304] on span "Enviar modelo" at bounding box center [482, 303] width 44 height 8
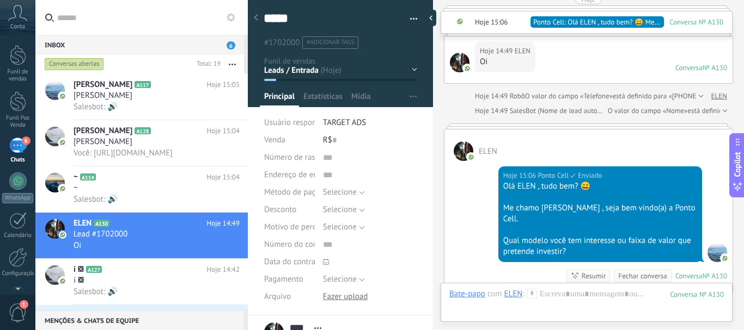
scroll to position [189, 0]
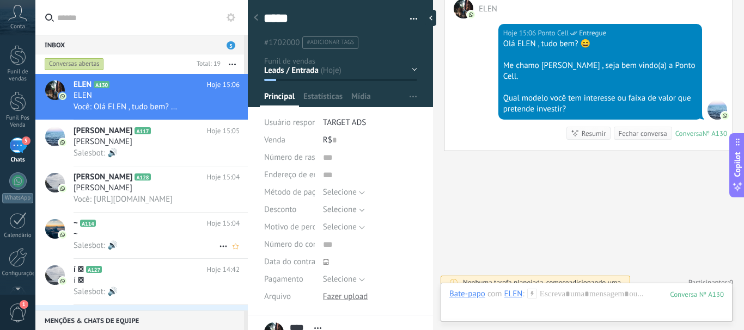
click at [152, 226] on h2 "~ A114" at bounding box center [139, 223] width 133 height 11
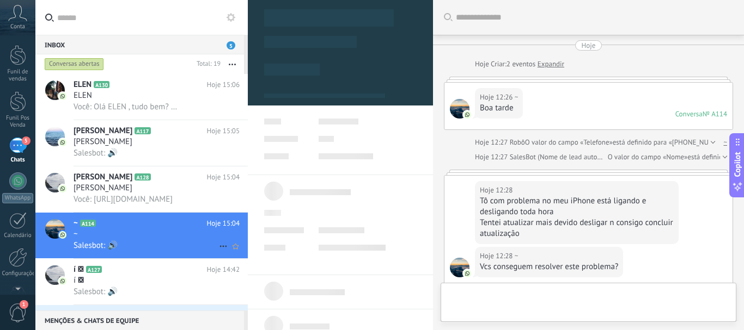
scroll to position [16, 0]
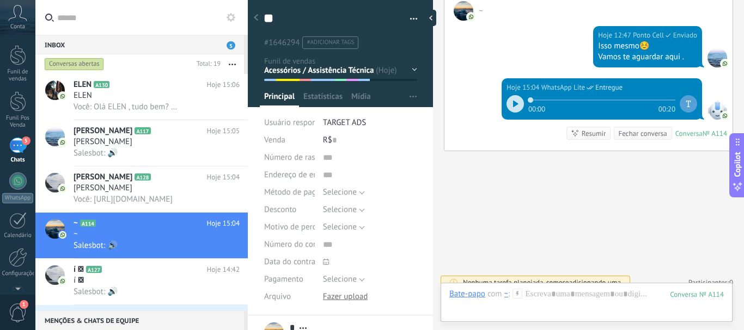
click at [27, 148] on link "5 Chats" at bounding box center [17, 151] width 35 height 26
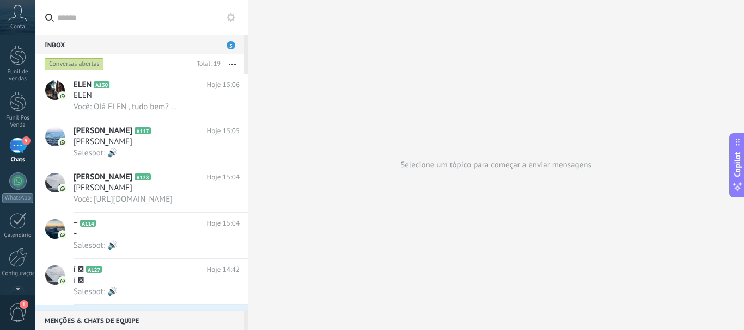
click at [22, 150] on div "5" at bounding box center [17, 146] width 17 height 16
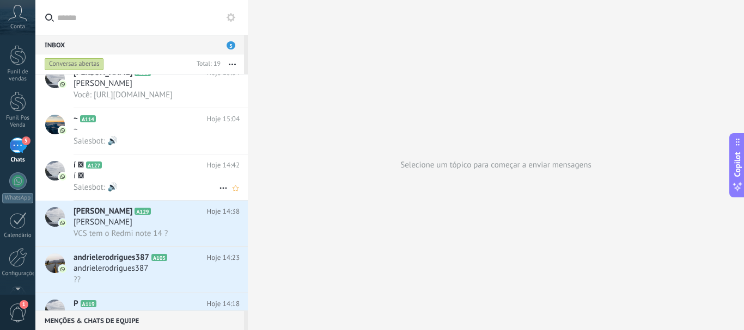
scroll to position [109, 0]
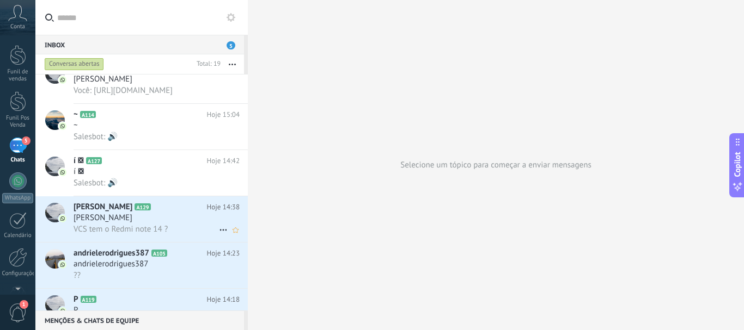
click at [143, 217] on div "[PERSON_NAME]" at bounding box center [156, 218] width 166 height 11
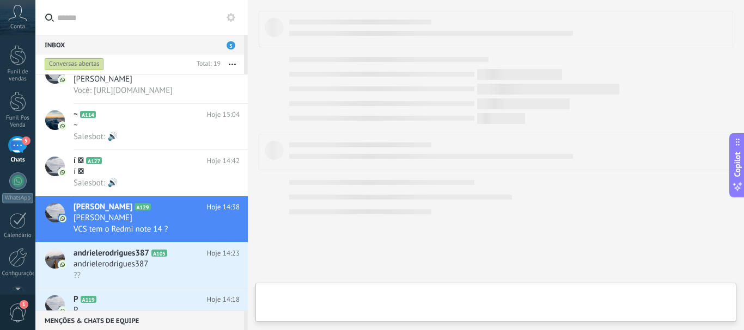
type textarea "**********"
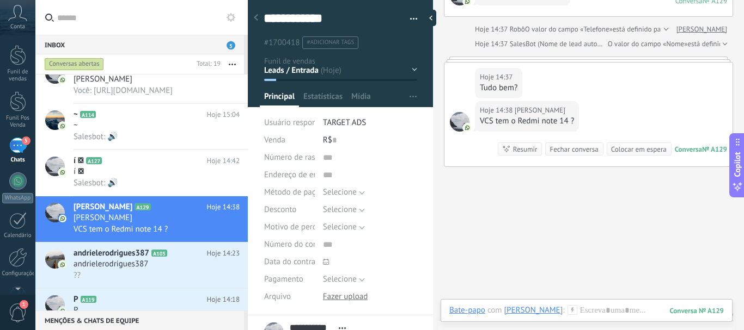
scroll to position [140, 0]
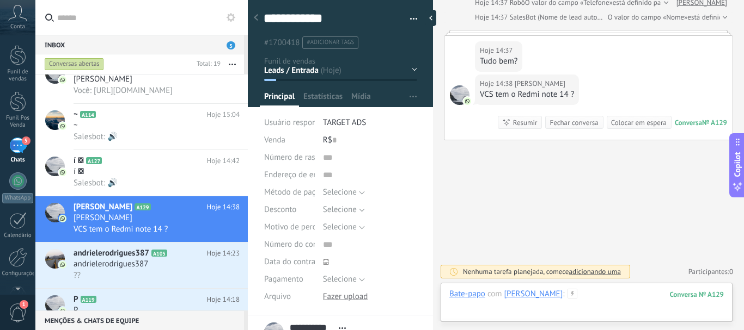
drag, startPoint x: 569, startPoint y: 293, endPoint x: 559, endPoint y: 294, distance: 10.4
click at [559, 294] on div at bounding box center [586, 305] width 274 height 33
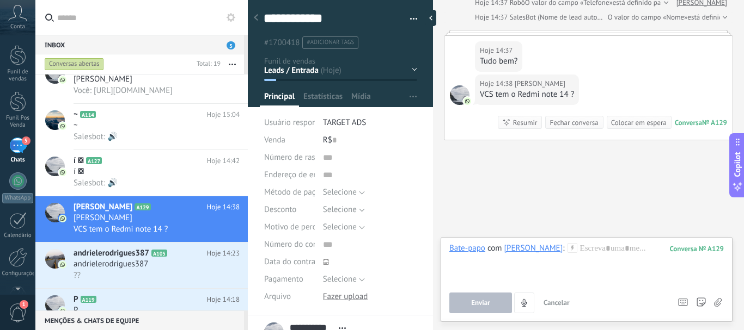
click at [567, 252] on icon at bounding box center [572, 248] width 10 height 10
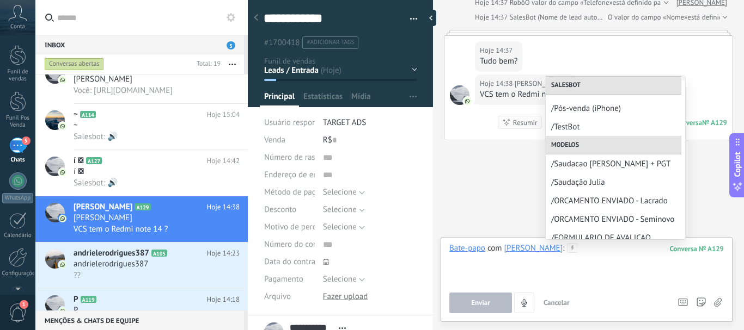
scroll to position [109, 0]
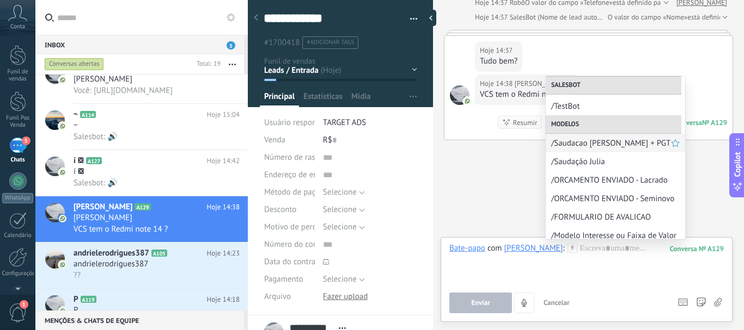
click at [565, 138] on span "/Saudacao Julia + PGT" at bounding box center [611, 143] width 120 height 10
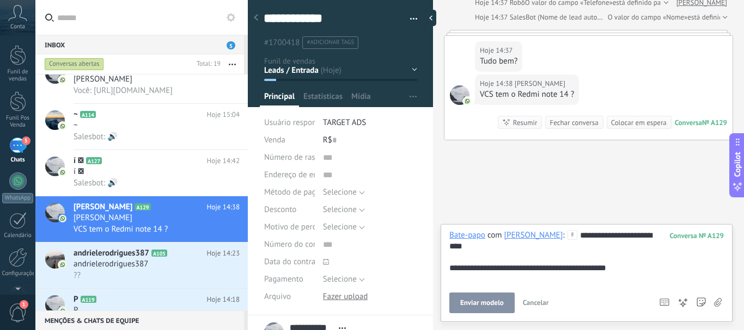
drag, startPoint x: 715, startPoint y: 278, endPoint x: 443, endPoint y: 290, distance: 271.9
click at [443, 290] on div "**********" at bounding box center [586, 273] width 292 height 98
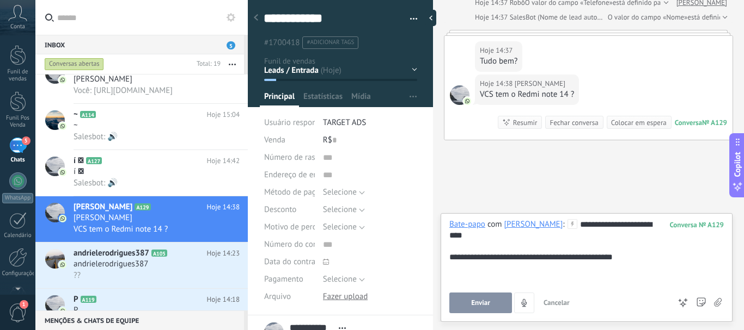
click at [487, 314] on div "**********" at bounding box center [586, 267] width 292 height 109
click at [487, 310] on button "Enviar" at bounding box center [480, 303] width 63 height 21
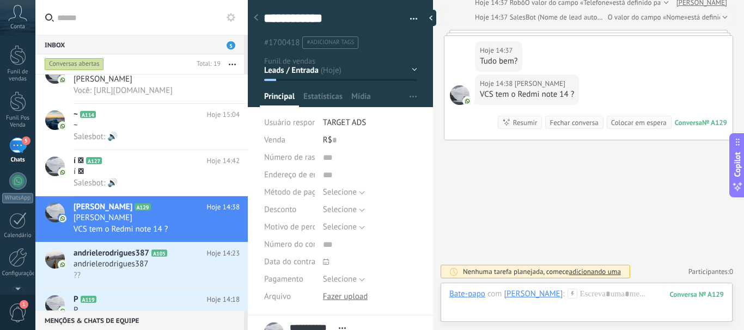
scroll to position [199, 0]
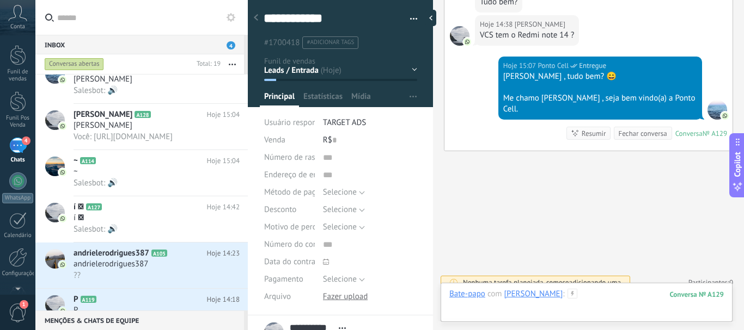
click at [572, 297] on div at bounding box center [586, 305] width 274 height 33
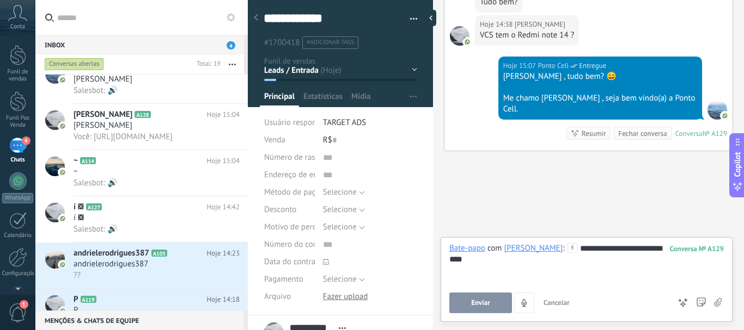
click at [488, 298] on button "Enviar" at bounding box center [480, 303] width 63 height 21
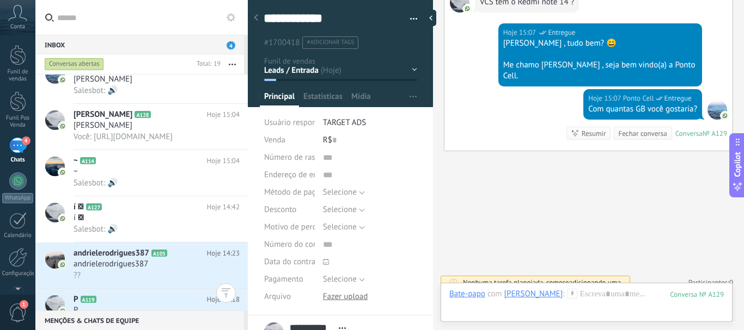
scroll to position [218, 0]
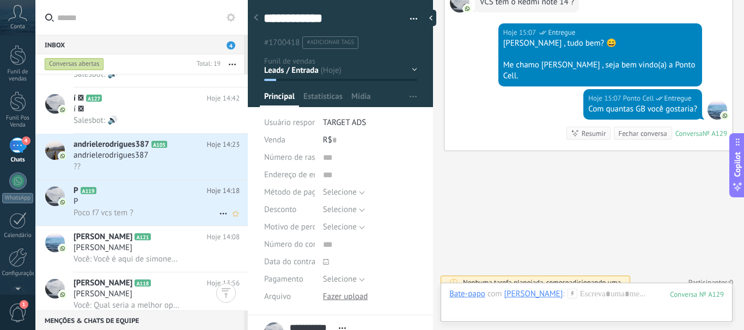
click at [146, 209] on div "Poco f7 vcs tem ?" at bounding box center [156, 212] width 166 height 11
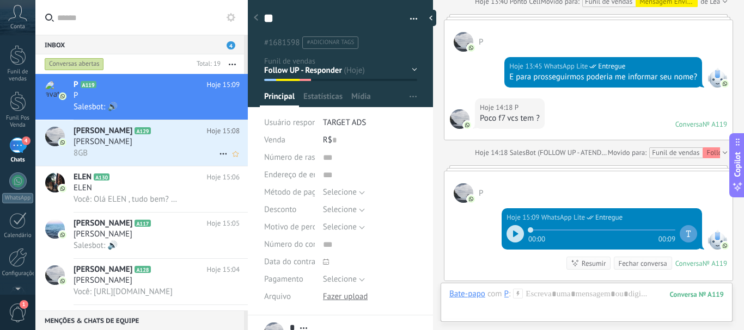
click at [129, 140] on div "[PERSON_NAME]" at bounding box center [156, 142] width 166 height 11
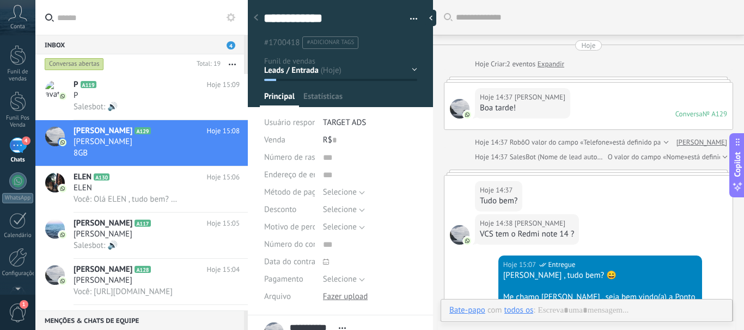
scroll to position [286, 0]
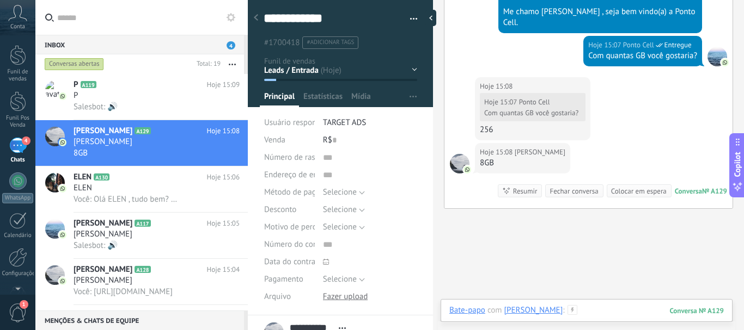
click at [609, 307] on div at bounding box center [586, 321] width 274 height 33
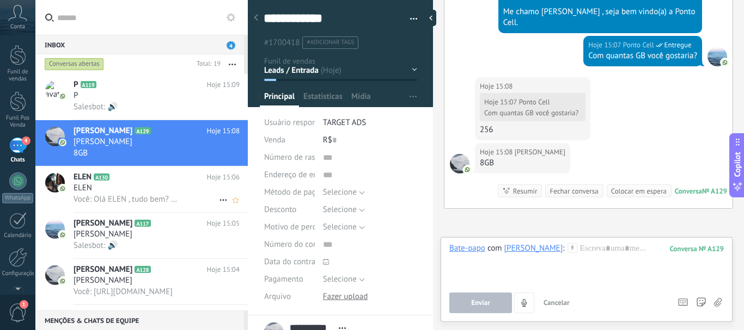
click at [91, 189] on span "ELEN" at bounding box center [82, 188] width 19 height 11
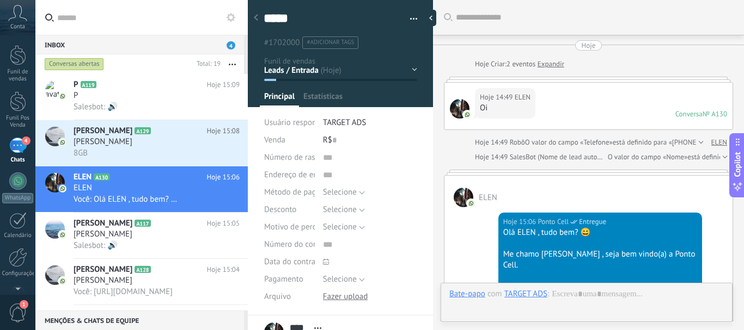
scroll to position [84, 0]
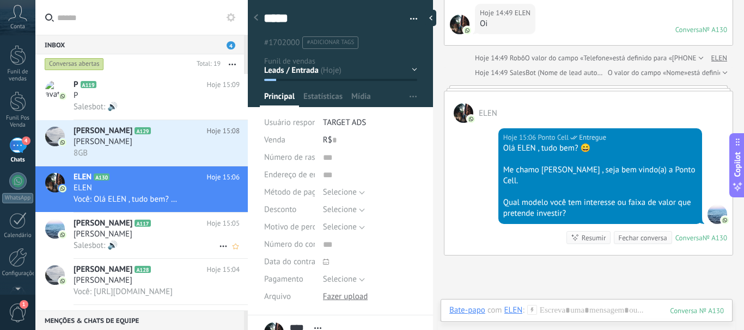
click at [132, 232] on span "[PERSON_NAME]" at bounding box center [102, 234] width 59 height 11
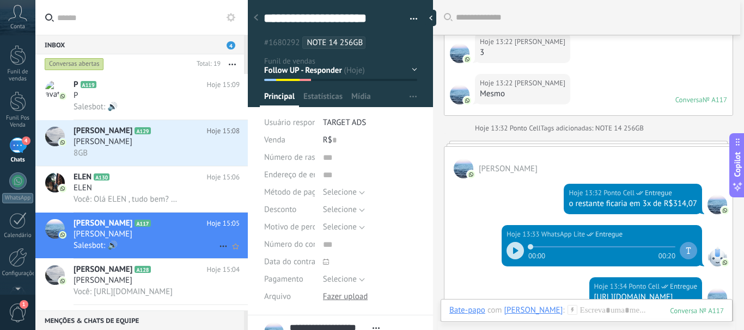
scroll to position [477, 0]
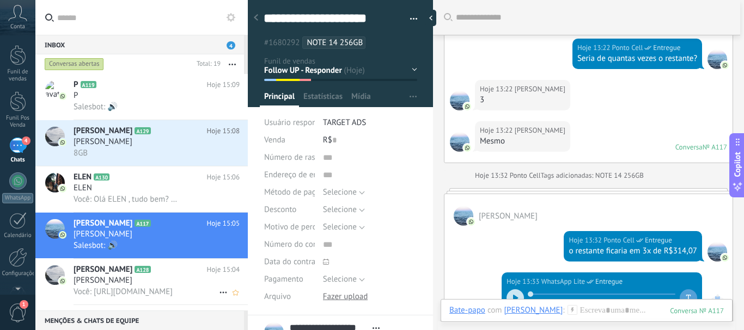
click at [156, 277] on div "[PERSON_NAME]" at bounding box center [156, 280] width 166 height 11
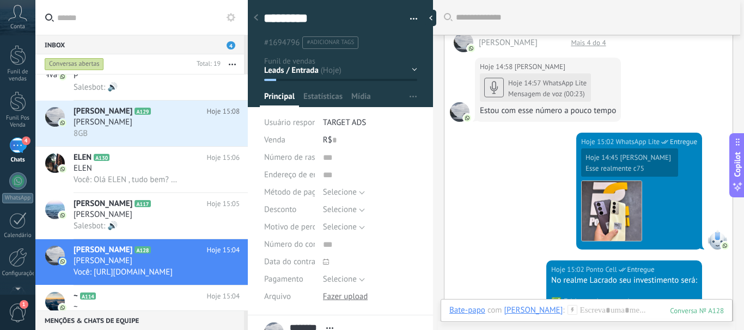
scroll to position [55, 0]
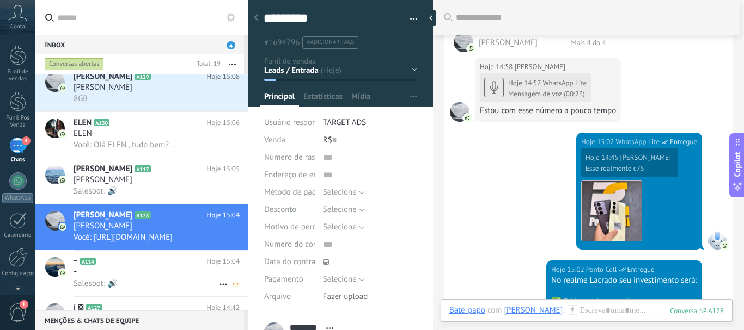
click at [181, 273] on div "~" at bounding box center [156, 272] width 166 height 11
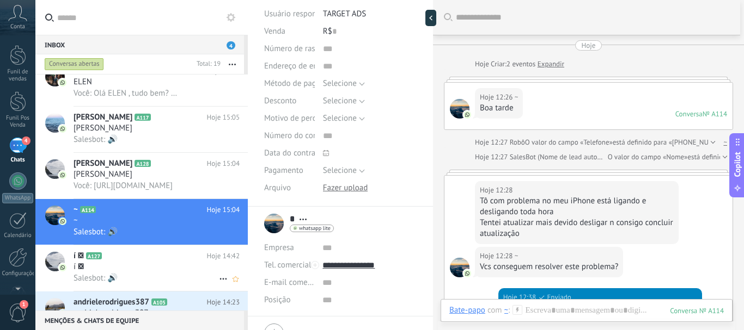
scroll to position [109, 0]
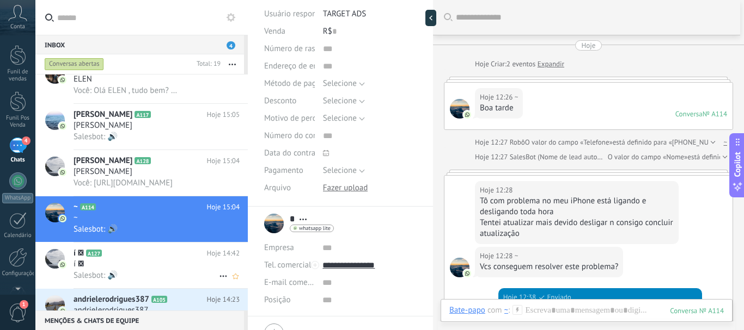
click at [179, 255] on h2 "í  A127" at bounding box center [139, 253] width 133 height 11
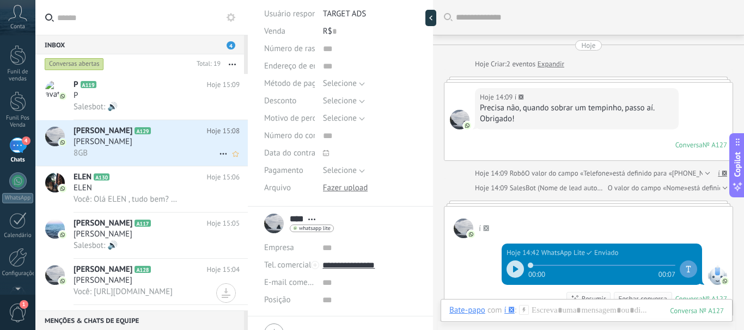
click at [168, 153] on div "8GB" at bounding box center [156, 153] width 166 height 11
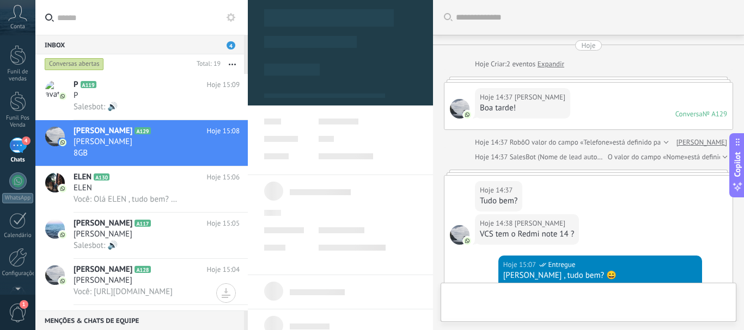
type textarea "**********"
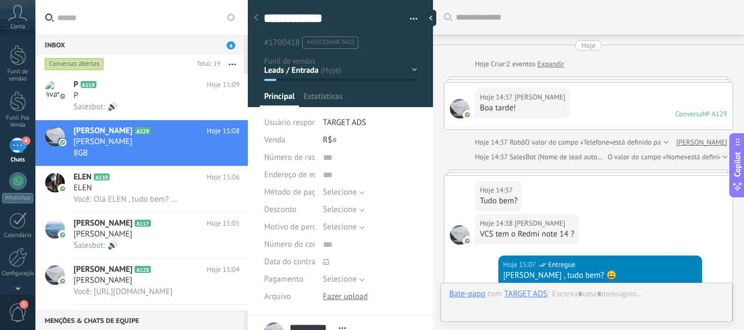
scroll to position [344, 0]
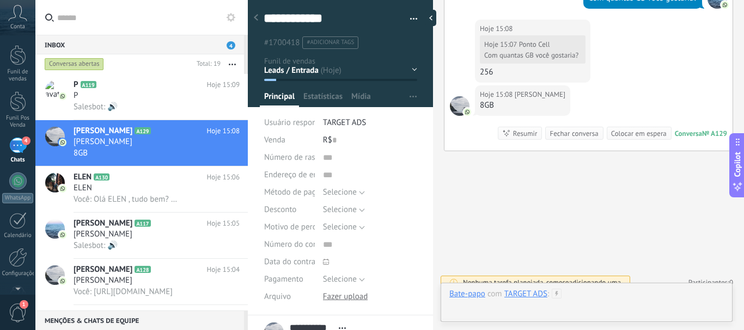
click at [580, 298] on div at bounding box center [586, 305] width 274 height 33
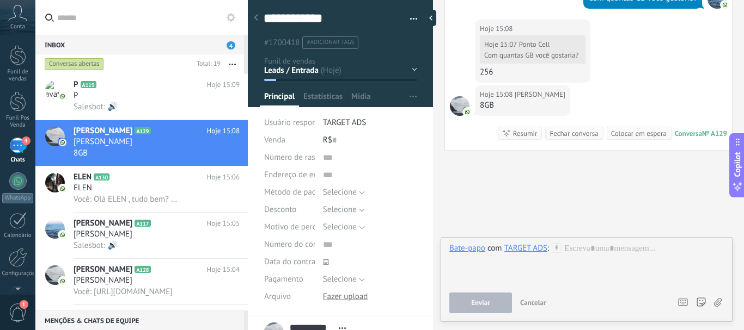
click at [543, 251] on div "TARGET ADS" at bounding box center [525, 248] width 43 height 10
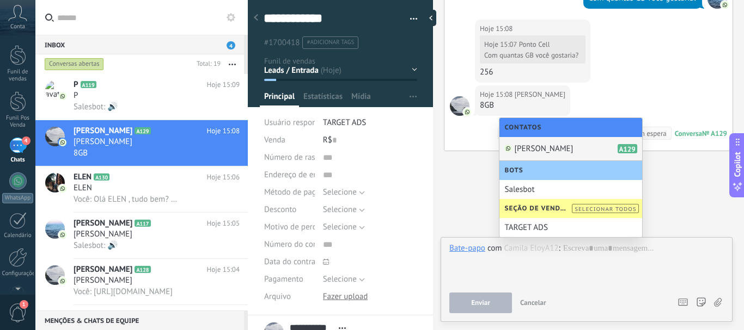
click at [543, 151] on span "[PERSON_NAME]" at bounding box center [543, 149] width 59 height 10
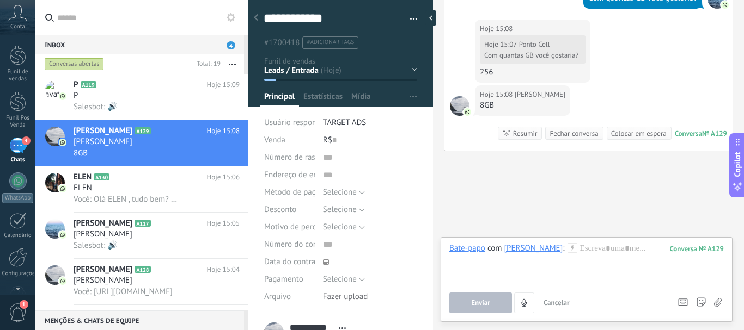
click at [567, 250] on icon at bounding box center [572, 248] width 10 height 10
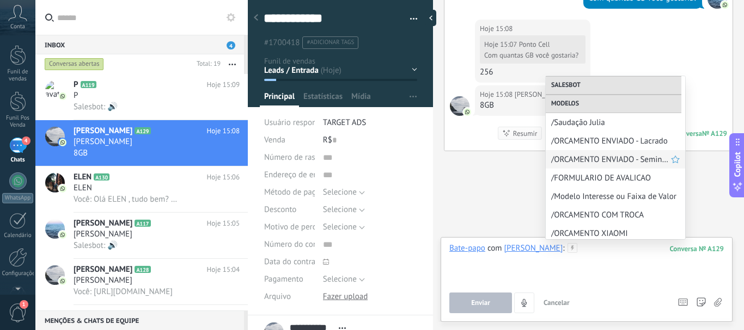
scroll to position [163, 0]
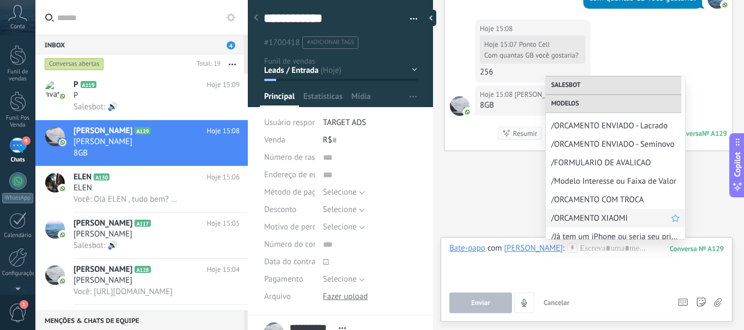
click at [594, 218] on span "/ORCAMENTO XIAOMI" at bounding box center [611, 218] width 120 height 10
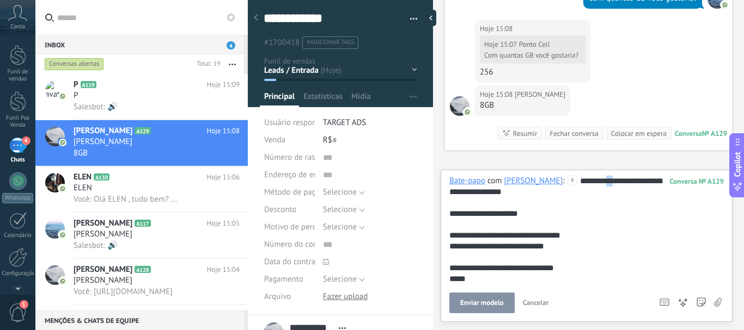
click at [595, 185] on div "**********" at bounding box center [586, 230] width 274 height 109
click at [465, 222] on div "**********" at bounding box center [586, 230] width 274 height 109
click at [465, 214] on div "**********" at bounding box center [586, 230] width 274 height 109
click at [507, 247] on div "**********" at bounding box center [586, 230] width 274 height 109
click at [502, 248] on div "**********" at bounding box center [586, 230] width 274 height 109
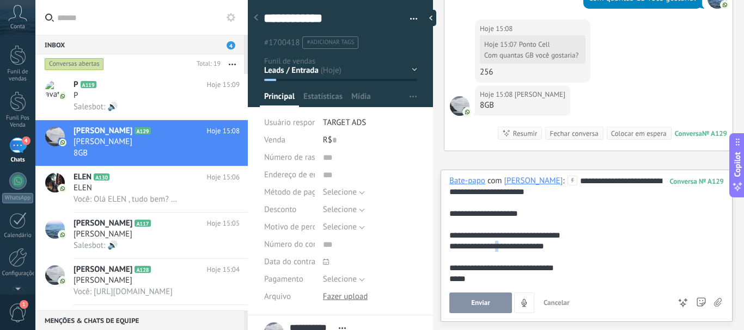
click at [504, 248] on div "**********" at bounding box center [586, 230] width 274 height 109
click at [464, 283] on div "**********" at bounding box center [586, 230] width 274 height 109
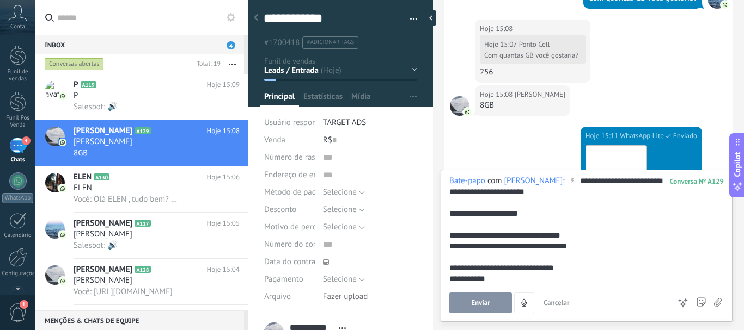
scroll to position [438, 0]
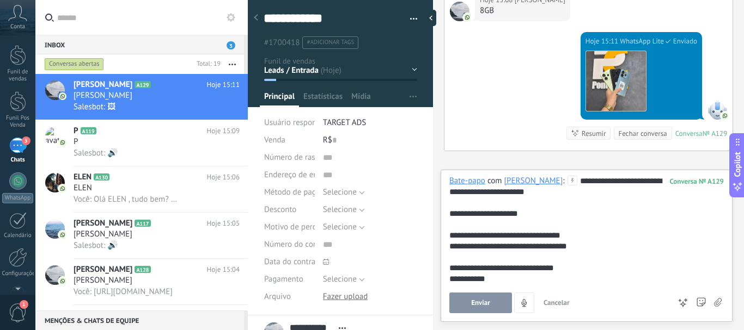
click at [493, 300] on button "Enviar" at bounding box center [480, 303] width 63 height 21
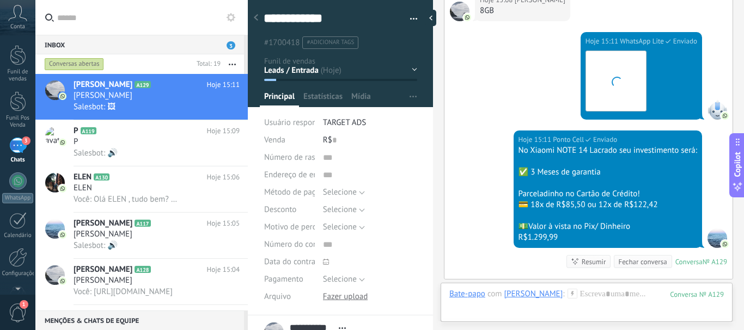
scroll to position [567, 0]
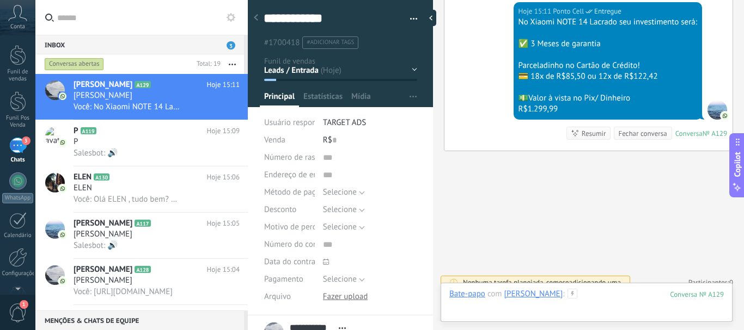
click at [598, 292] on div at bounding box center [586, 305] width 274 height 33
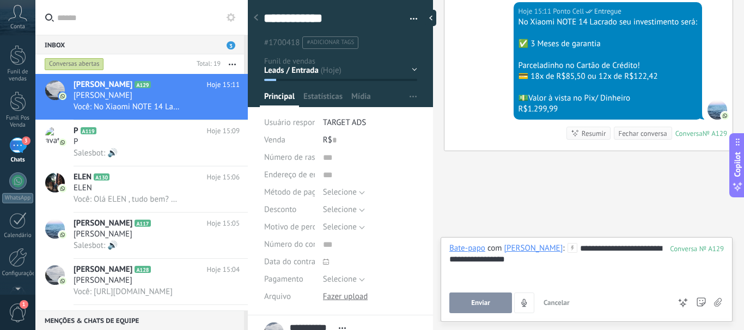
click at [479, 306] on span "Enviar" at bounding box center [480, 303] width 19 height 8
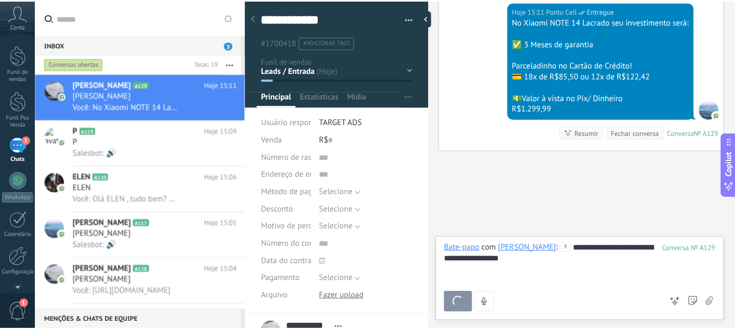
scroll to position [600, 0]
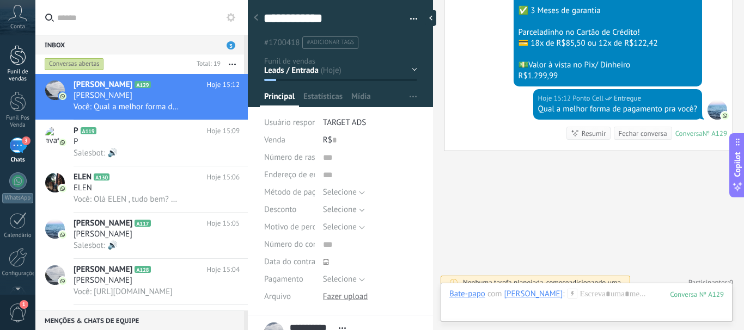
click at [14, 60] on div at bounding box center [18, 55] width 16 height 20
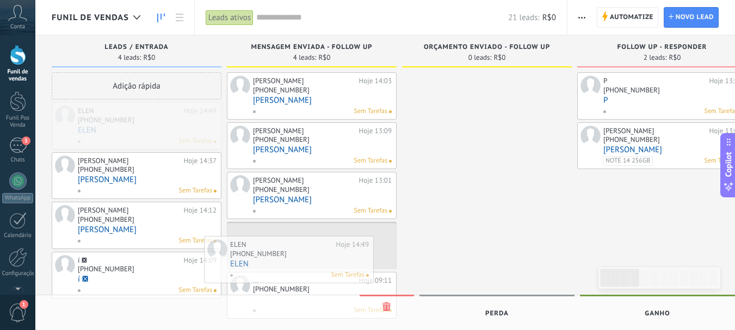
drag, startPoint x: 160, startPoint y: 127, endPoint x: 312, endPoint y: 261, distance: 202.9
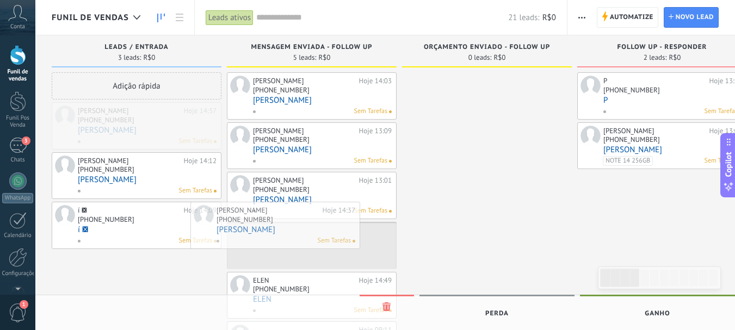
drag, startPoint x: 139, startPoint y: 131, endPoint x: 278, endPoint y: 230, distance: 170.9
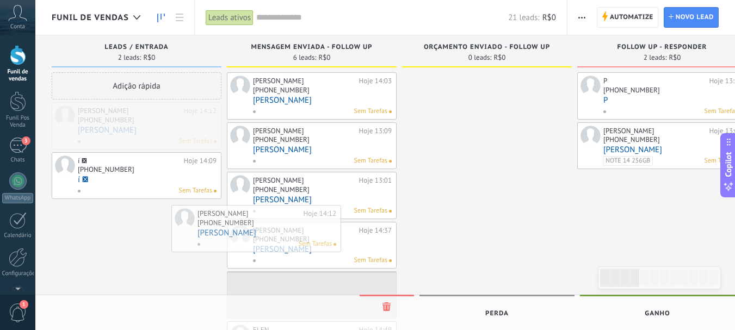
drag, startPoint x: 145, startPoint y: 139, endPoint x: 267, endPoint y: 243, distance: 159.9
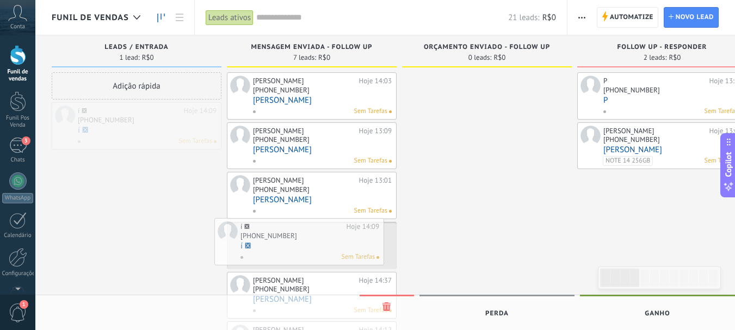
drag, startPoint x: 144, startPoint y: 132, endPoint x: 308, endPoint y: 248, distance: 200.6
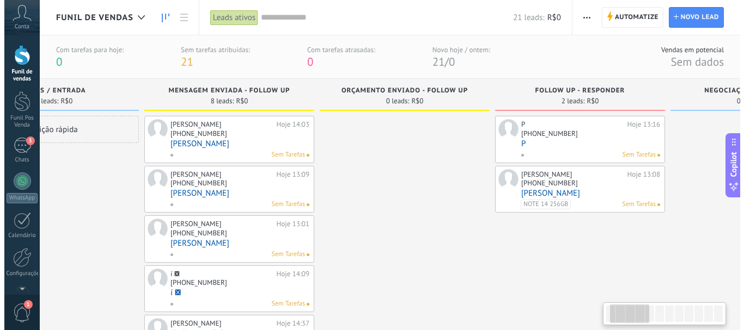
scroll to position [0, 97]
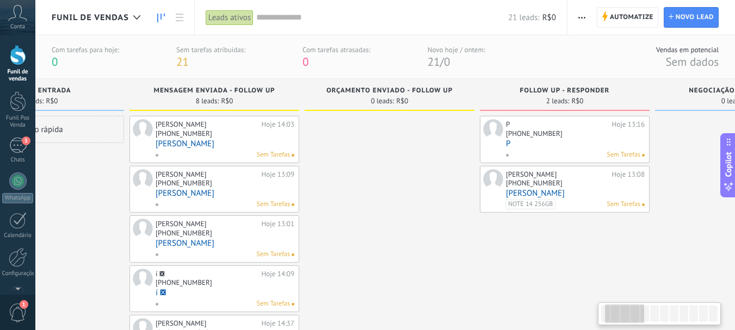
drag, startPoint x: 547, startPoint y: 228, endPoint x: 450, endPoint y: 238, distance: 98.1
click at [450, 238] on div at bounding box center [390, 314] width 170 height 396
click at [532, 150] on div "Sem Tarefas" at bounding box center [573, 155] width 135 height 10
click at [568, 137] on div "[PHONE_NUMBER]" at bounding box center [575, 134] width 139 height 9
click at [548, 141] on link "P" at bounding box center [575, 143] width 139 height 9
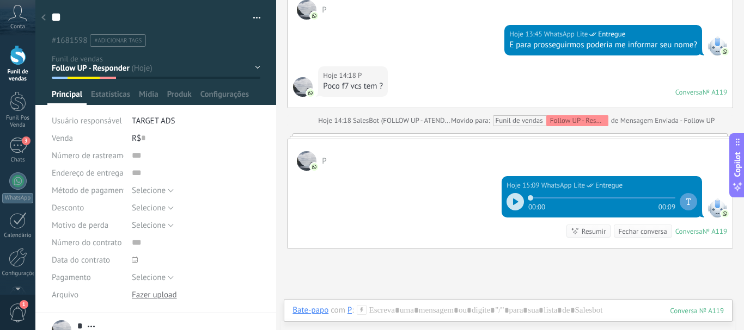
click at [39, 19] on div at bounding box center [43, 18] width 15 height 21
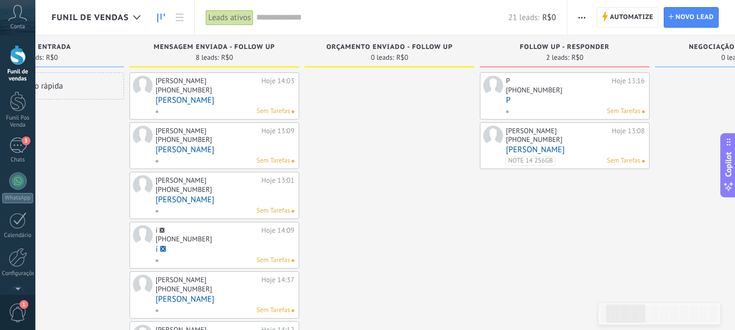
click at [525, 94] on div "[PHONE_NUMBER]" at bounding box center [534, 89] width 57 height 9
click at [524, 92] on div "[PHONE_NUMBER]" at bounding box center [534, 89] width 57 height 9
click at [523, 97] on link "P" at bounding box center [575, 100] width 139 height 9
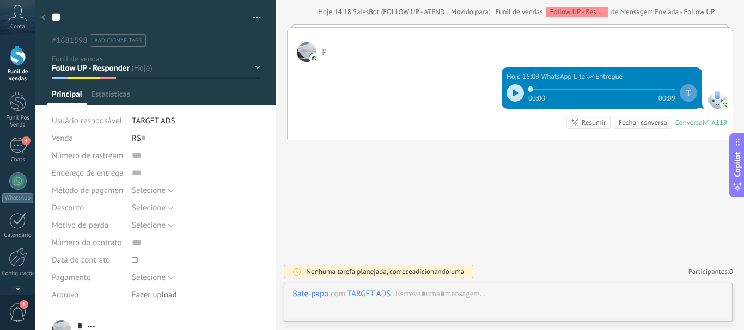
scroll to position [16, 0]
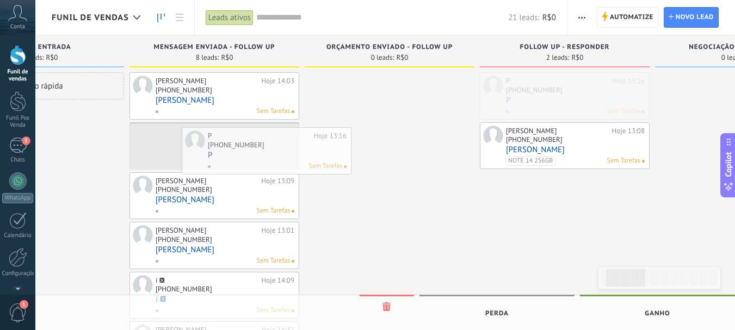
drag, startPoint x: 546, startPoint y: 91, endPoint x: 248, endPoint y: 146, distance: 303.4
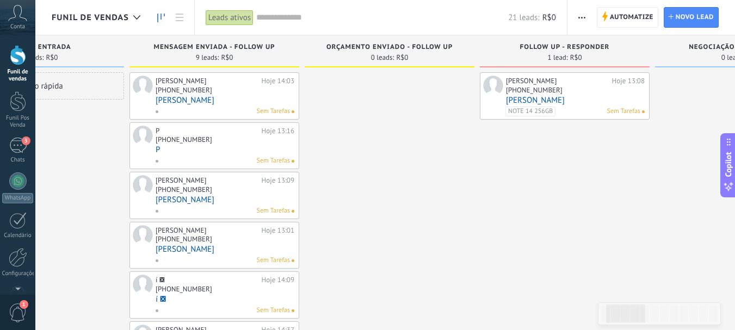
click at [557, 97] on link "[PERSON_NAME]" at bounding box center [575, 100] width 139 height 9
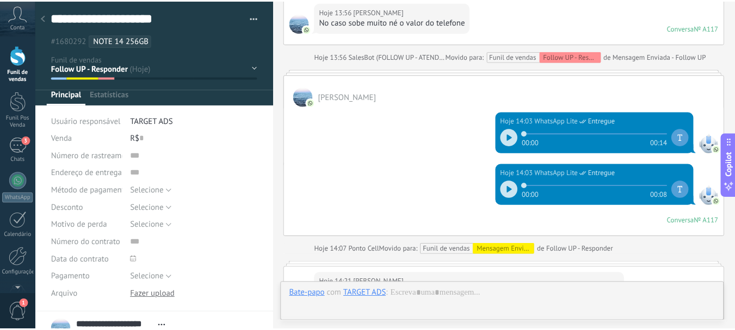
scroll to position [1324, 0]
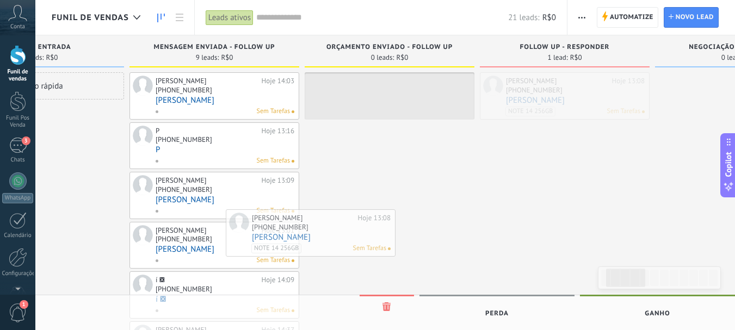
drag, startPoint x: 645, startPoint y: 89, endPoint x: 330, endPoint y: 230, distance: 344.3
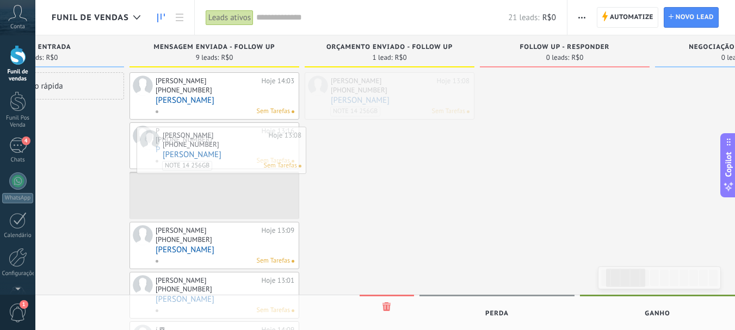
drag, startPoint x: 384, startPoint y: 106, endPoint x: 215, endPoint y: 161, distance: 177.5
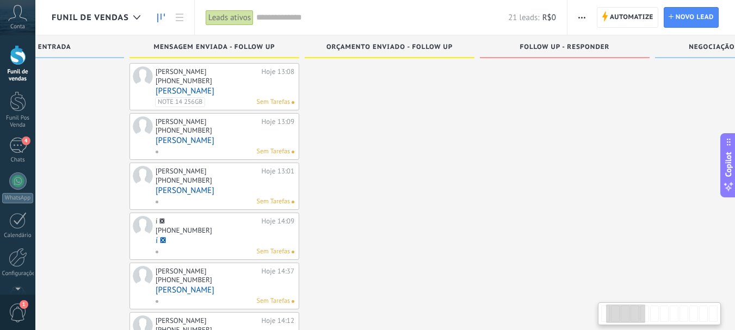
scroll to position [101, 0]
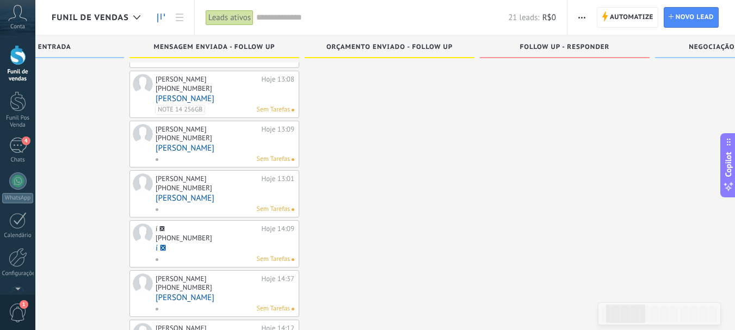
click at [91, 88] on div "Adição rápida" at bounding box center [39, 219] width 170 height 496
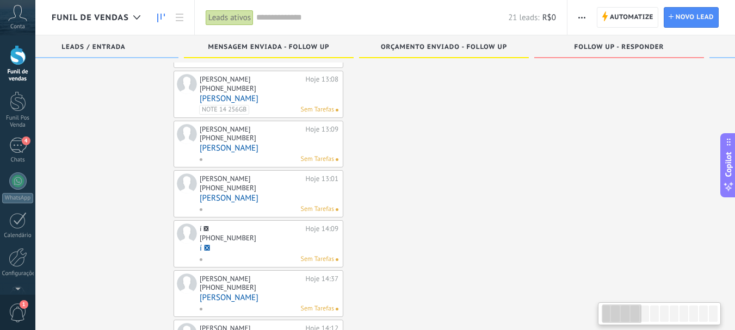
scroll to position [0, 0]
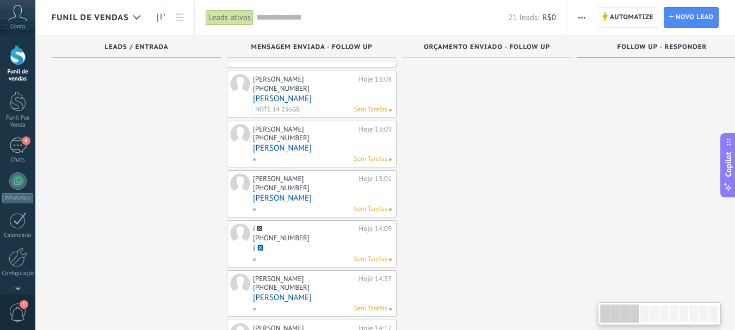
drag, startPoint x: 97, startPoint y: 88, endPoint x: 233, endPoint y: 96, distance: 136.3
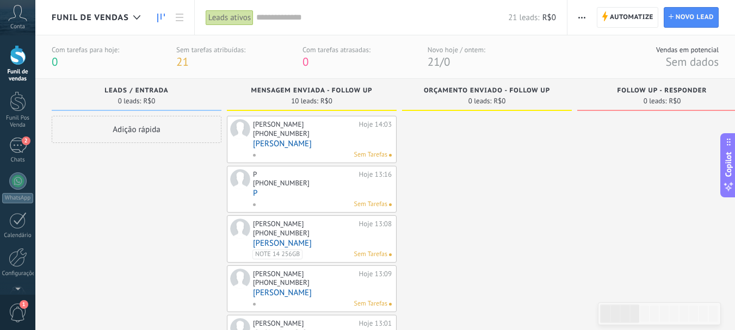
click at [309, 145] on link "[PERSON_NAME]" at bounding box center [322, 143] width 139 height 9
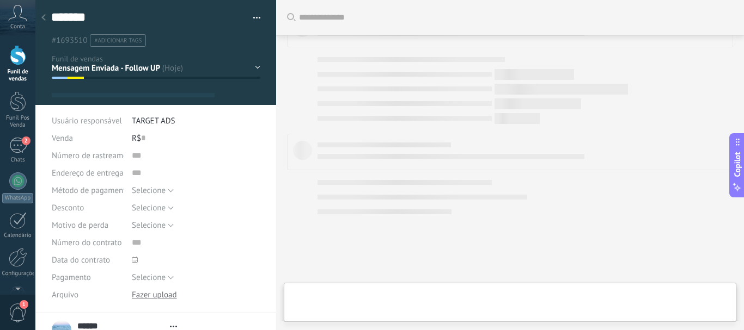
type textarea "******"
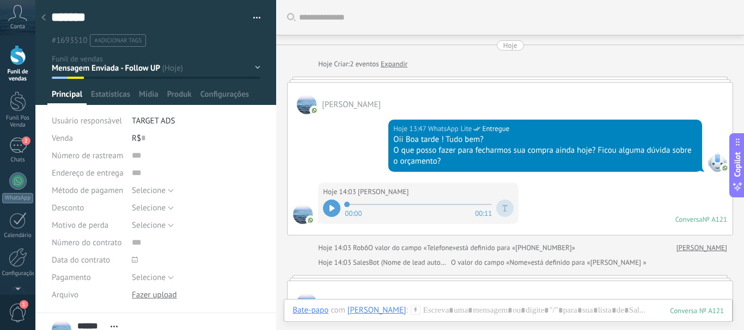
click at [134, 37] on span "#adicionar tags" at bounding box center [117, 41] width 47 height 8
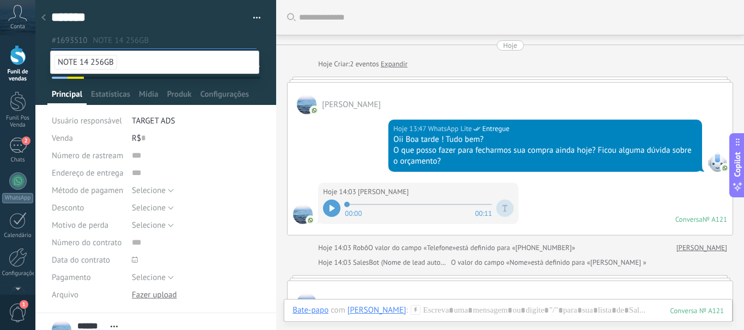
click at [125, 44] on input "text" at bounding box center [174, 40] width 163 height 11
click at [128, 38] on input "text" at bounding box center [174, 40] width 163 height 11
click at [158, 50] on div at bounding box center [155, 52] width 241 height 105
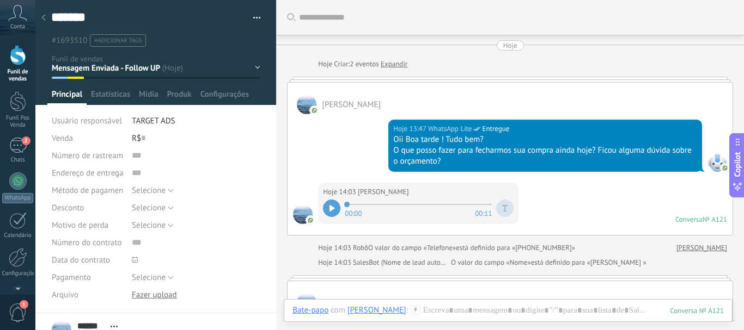
click at [126, 34] on li "#adicionar tags" at bounding box center [118, 40] width 56 height 13
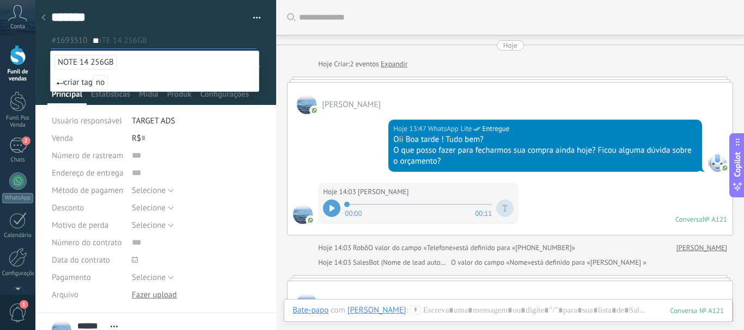
type input "*"
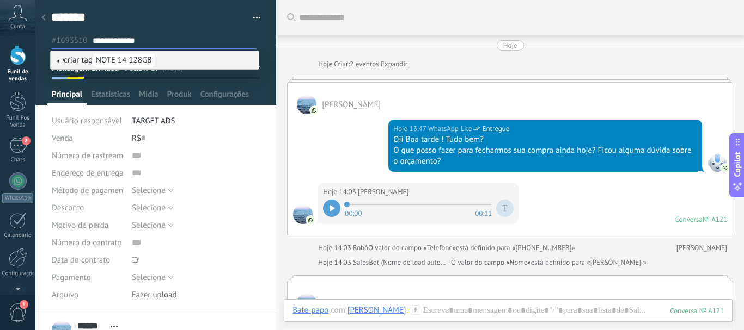
type input "**********"
click at [95, 62] on span "criar tag NOTE 14 128GB" at bounding box center [105, 60] width 99 height 10
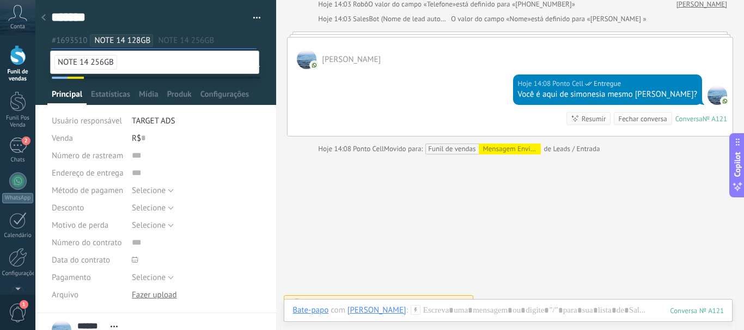
scroll to position [258, 0]
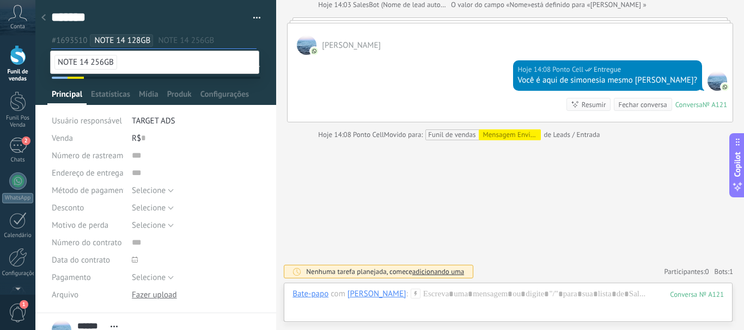
click at [45, 17] on icon at bounding box center [43, 17] width 4 height 7
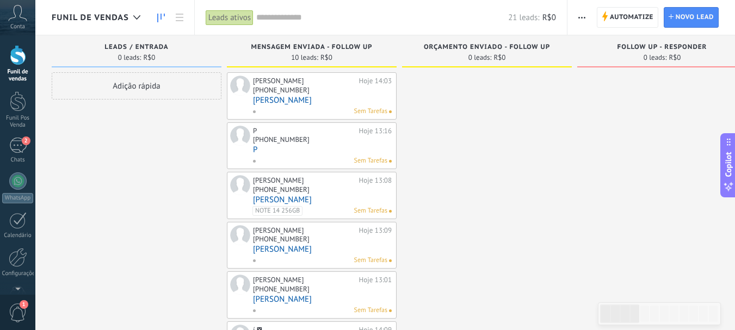
click at [297, 98] on link "[PERSON_NAME]" at bounding box center [322, 100] width 139 height 9
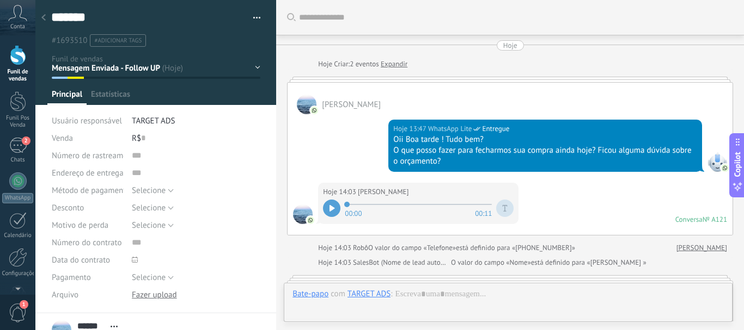
scroll to position [258, 0]
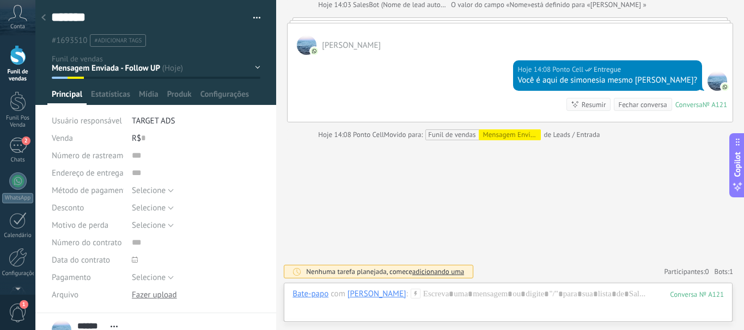
click at [131, 35] on li "#adicionar tags" at bounding box center [118, 40] width 56 height 13
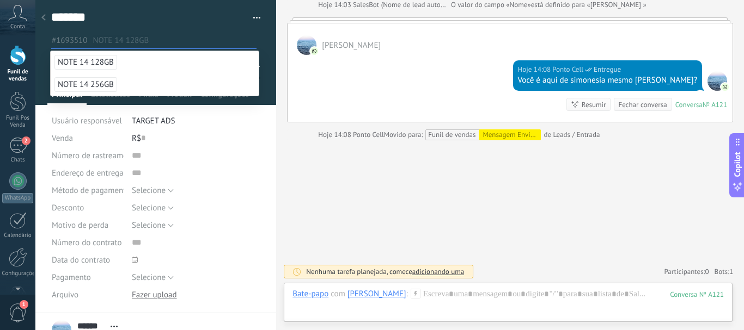
click at [108, 62] on span "NOTE 14 128GB" at bounding box center [85, 62] width 63 height 15
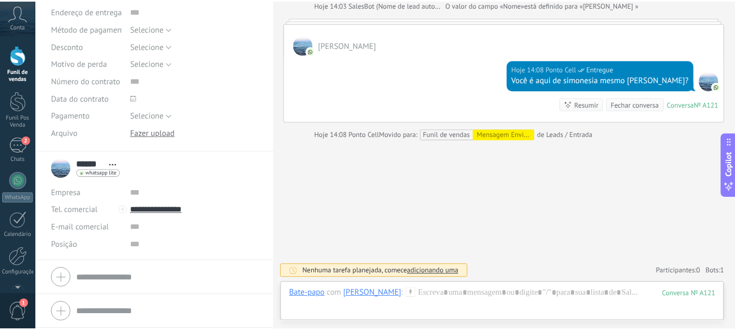
scroll to position [0, 0]
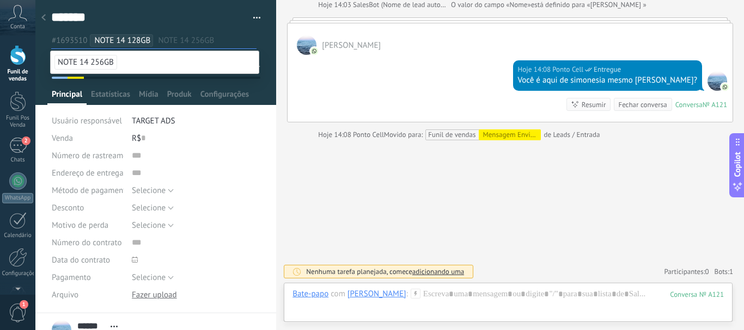
click at [119, 42] on span "NOTE 14 128GB" at bounding box center [122, 40] width 56 height 10
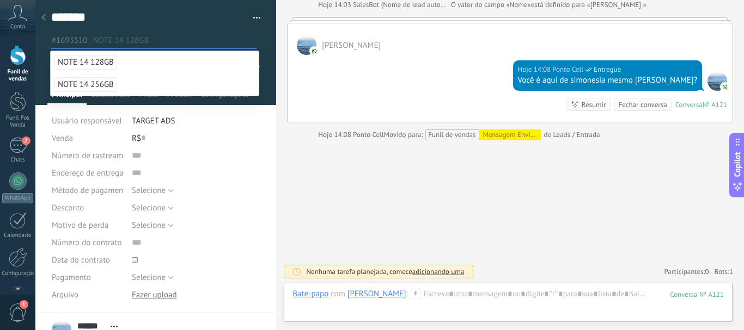
click at [101, 58] on span "NOTE 14 128GB" at bounding box center [85, 62] width 63 height 15
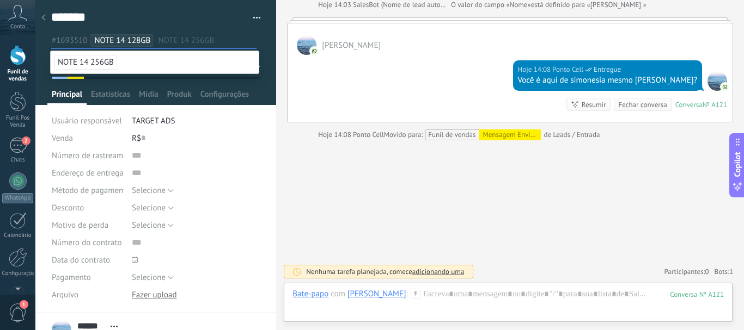
click at [528, 228] on div "Buscar Carregar mais Hoje Hoje Criar: 2 eventos Expandir Simone Hoje 13:47 What…" at bounding box center [510, 36] width 468 height 588
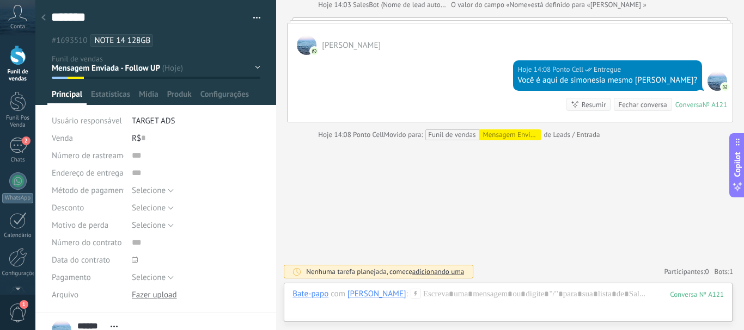
click at [369, 239] on div "Buscar Carregar mais Hoje Hoje Criar: 2 eventos Expandir Simone Hoje 13:47 What…" at bounding box center [510, 36] width 468 height 588
click at [46, 16] on div at bounding box center [43, 18] width 15 height 21
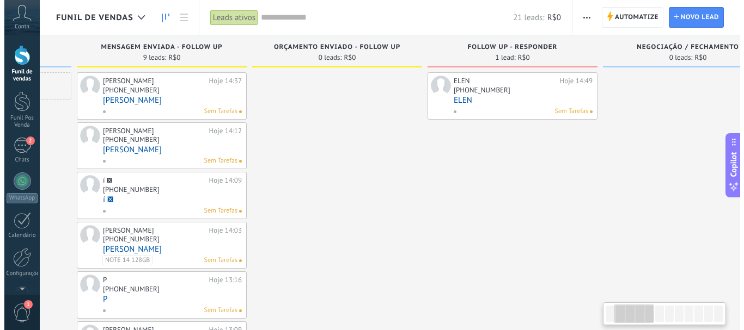
scroll to position [0, 203]
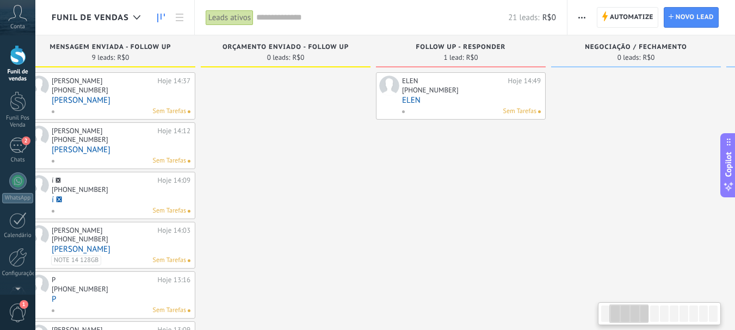
drag, startPoint x: 535, startPoint y: 188, endPoint x: 332, endPoint y: 202, distance: 204.1
click at [332, 204] on div at bounding box center [286, 295] width 170 height 446
click at [426, 95] on div "+55 33 99530-642" at bounding box center [470, 91] width 139 height 9
click at [457, 88] on div "+55 33 99530-642" at bounding box center [470, 91] width 139 height 9
click at [458, 102] on link "ELEN" at bounding box center [470, 100] width 139 height 9
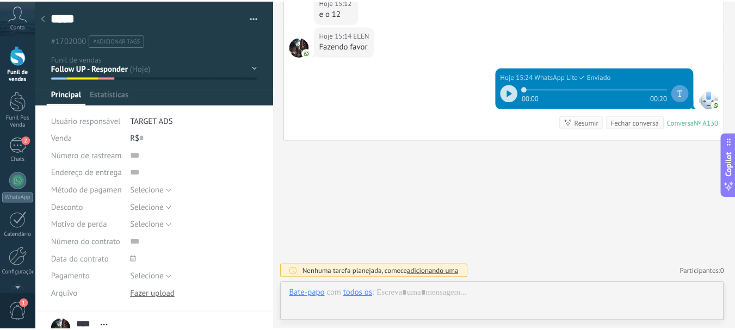
scroll to position [16, 0]
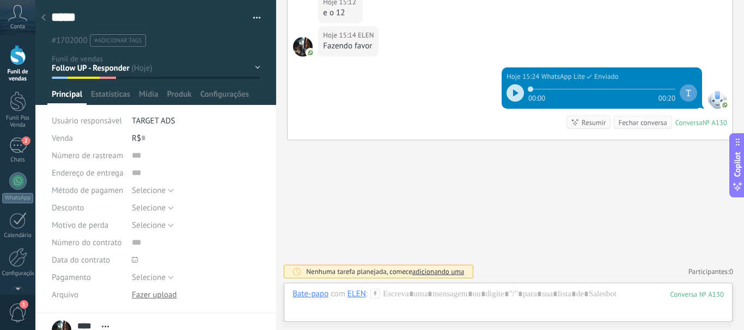
click at [46, 14] on div at bounding box center [43, 18] width 15 height 21
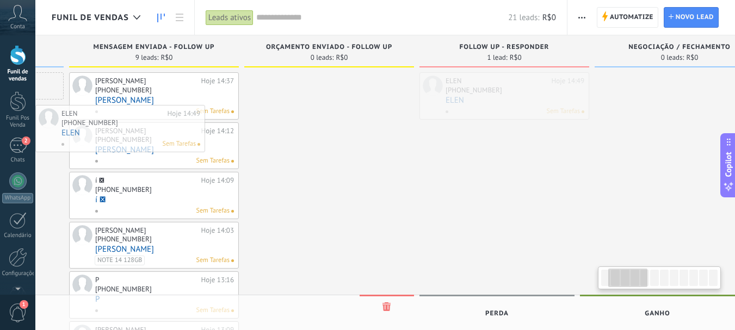
drag, startPoint x: 482, startPoint y: 97, endPoint x: 142, endPoint y: 128, distance: 342.2
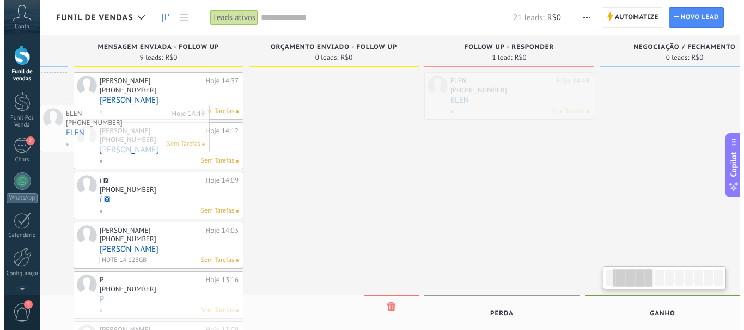
scroll to position [0, 147]
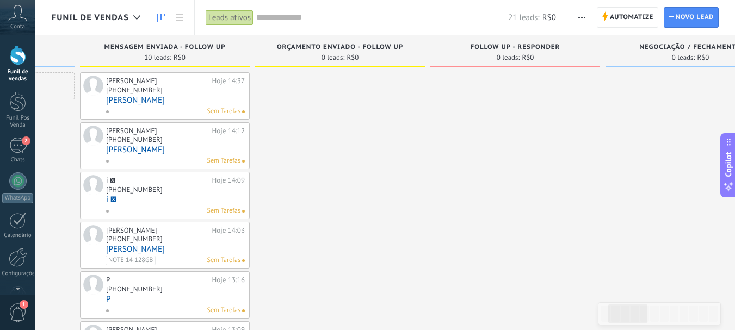
click at [161, 106] on div "Camila Eloy Hoje 14:37 +55 11 98184-3471 Camila Eloy Sem Tarefas" at bounding box center [175, 96] width 139 height 41
click at [161, 100] on link "[PERSON_NAME]" at bounding box center [175, 100] width 139 height 9
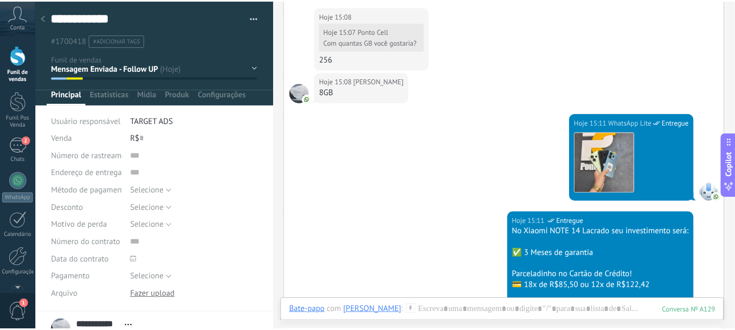
scroll to position [291, 0]
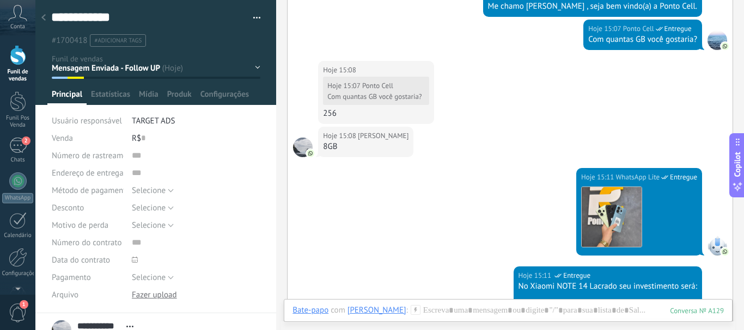
click at [136, 39] on span "#adicionar tags" at bounding box center [117, 41] width 47 height 8
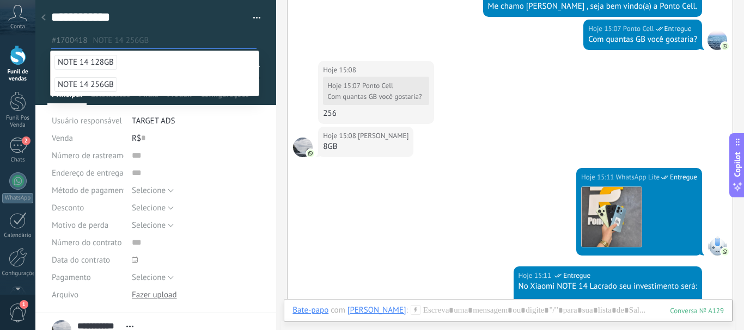
click at [95, 83] on span "NOTE 14 256GB" at bounding box center [85, 84] width 63 height 15
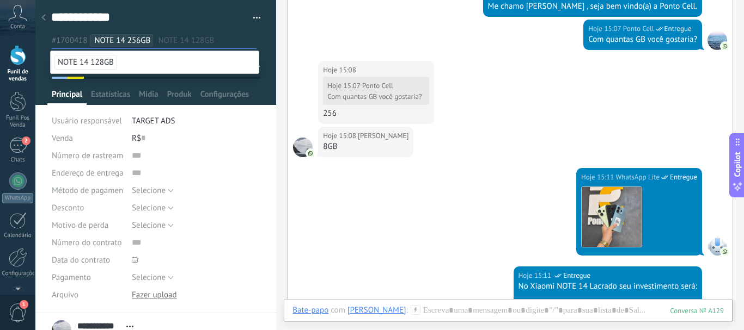
click at [364, 244] on div "Hoje 15:11 WhatsApp Lite Entregue Download" at bounding box center [509, 217] width 445 height 99
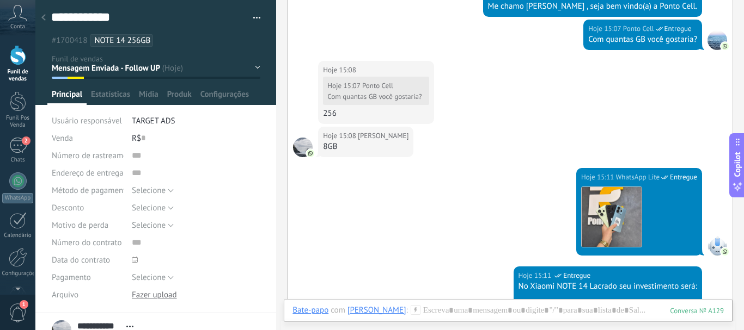
click at [43, 14] on div at bounding box center [43, 18] width 15 height 21
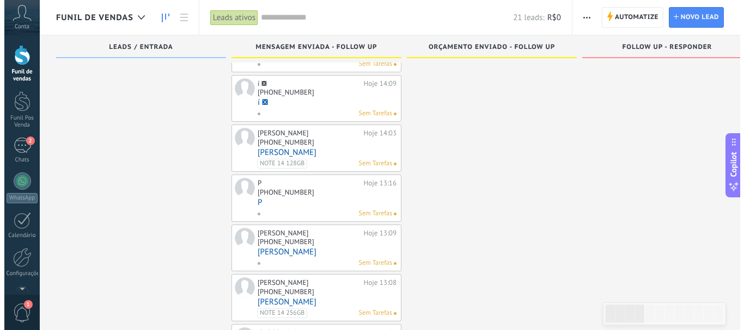
scroll to position [163, 0]
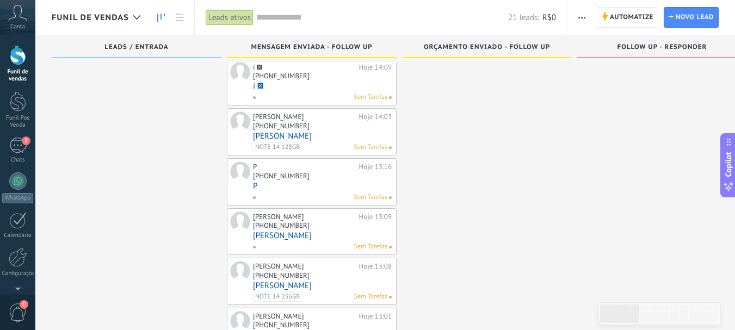
click at [282, 242] on div "Luiz Felipe️️ Hoje 13:09 +55 33 99470-653 Luiz Felipe️️ Sem Tarefas" at bounding box center [322, 232] width 139 height 41
click at [304, 231] on div "+55 33 99470-653" at bounding box center [322, 226] width 139 height 9
click at [294, 237] on link "[PERSON_NAME]" at bounding box center [322, 235] width 139 height 9
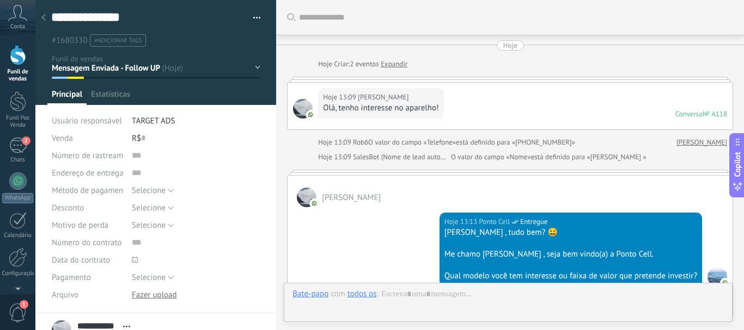
scroll to position [763, 0]
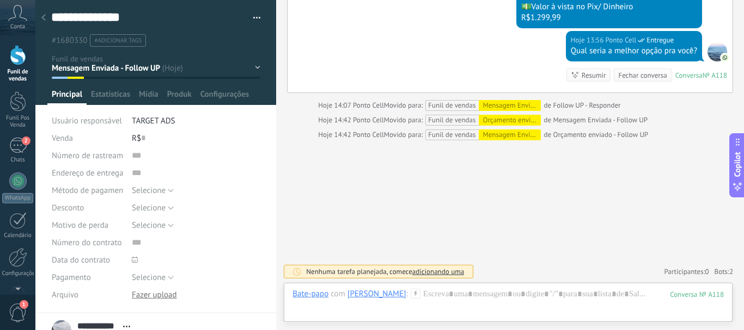
click at [130, 35] on li "#adicionar tags" at bounding box center [118, 40] width 56 height 13
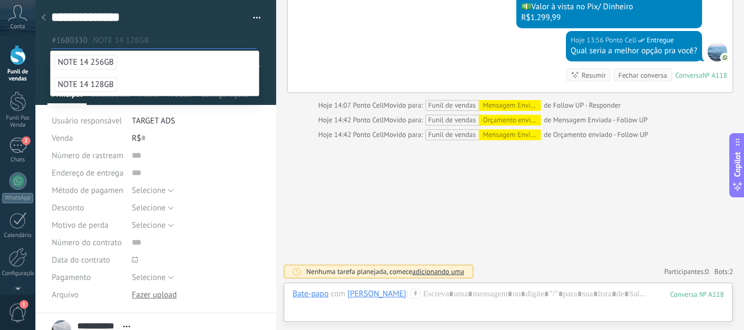
click at [101, 80] on span "NOTE 14 128GB" at bounding box center [85, 84] width 63 height 15
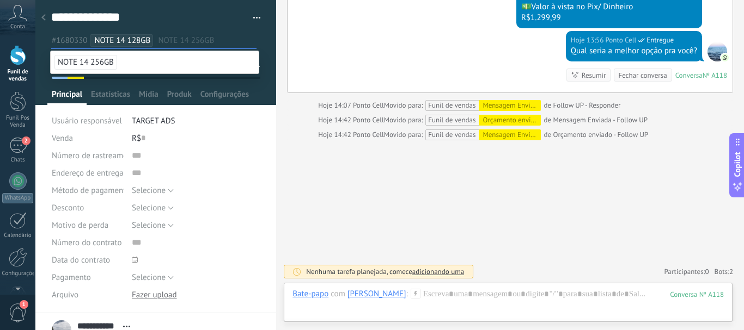
click at [106, 62] on span "NOTE 14 256GB" at bounding box center [85, 62] width 63 height 15
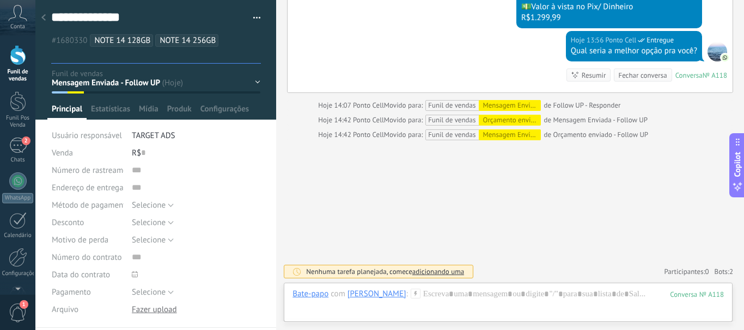
click at [130, 41] on span "NOTE 14 128GB" at bounding box center [122, 40] width 56 height 10
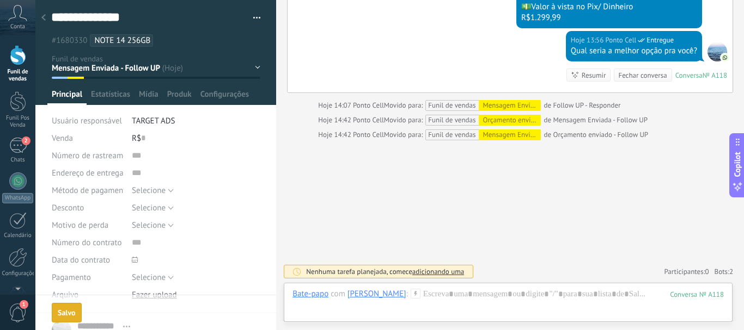
click at [63, 317] on div "Salvo" at bounding box center [67, 313] width 18 height 8
click at [47, 21] on div at bounding box center [43, 18] width 15 height 21
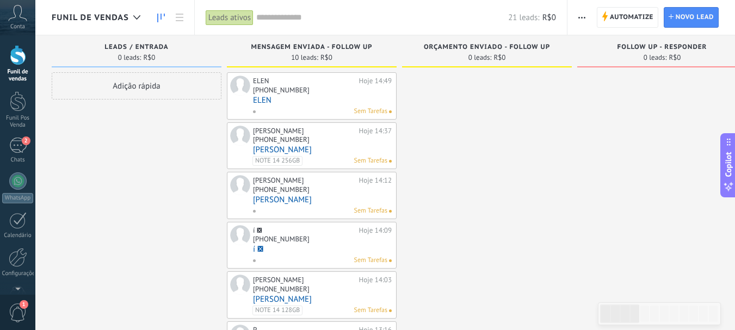
click at [293, 203] on link "[PERSON_NAME]" at bounding box center [322, 199] width 139 height 9
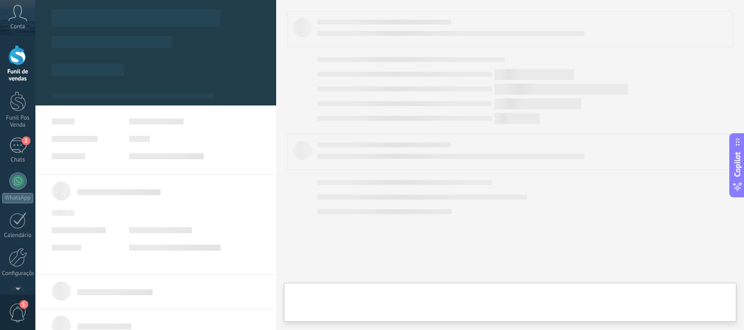
type textarea "********"
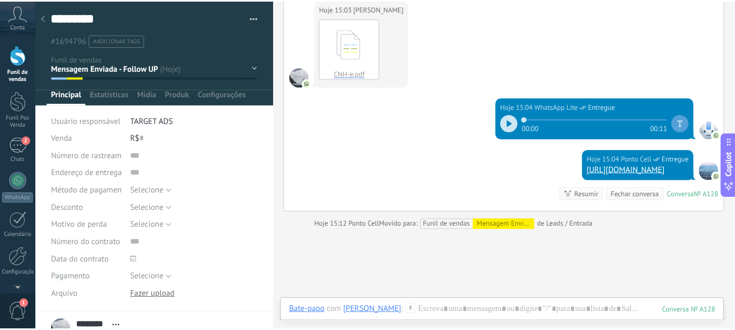
scroll to position [774, 0]
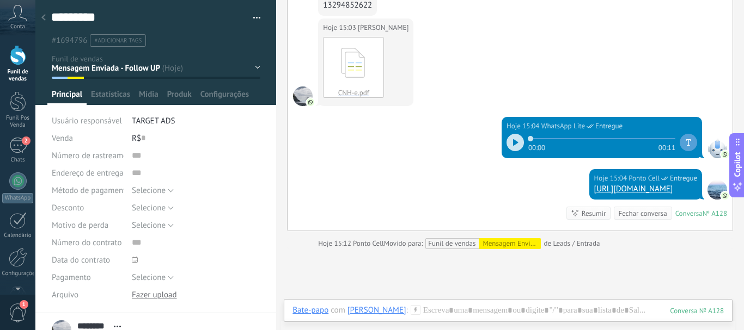
click at [252, 17] on button "button" at bounding box center [253, 18] width 16 height 16
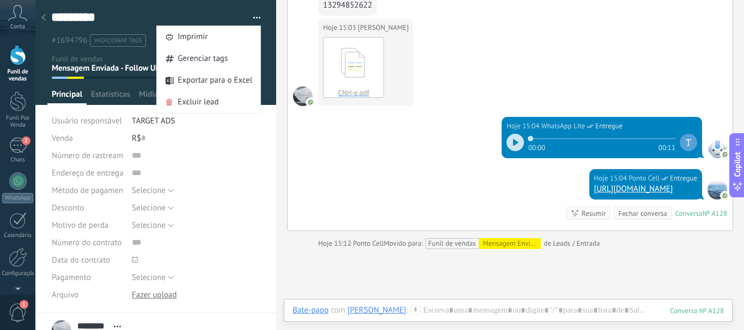
click at [42, 17] on icon at bounding box center [43, 17] width 4 height 7
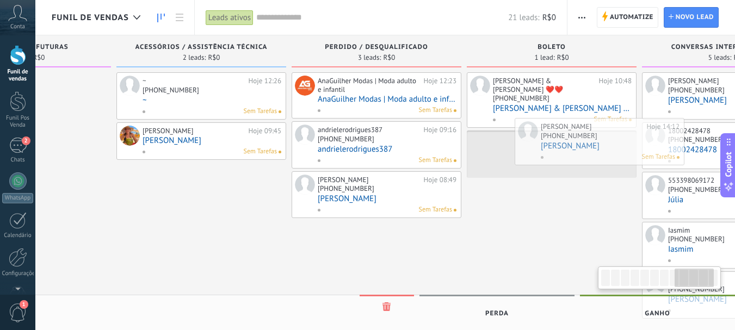
scroll to position [0, 1352]
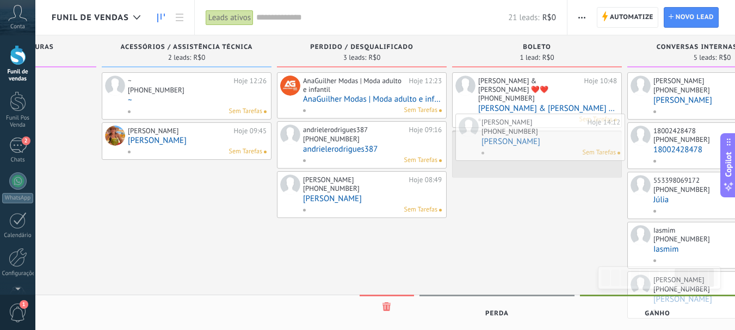
drag, startPoint x: 299, startPoint y: 195, endPoint x: 528, endPoint y: 137, distance: 235.9
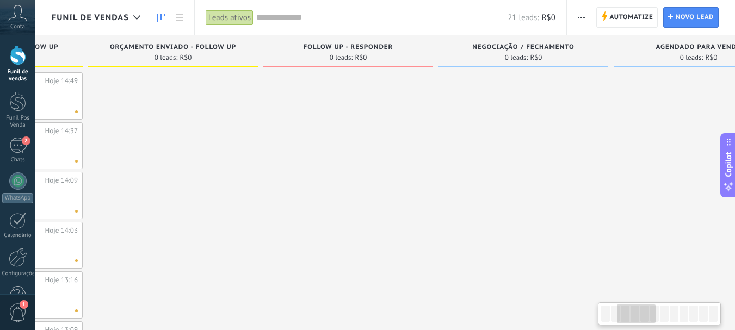
drag, startPoint x: 518, startPoint y: 193, endPoint x: 204, endPoint y: 228, distance: 316.6
click at [204, 228] on div at bounding box center [173, 295] width 170 height 446
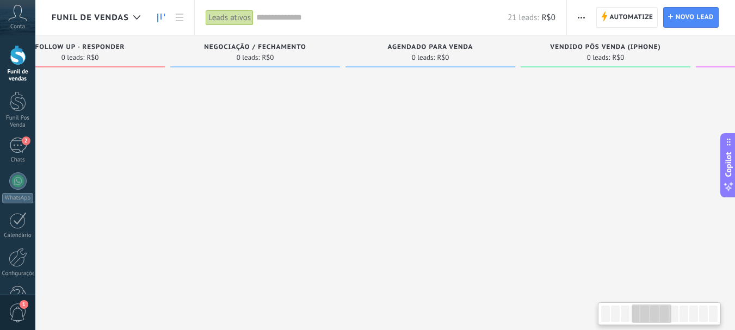
drag, startPoint x: 584, startPoint y: 268, endPoint x: 413, endPoint y: 208, distance: 180.8
click at [330, 228] on div at bounding box center [255, 295] width 170 height 446
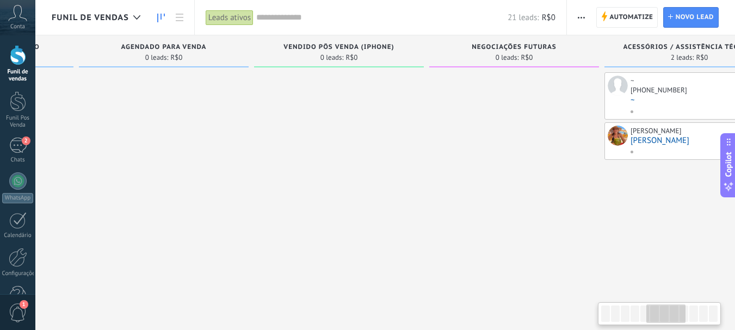
drag, startPoint x: 395, startPoint y: 151, endPoint x: 336, endPoint y: 133, distance: 61.5
click at [316, 132] on div at bounding box center [339, 295] width 170 height 446
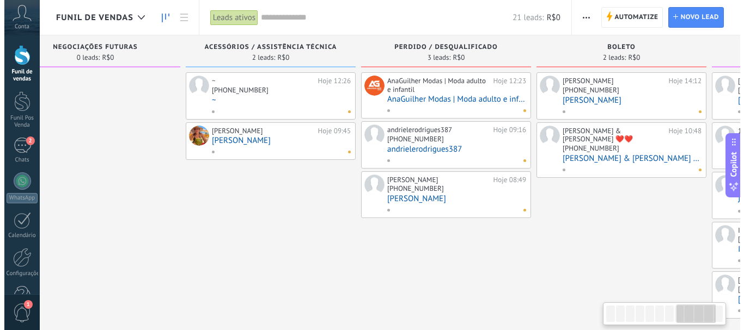
scroll to position [0, 1274]
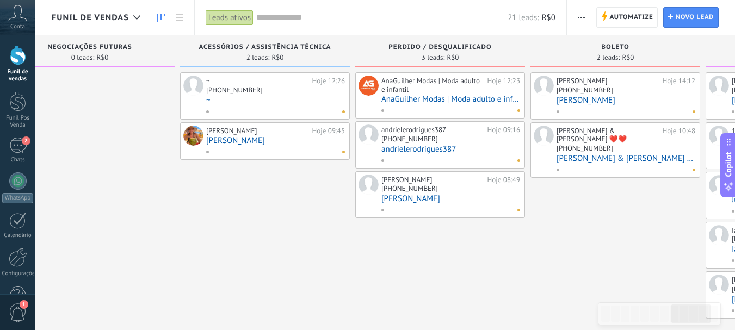
drag, startPoint x: 554, startPoint y: 152, endPoint x: 127, endPoint y: 130, distance: 426.9
click at [127, 130] on div at bounding box center [90, 295] width 170 height 446
click at [579, 103] on link "[PERSON_NAME]" at bounding box center [626, 100] width 139 height 9
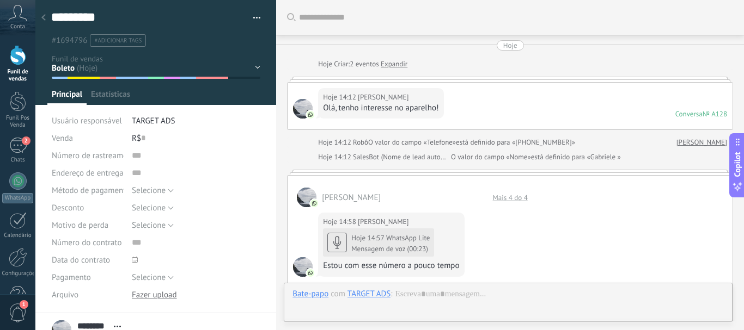
scroll to position [897, 0]
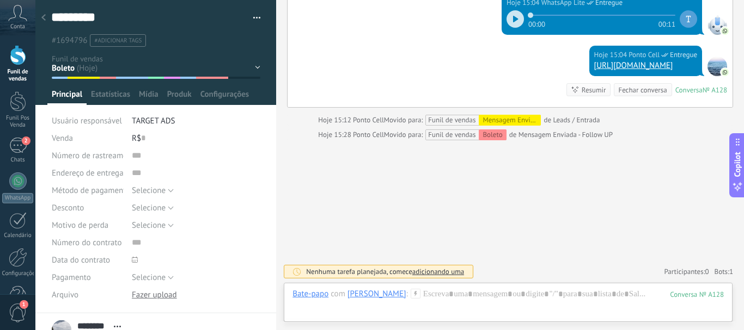
click at [257, 16] on button "button" at bounding box center [253, 18] width 16 height 16
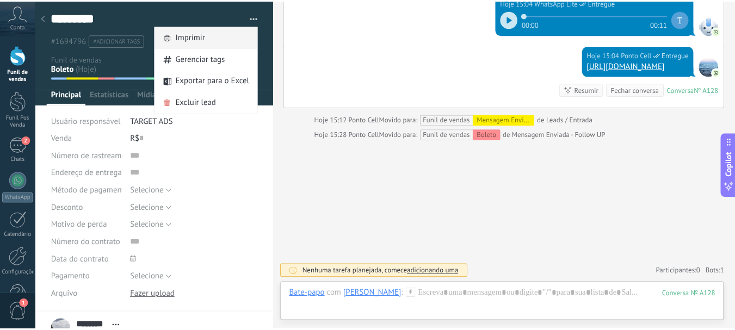
scroll to position [0, 0]
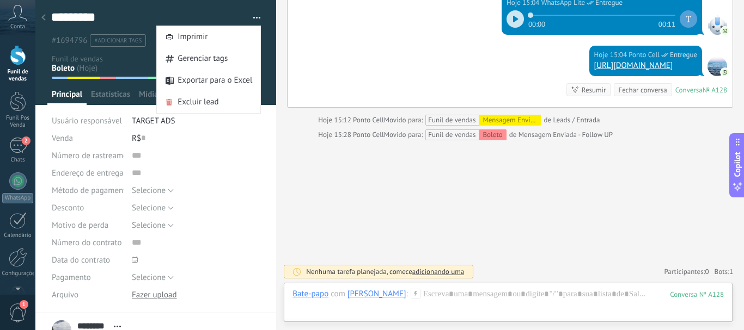
click at [21, 137] on div "Funil de vendas Funil Pos Venda 2 Chats WhatsApp Clientes" at bounding box center [17, 185] width 35 height 281
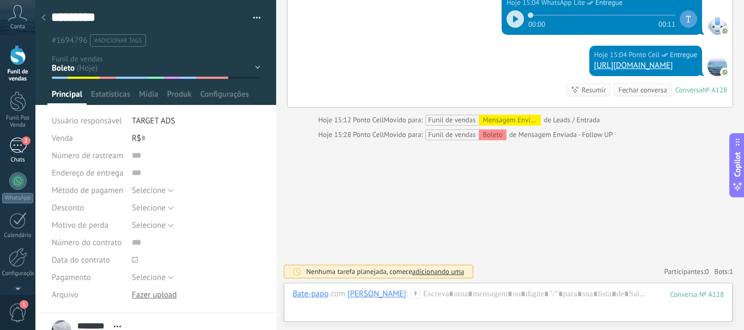
click at [19, 148] on div "2" at bounding box center [17, 146] width 17 height 16
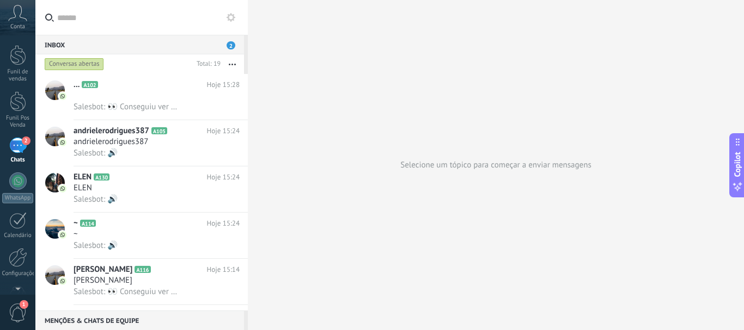
click at [230, 44] on span "2" at bounding box center [230, 45] width 9 height 8
click at [231, 46] on span "2" at bounding box center [230, 45] width 9 height 8
click at [53, 20] on icon at bounding box center [49, 18] width 9 height 8
click at [57, 20] on input "text" at bounding box center [148, 17] width 182 height 35
click at [48, 20] on use at bounding box center [49, 17] width 9 height 8
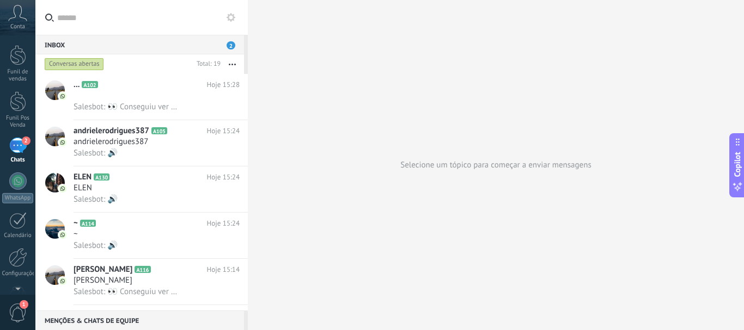
click at [57, 20] on input "text" at bounding box center [148, 17] width 182 height 35
click at [229, 22] on button at bounding box center [230, 17] width 13 height 13
click at [231, 17] on icon at bounding box center [230, 17] width 9 height 9
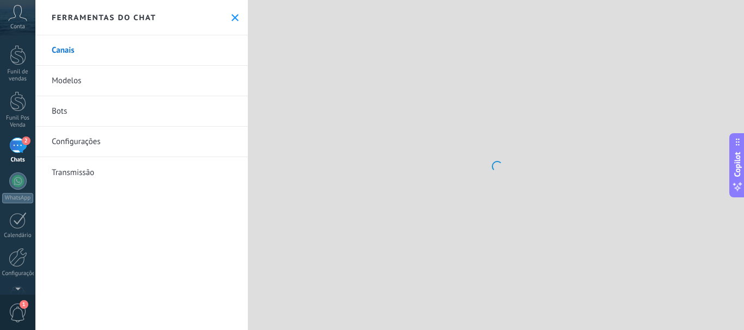
click at [231, 17] on use at bounding box center [234, 17] width 7 height 7
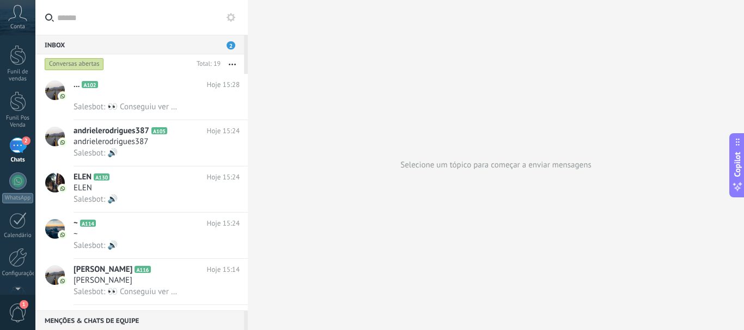
click at [231, 17] on icon at bounding box center [230, 17] width 9 height 9
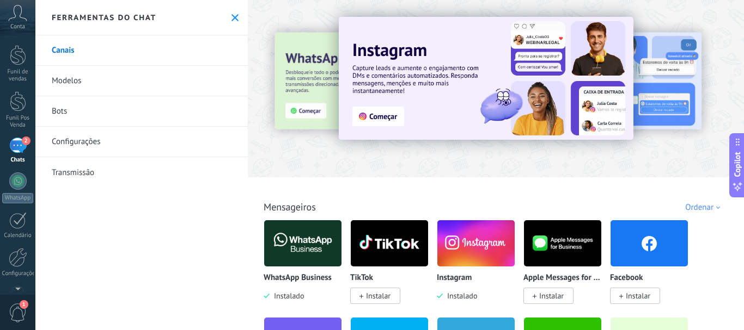
click at [231, 14] on icon at bounding box center [234, 17] width 7 height 7
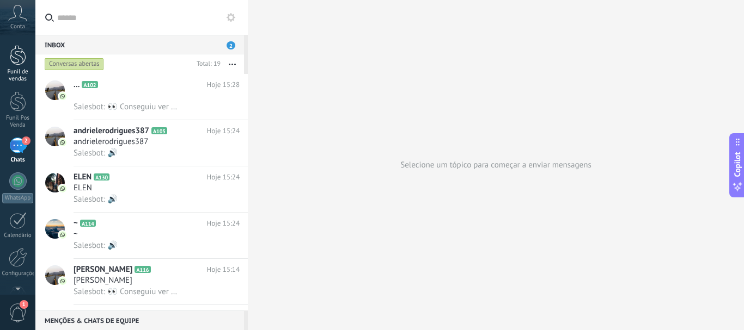
click at [19, 69] on div "Funil de vendas" at bounding box center [18, 76] width 32 height 14
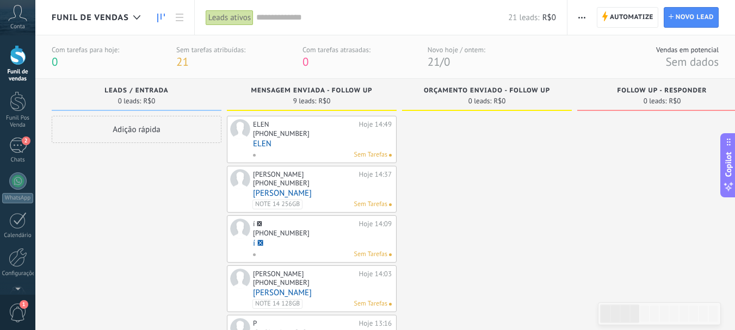
click at [274, 17] on input "text" at bounding box center [382, 17] width 252 height 11
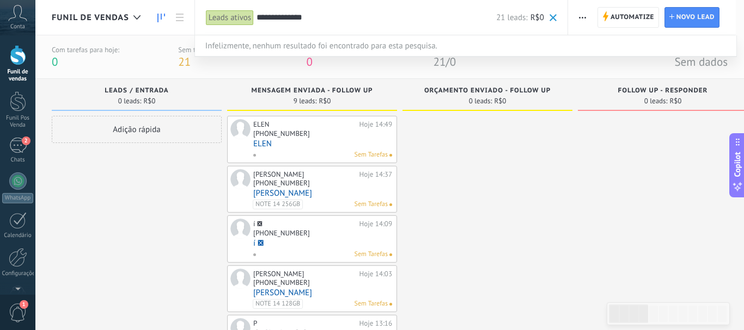
type input "**********"
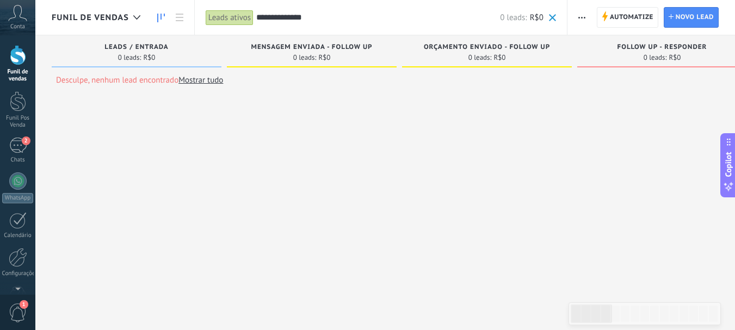
click at [558, 16] on div "**********" at bounding box center [380, 17] width 373 height 35
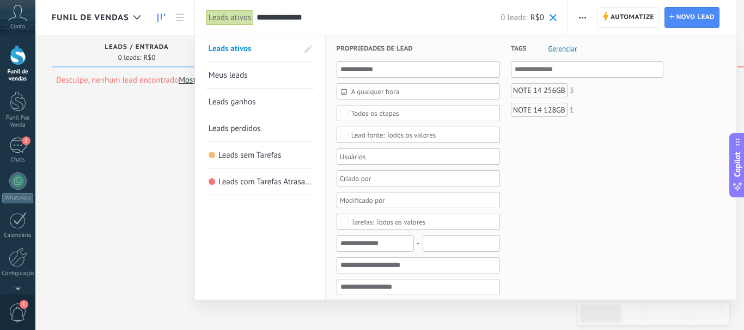
click at [242, 75] on span "Meus leads" at bounding box center [228, 75] width 39 height 10
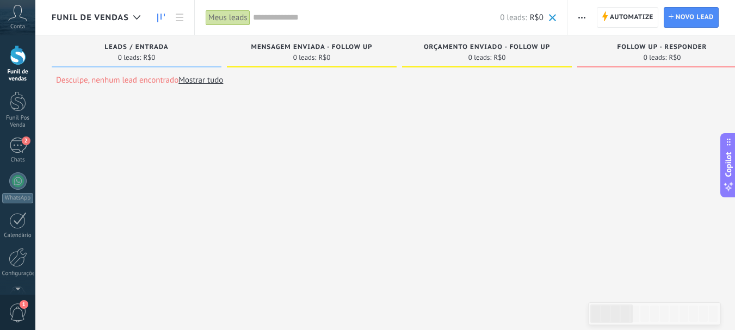
click at [554, 21] on span at bounding box center [552, 17] width 7 height 7
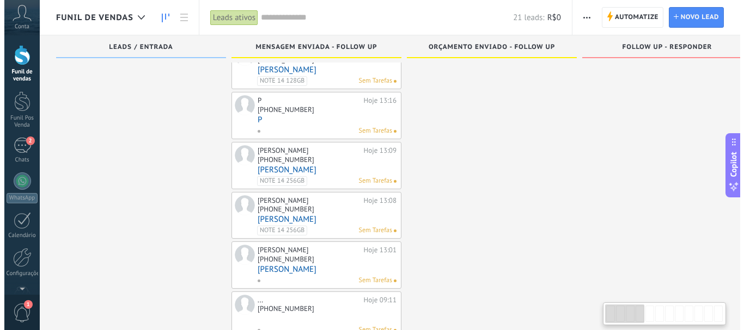
scroll to position [214, 0]
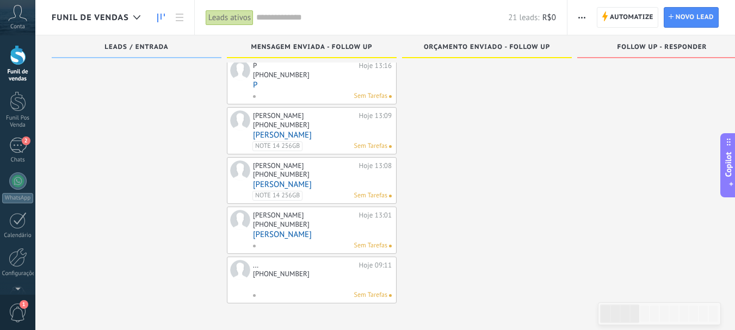
click at [286, 281] on link at bounding box center [322, 284] width 139 height 9
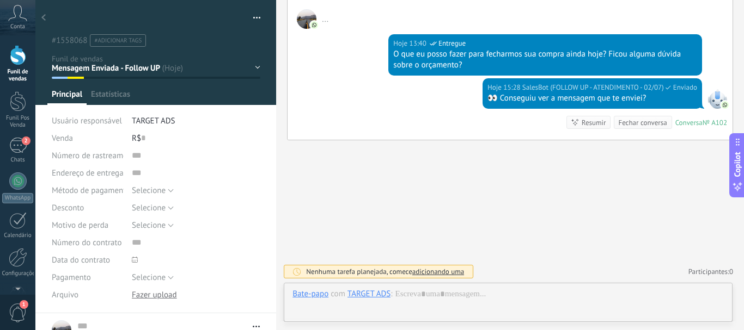
scroll to position [16, 0]
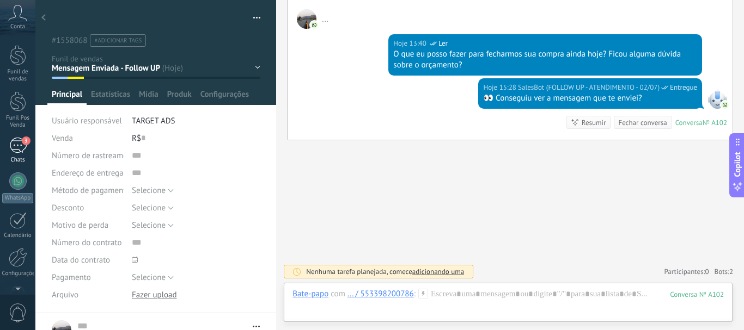
click at [23, 144] on span "3" at bounding box center [26, 141] width 9 height 9
